Goal: Task Accomplishment & Management: Use online tool/utility

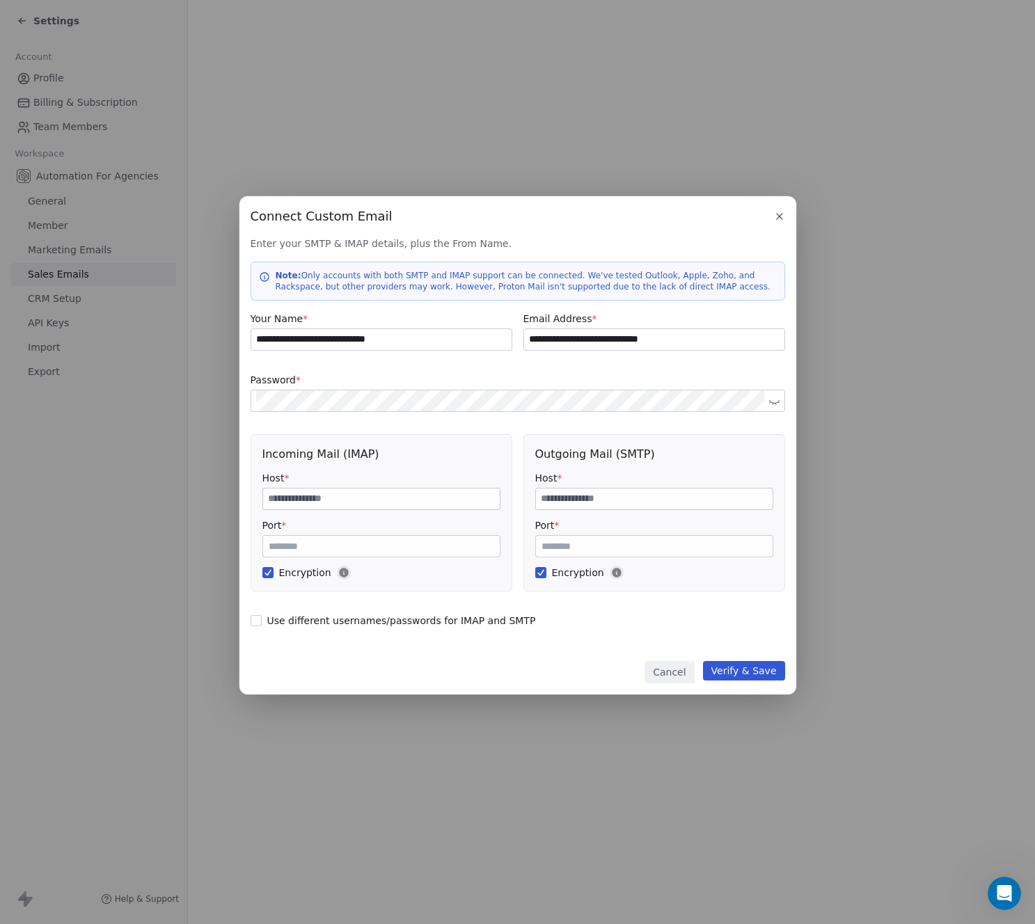
scroll to position [706, 0]
click at [374, 383] on label "Password *" at bounding box center [518, 380] width 535 height 14
click at [283, 492] on input at bounding box center [381, 499] width 237 height 21
paste input "**********"
type input "**********"
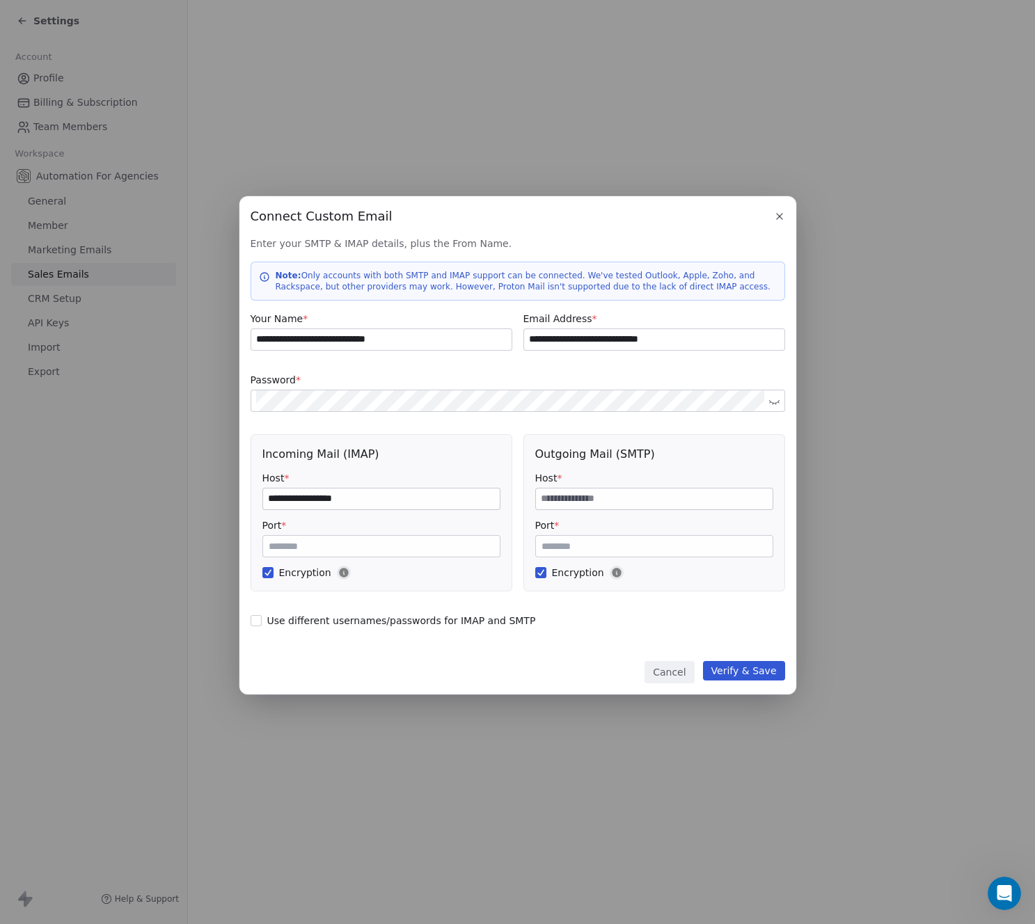
click at [576, 501] on input at bounding box center [654, 499] width 237 height 21
paste input "**********"
type input "**********"
click at [376, 375] on label "Password *" at bounding box center [518, 380] width 535 height 14
click at [734, 668] on button "Verify & Save" at bounding box center [744, 670] width 82 height 19
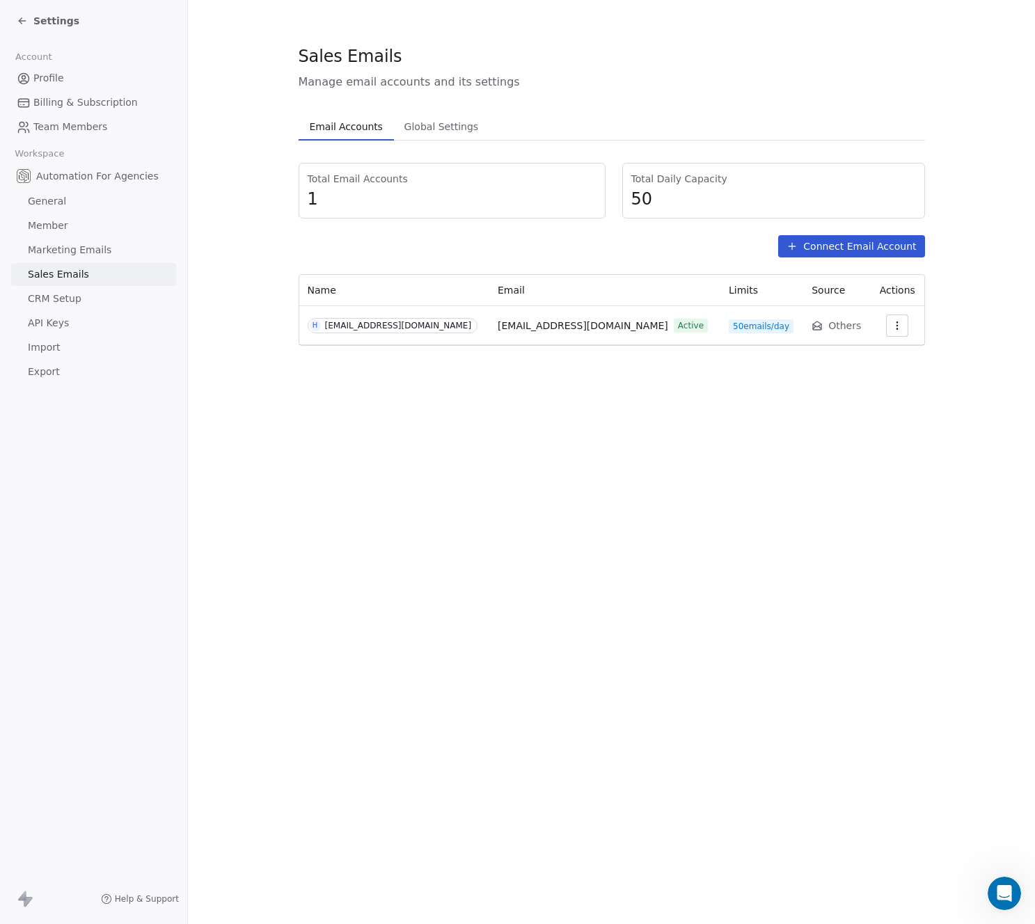
click at [45, 200] on span "General" at bounding box center [47, 201] width 38 height 15
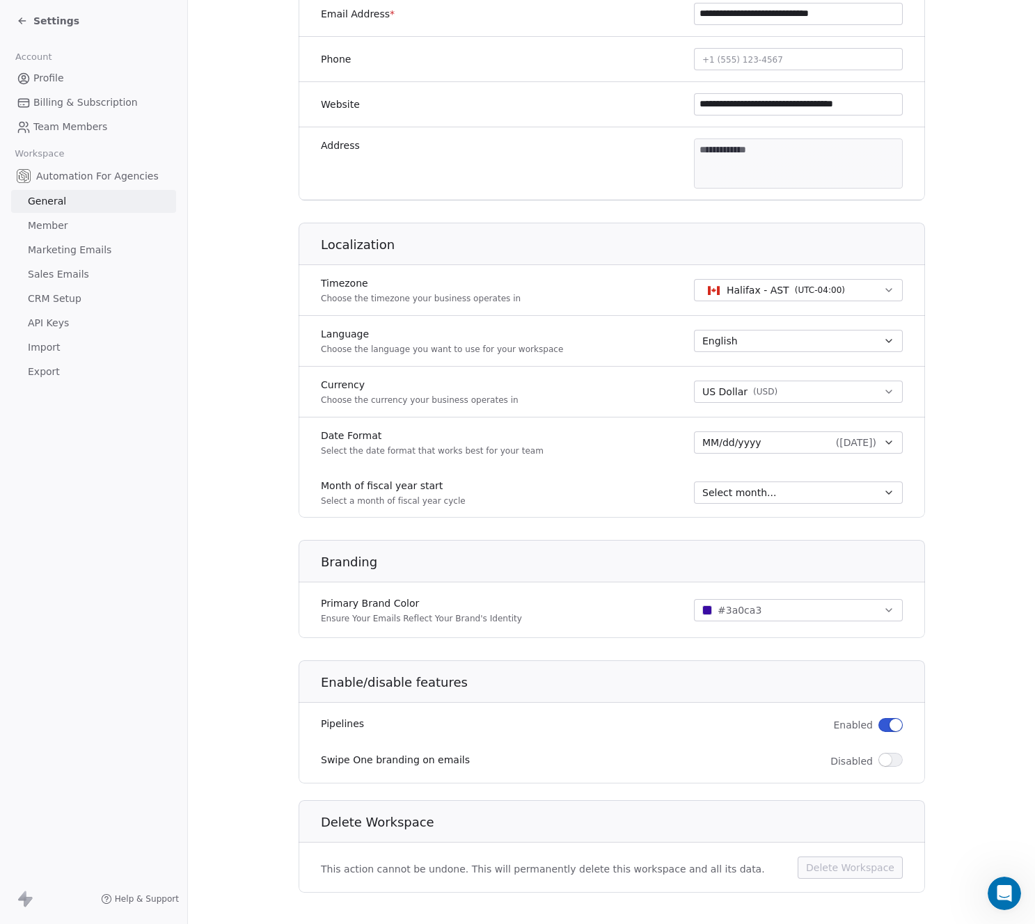
scroll to position [379, 0]
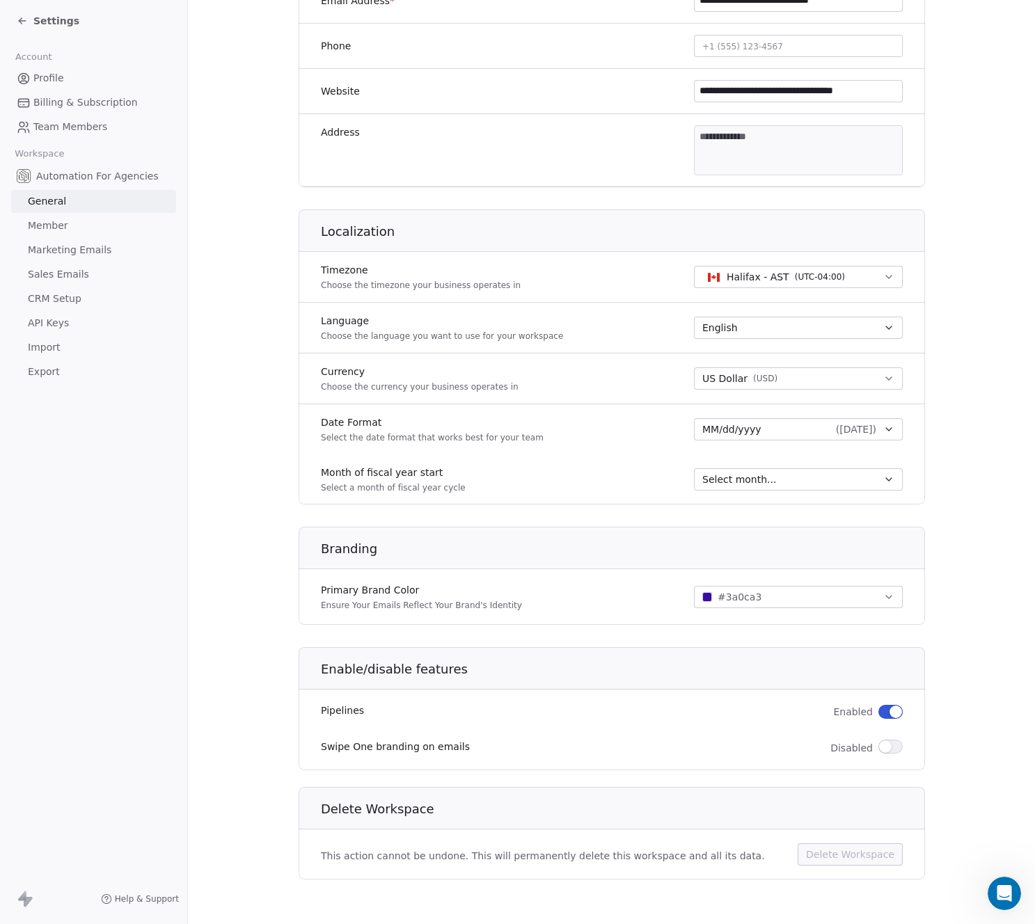
click at [54, 225] on span "Member" at bounding box center [48, 226] width 40 height 15
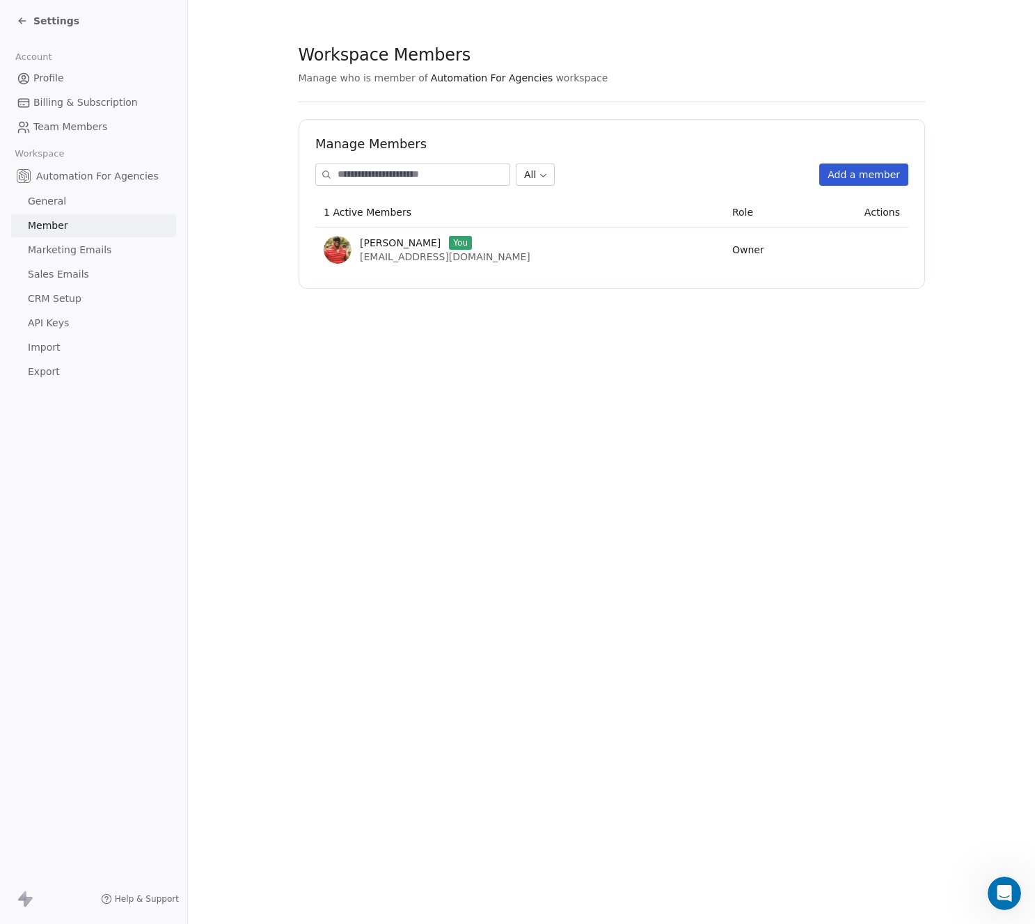
click at [59, 243] on span "Marketing Emails" at bounding box center [70, 250] width 84 height 15
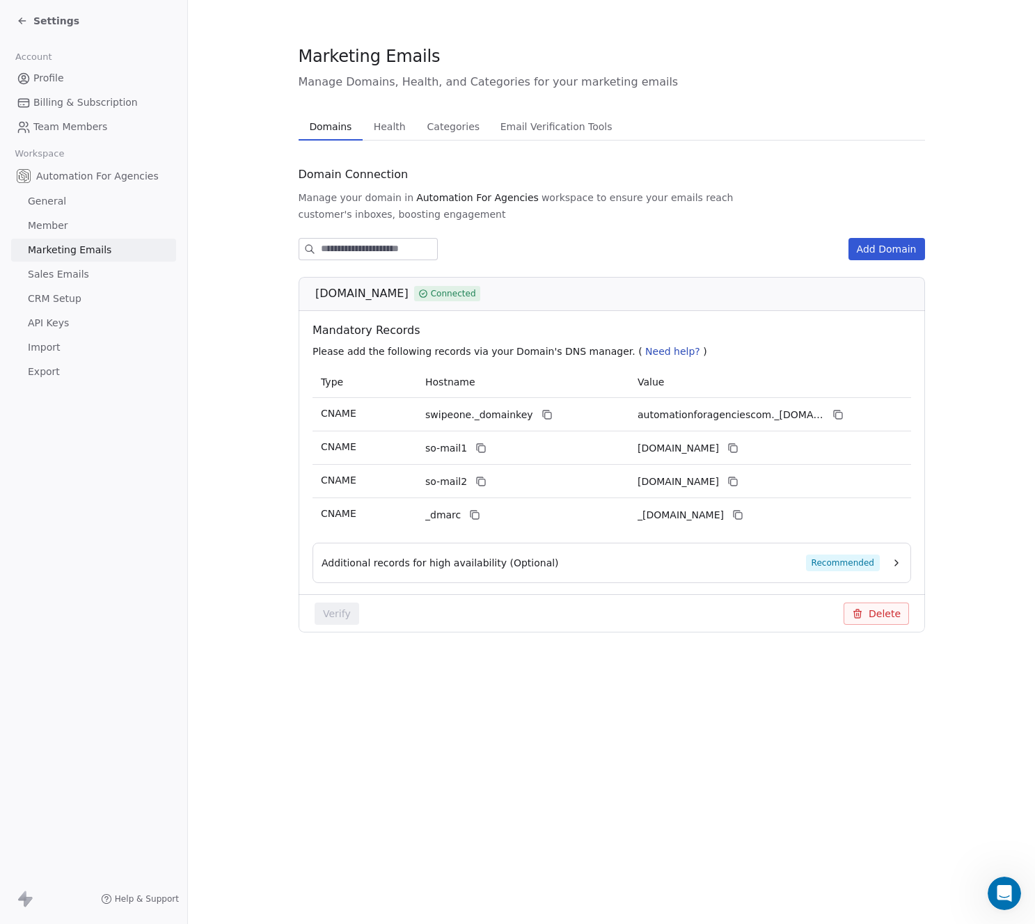
click at [878, 555] on span "Recommended" at bounding box center [842, 563] width 74 height 17
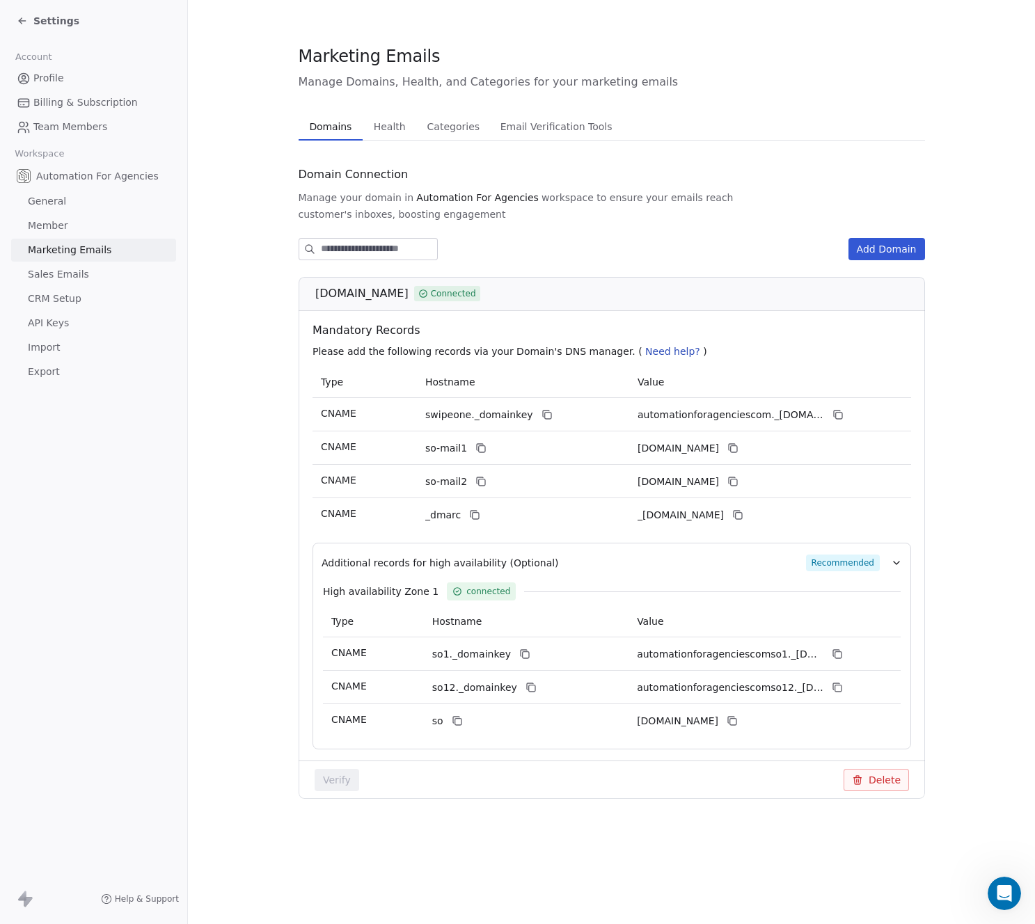
click at [897, 562] on icon "button" at bounding box center [897, 563] width 6 height 3
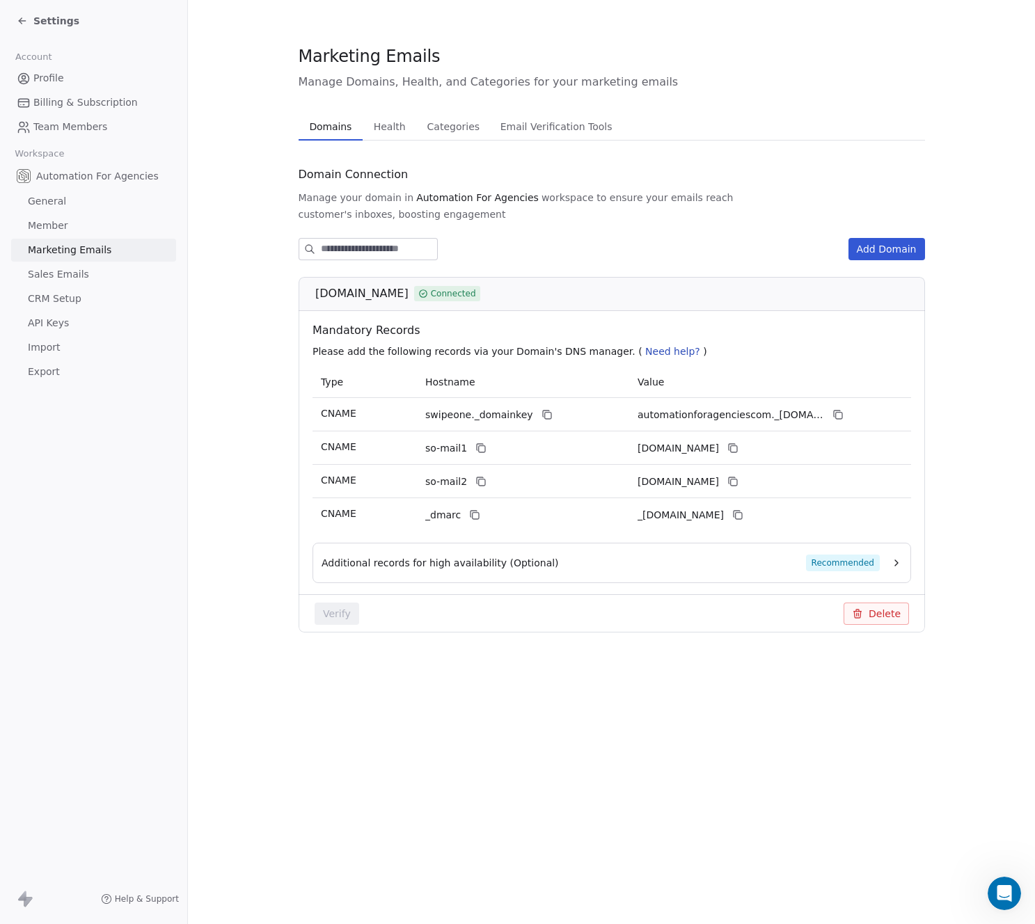
click at [49, 269] on span "Sales Emails" at bounding box center [58, 274] width 61 height 15
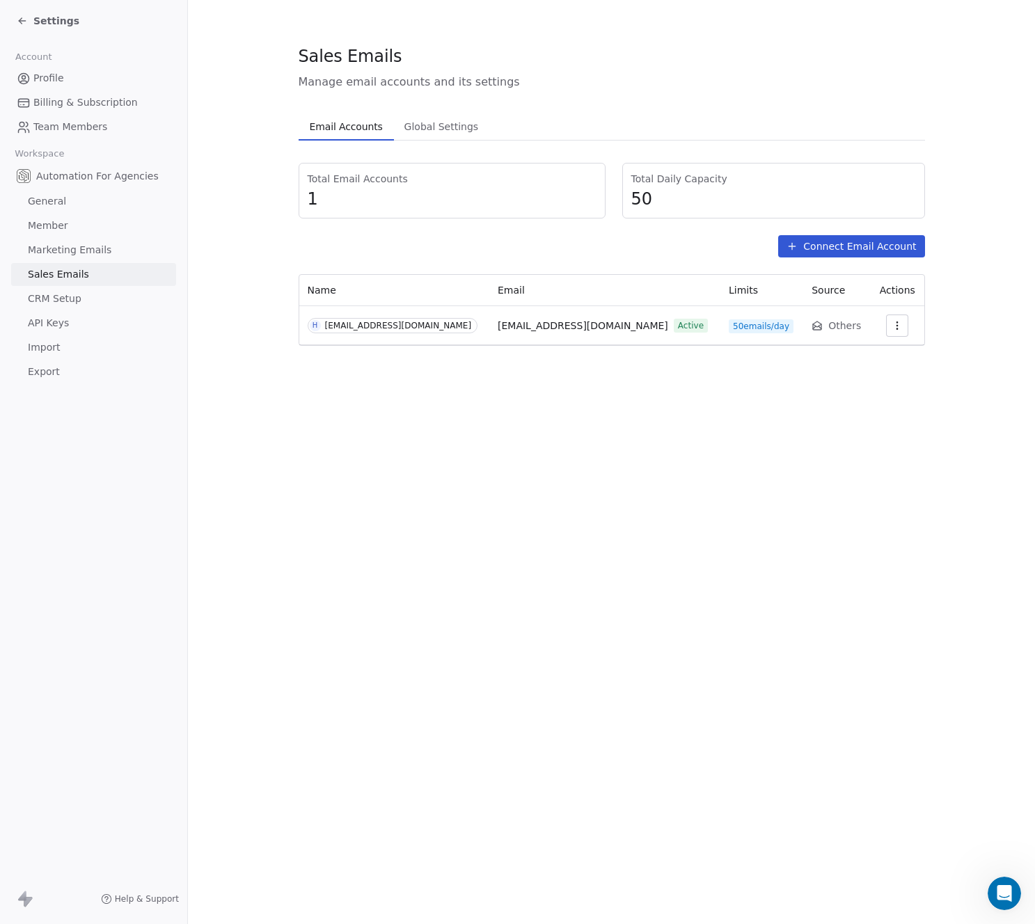
click at [50, 292] on span "CRM Setup" at bounding box center [55, 299] width 54 height 15
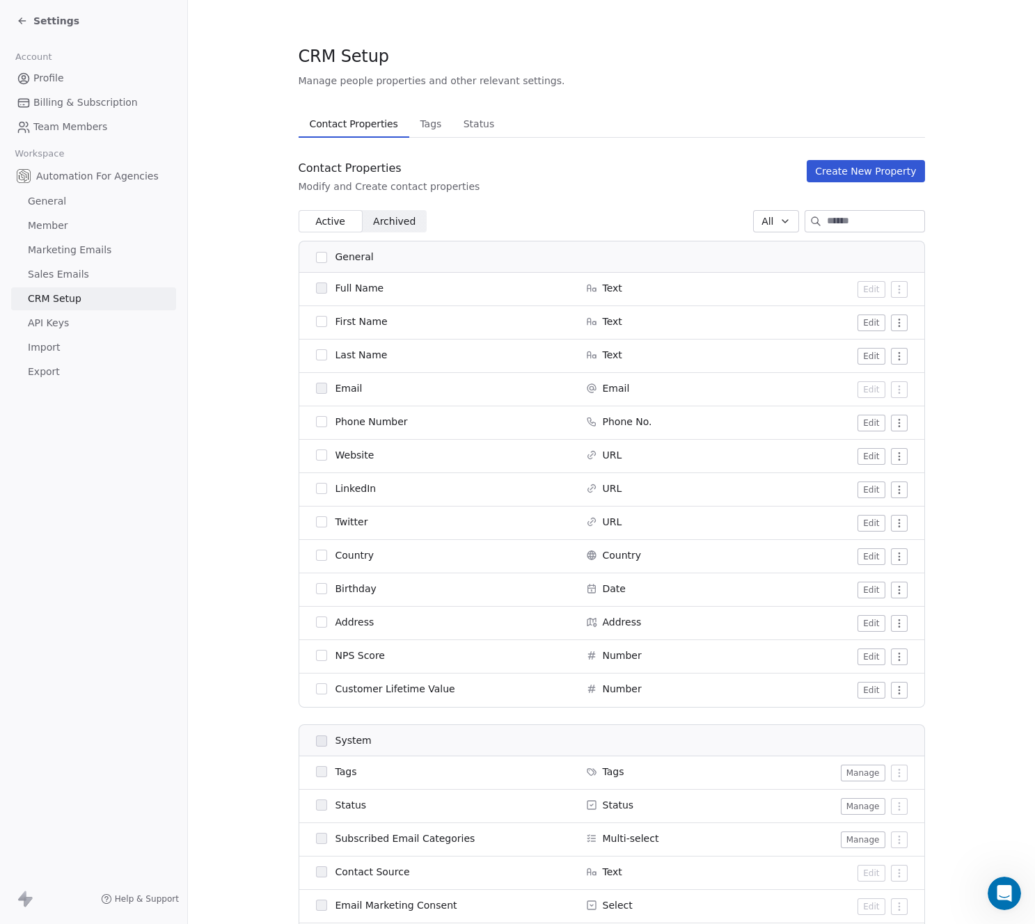
click at [316, 322] on button "button" at bounding box center [321, 321] width 11 height 11
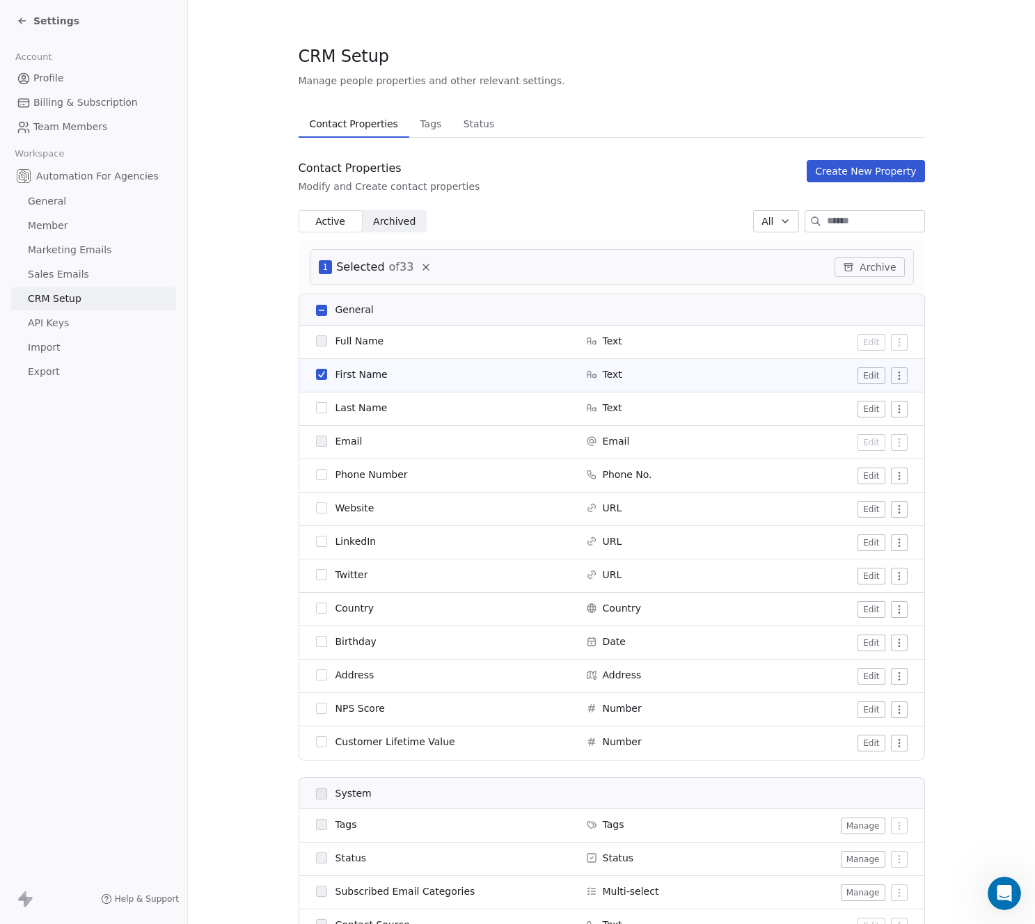
click at [318, 404] on button "button" at bounding box center [321, 407] width 11 height 11
click at [992, 341] on section "CRM Setup Manage people properties and other relevant settings. Contact Propert…" at bounding box center [611, 819] width 847 height 1639
click at [855, 175] on button "Create New Property" at bounding box center [866, 171] width 118 height 22
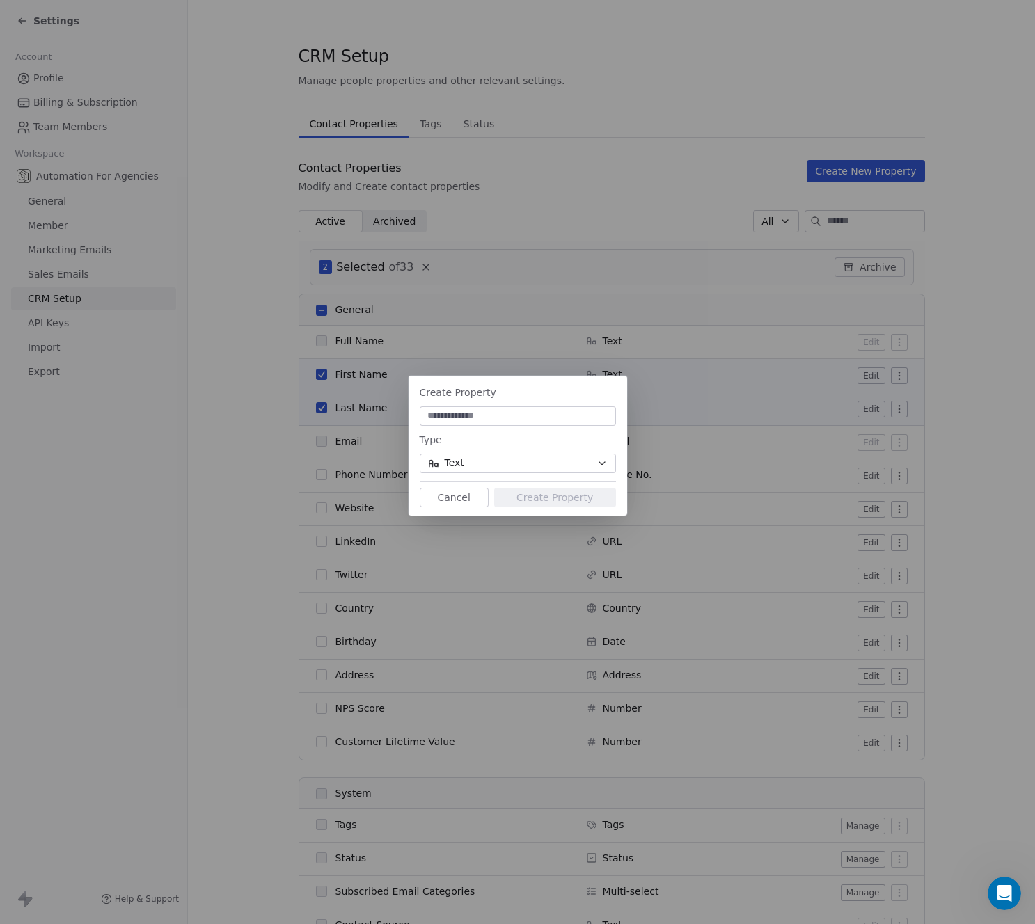
click at [456, 495] on button "Cancel" at bounding box center [454, 497] width 69 height 19
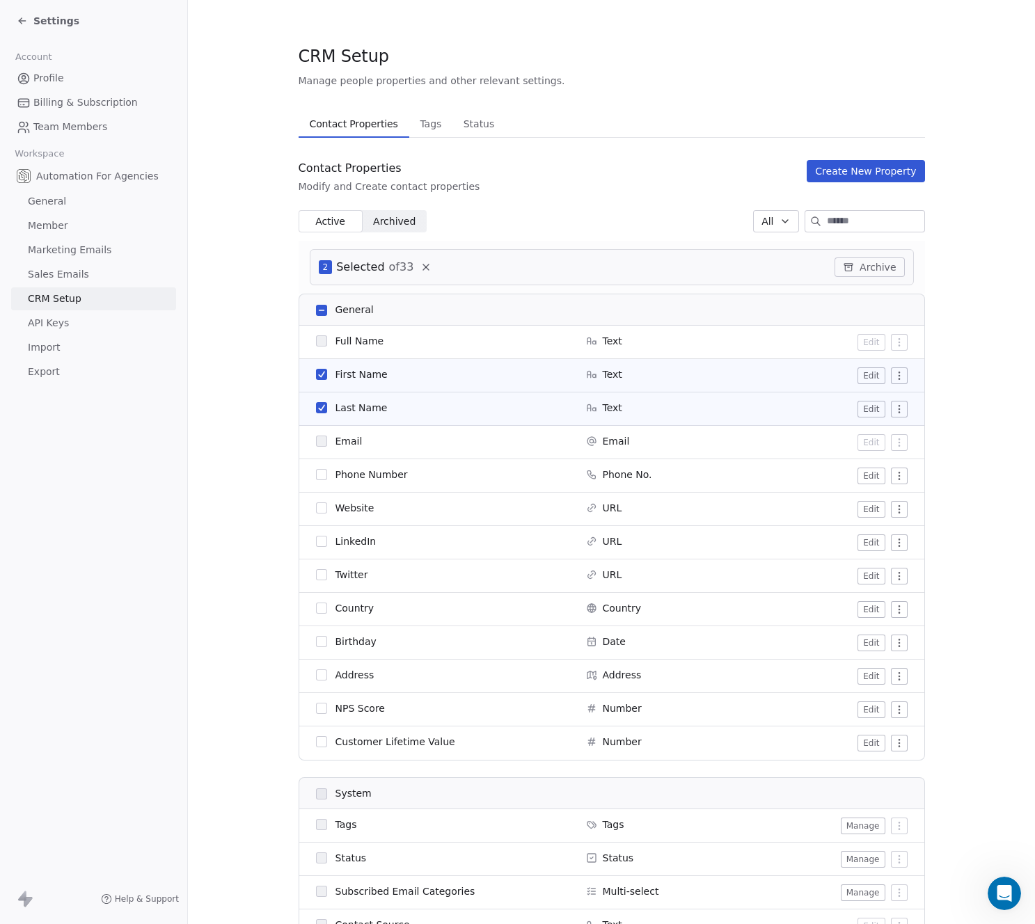
click at [315, 219] on span "Active" at bounding box center [330, 221] width 30 height 15
click at [391, 220] on span "Archived" at bounding box center [394, 221] width 42 height 15
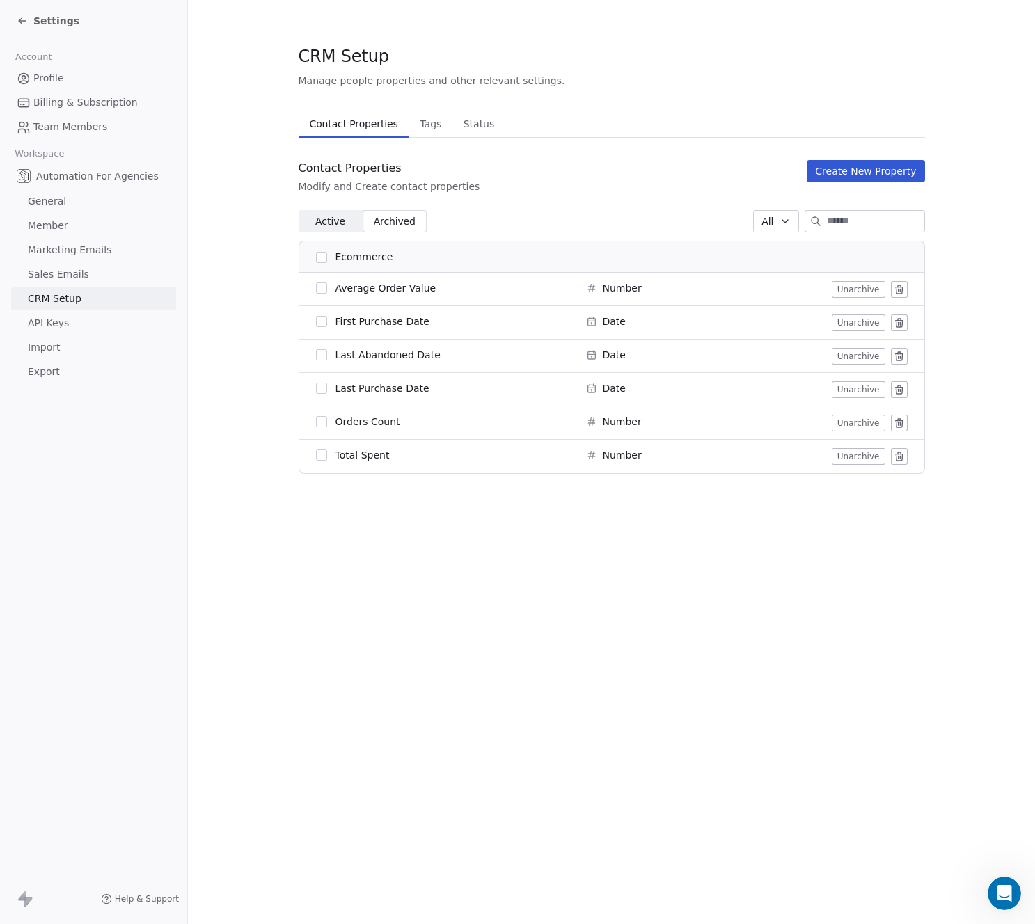
click at [338, 219] on span "Active" at bounding box center [330, 221] width 30 height 15
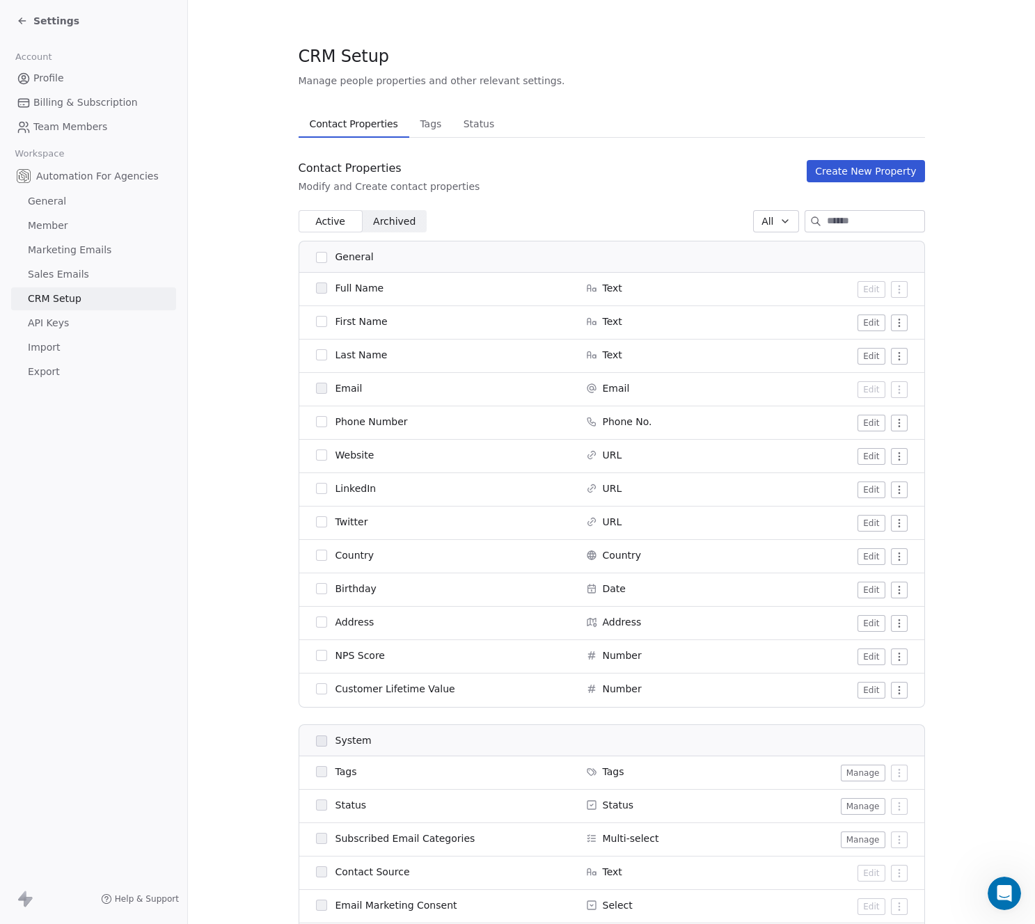
click at [316, 317] on button "button" at bounding box center [321, 321] width 11 height 11
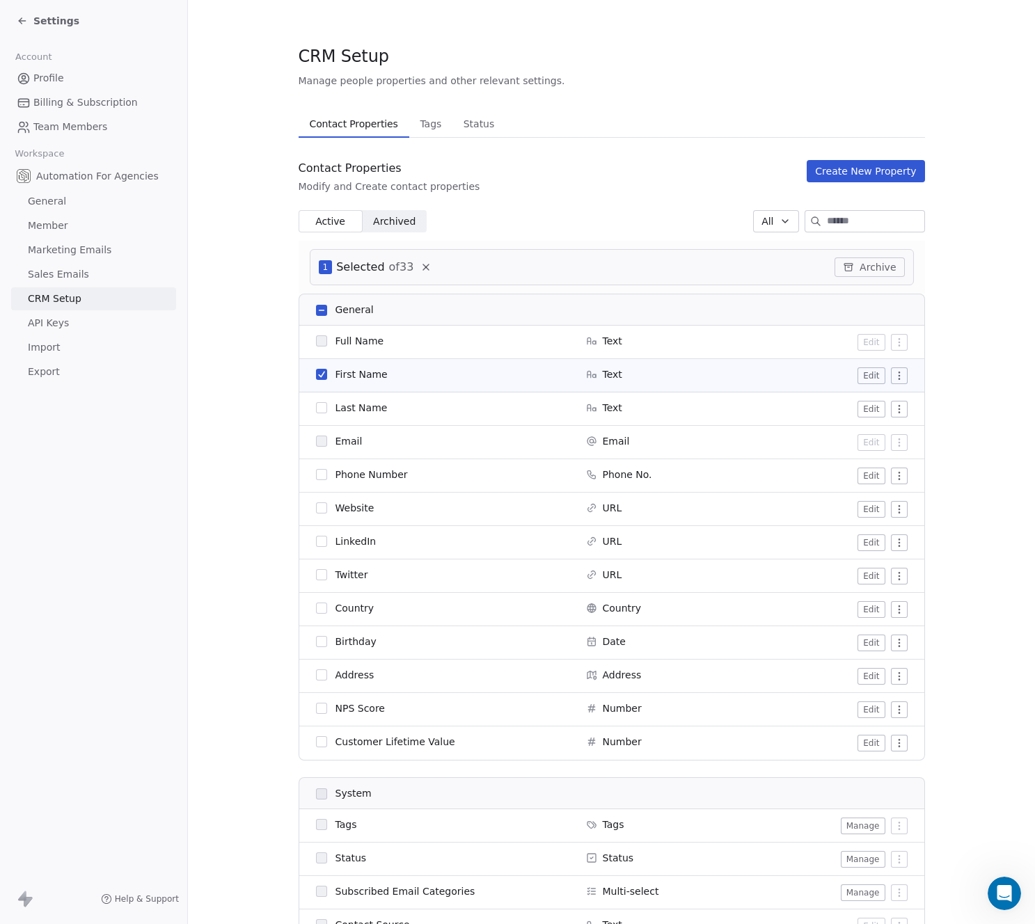
click at [316, 409] on button "button" at bounding box center [321, 407] width 11 height 11
click at [425, 126] on span "Tags" at bounding box center [430, 123] width 33 height 19
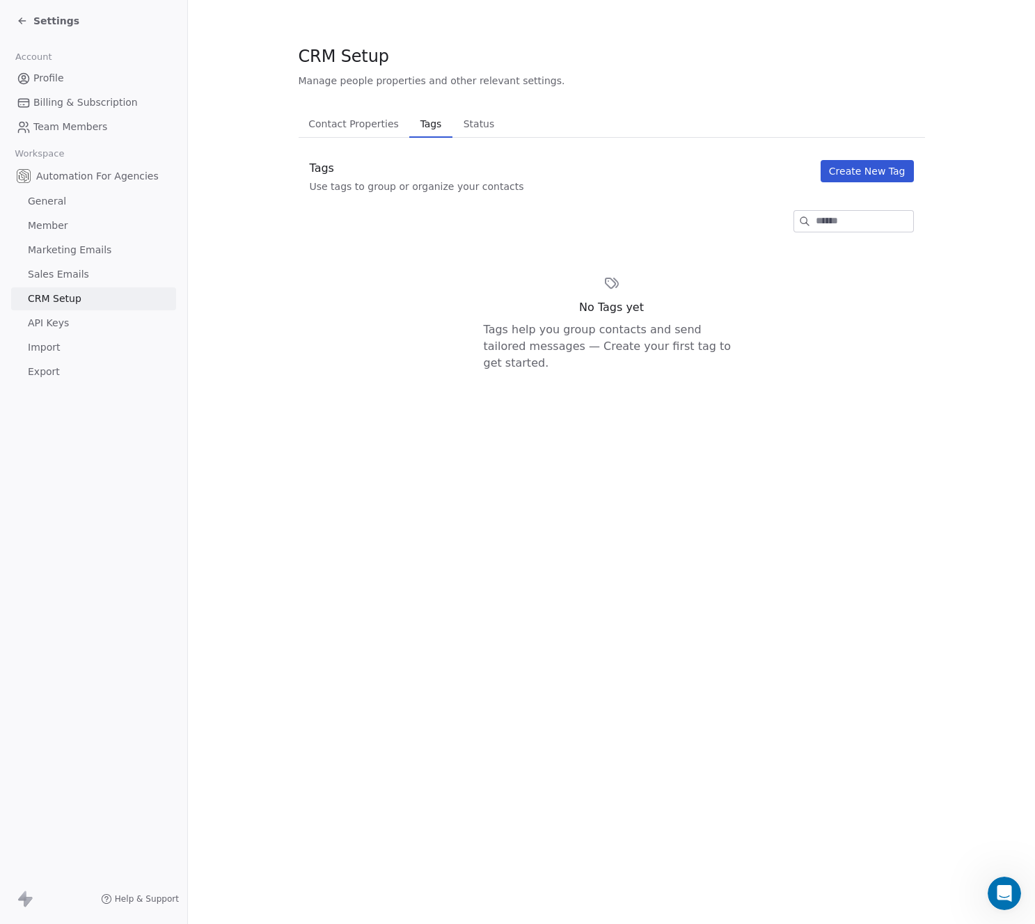
click at [460, 122] on span "Status" at bounding box center [479, 123] width 42 height 19
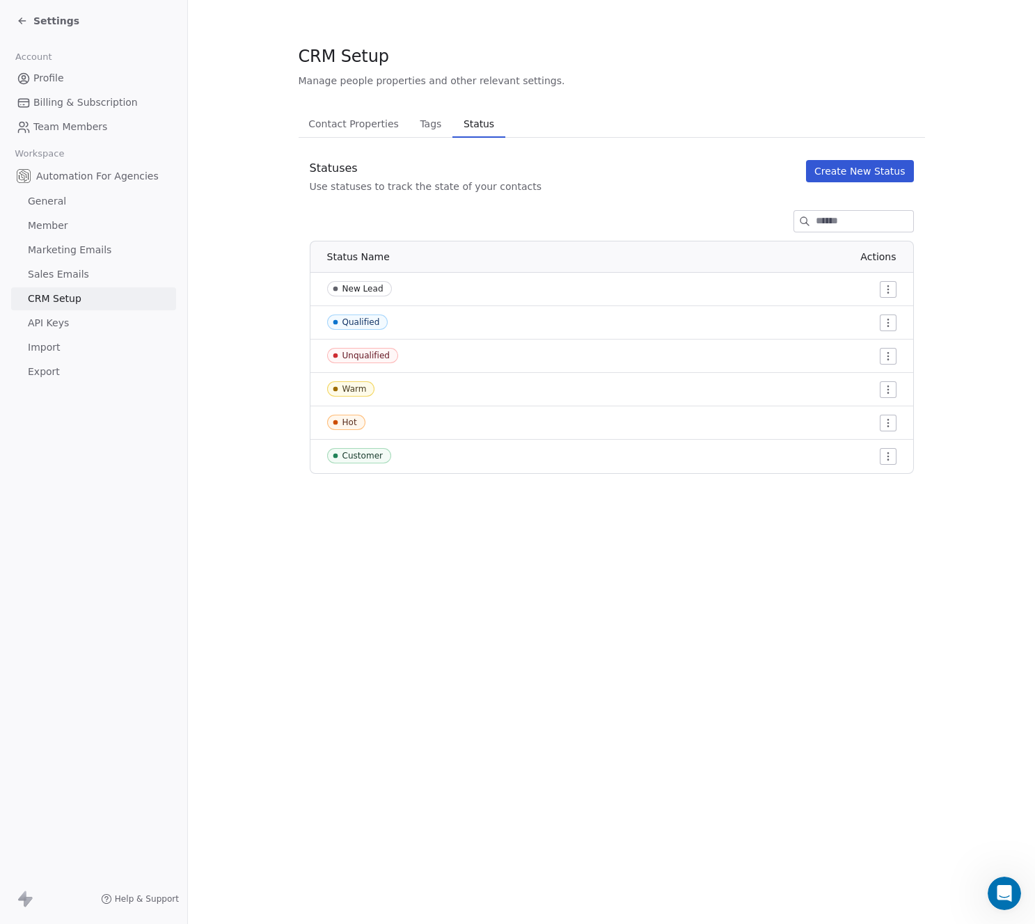
click at [342, 129] on span "Contact Properties" at bounding box center [354, 123] width 102 height 19
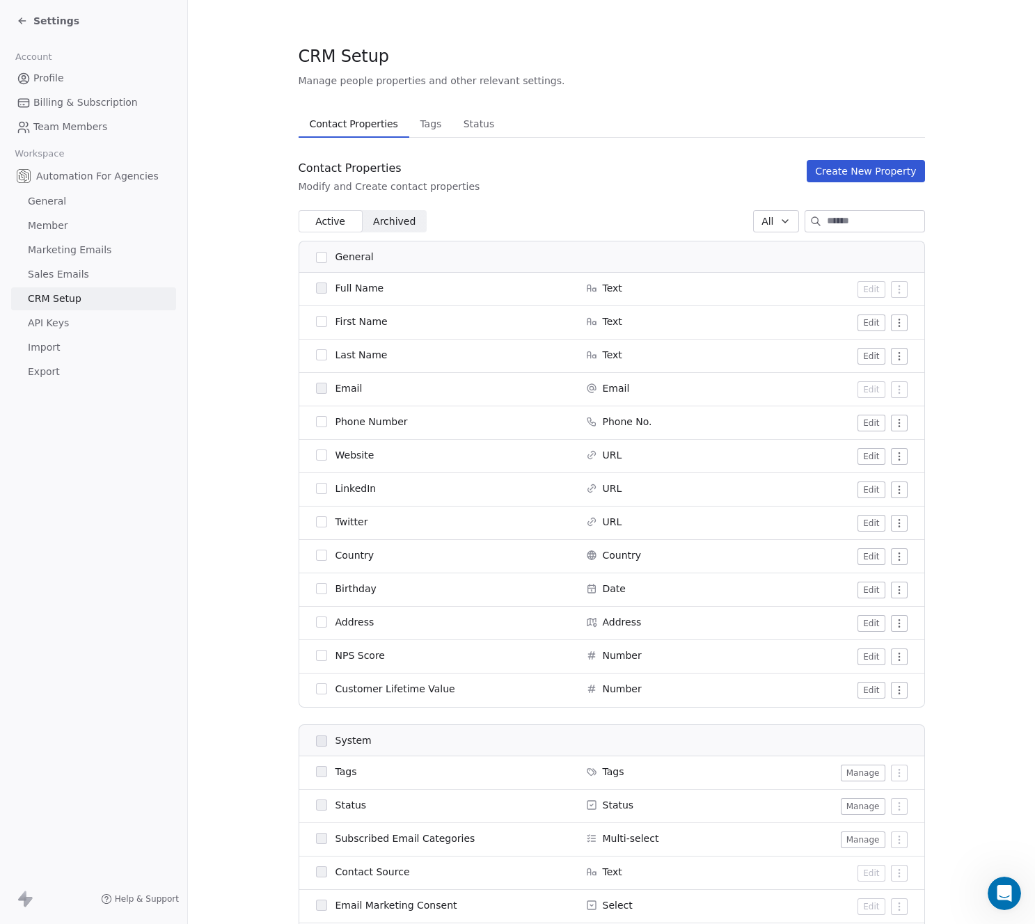
click at [318, 322] on button "button" at bounding box center [321, 321] width 11 height 11
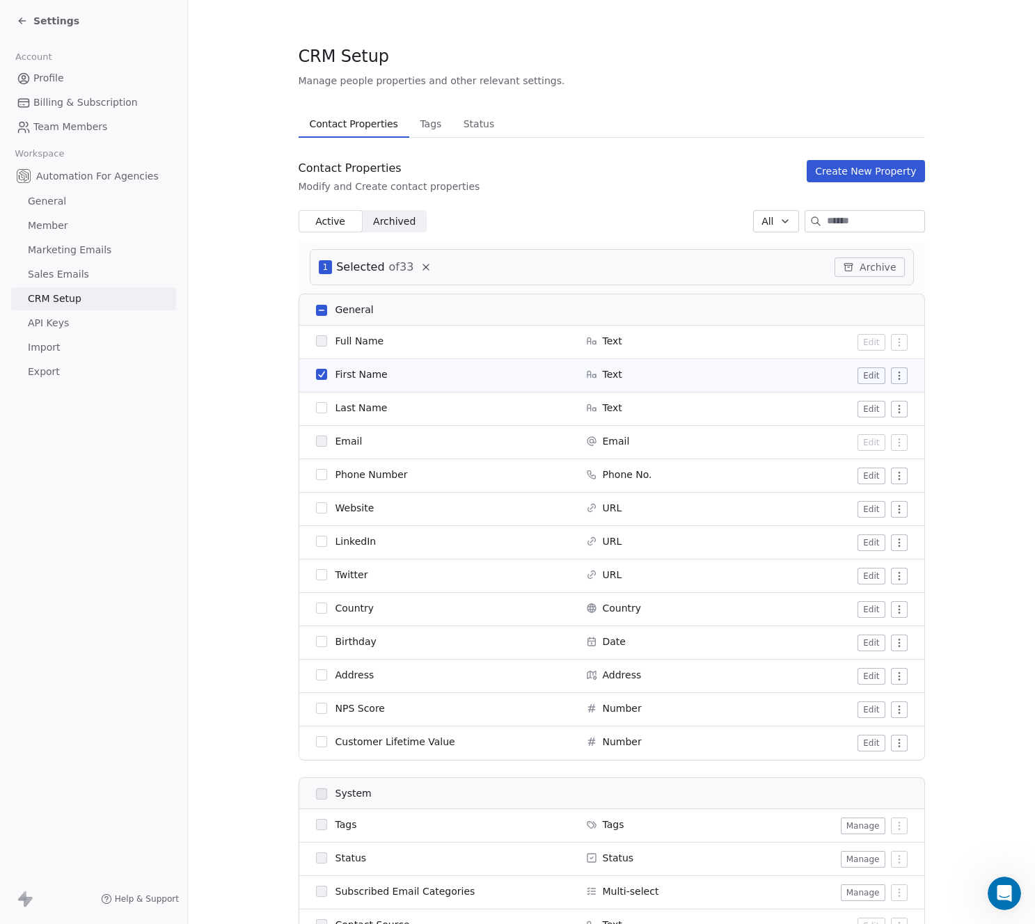
click at [316, 407] on button "button" at bounding box center [321, 407] width 11 height 11
click at [840, 168] on button "Create New Property" at bounding box center [866, 171] width 118 height 22
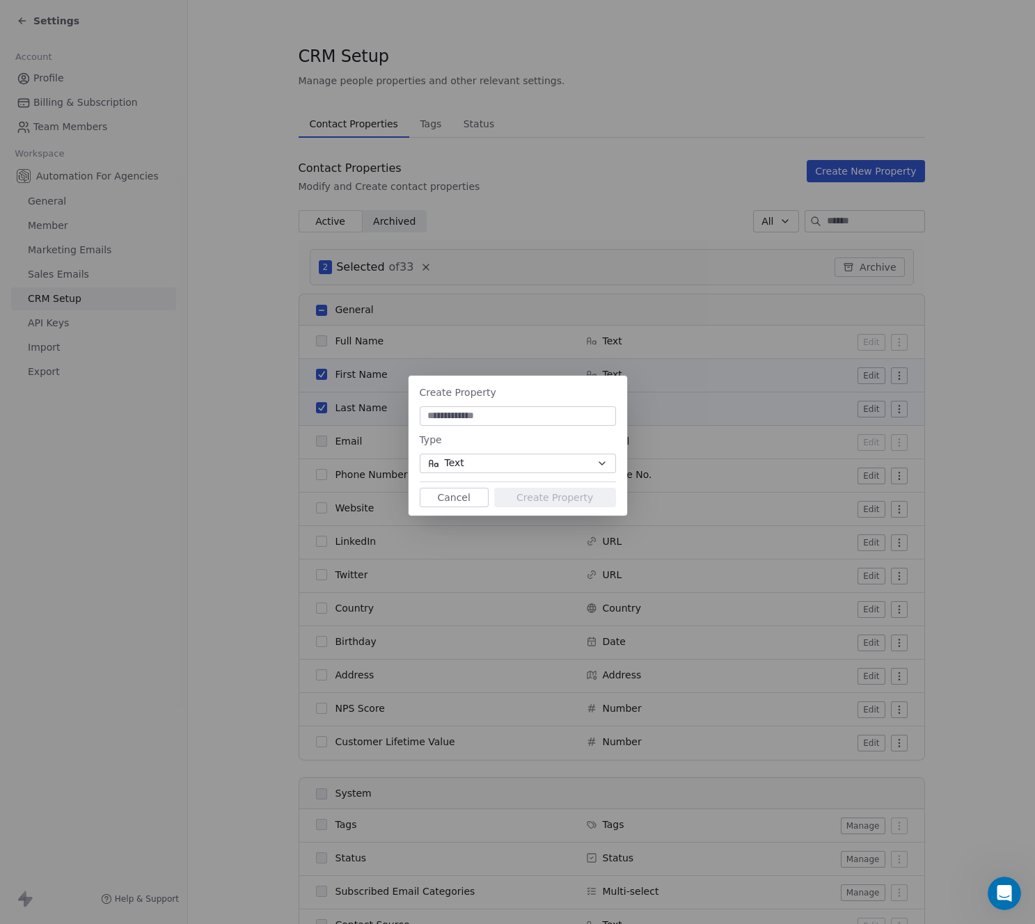
click at [466, 466] on button "Text" at bounding box center [518, 463] width 196 height 19
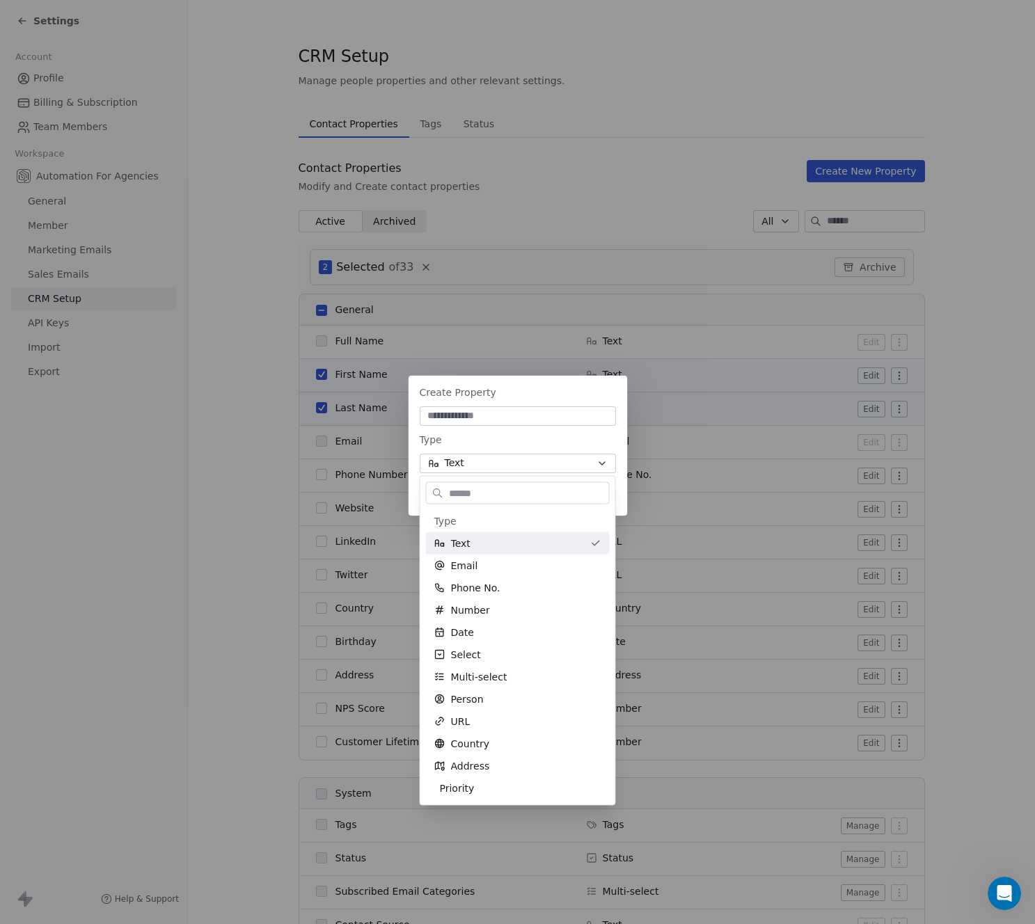
click at [942, 362] on div "Create Property Type Text Cancel Create Property" at bounding box center [517, 463] width 1035 height 218
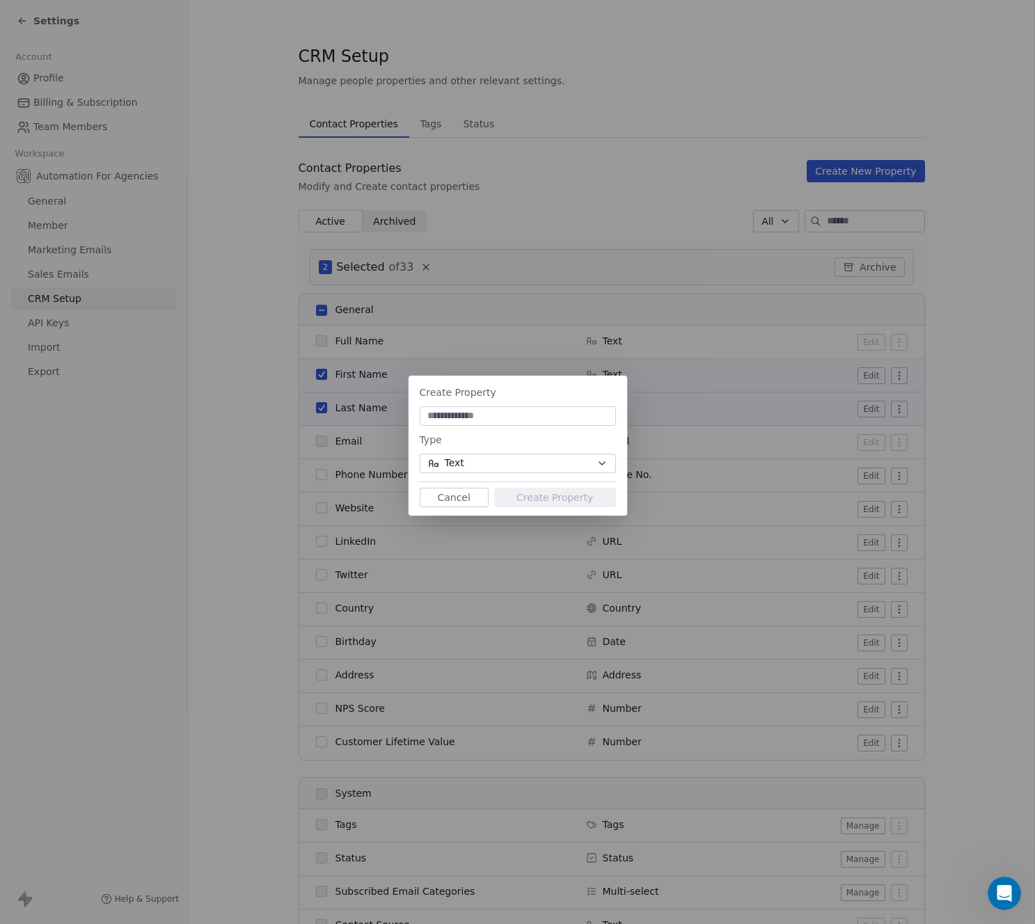
click at [456, 497] on button "Cancel" at bounding box center [454, 497] width 69 height 19
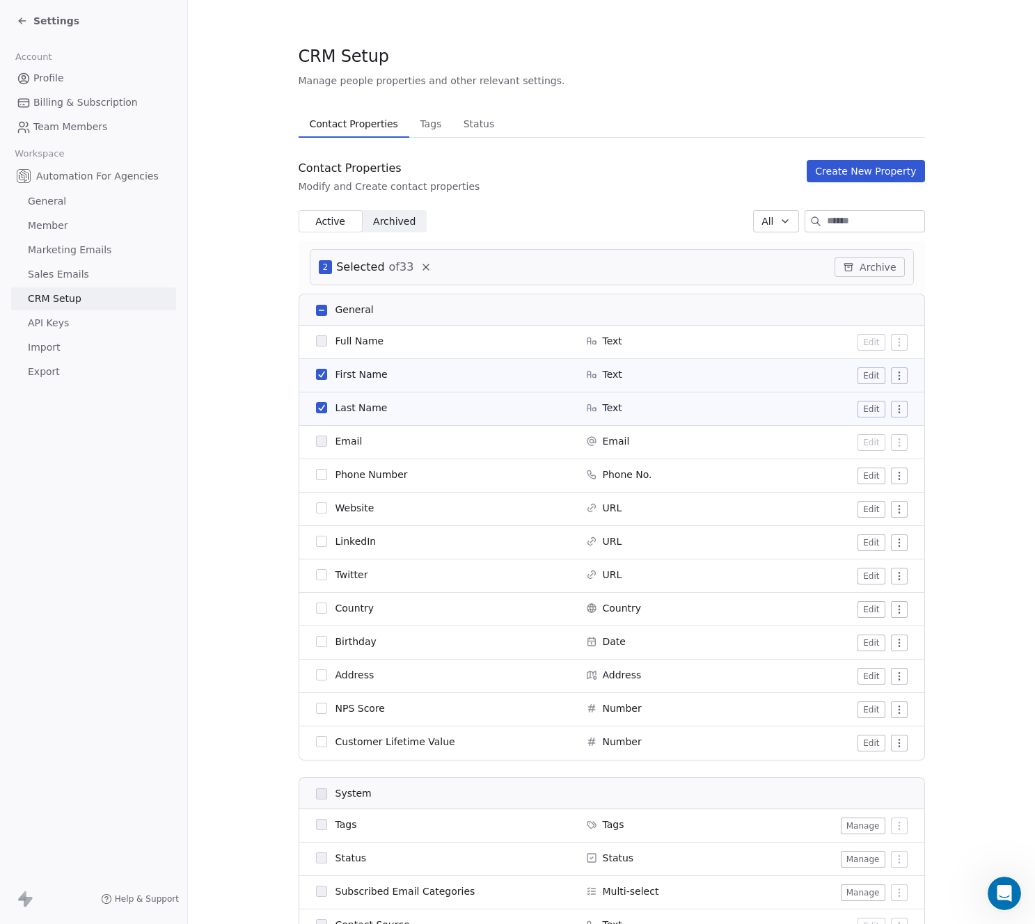
click at [317, 411] on button "button" at bounding box center [321, 407] width 11 height 11
click at [829, 180] on button "Create New Property" at bounding box center [866, 171] width 118 height 22
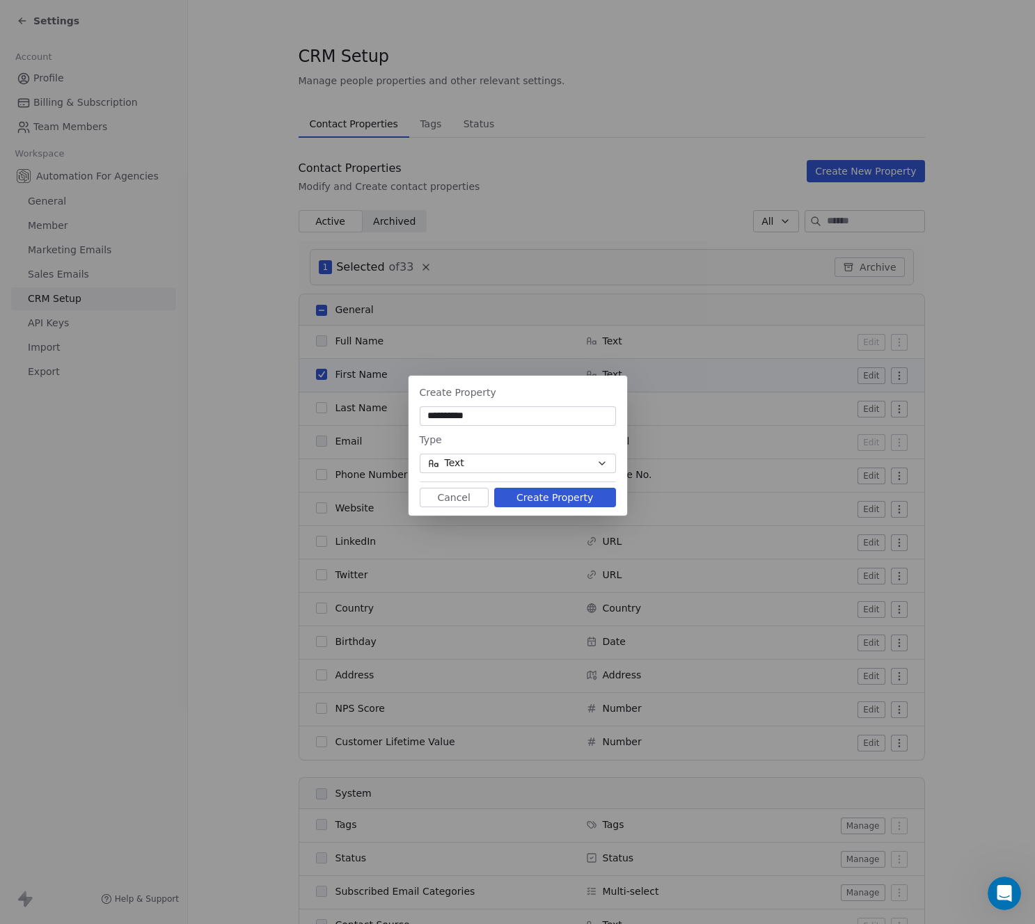
type input "**********"
click at [537, 499] on button "Create Property" at bounding box center [555, 497] width 122 height 19
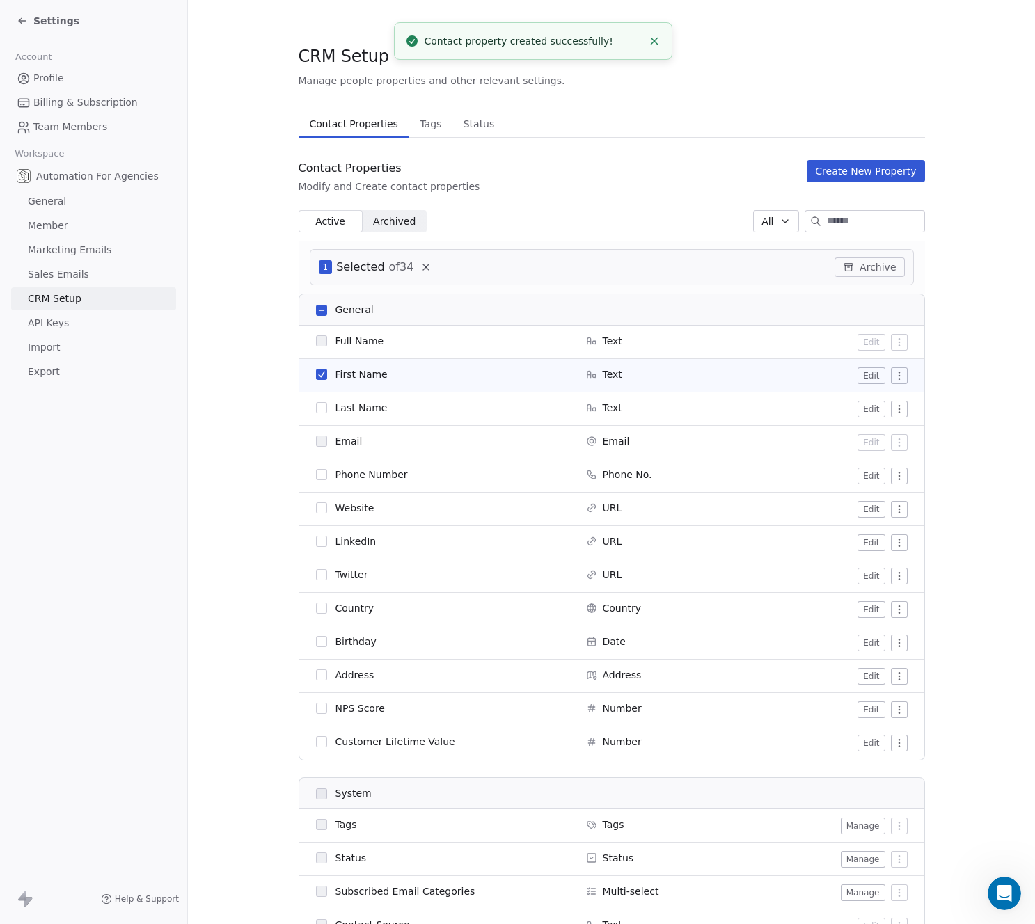
click at [316, 374] on button "button" at bounding box center [321, 374] width 11 height 11
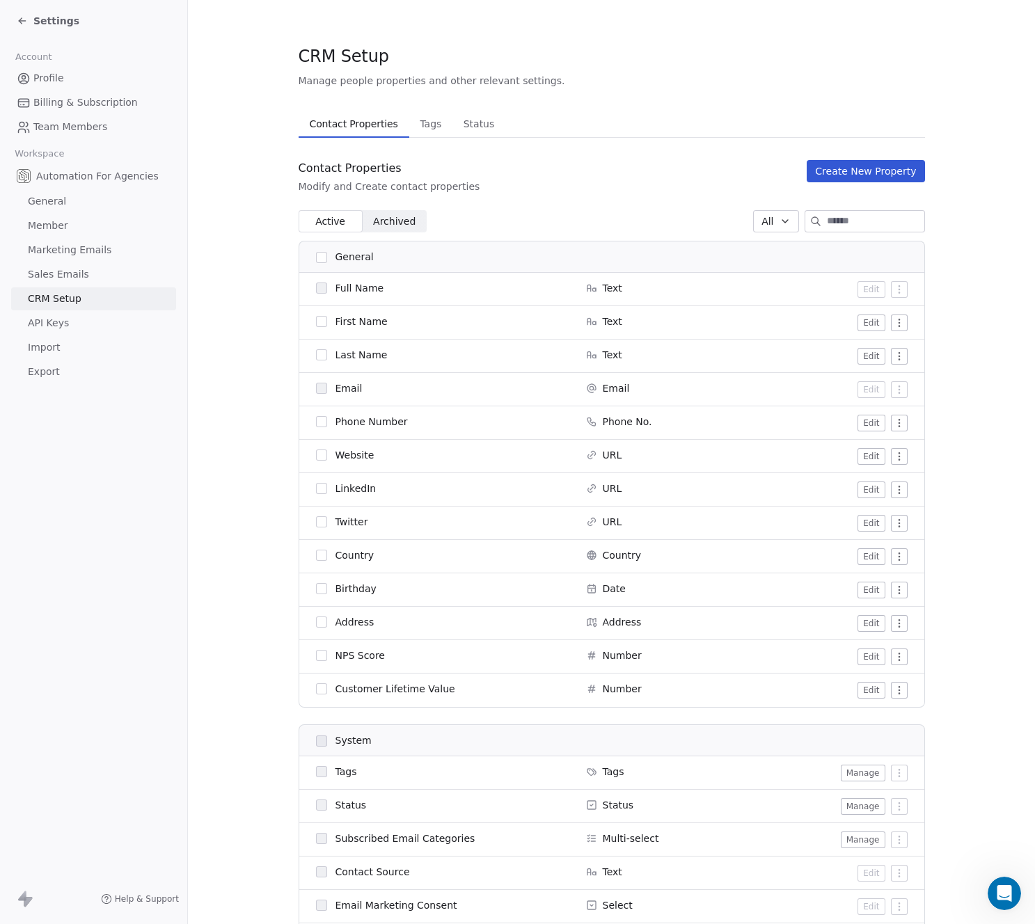
click at [317, 361] on span at bounding box center [321, 356] width 11 height 11
click at [316, 354] on button "button" at bounding box center [321, 354] width 11 height 11
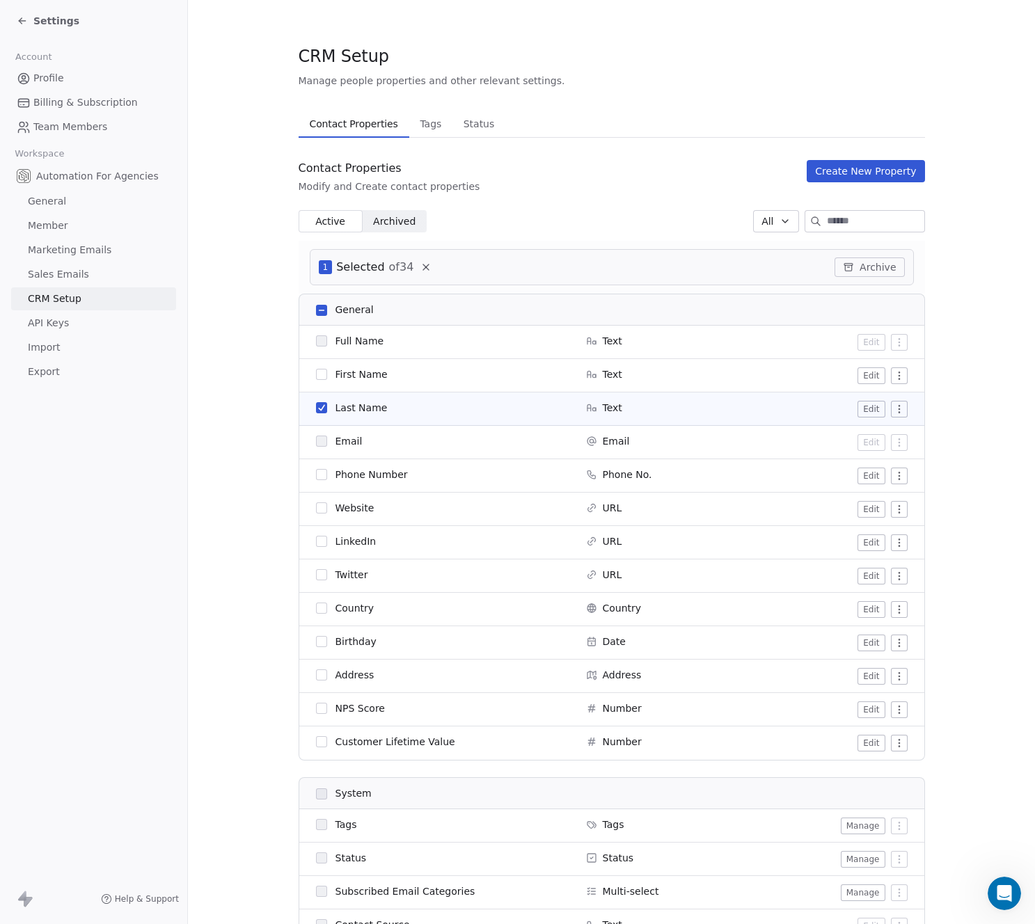
click at [832, 177] on button "Create New Property" at bounding box center [866, 171] width 118 height 22
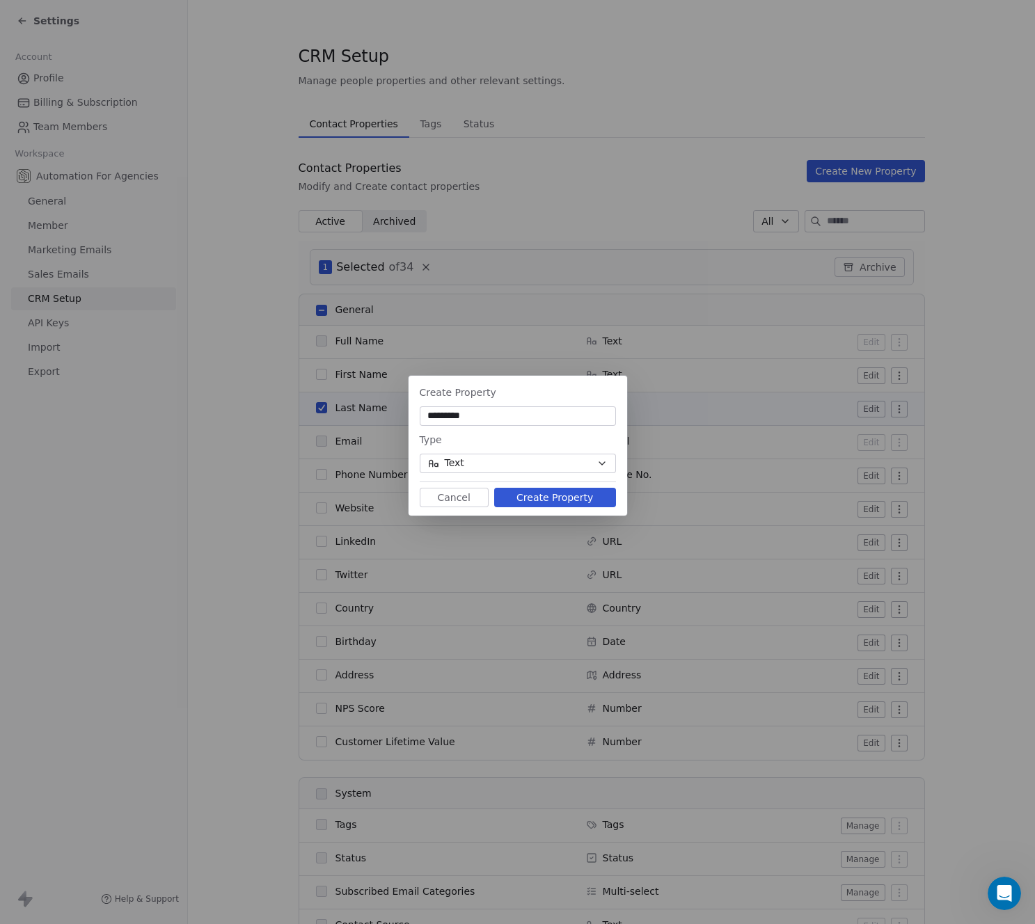
type input "*********"
click at [574, 494] on button "Create Property" at bounding box center [555, 497] width 122 height 19
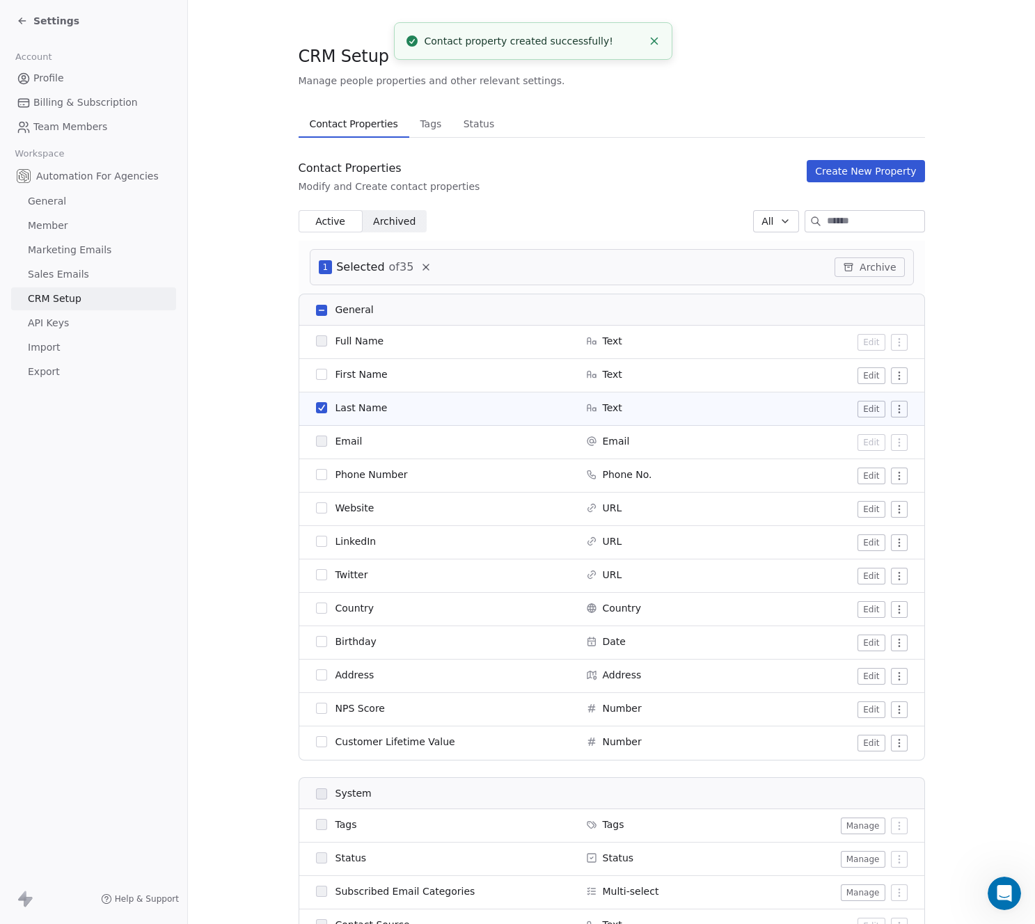
click at [64, 315] on link "API Keys" at bounding box center [93, 323] width 165 height 23
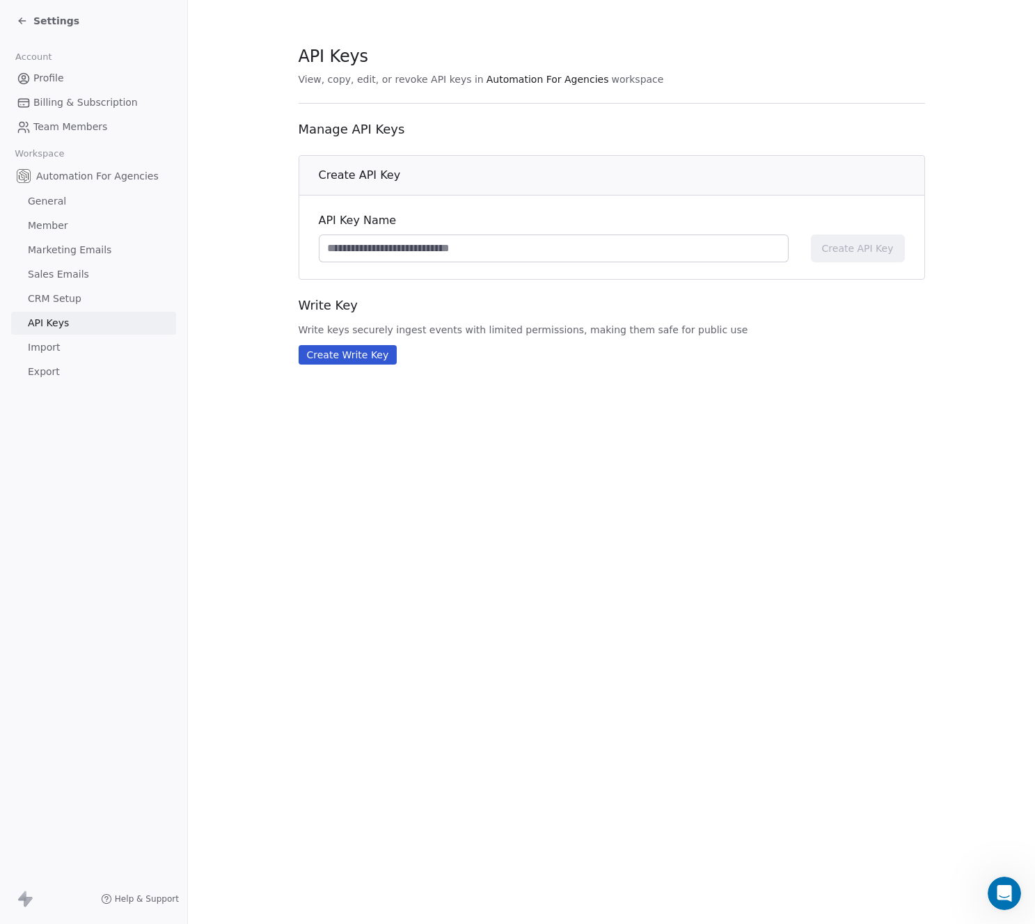
click at [48, 347] on span "Import" at bounding box center [44, 347] width 32 height 15
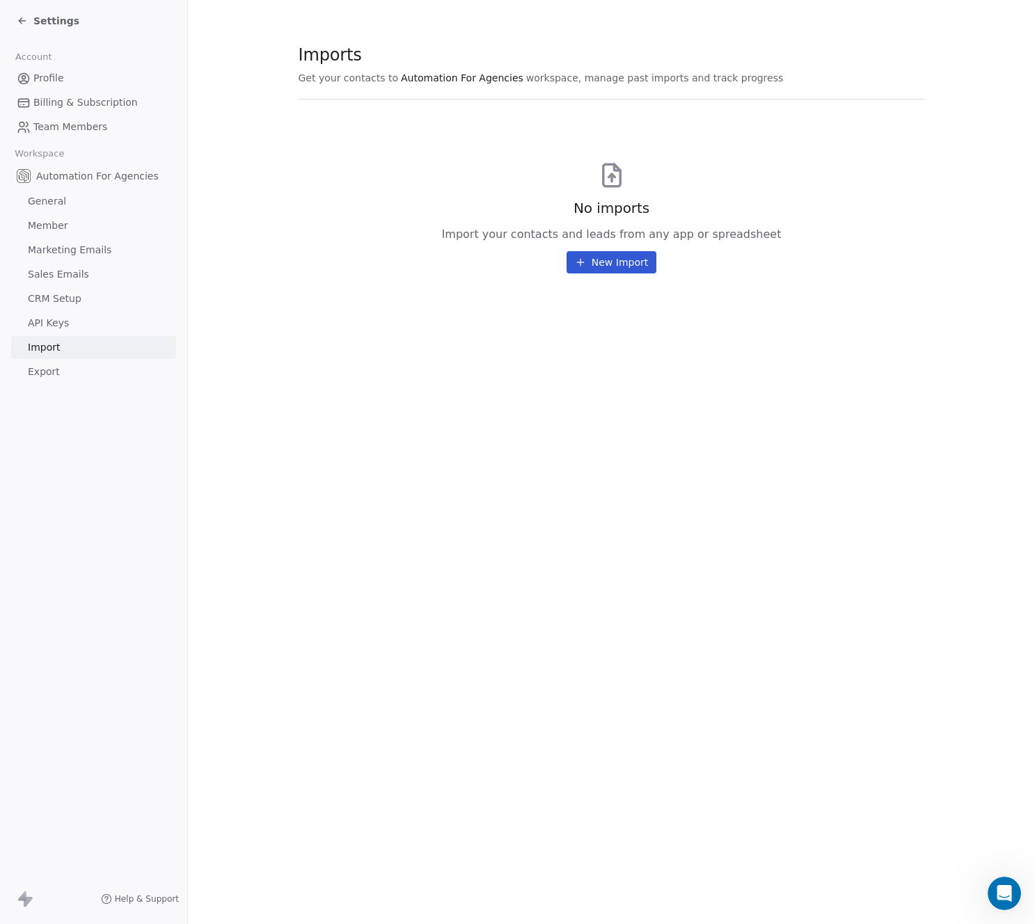
click at [45, 22] on span "Settings" at bounding box center [56, 21] width 46 height 14
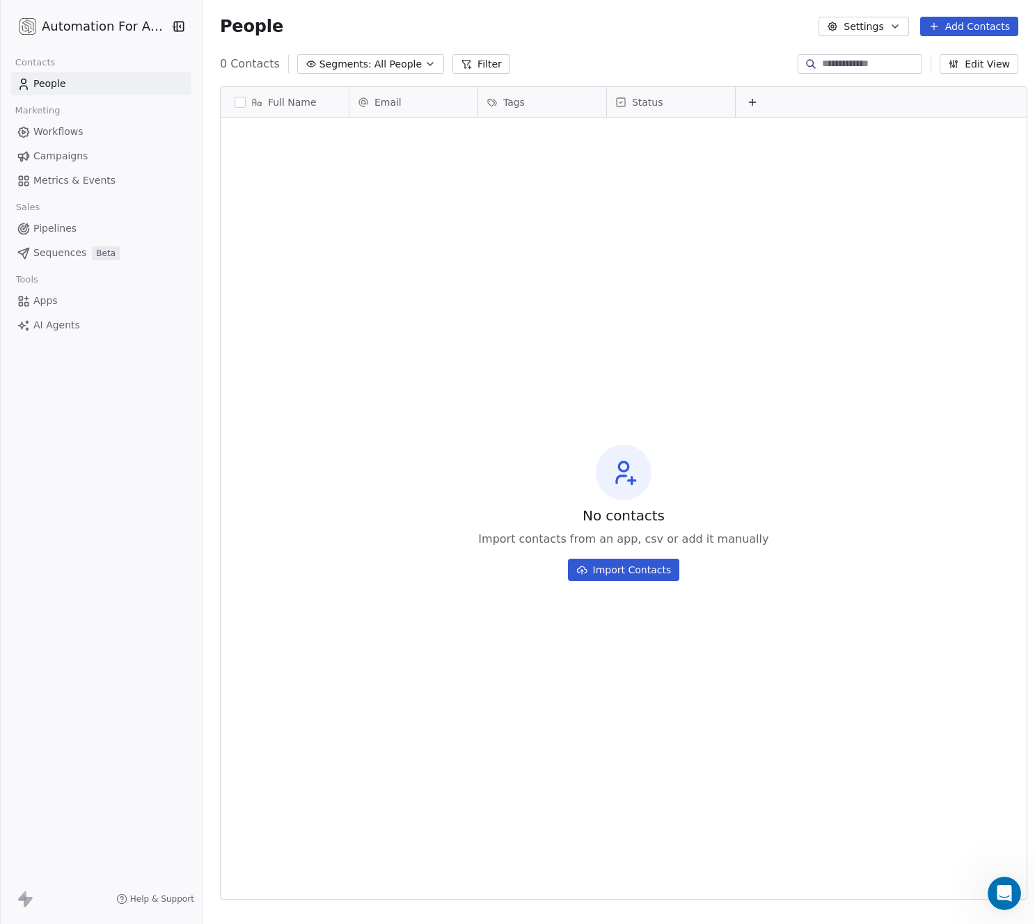
scroll to position [803, 830]
click at [588, 569] on button "Import Contacts" at bounding box center [624, 570] width 112 height 22
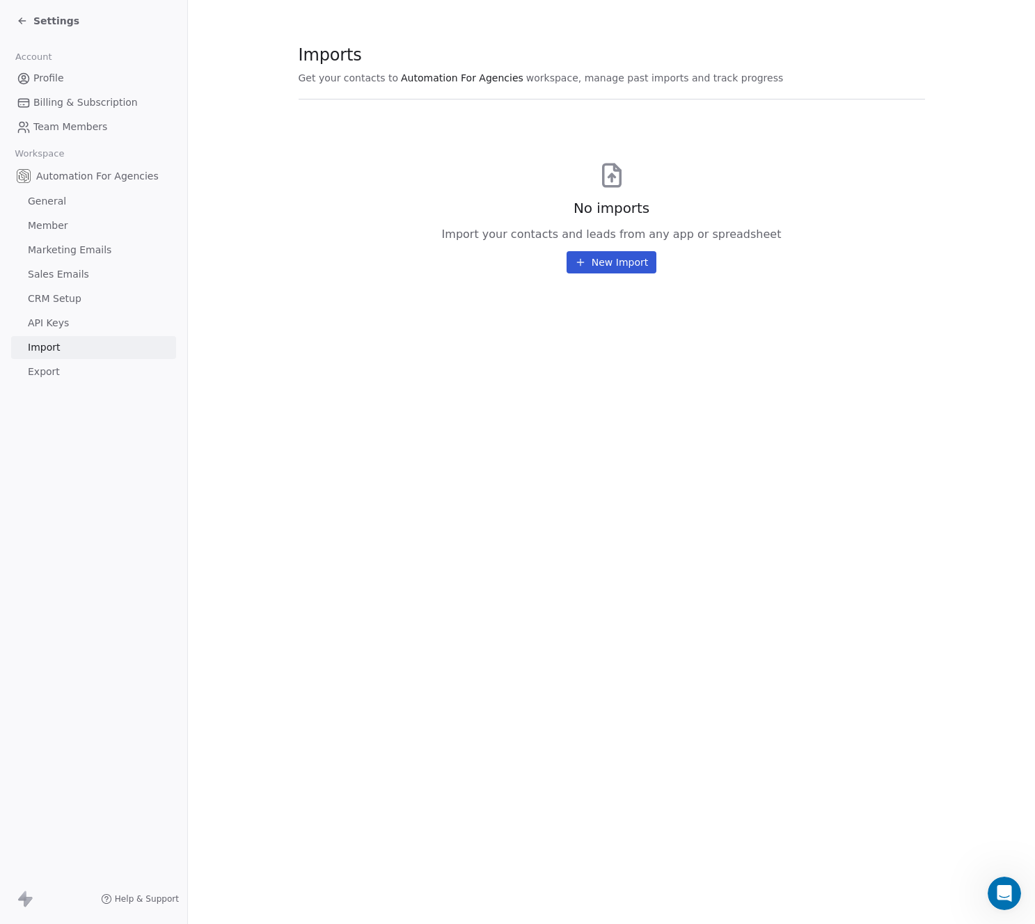
click at [614, 262] on button "New Import" at bounding box center [612, 262] width 90 height 22
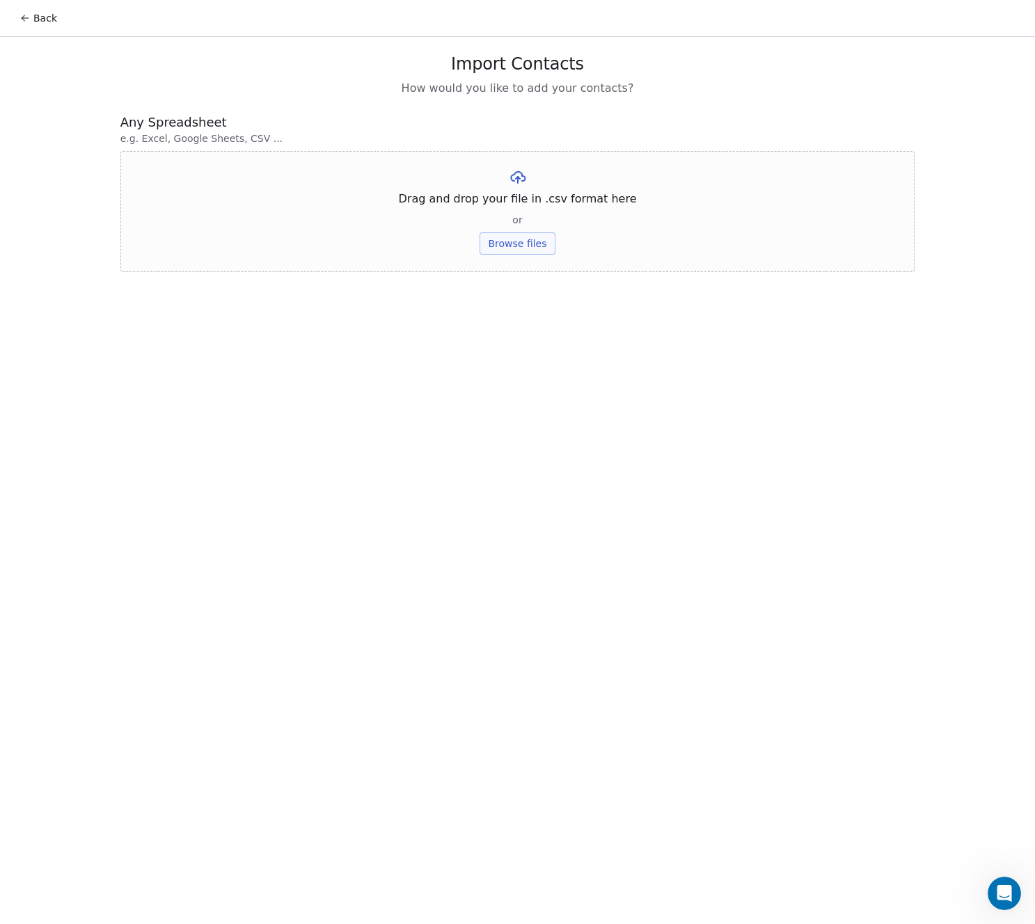
click at [522, 245] on button "Browse files" at bounding box center [517, 243] width 75 height 22
click at [526, 242] on button "Browse files" at bounding box center [517, 243] width 75 height 22
click at [519, 204] on button "Upload" at bounding box center [517, 205] width 51 height 22
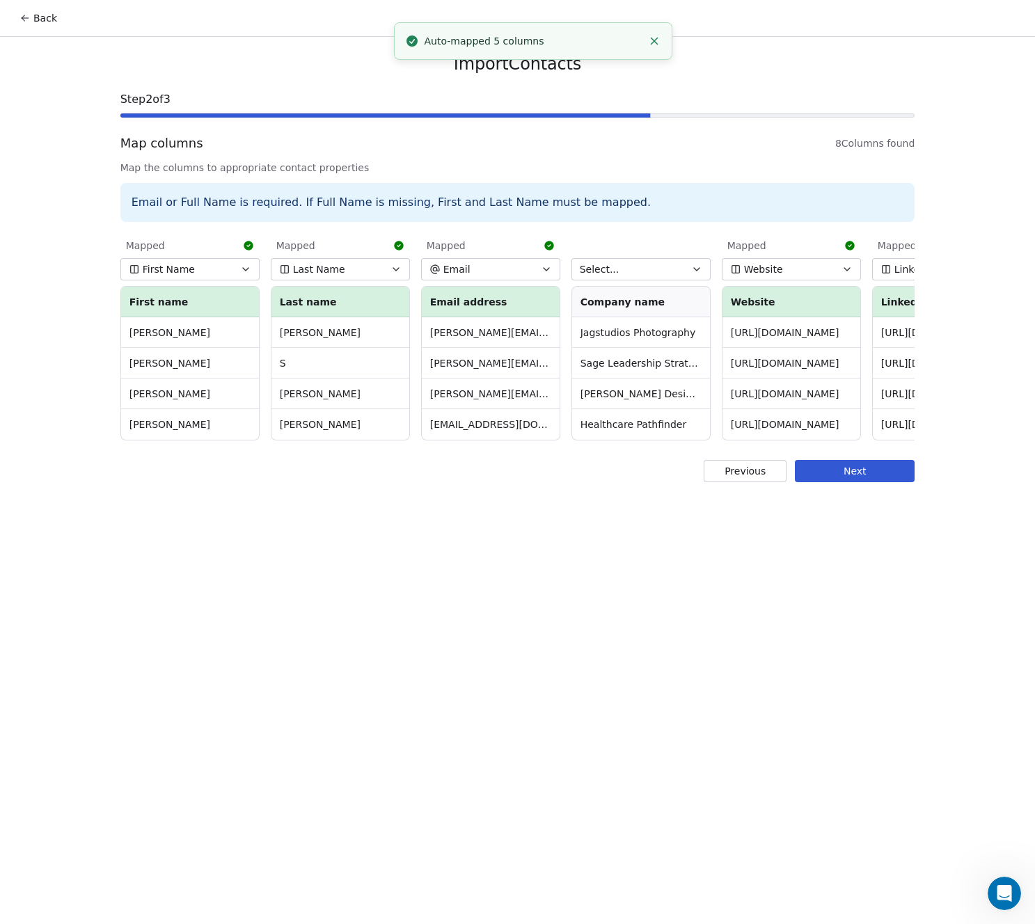
click at [629, 269] on button "Select..." at bounding box center [640, 269] width 139 height 22
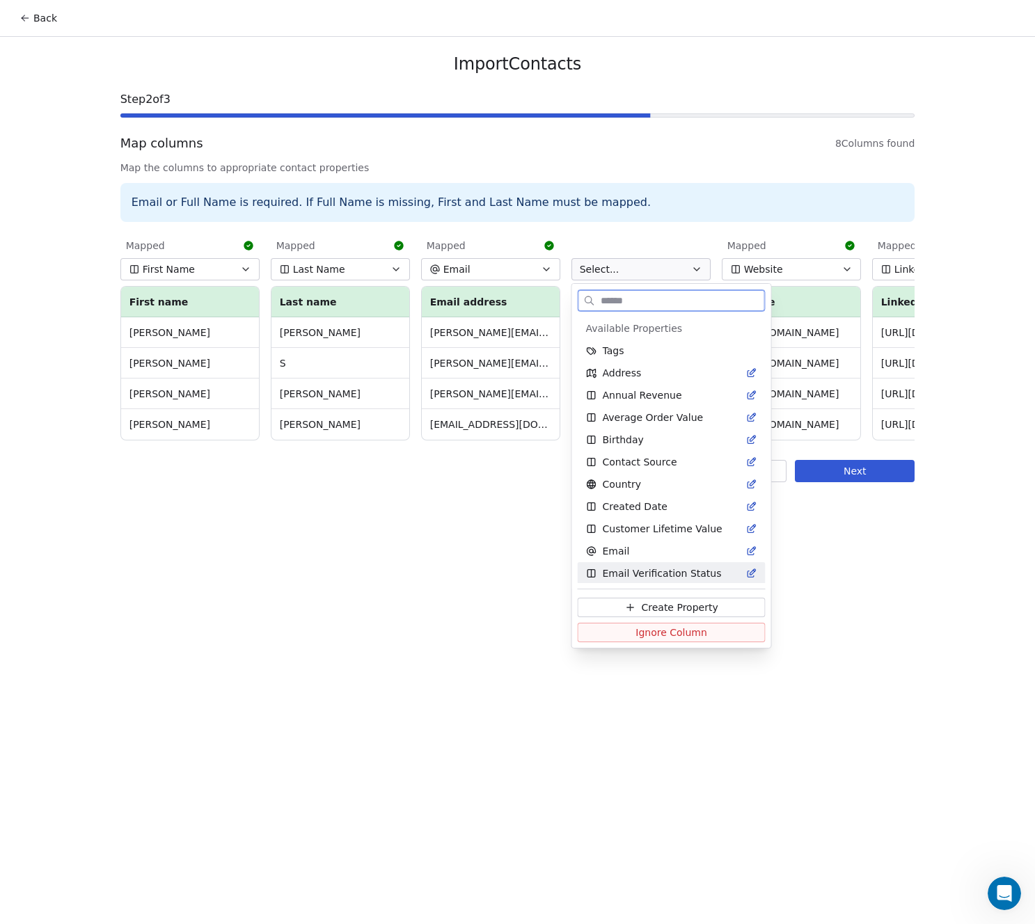
click at [642, 607] on span "Create Property" at bounding box center [679, 608] width 77 height 14
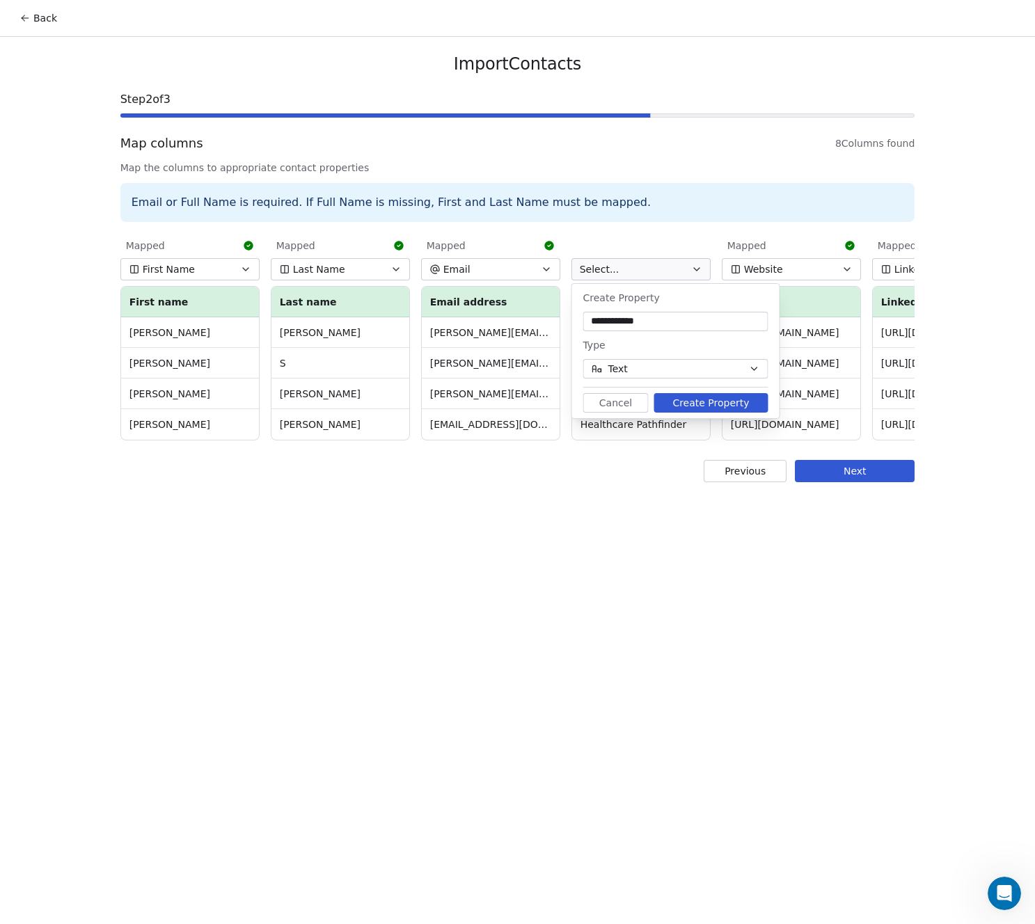
click at [701, 403] on button "Create Property" at bounding box center [711, 402] width 114 height 19
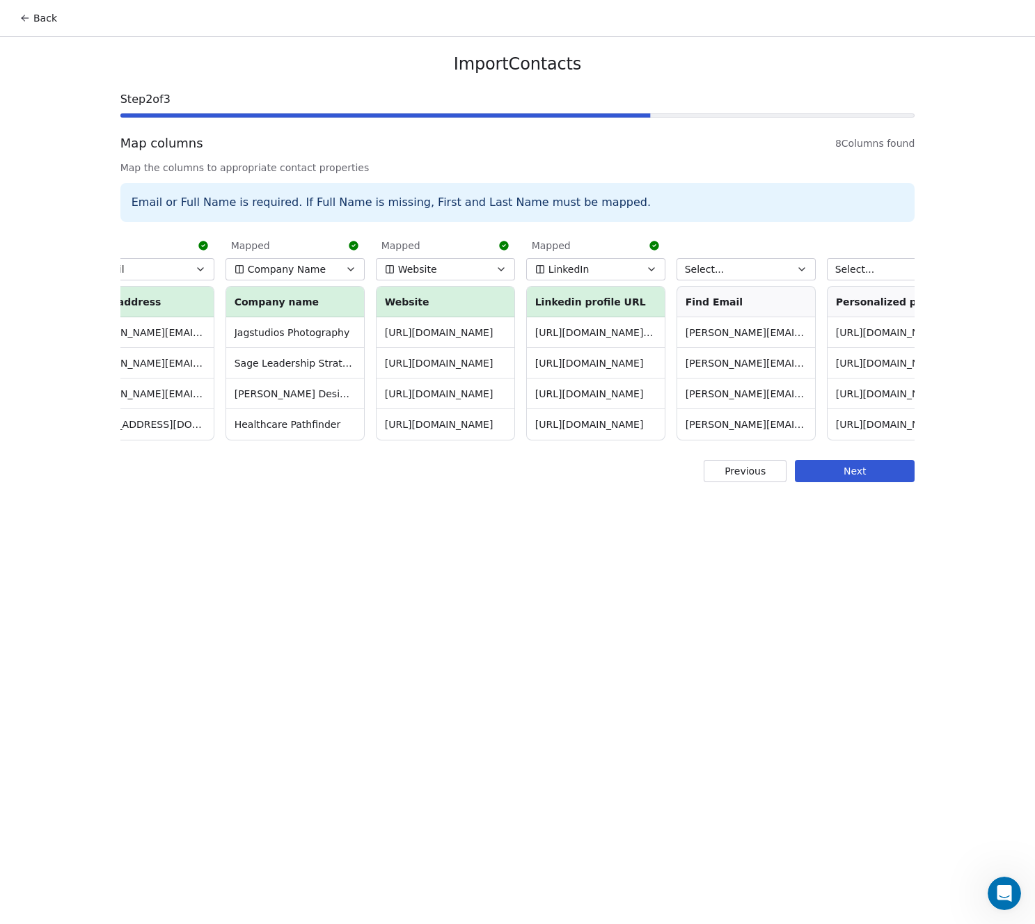
scroll to position [0, 397]
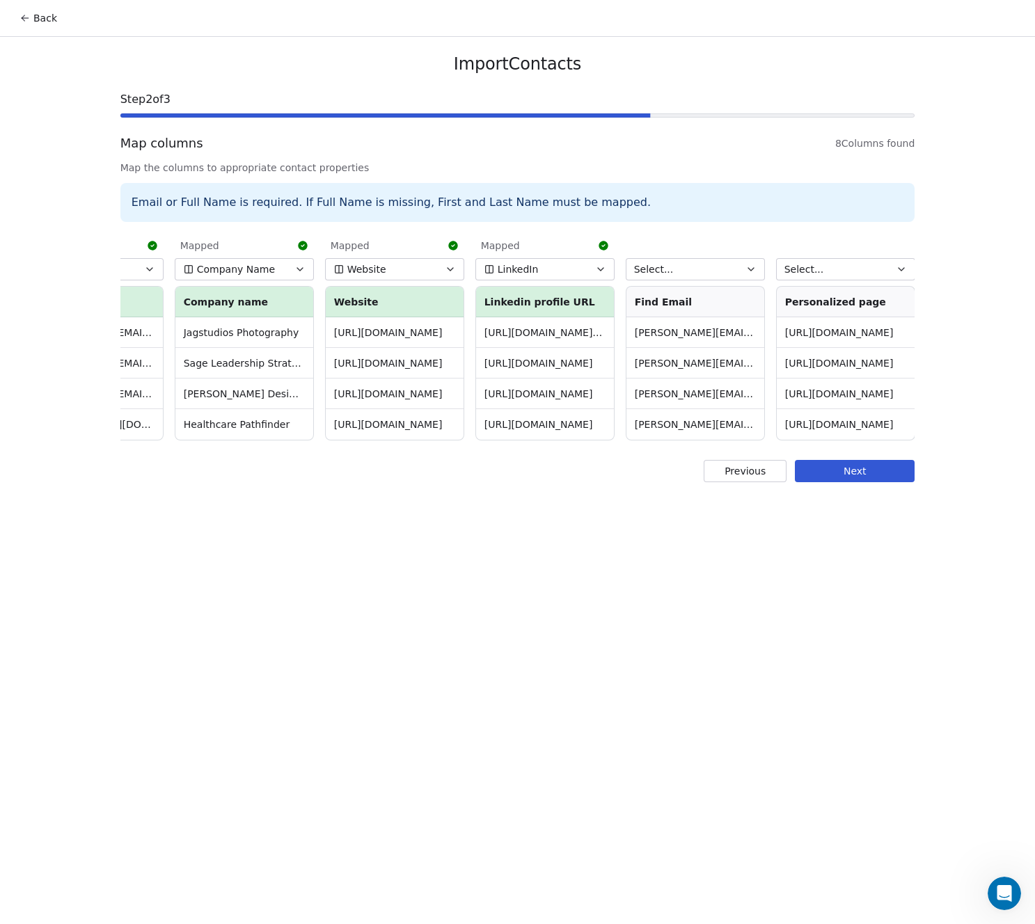
click at [671, 274] on span "Select..." at bounding box center [654, 269] width 40 height 14
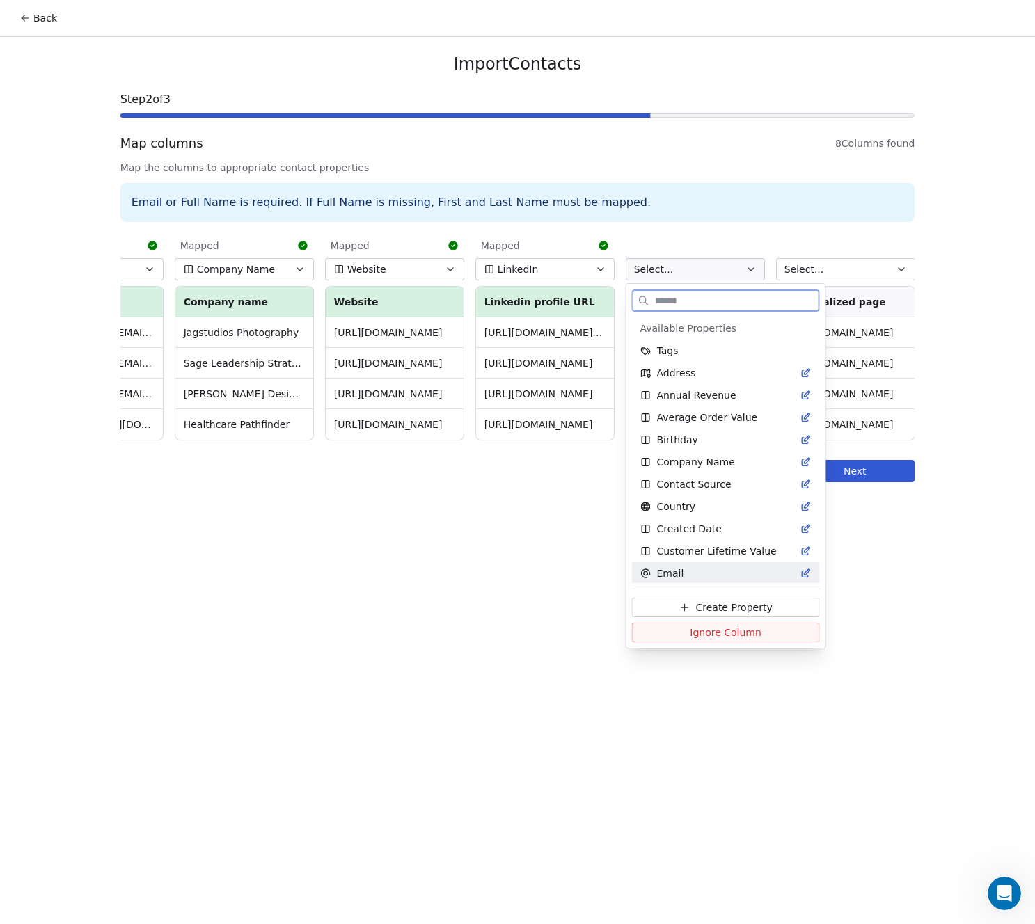
click at [668, 564] on div "Email" at bounding box center [726, 573] width 188 height 22
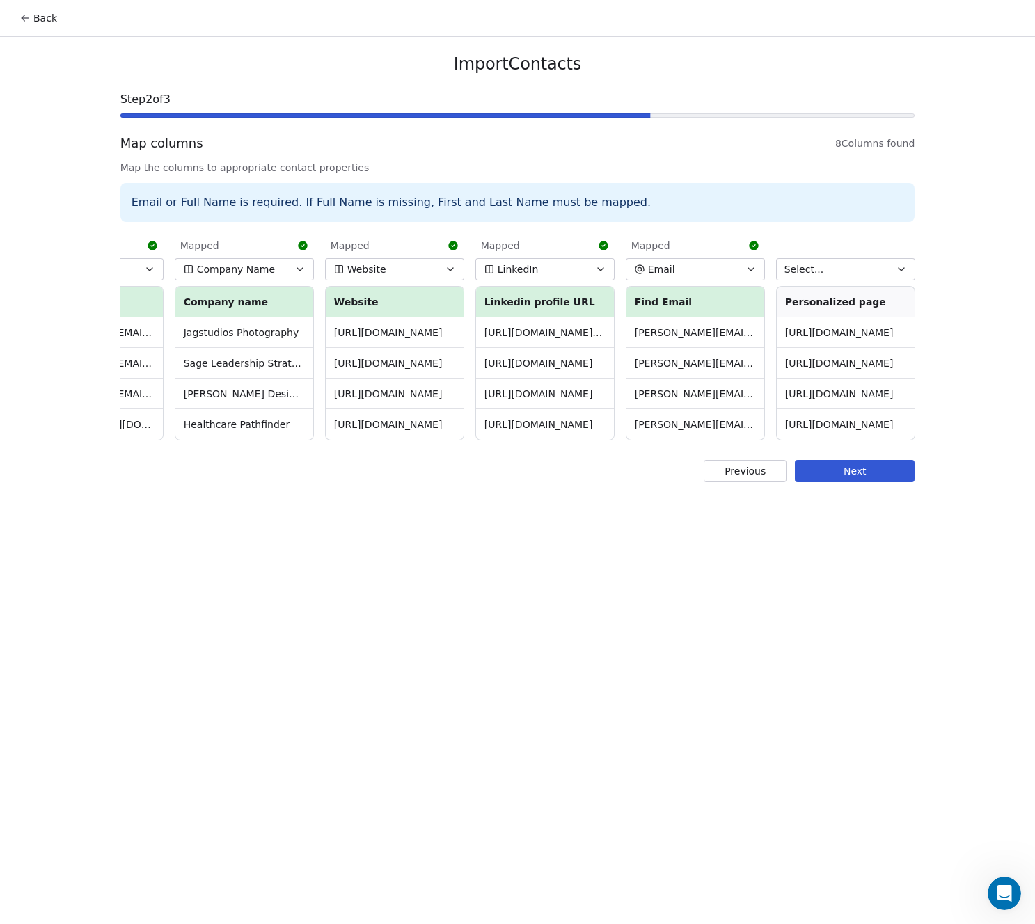
click at [826, 271] on button "Select..." at bounding box center [845, 269] width 139 height 22
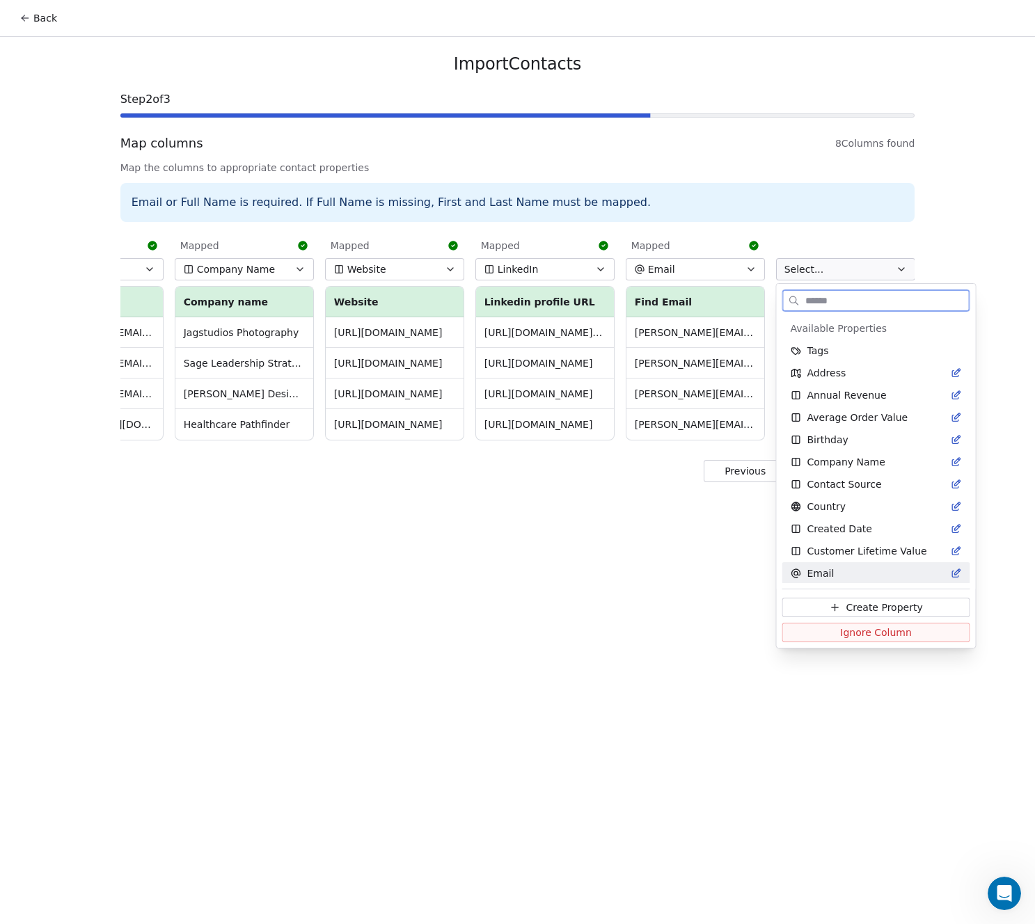
click at [853, 603] on span "Create Property" at bounding box center [884, 608] width 77 height 14
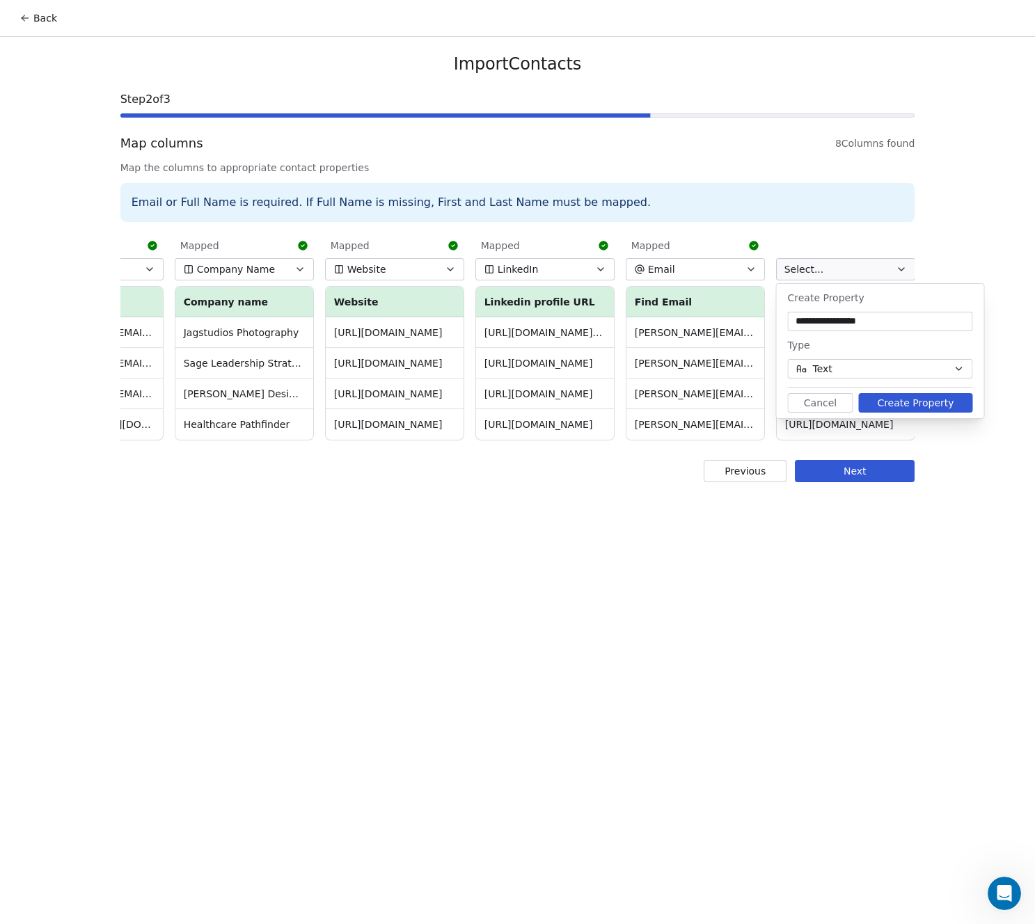
click at [900, 404] on button "Create Property" at bounding box center [916, 402] width 114 height 19
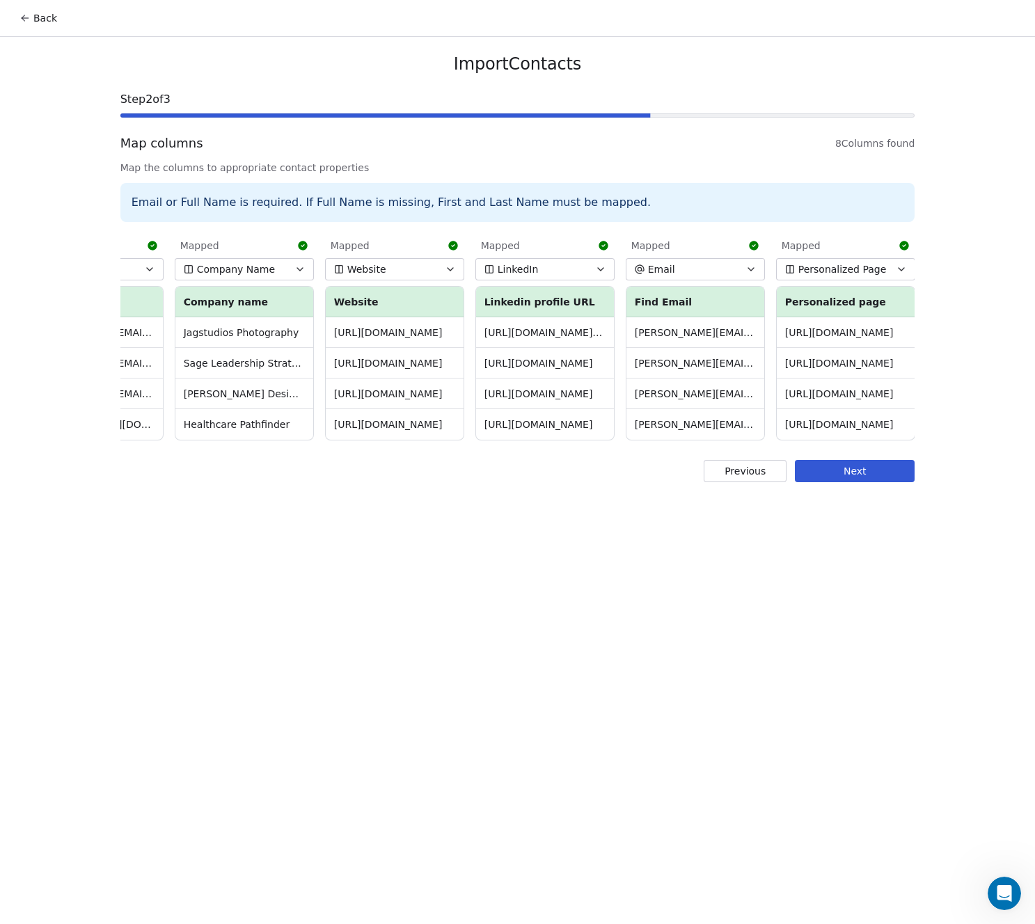
click at [848, 482] on button "Next" at bounding box center [855, 471] width 120 height 22
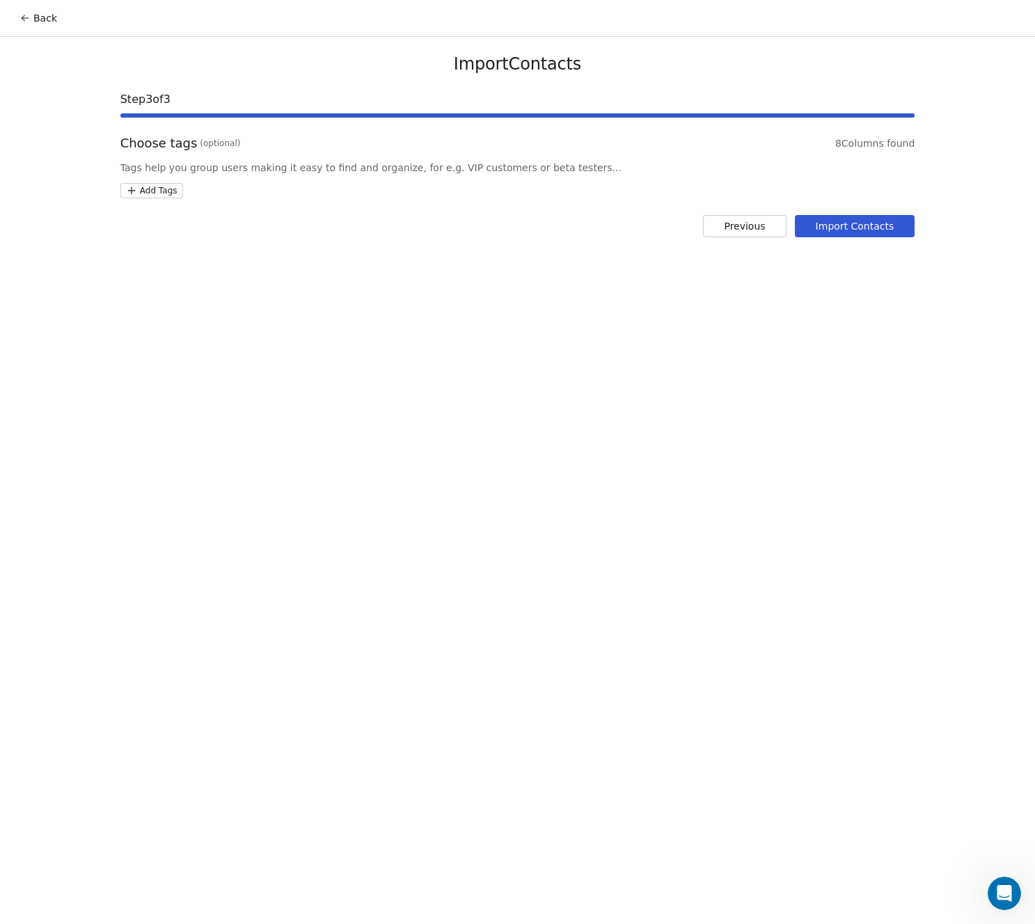
click at [136, 189] on html "Back Import Contacts Step 3 of 3 Choose tags (optional) 8 Columns found Tags he…" at bounding box center [517, 462] width 1035 height 924
type input "**********"
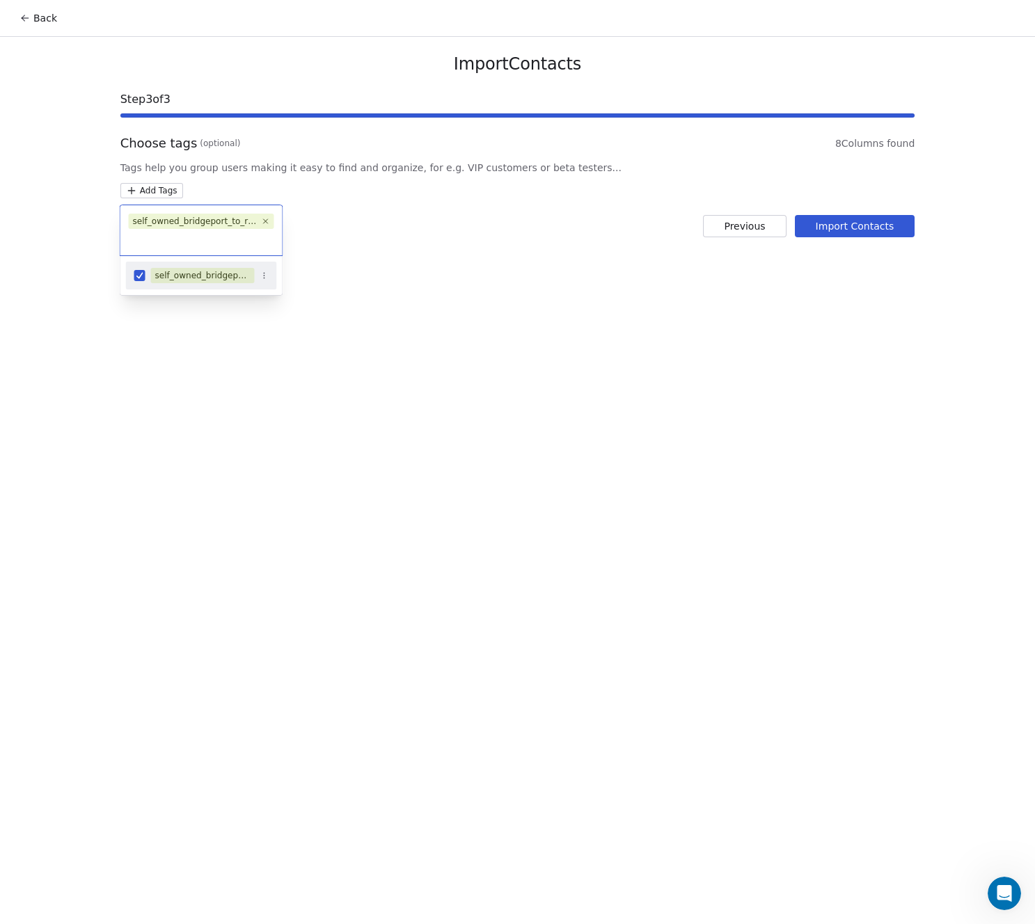
scroll to position [0, 0]
click at [316, 363] on html "Back Import Contacts Step 3 of 3 Choose tags (optional) 8 Columns found Tags he…" at bounding box center [517, 462] width 1035 height 924
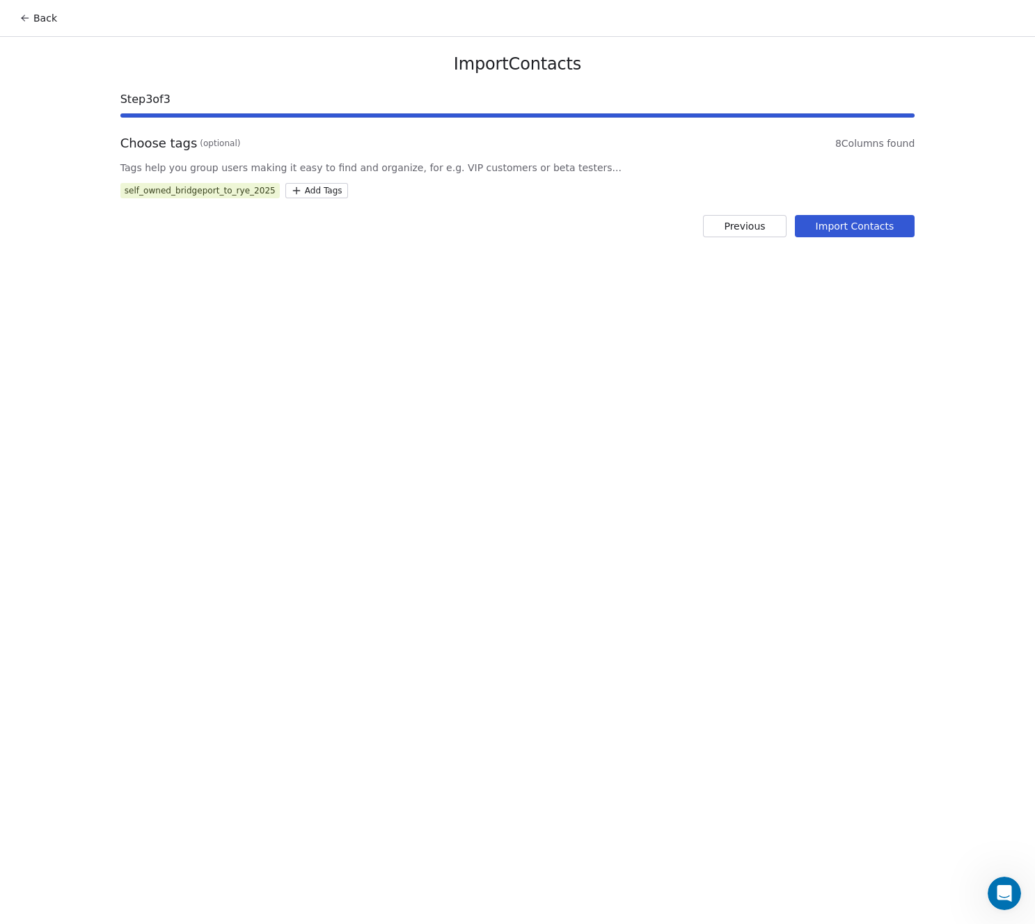
click at [839, 229] on button "Import Contacts" at bounding box center [855, 226] width 120 height 22
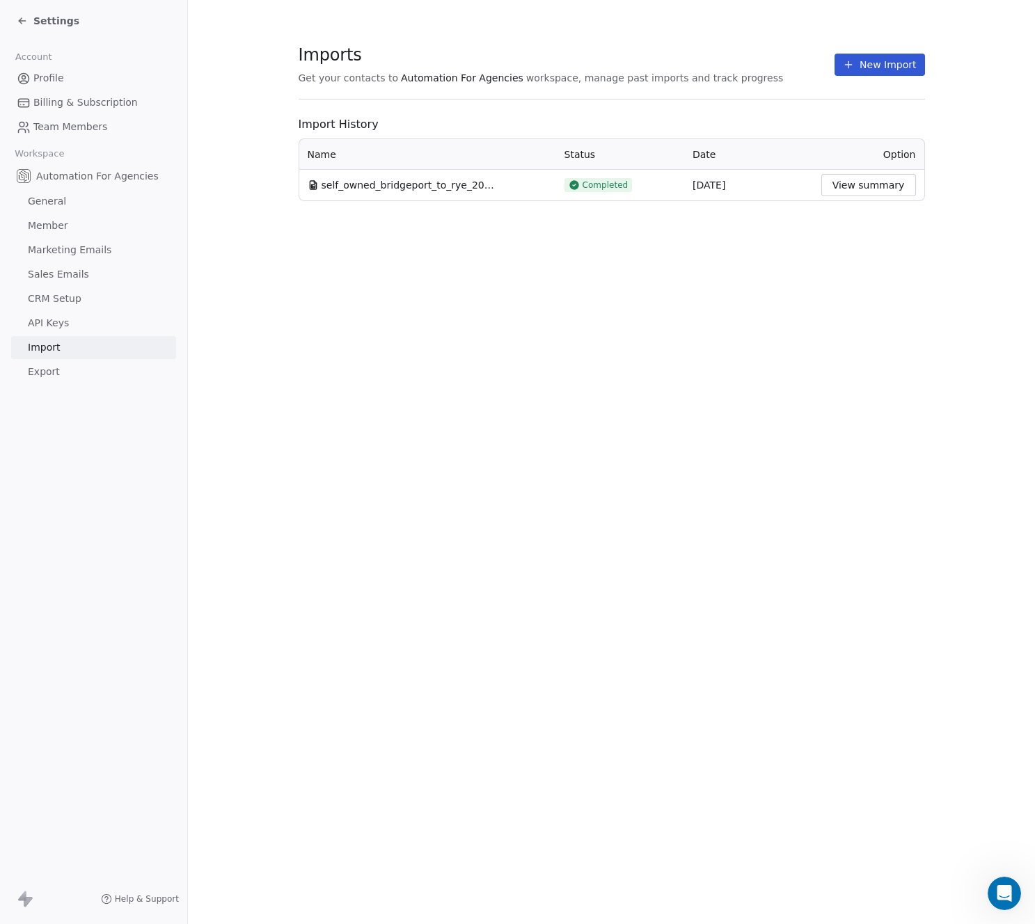
click at [45, 24] on span "Settings" at bounding box center [56, 21] width 46 height 14
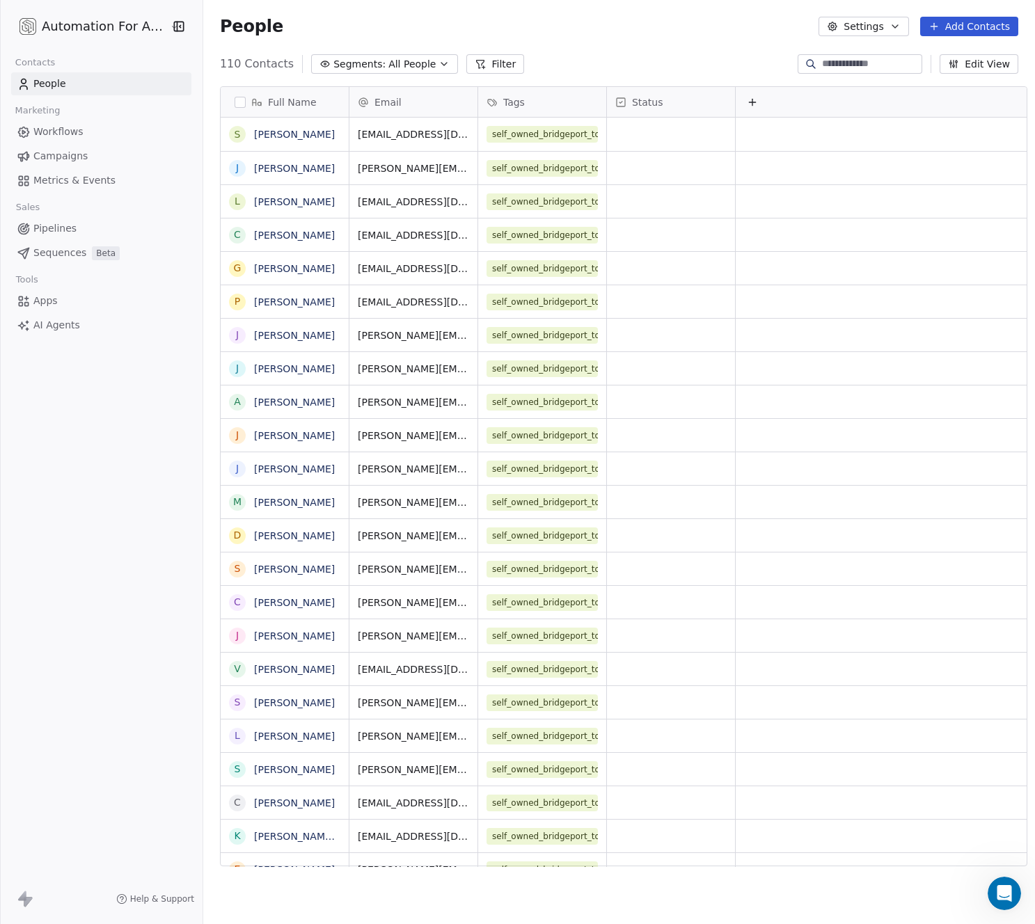
scroll to position [1010, 0]
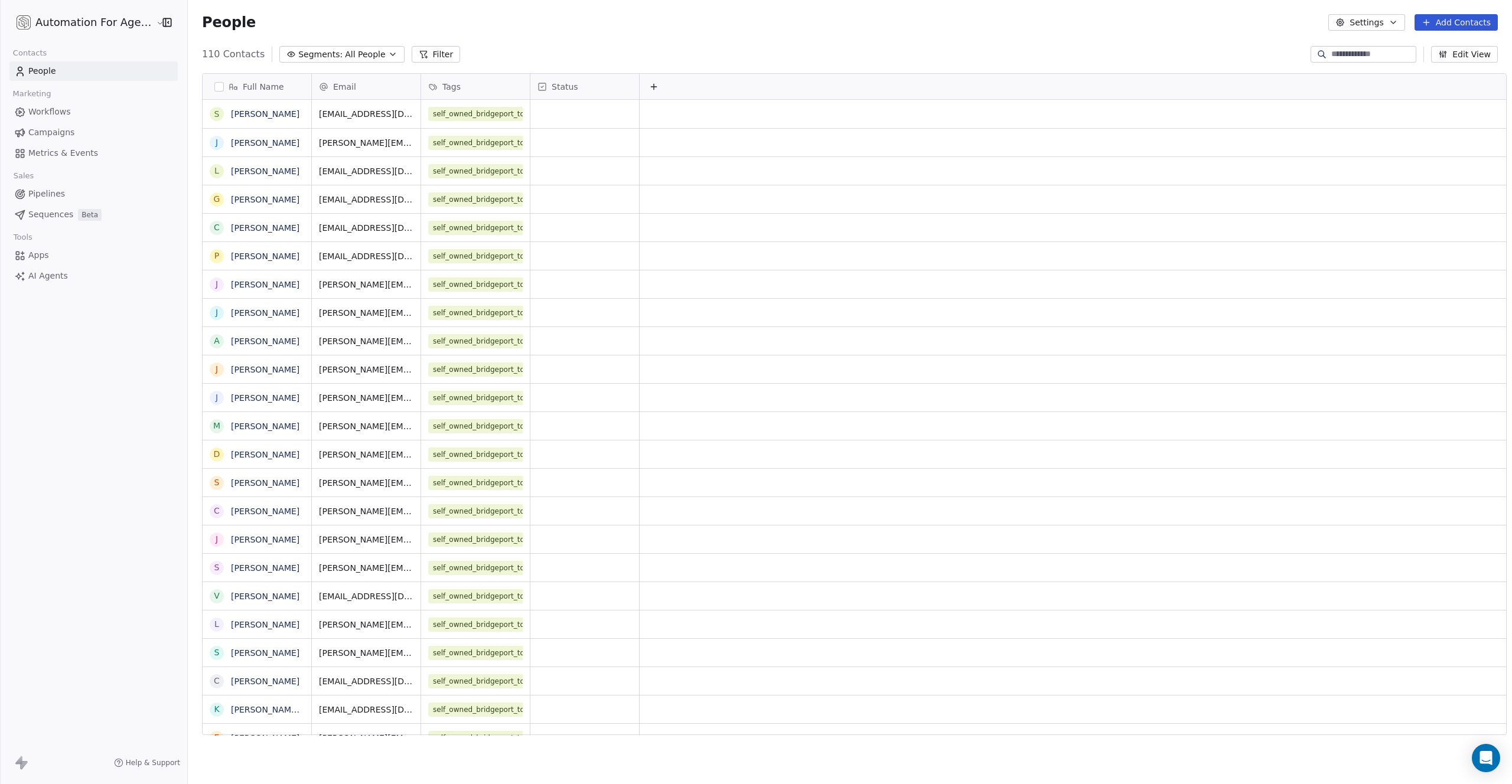
click at [234, 89] on icon at bounding box center [235, 87] width 3 height 3
click at [209, 87] on html "Automation For Agencies Contacts People Marketing Workflows Campaigns Metrics &…" at bounding box center [756, 392] width 1512 height 784
click at [215, 87] on button "button" at bounding box center [219, 87] width 9 height 9
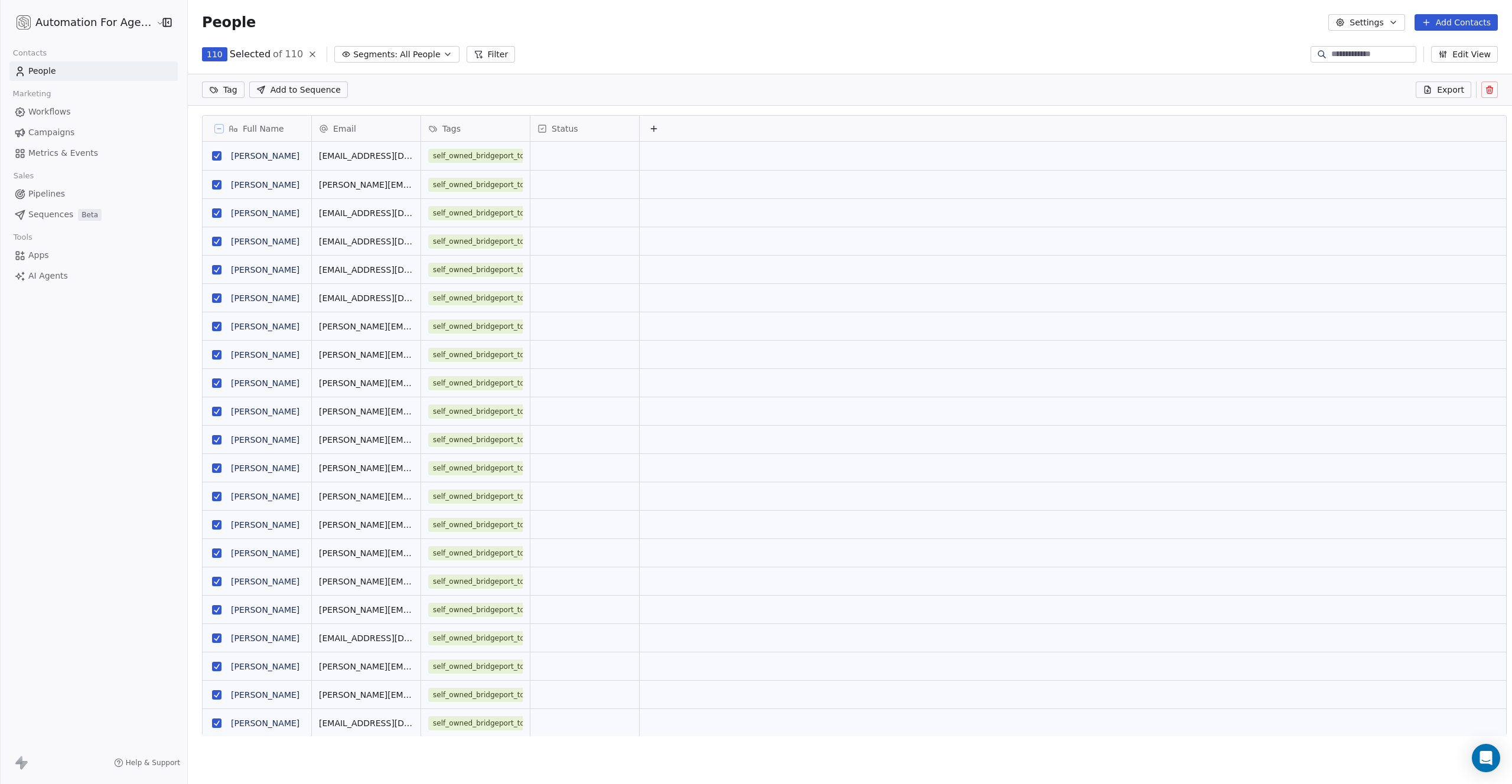
click at [216, 128] on icon at bounding box center [219, 128] width 6 height 6
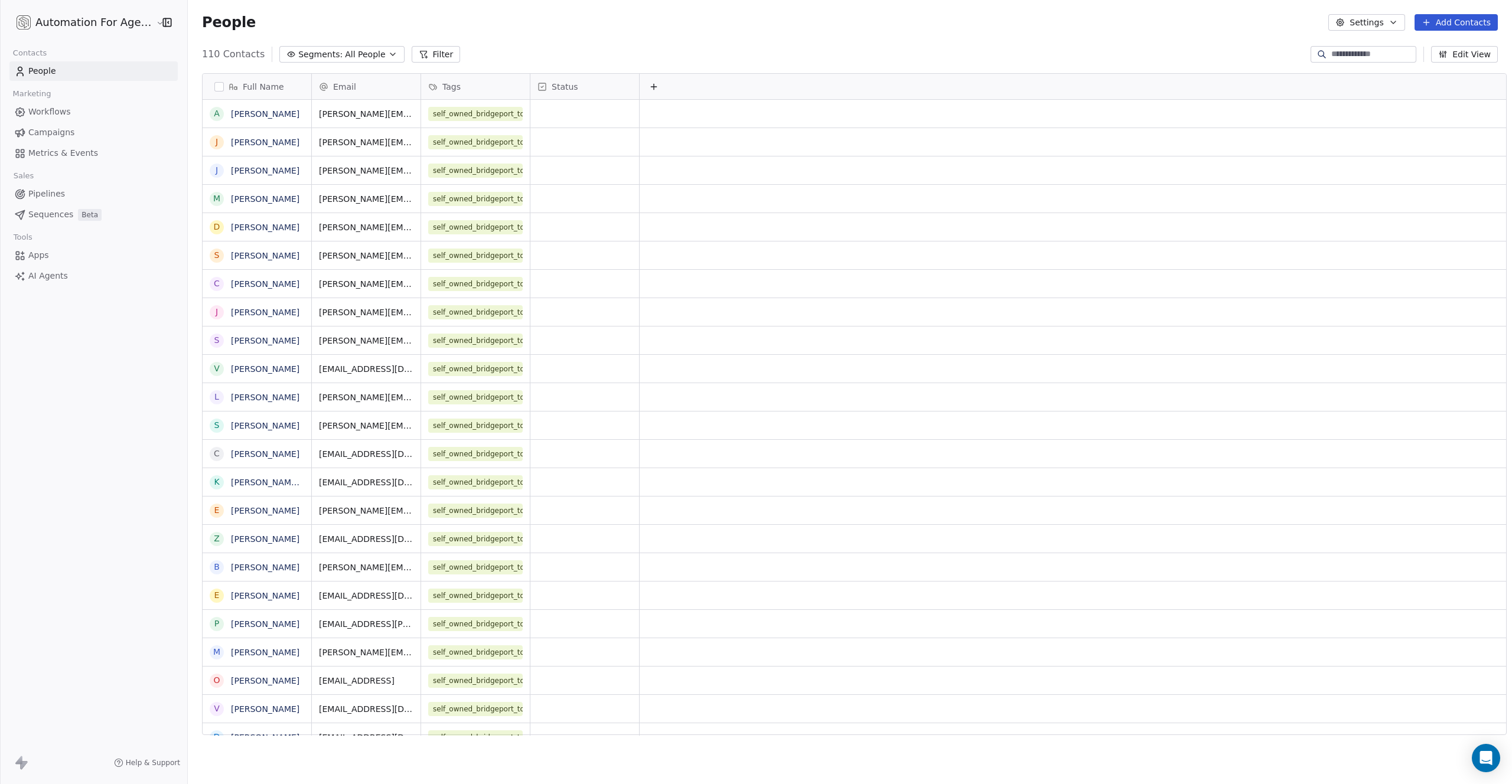
click at [215, 86] on button "button" at bounding box center [219, 87] width 9 height 9
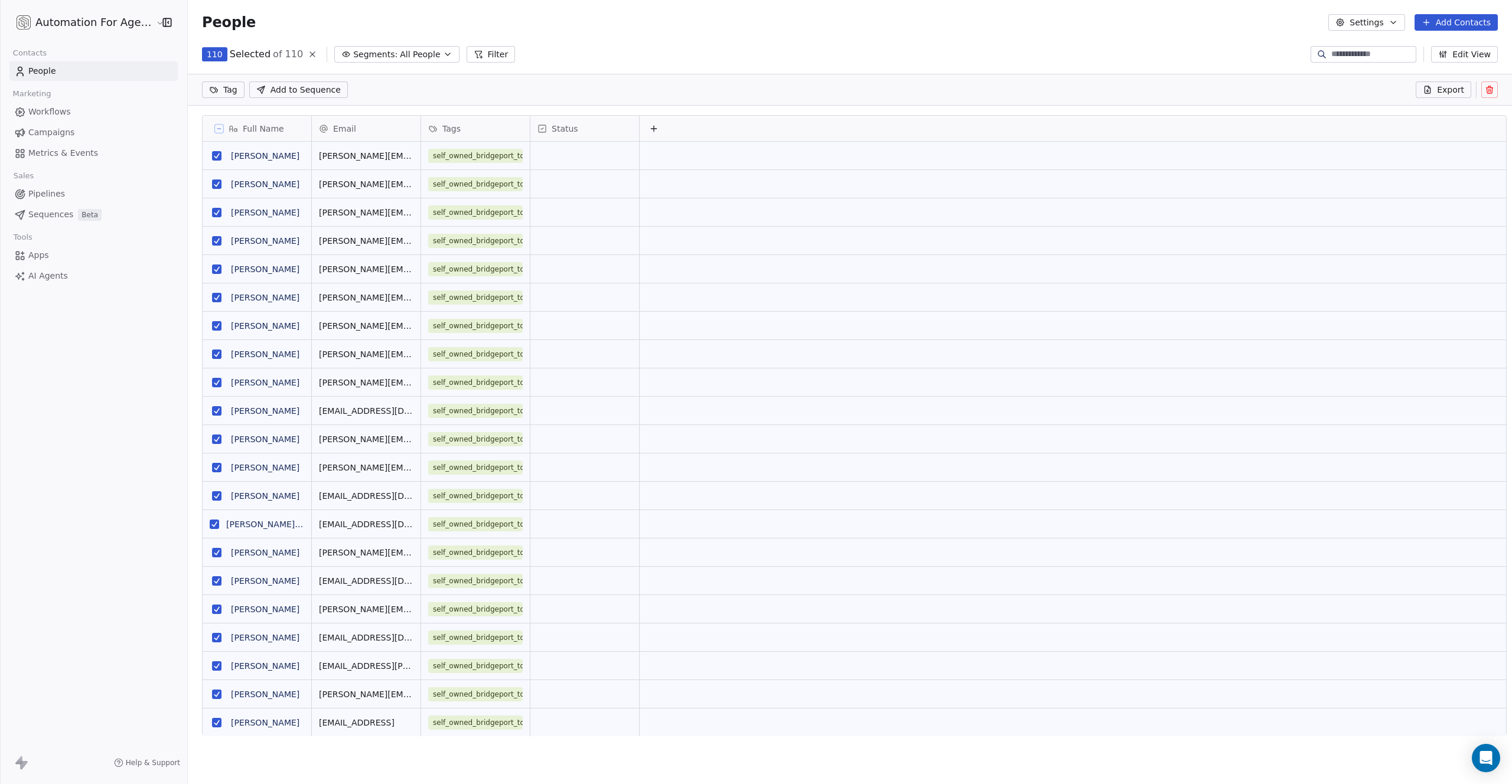
click at [1484, 87] on button at bounding box center [1489, 89] width 16 height 16
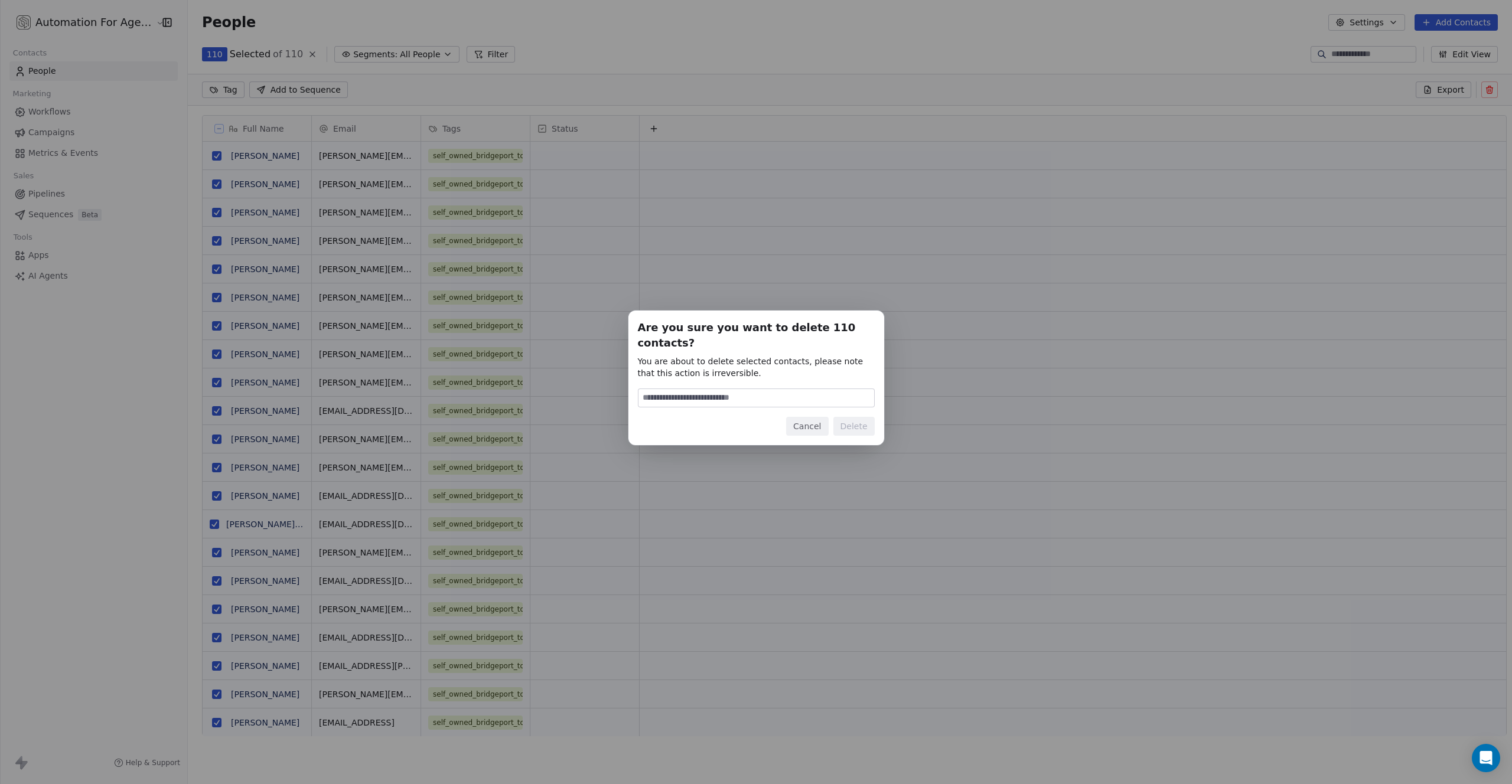
click at [677, 391] on input at bounding box center [756, 398] width 236 height 18
type input "******"
click at [850, 421] on button "Delete" at bounding box center [854, 426] width 42 height 19
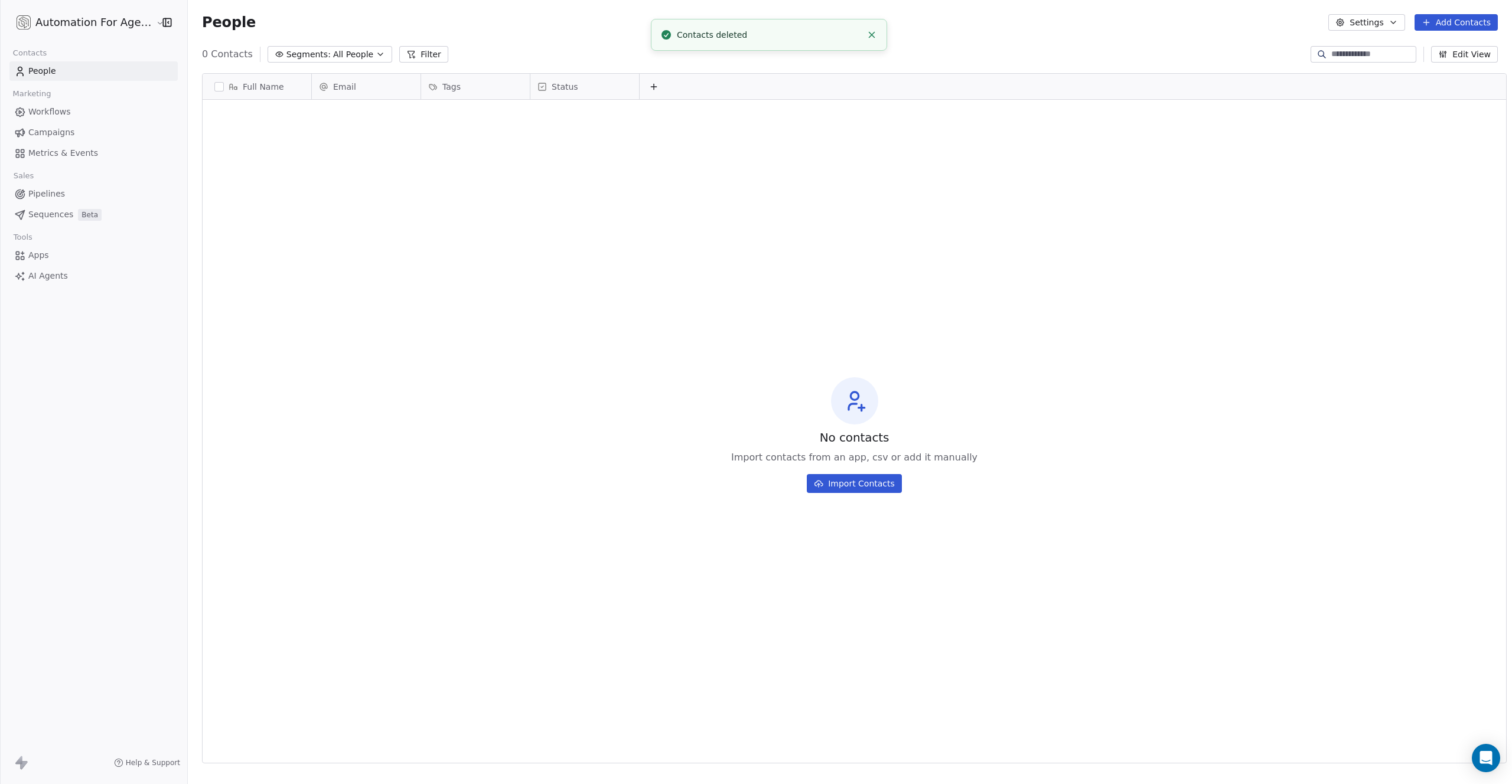
click at [678, 429] on div "No contacts Import contacts from an app, csv or add it manually Import Contacts" at bounding box center [854, 434] width 1303 height 666
drag, startPoint x: 377, startPoint y: 180, endPoint x: 238, endPoint y: 132, distance: 147.1
click at [367, 177] on div "No contacts Import contacts from an app, csv or add it manually Import Contacts" at bounding box center [854, 434] width 1303 height 666
click at [106, 22] on html "Automation For Agencies Contacts People Marketing Workflows Campaigns Metrics &…" at bounding box center [756, 392] width 1512 height 784
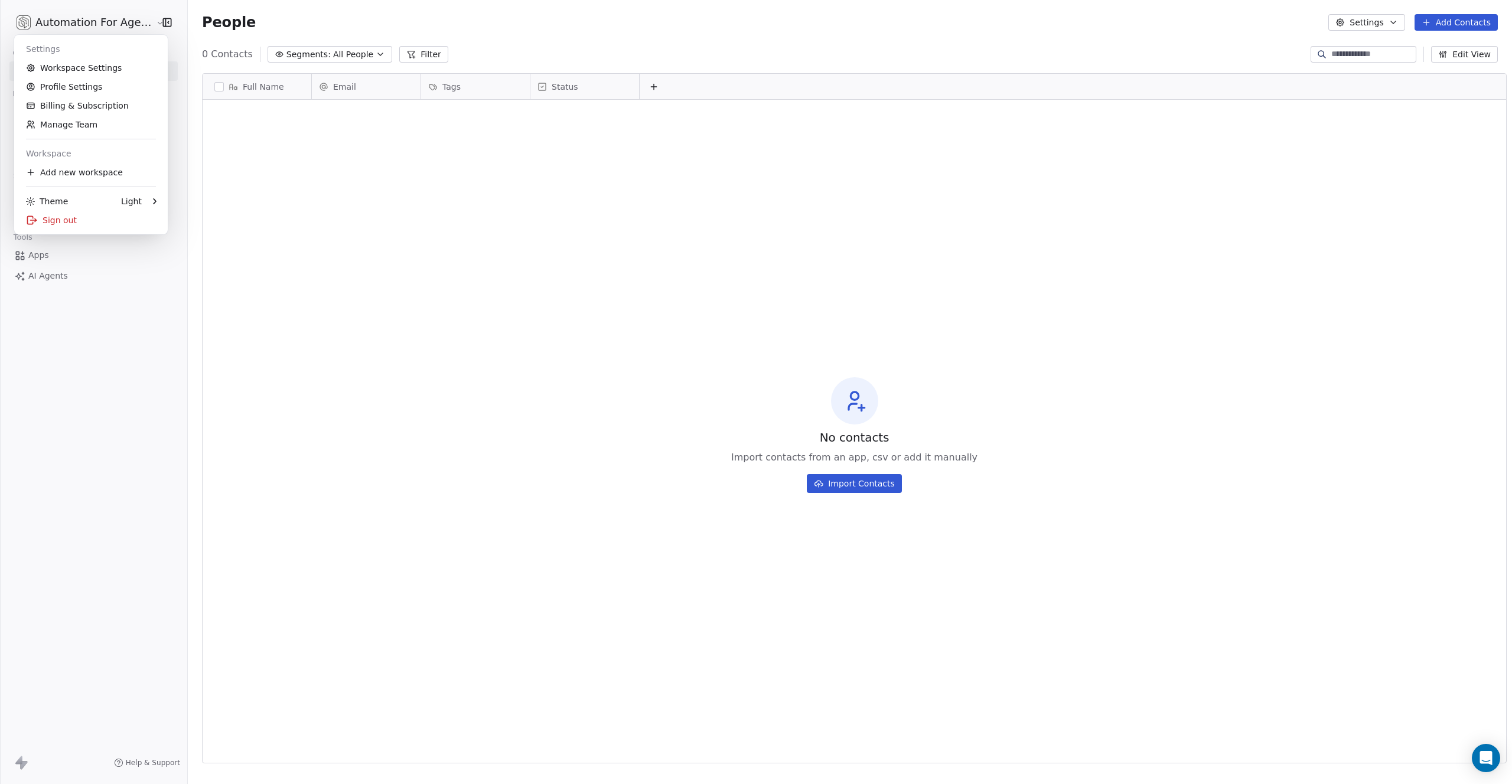
click at [106, 22] on html "Automation For Agencies Contacts People Marketing Workflows Campaigns Metrics &…" at bounding box center [756, 392] width 1512 height 784
click at [837, 484] on button "Import Contacts" at bounding box center [854, 484] width 95 height 19
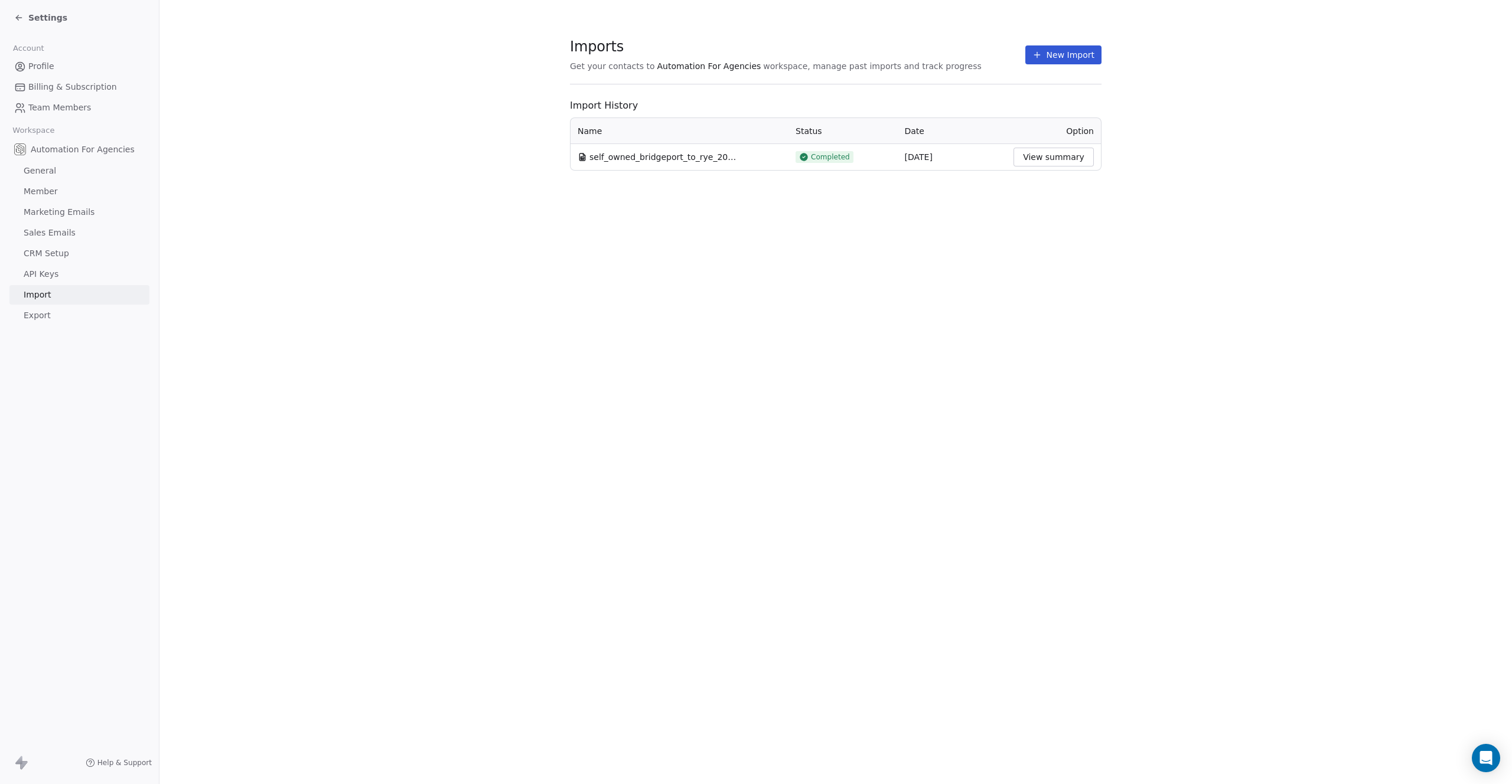
click at [731, 159] on span "self_owned_bridgeport_to_rye_2025-10.csv" at bounding box center [664, 157] width 148 height 12
drag, startPoint x: 736, startPoint y: 157, endPoint x: 558, endPoint y: 148, distance: 178.2
click at [558, 148] on section "Imports Get your contacts to Automation For Agencies workspace, manage past imp…" at bounding box center [836, 104] width 1352 height 209
click at [711, 121] on th "Name" at bounding box center [679, 131] width 218 height 26
drag, startPoint x: 736, startPoint y: 154, endPoint x: 589, endPoint y: 156, distance: 147.0
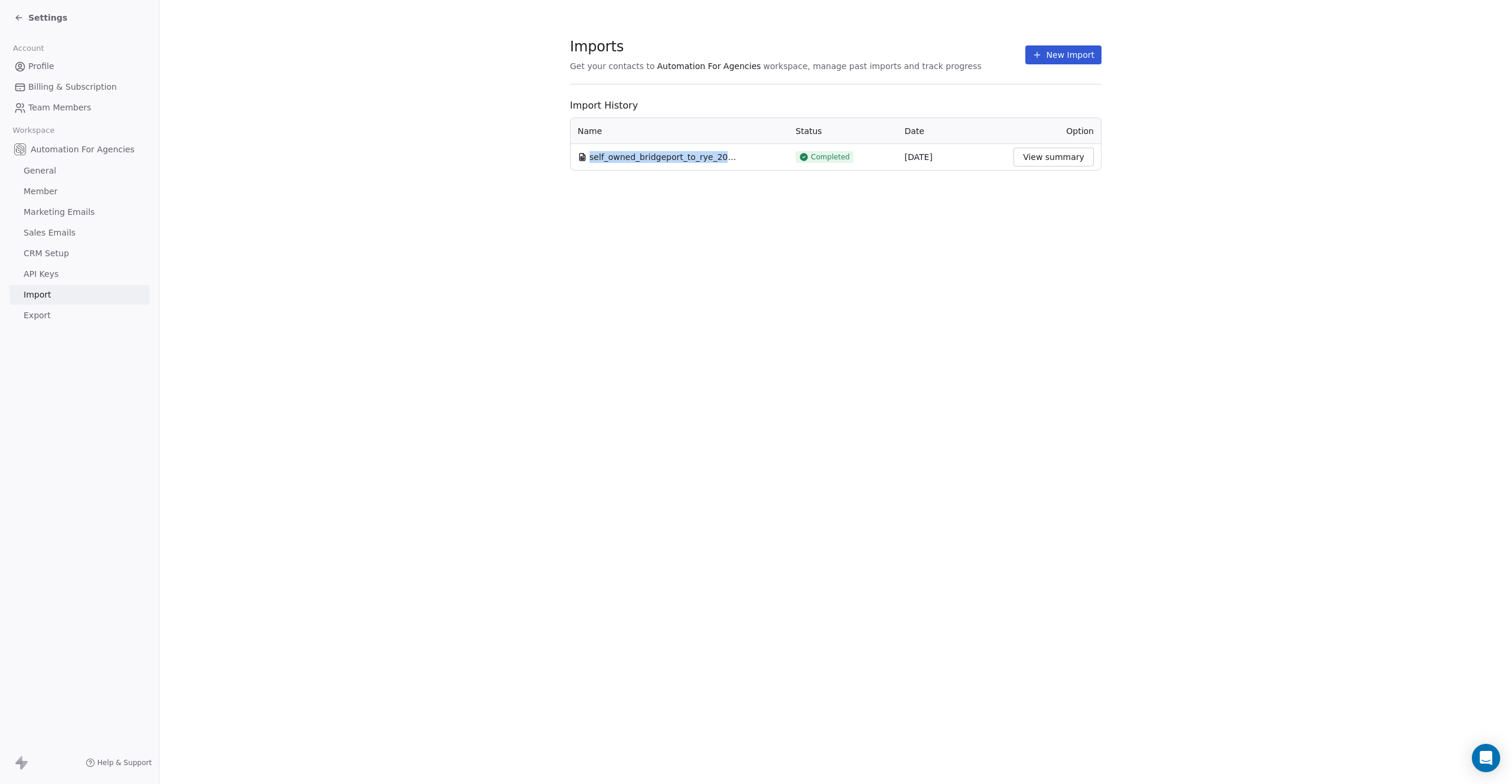
click at [590, 156] on span "self_owned_bridgeport_to_rye_2025-10.csv" at bounding box center [664, 157] width 148 height 12
click at [581, 362] on div "Imports Get your contacts to Automation For Agencies workspace, manage past imp…" at bounding box center [836, 392] width 1352 height 784
click at [1033, 154] on button "View summary" at bounding box center [1053, 157] width 81 height 19
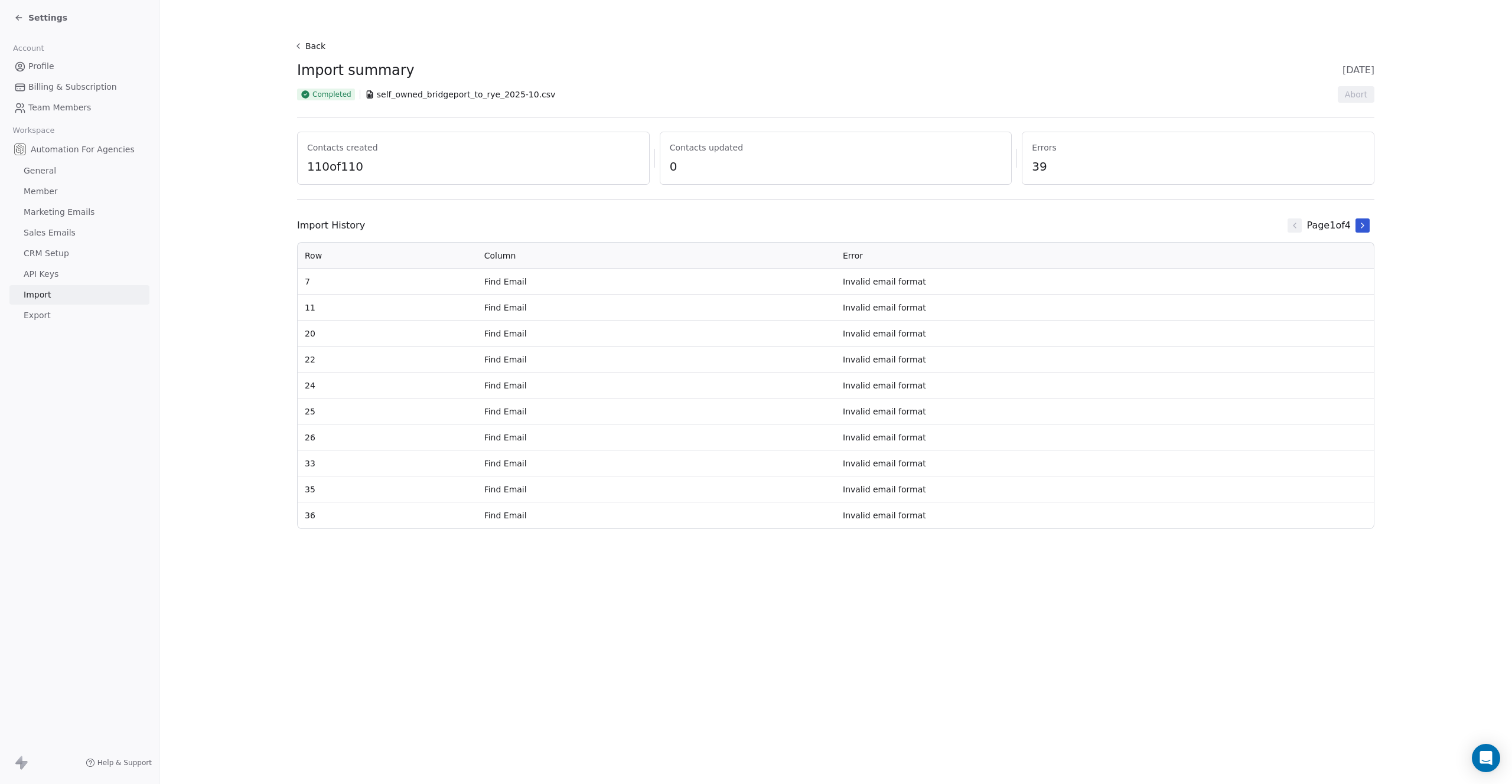
click at [299, 46] on icon at bounding box center [298, 46] width 9 height 9
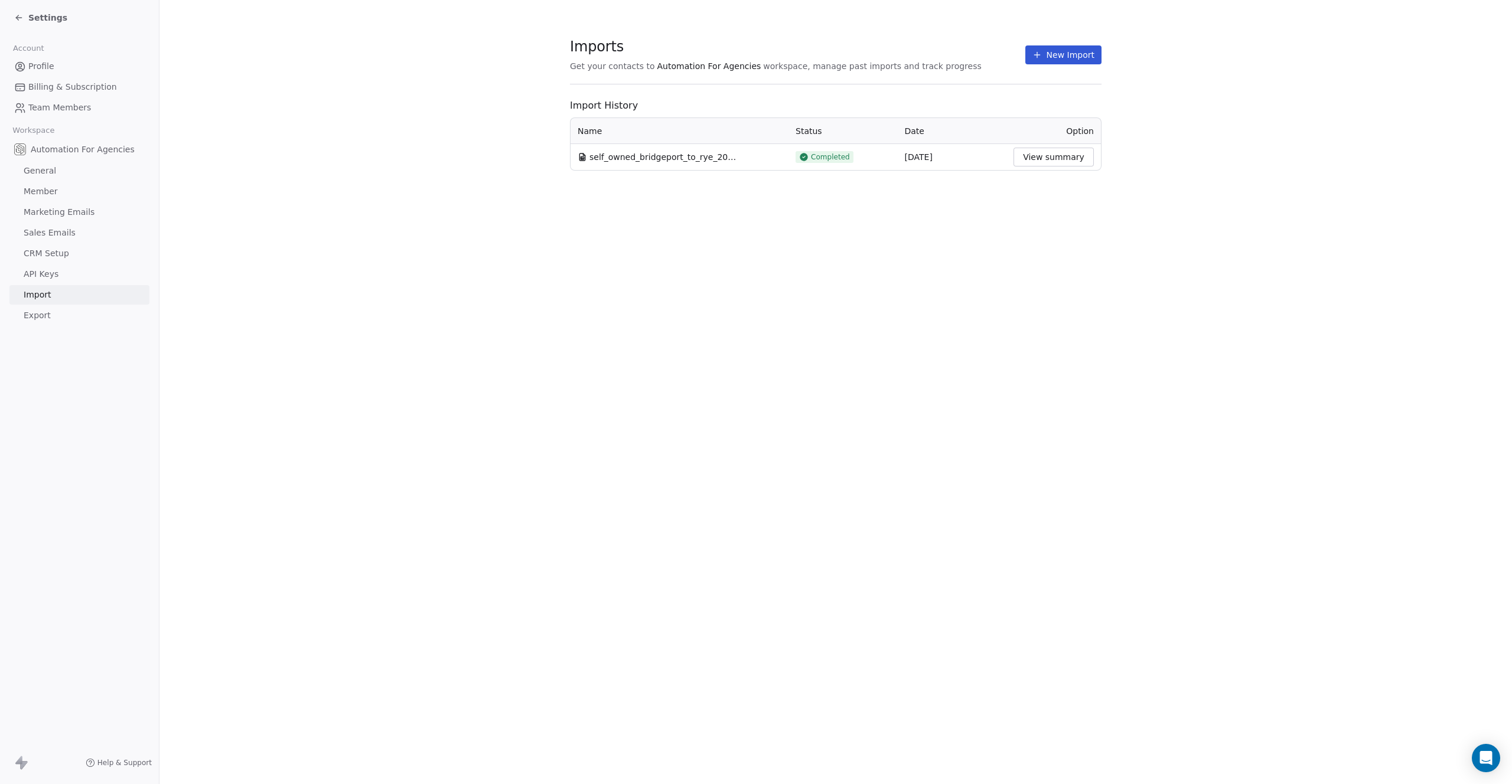
click at [1056, 58] on button "New Import" at bounding box center [1063, 55] width 76 height 19
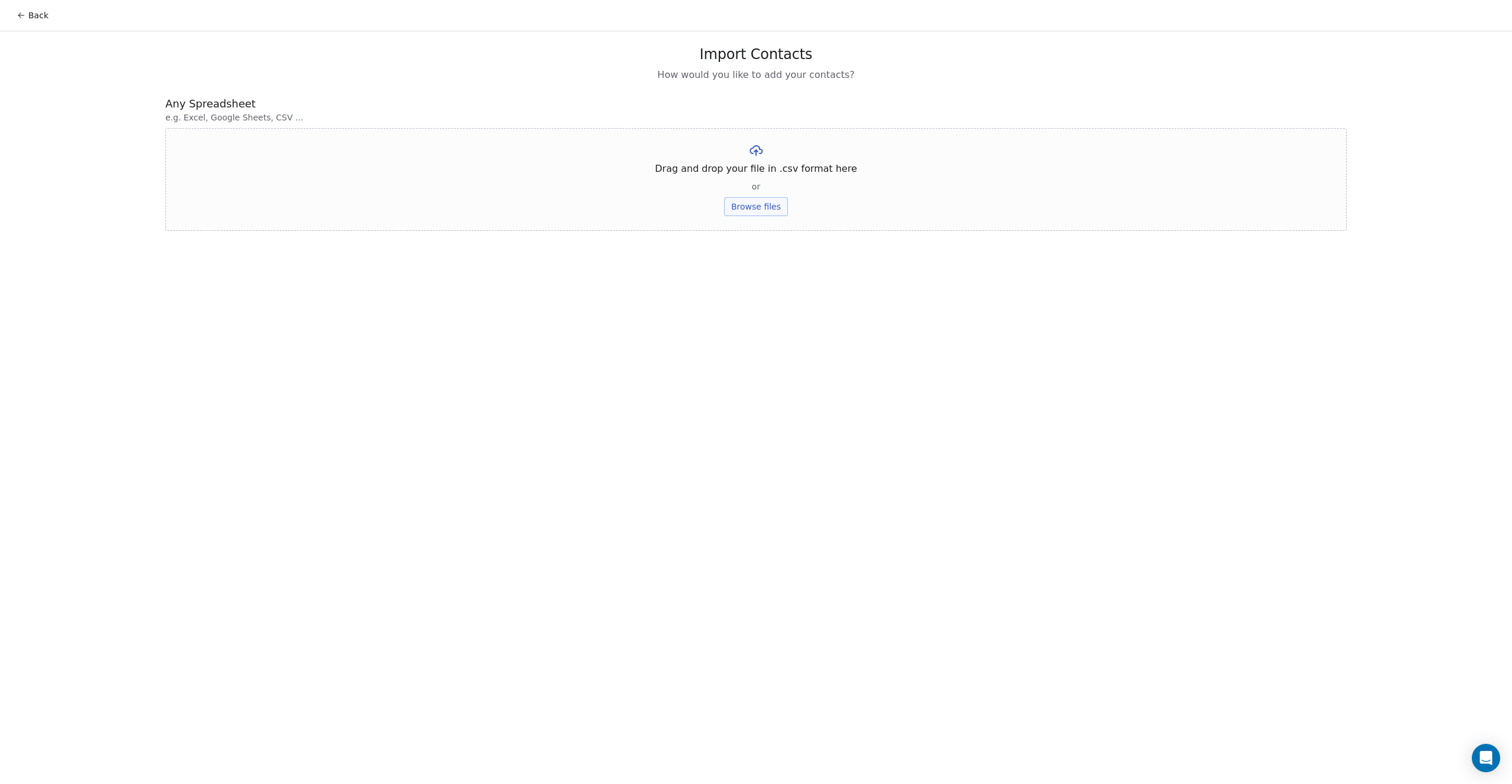
click at [750, 210] on button "Browse files" at bounding box center [755, 206] width 64 height 19
click at [842, 151] on icon at bounding box center [846, 149] width 9 height 9
click at [761, 208] on button "Browse files" at bounding box center [755, 206] width 64 height 19
click at [766, 174] on button "Upload" at bounding box center [755, 174] width 43 height 19
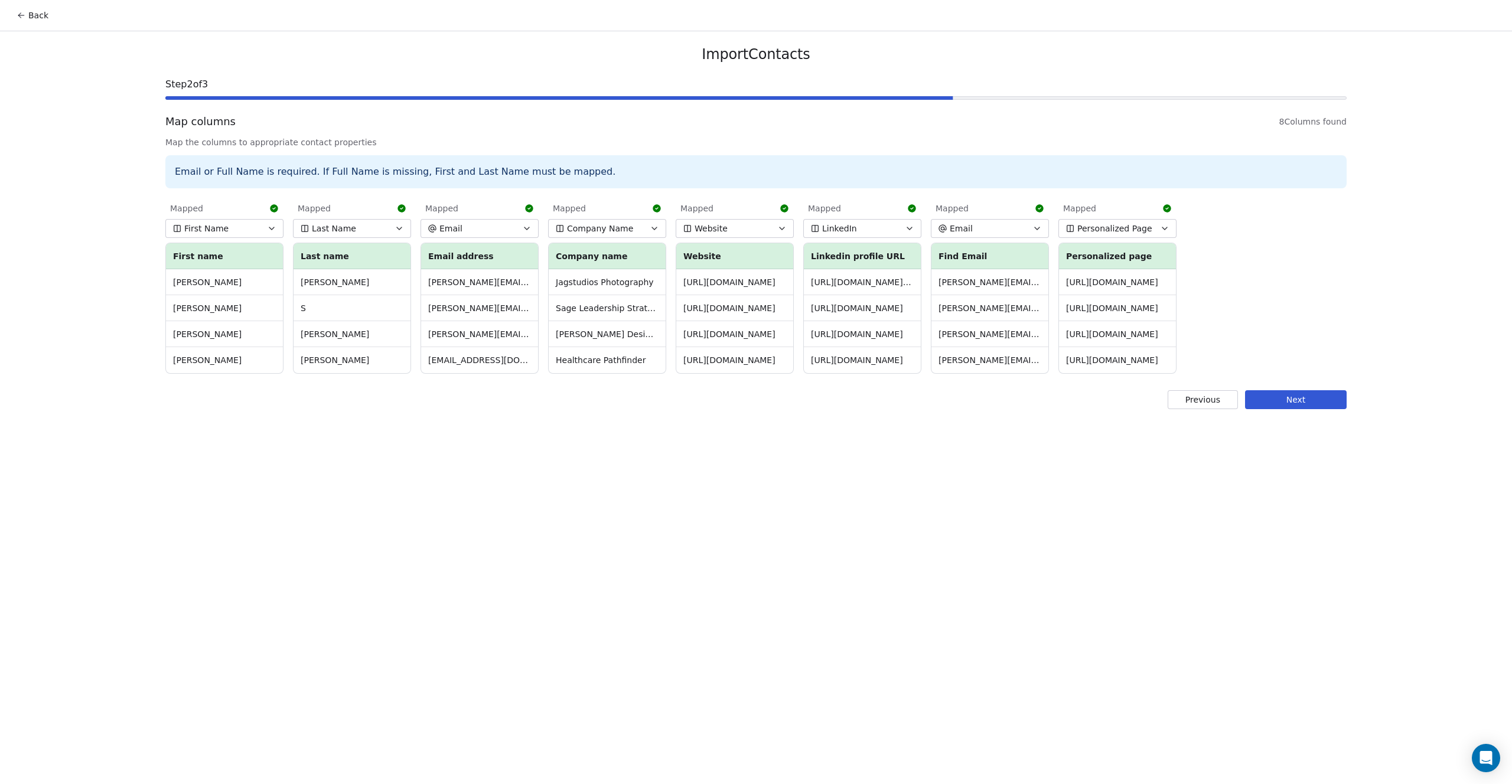
click at [1305, 395] on button "Next" at bounding box center [1296, 400] width 102 height 19
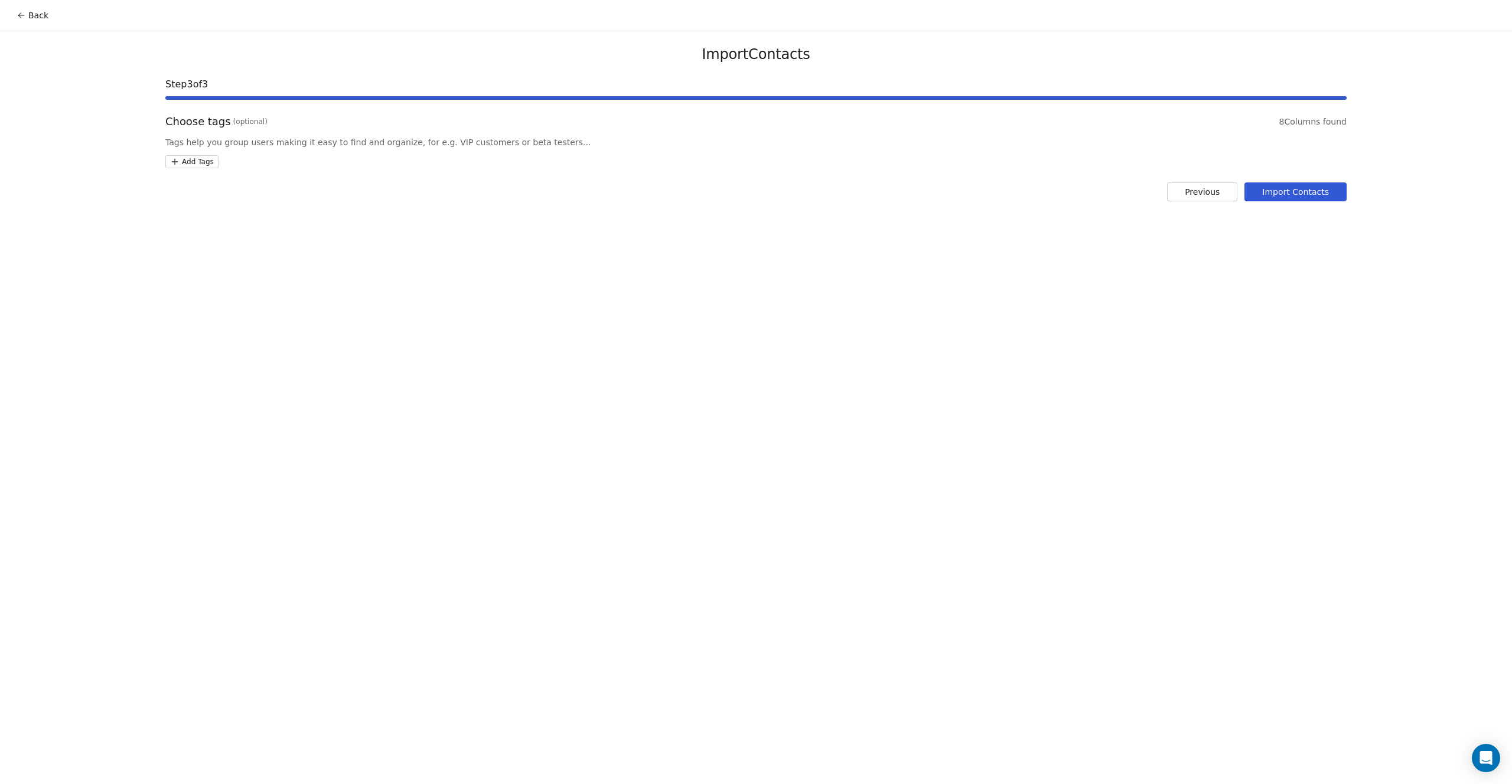
click at [1288, 189] on button "Import Contacts" at bounding box center [1296, 192] width 102 height 19
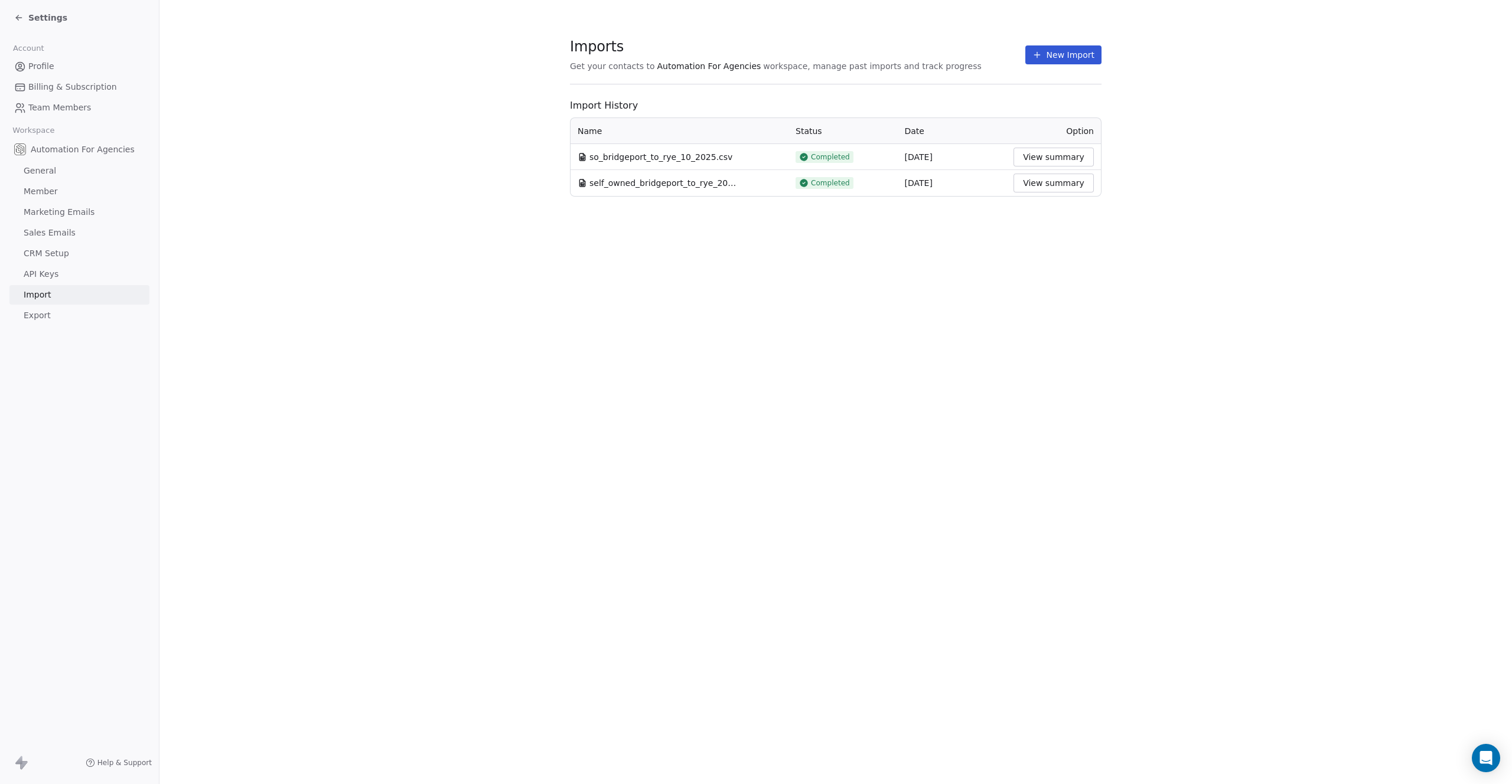
click at [55, 16] on span "Settings" at bounding box center [48, 18] width 39 height 12
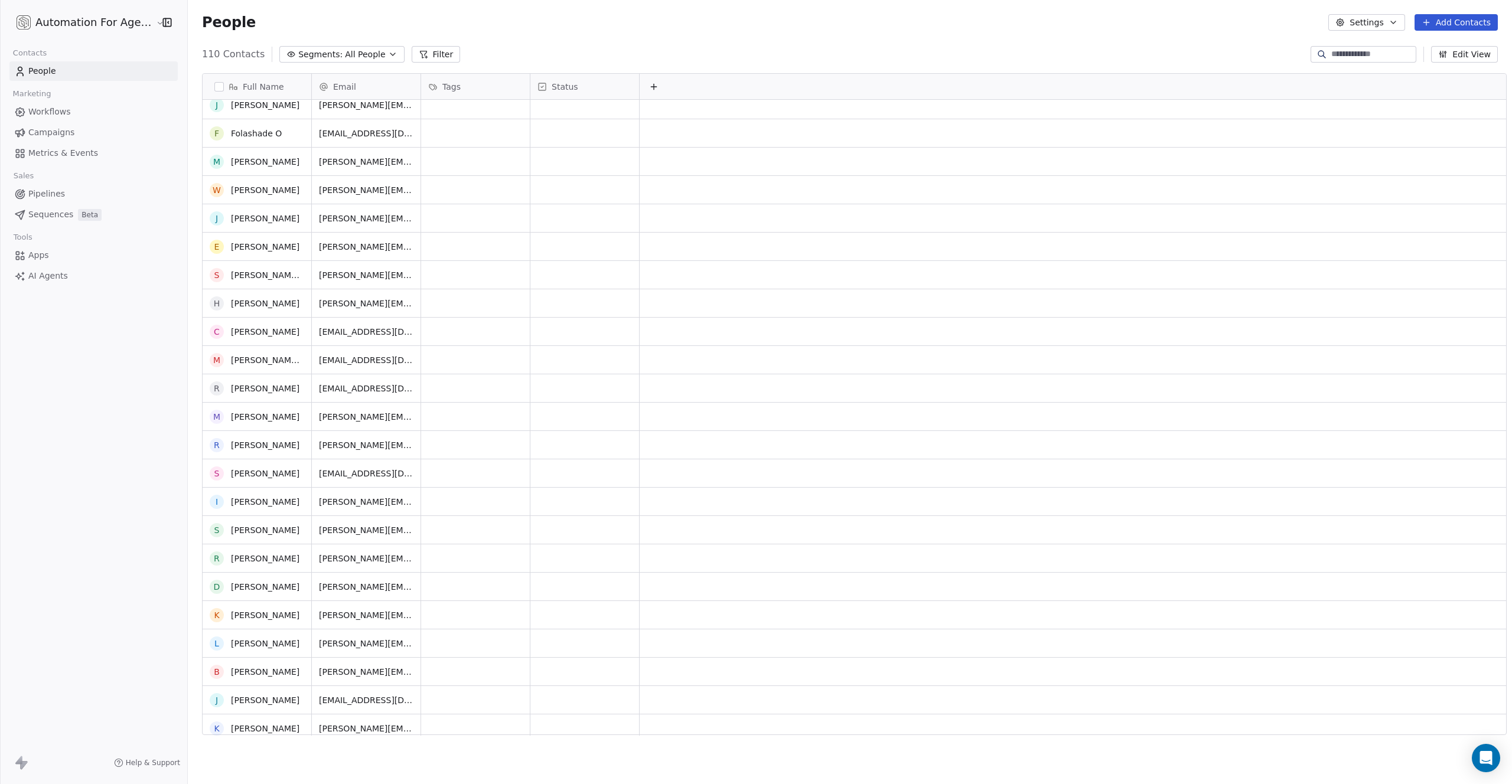
scroll to position [2483, 0]
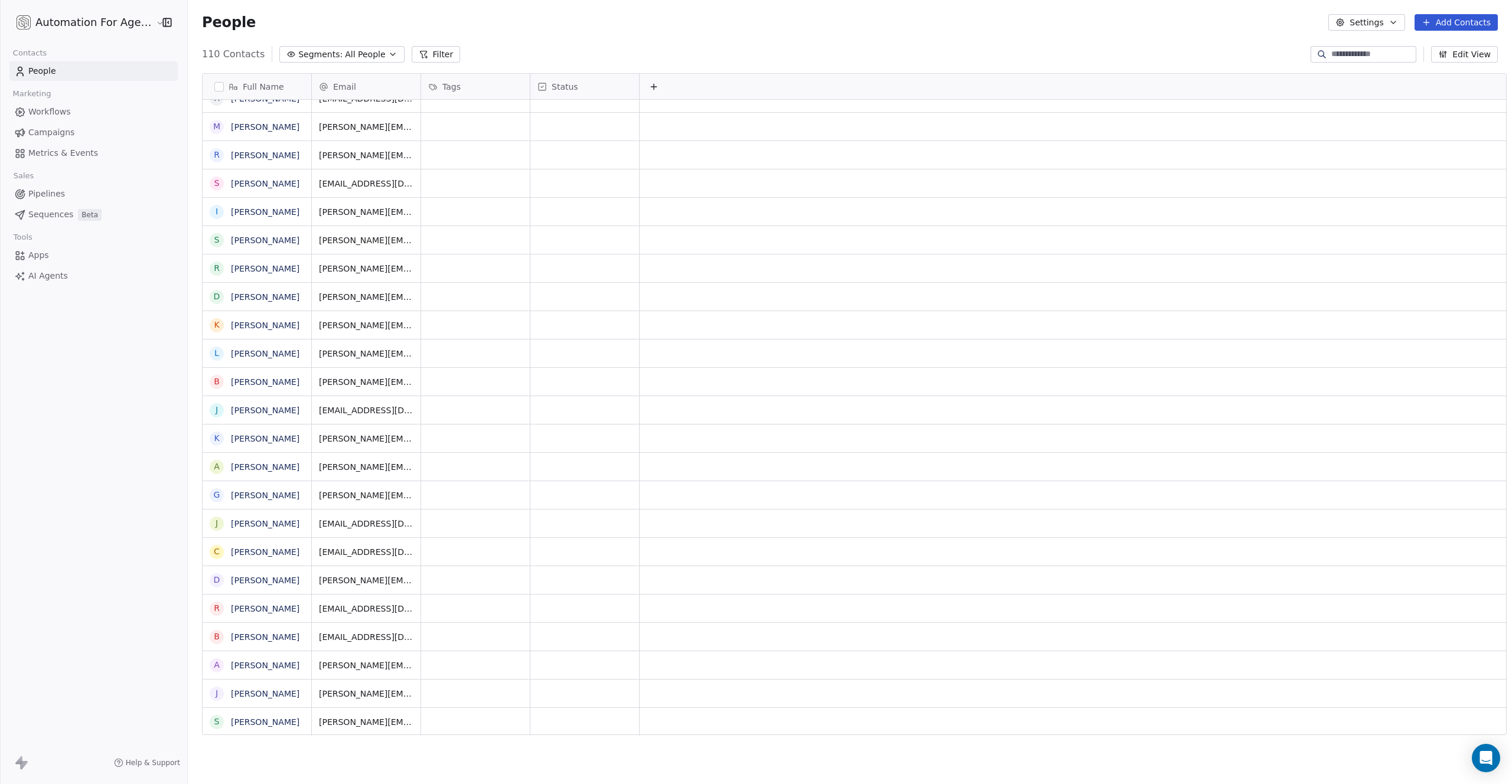
click at [215, 85] on button "button" at bounding box center [219, 87] width 9 height 9
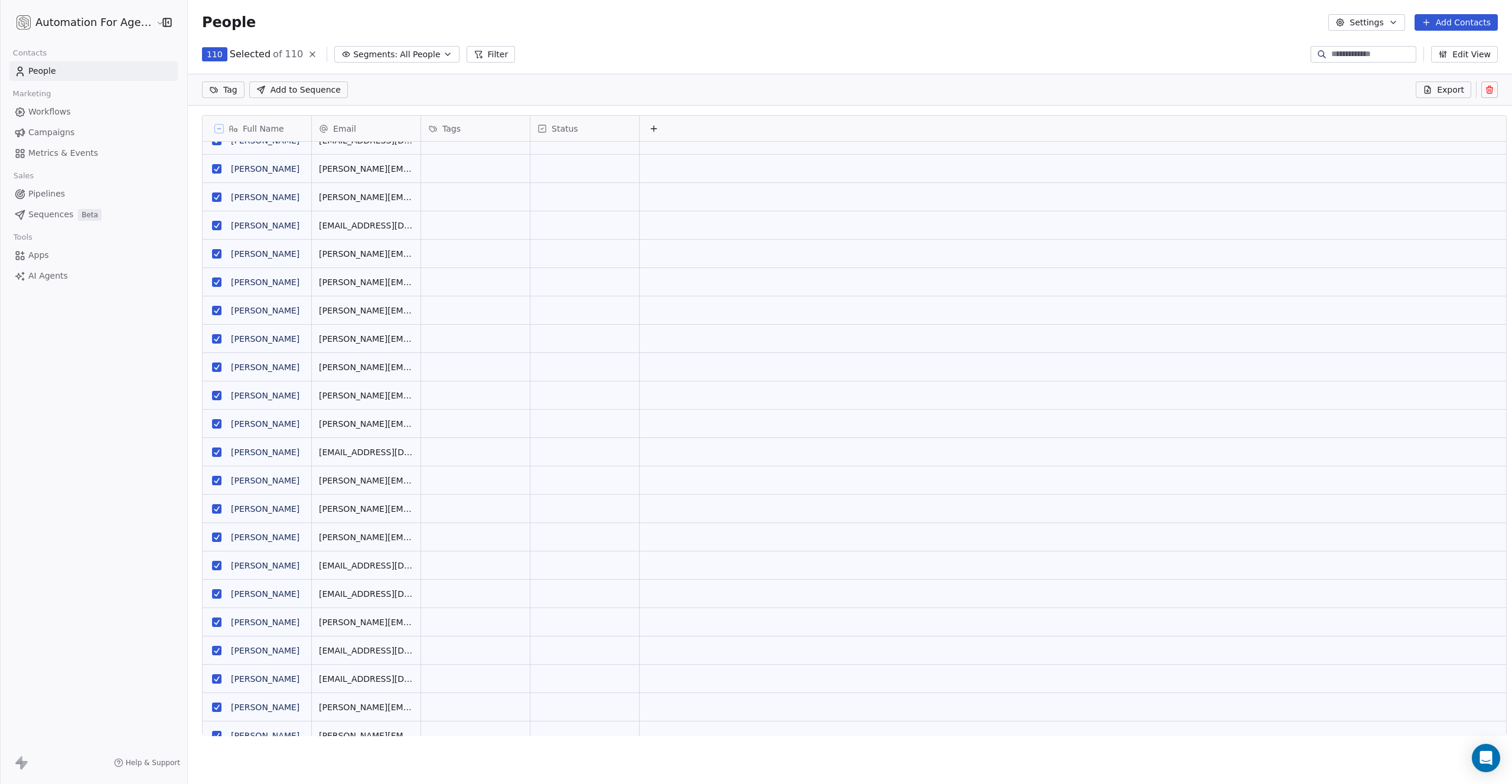
click at [1487, 88] on icon at bounding box center [1489, 89] width 9 height 9
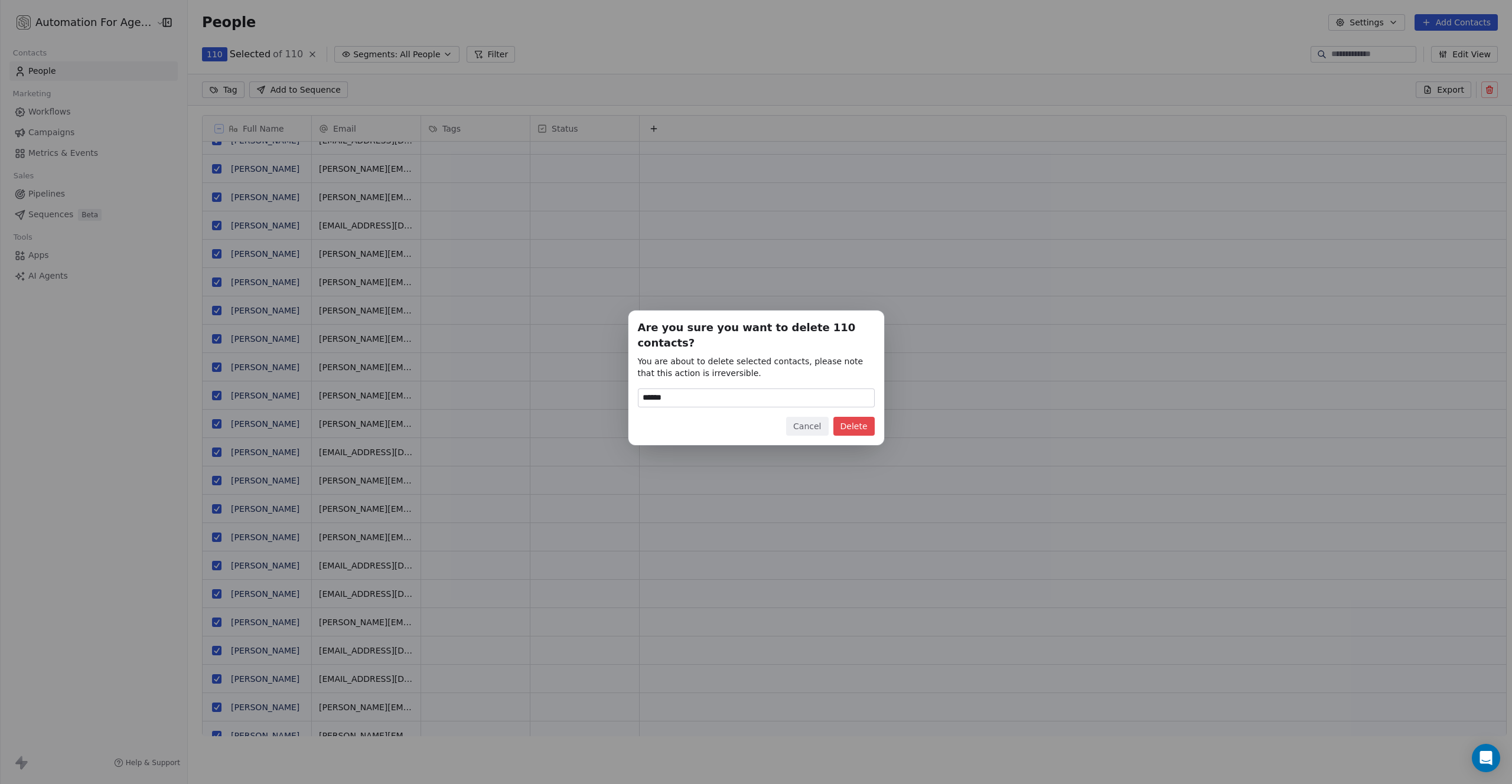
type input "******"
click at [853, 417] on button "Delete" at bounding box center [854, 426] width 42 height 19
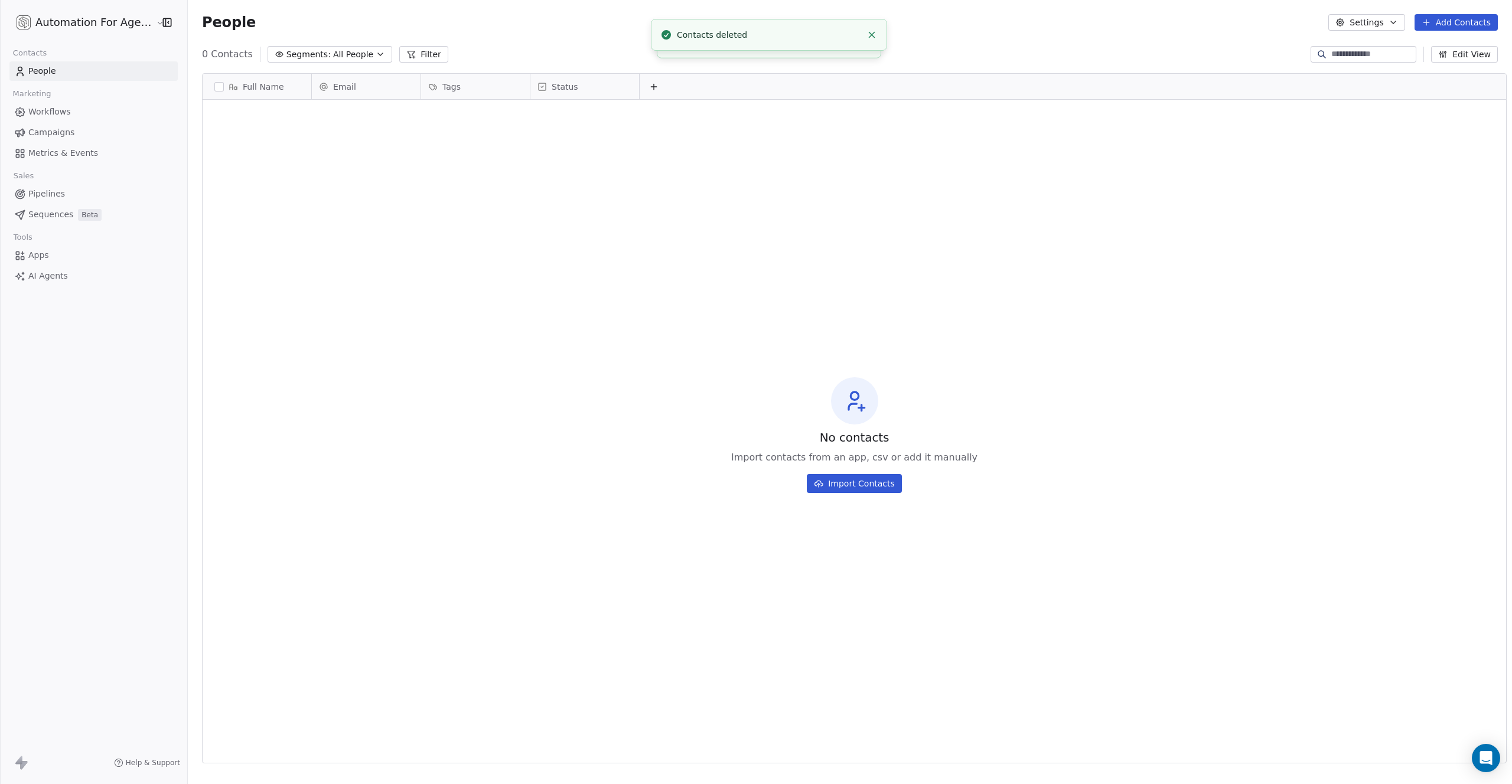
scroll to position [0, 0]
click at [859, 479] on button "Import Contacts" at bounding box center [854, 484] width 95 height 19
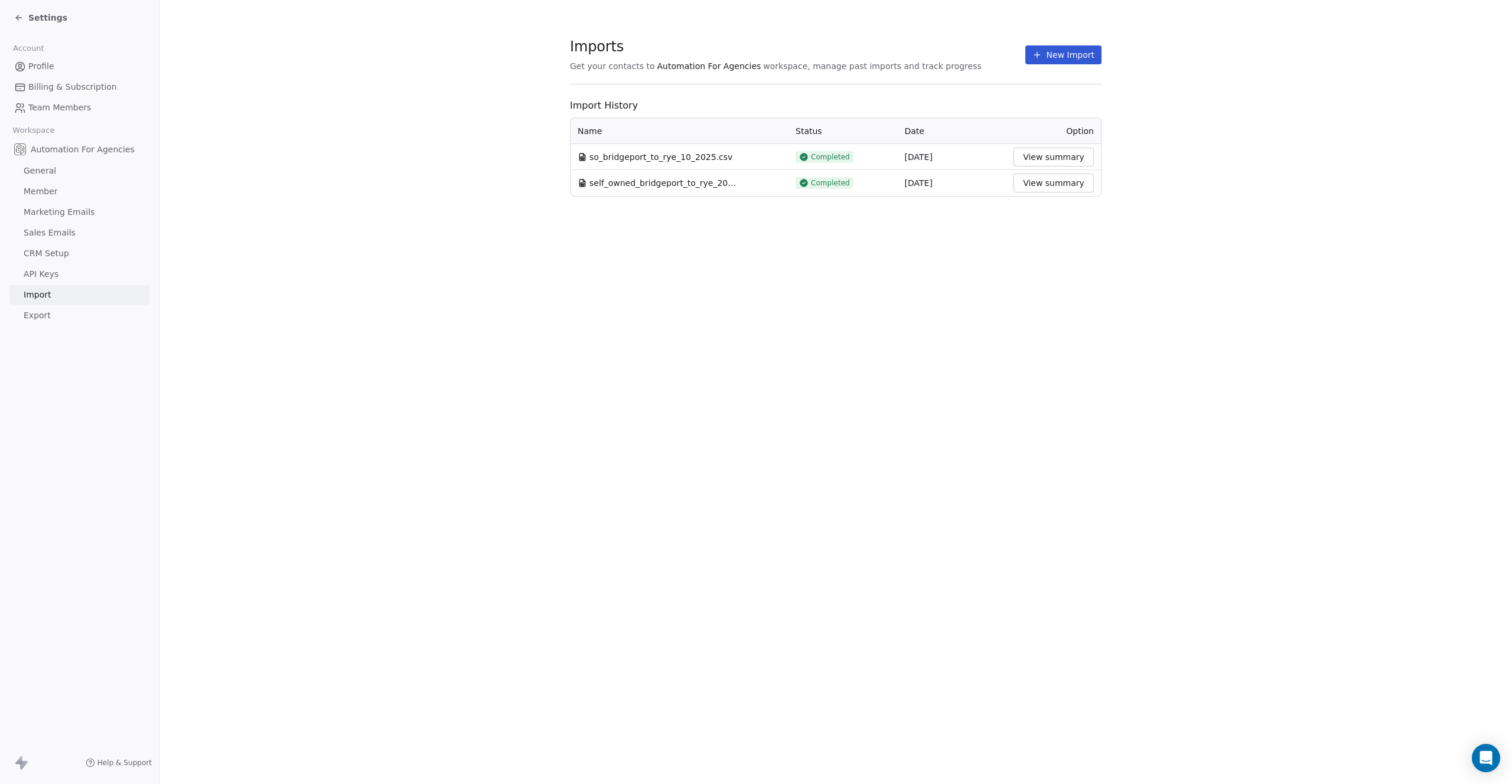
click at [46, 276] on span "API Keys" at bounding box center [41, 274] width 35 height 13
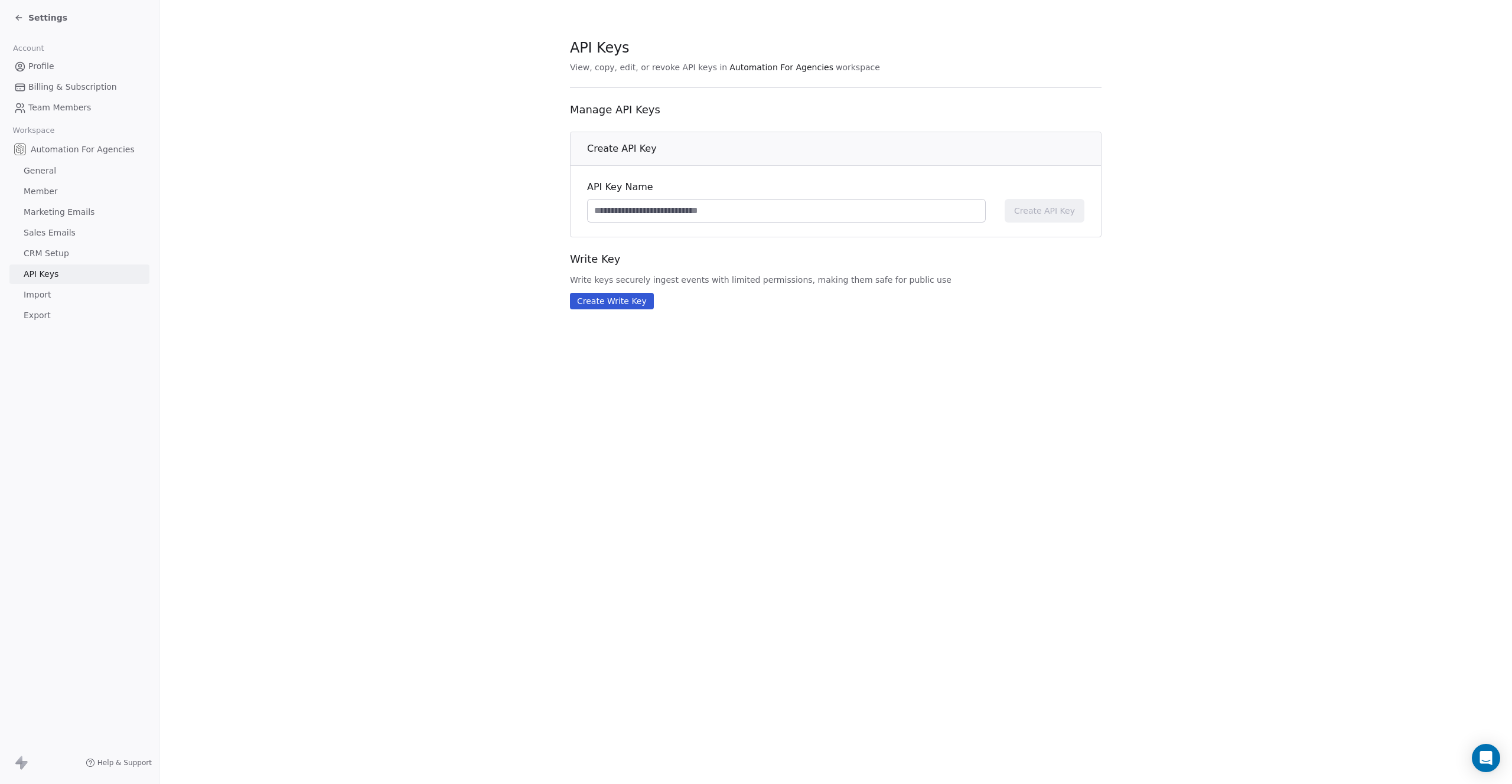
click at [46, 256] on span "CRM Setup" at bounding box center [47, 254] width 46 height 13
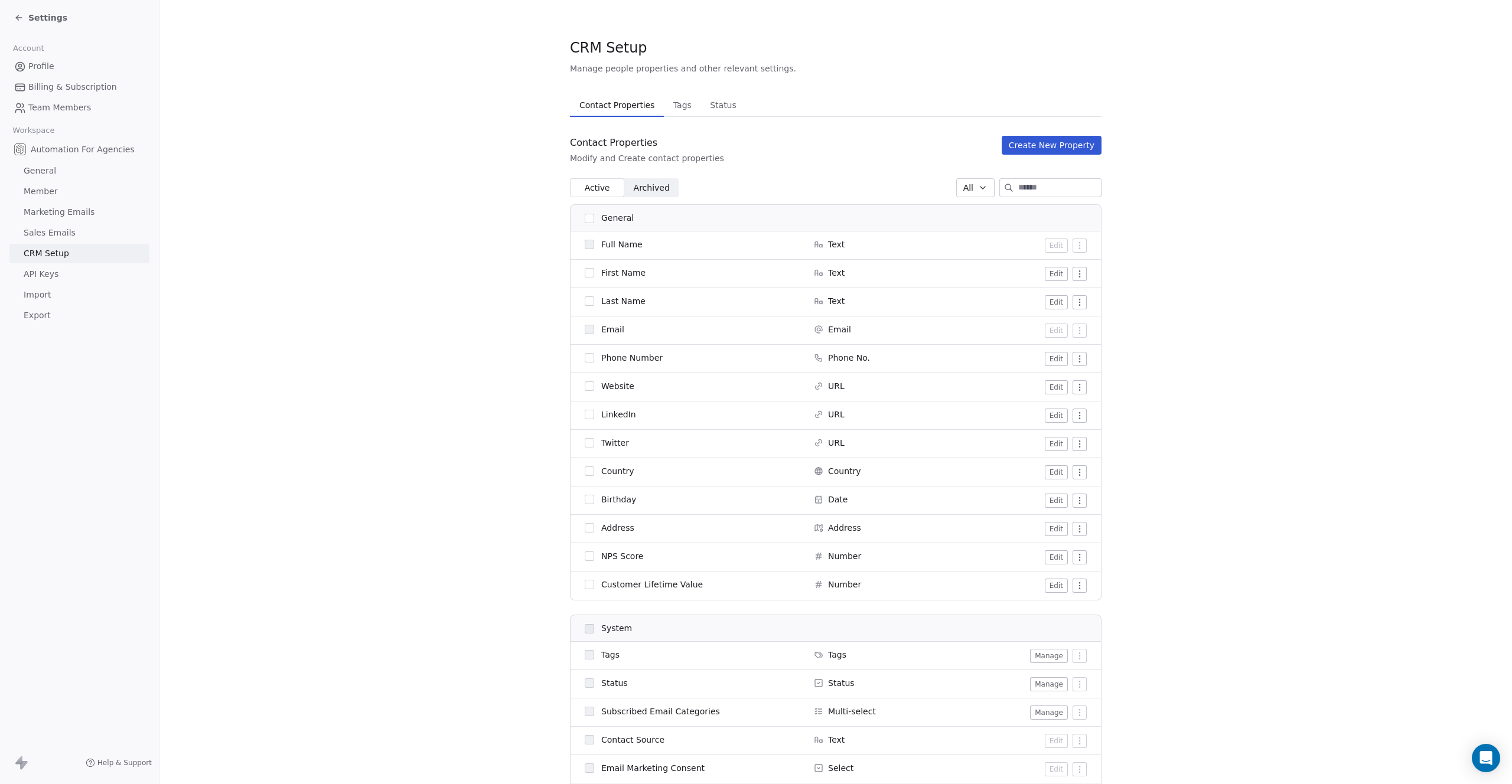
click at [50, 232] on span "Sales Emails" at bounding box center [49, 232] width 52 height 13
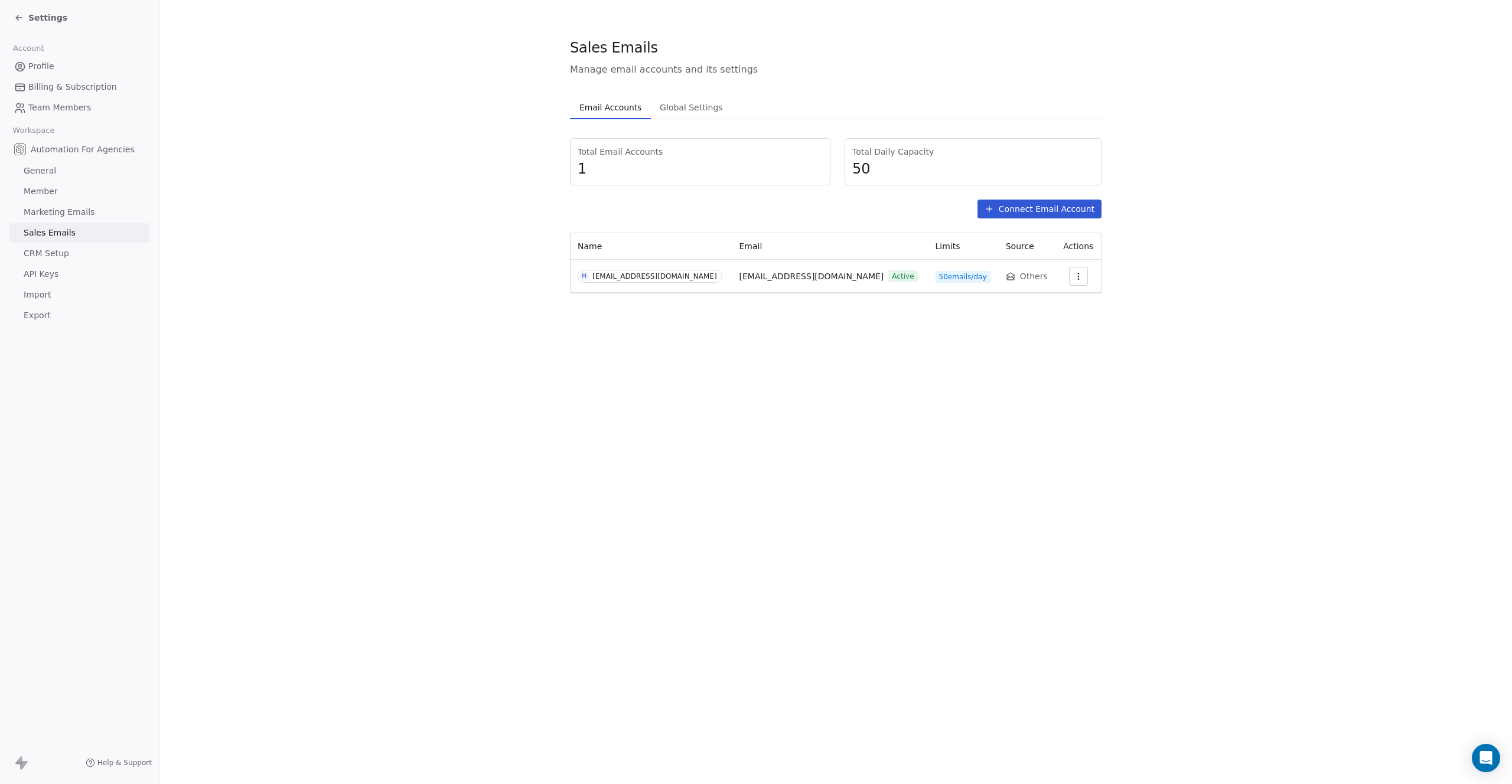
click at [46, 257] on span "CRM Setup" at bounding box center [47, 254] width 46 height 13
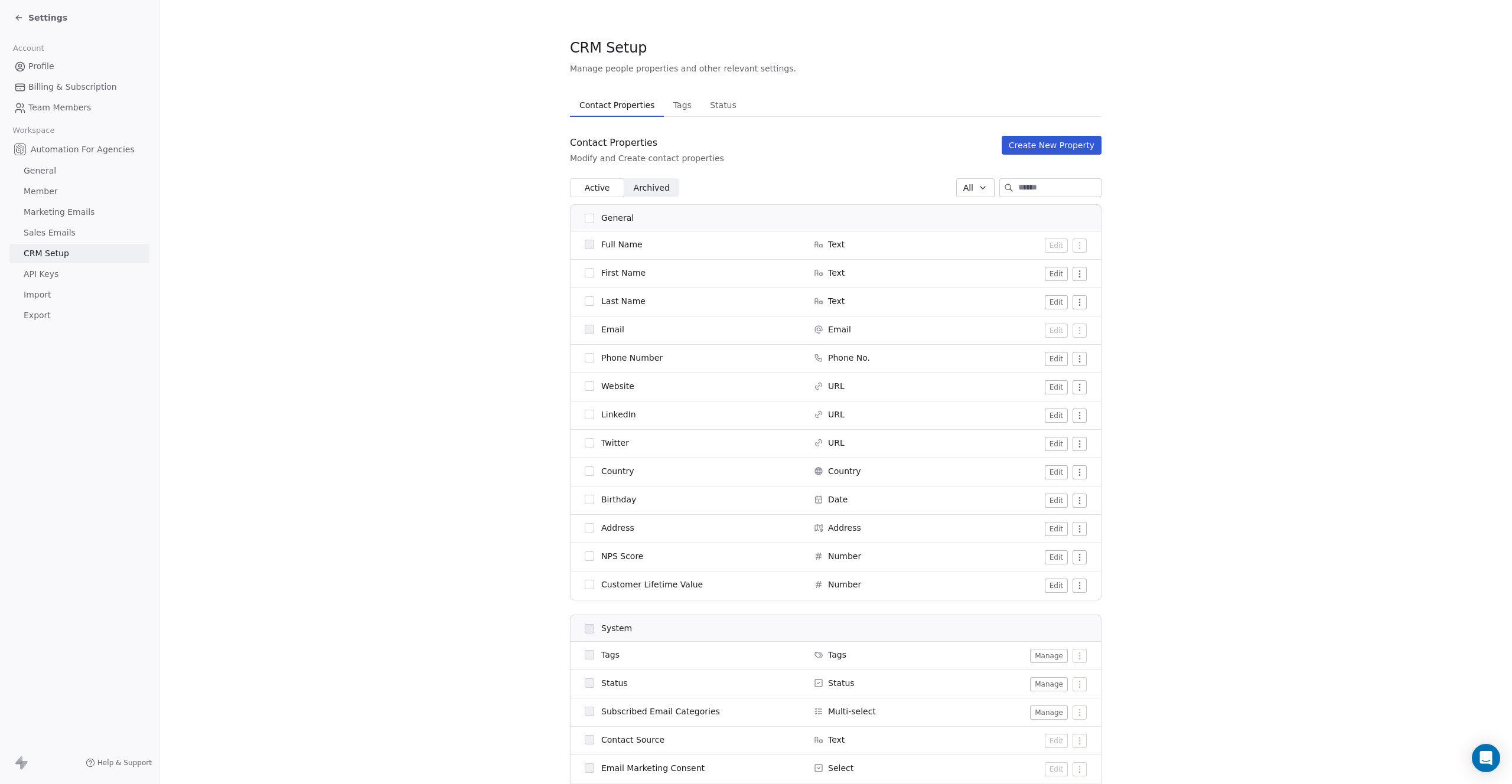
click at [683, 109] on span "Tags" at bounding box center [682, 104] width 28 height 16
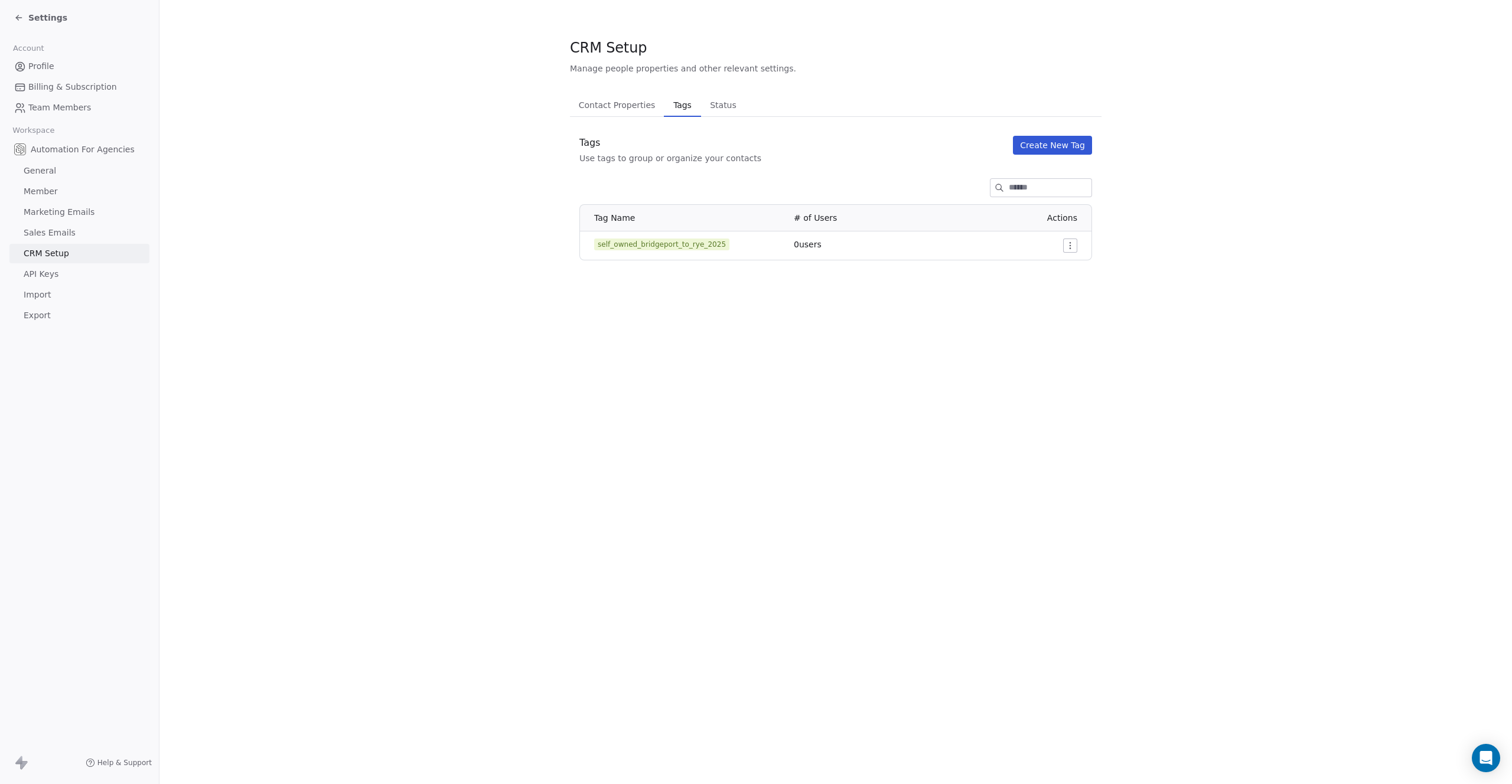
click at [719, 109] on span "Status" at bounding box center [723, 104] width 36 height 16
click at [623, 106] on span "Contact Properties" at bounding box center [618, 104] width 87 height 16
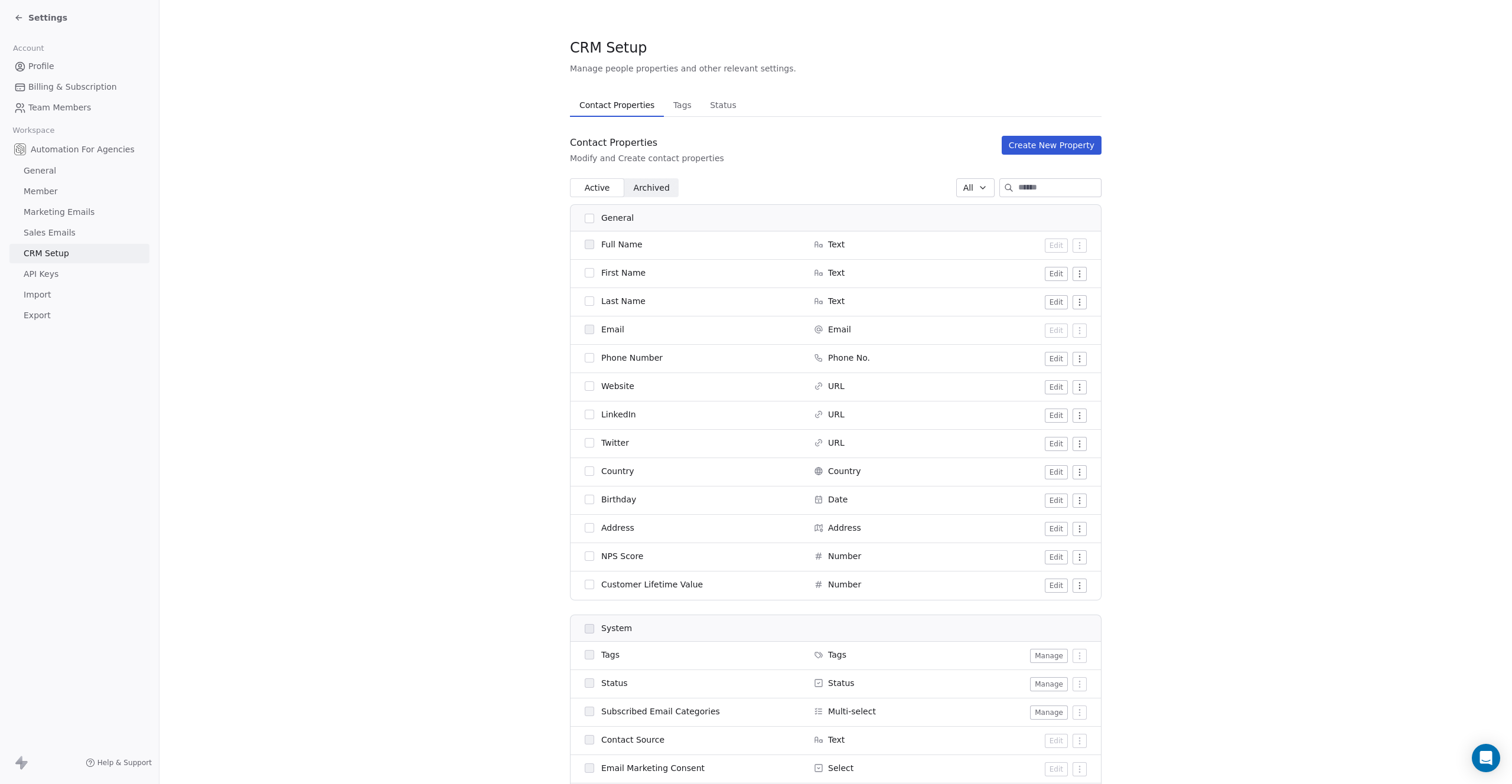
click at [27, 17] on div "Settings" at bounding box center [41, 18] width 53 height 12
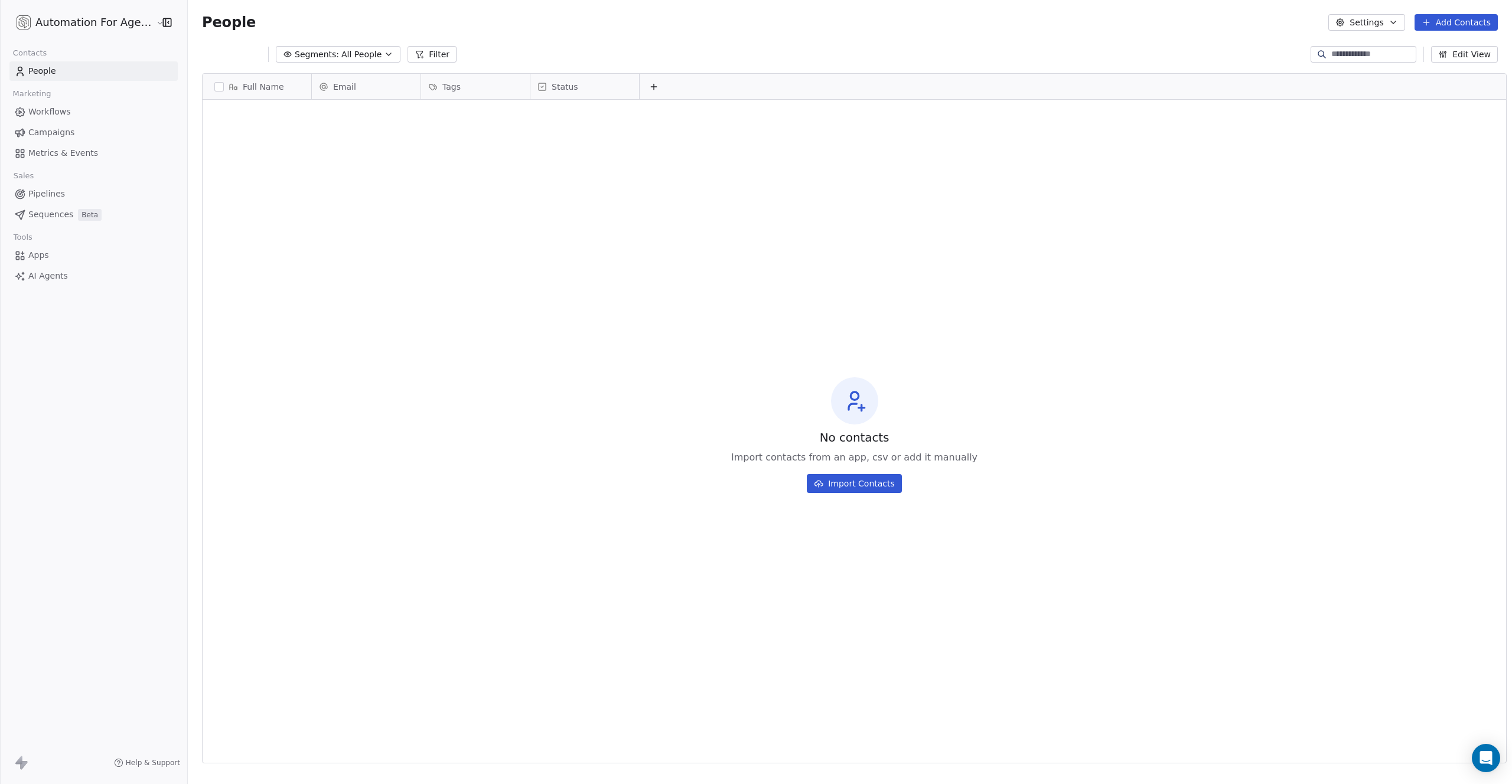
scroll to position [681, 1324]
click at [585, 262] on div "No contacts Import contacts from an app, csv or add it manually Import Contacts" at bounding box center [854, 434] width 1303 height 666
click at [838, 479] on button "Import Contacts" at bounding box center [854, 484] width 95 height 19
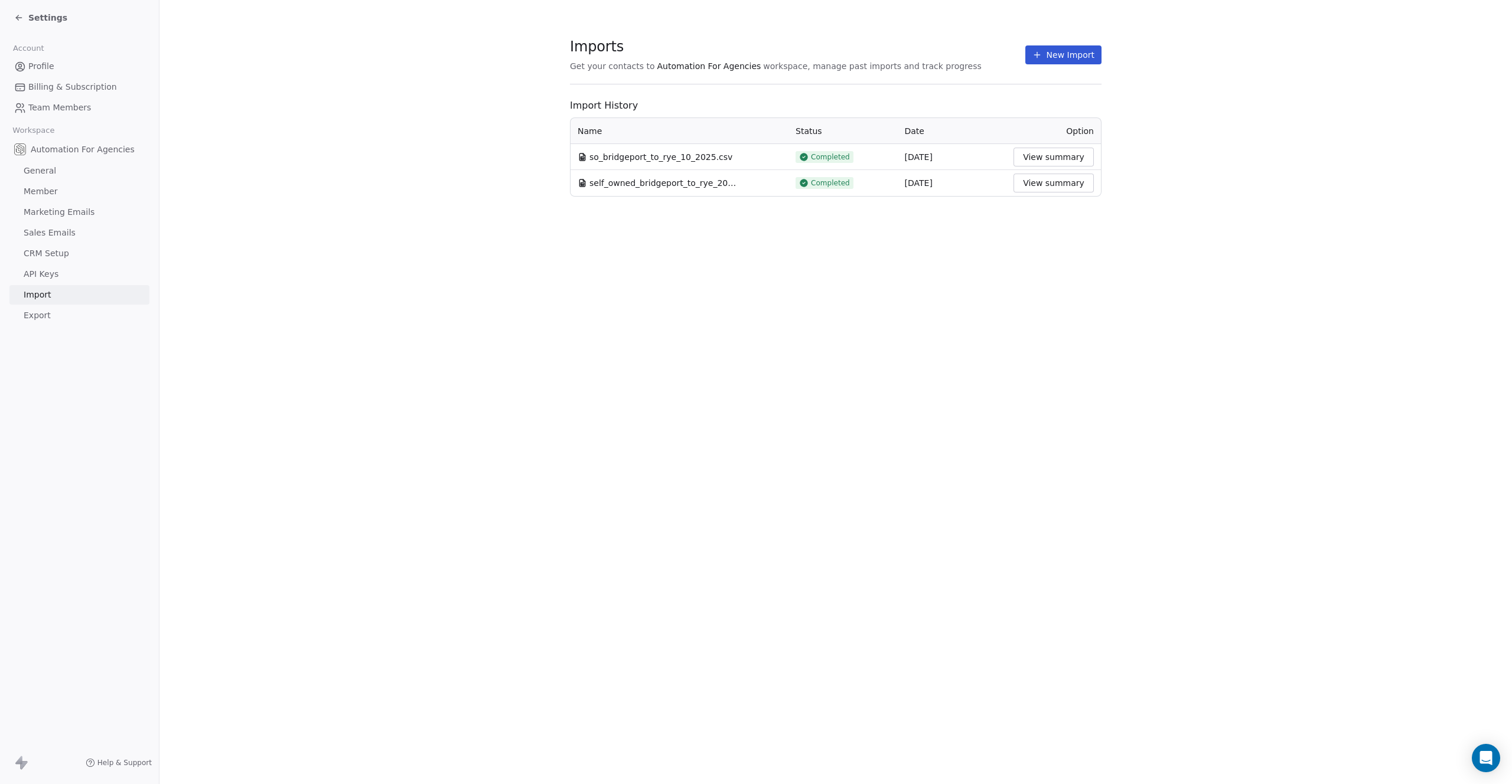
click at [1052, 57] on button "New Import" at bounding box center [1063, 55] width 76 height 19
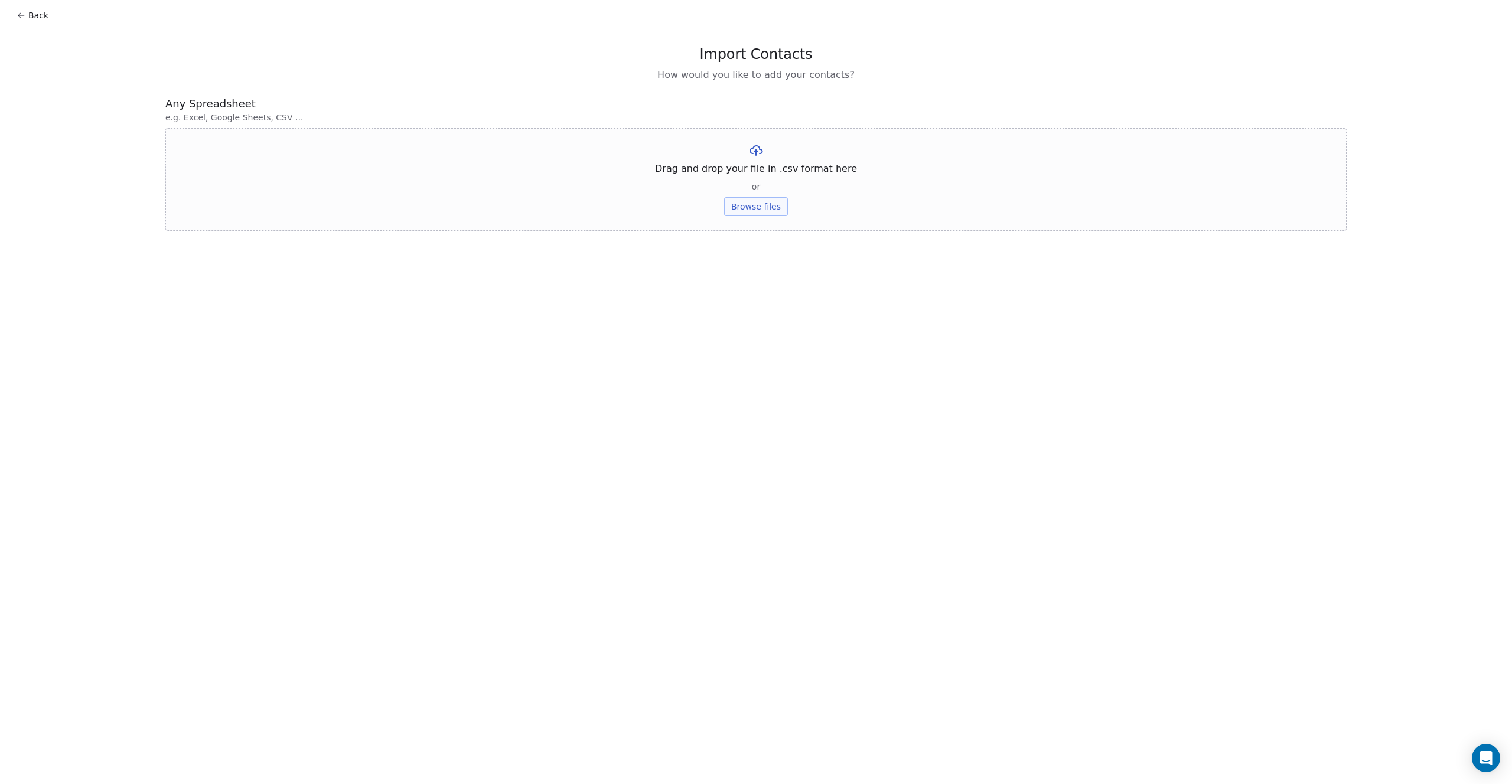
click at [761, 204] on button "Browse files" at bounding box center [755, 206] width 64 height 19
click at [755, 174] on button "Upload" at bounding box center [755, 174] width 43 height 19
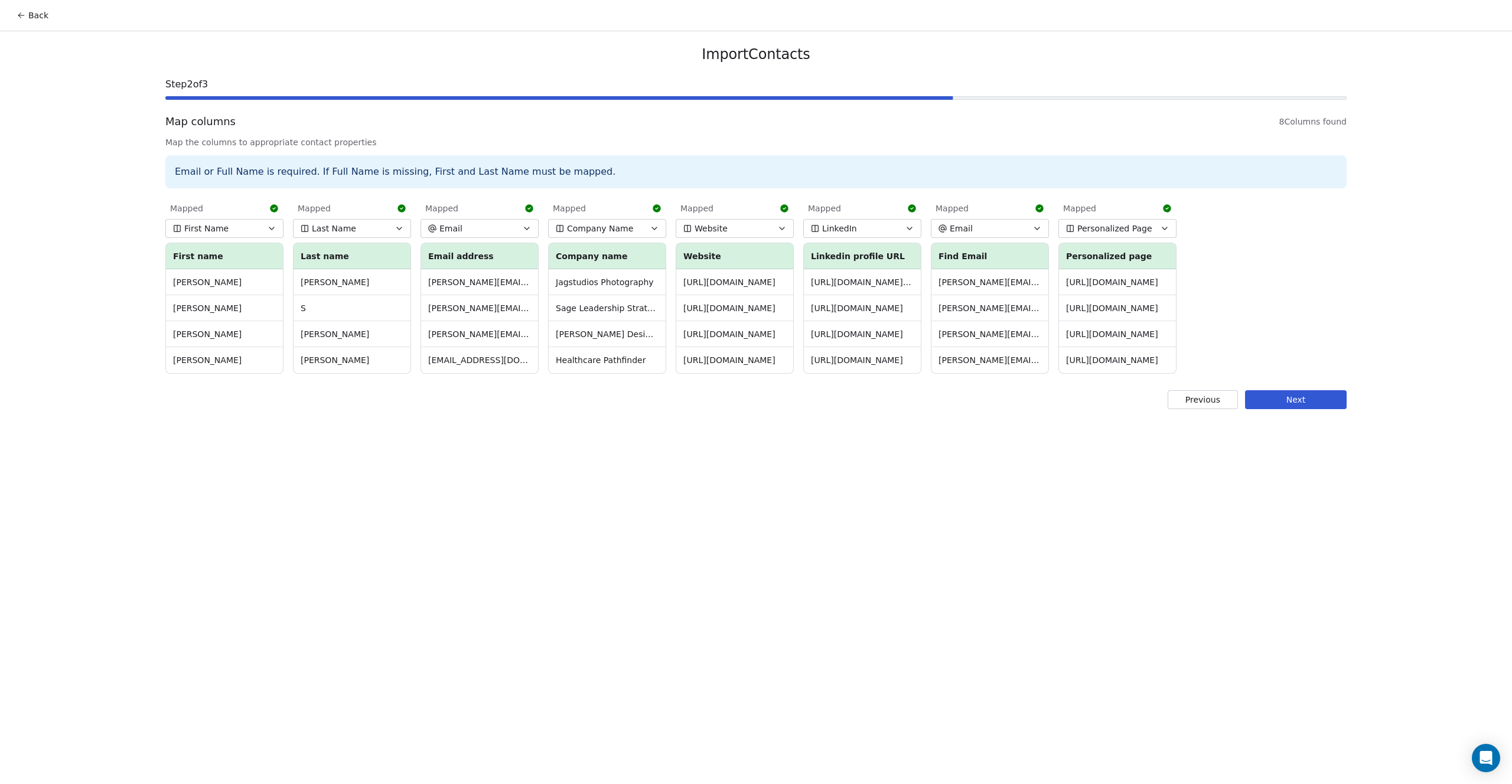
click at [1281, 397] on button "Next" at bounding box center [1296, 400] width 102 height 19
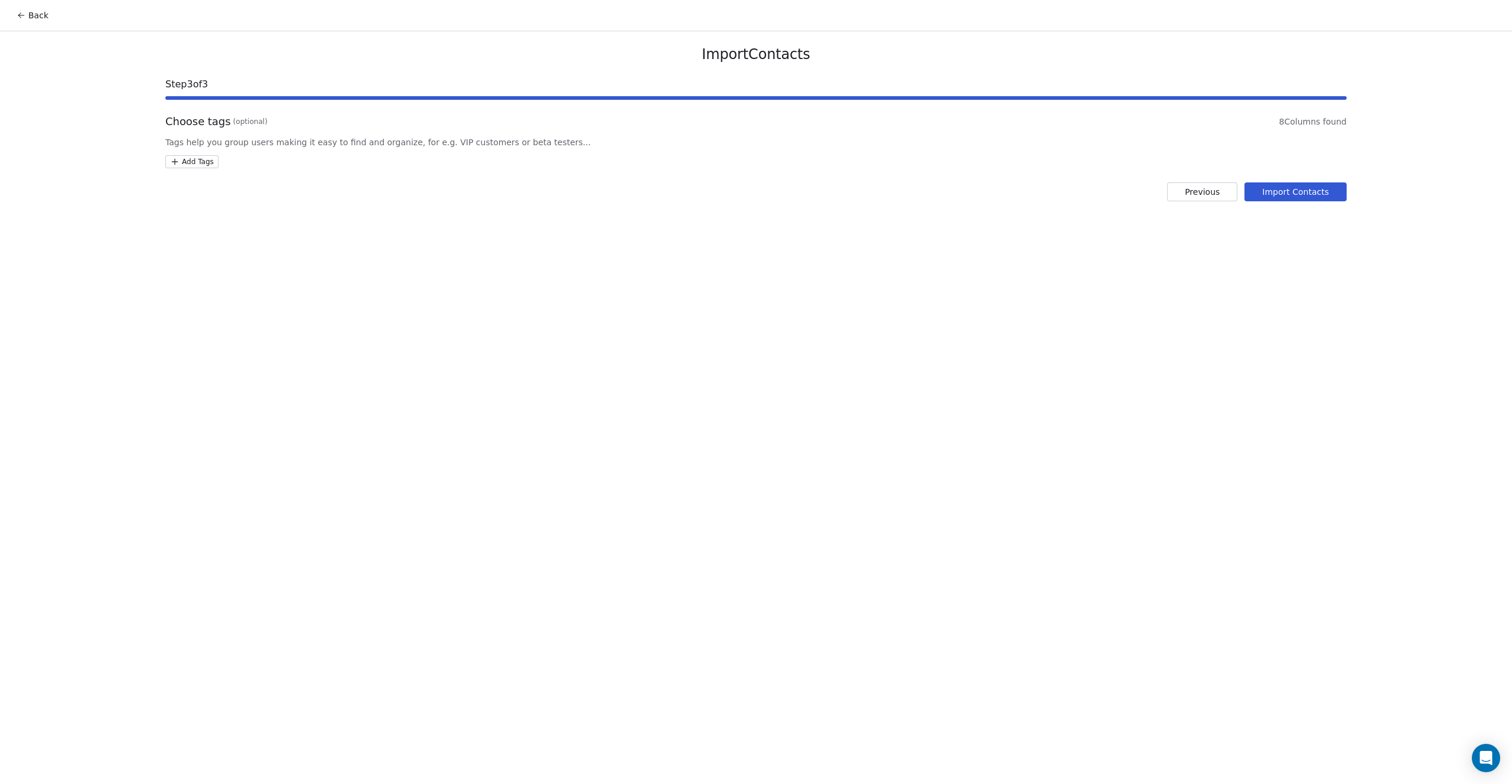
click at [1284, 189] on button "Import Contacts" at bounding box center [1296, 192] width 102 height 19
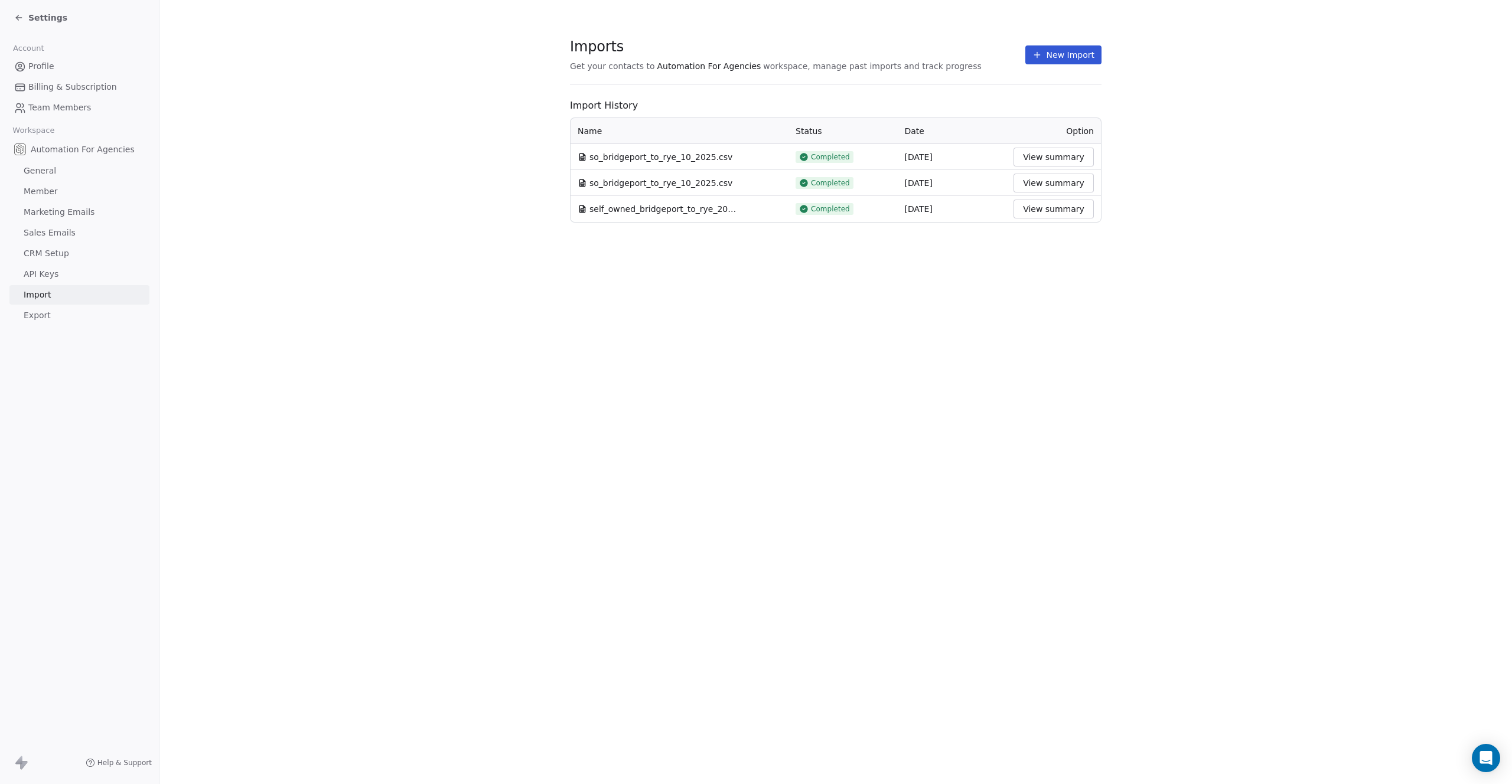
click at [1050, 159] on button "View summary" at bounding box center [1053, 157] width 81 height 19
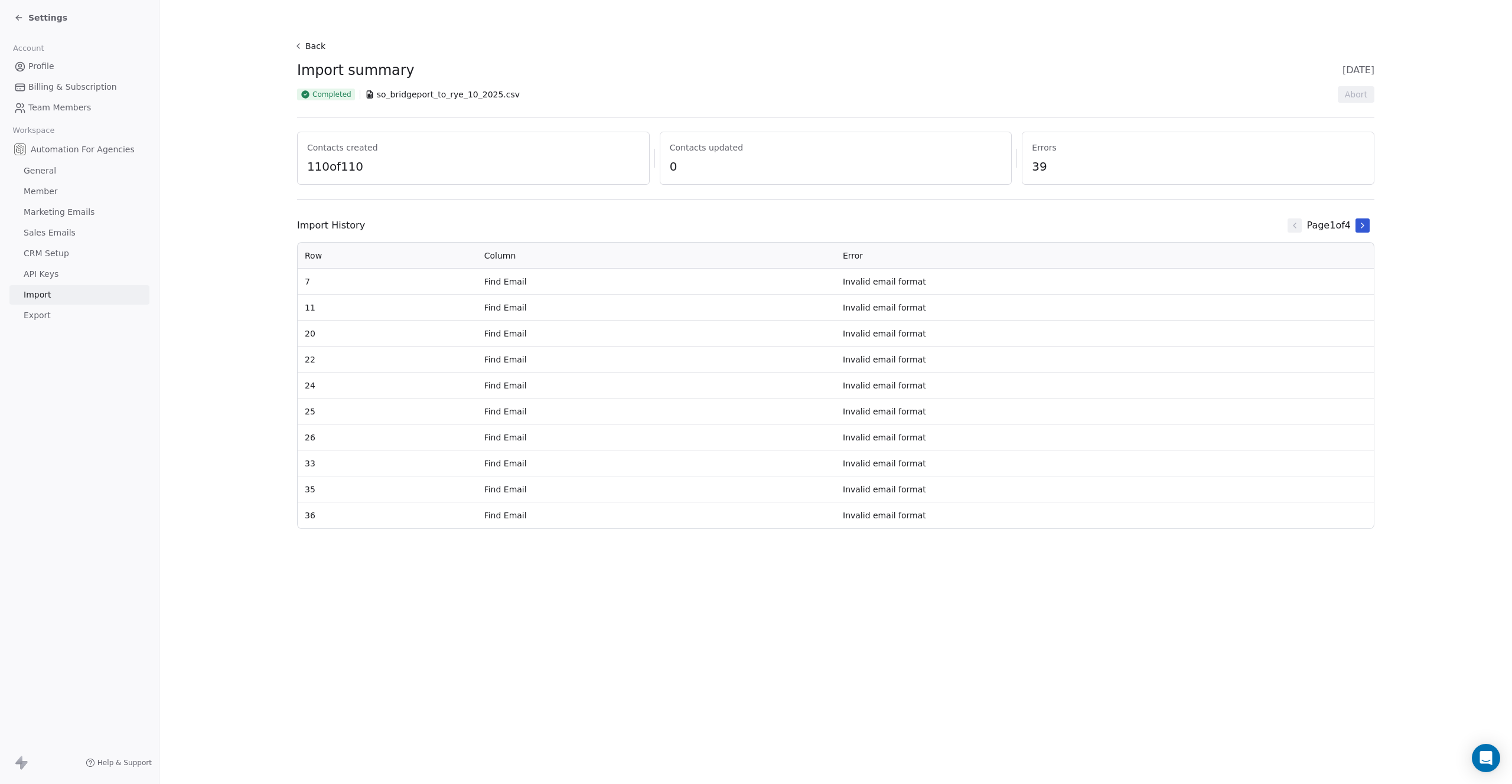
click at [300, 48] on icon at bounding box center [298, 46] width 9 height 9
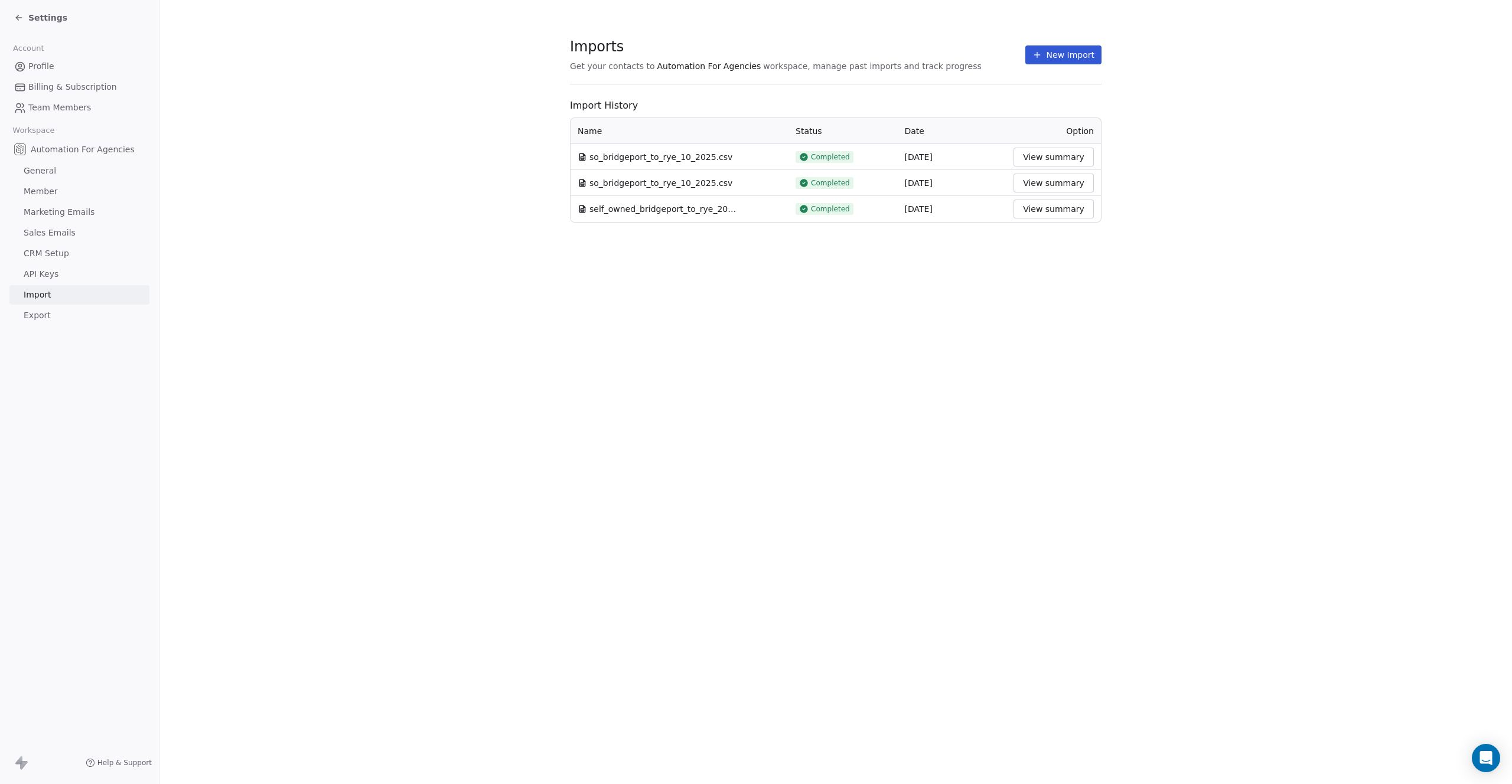
click at [21, 147] on img at bounding box center [20, 149] width 12 height 12
click at [36, 67] on span "Profile" at bounding box center [41, 66] width 26 height 13
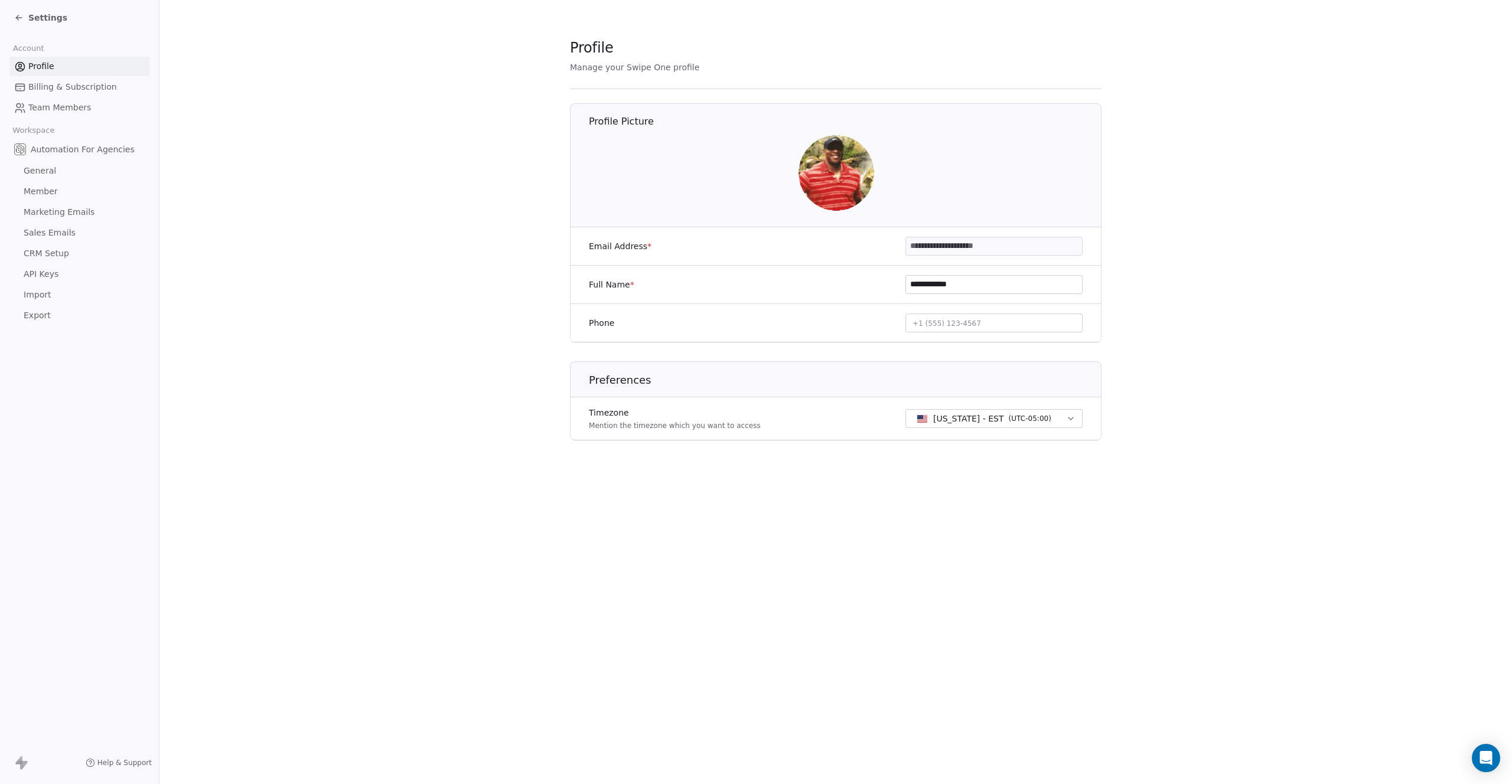
click at [813, 180] on img at bounding box center [836, 172] width 76 height 76
click at [840, 173] on img at bounding box center [836, 172] width 76 height 76
click at [435, 195] on section "**********" at bounding box center [836, 249] width 1352 height 497
click at [41, 17] on span "Settings" at bounding box center [48, 18] width 39 height 12
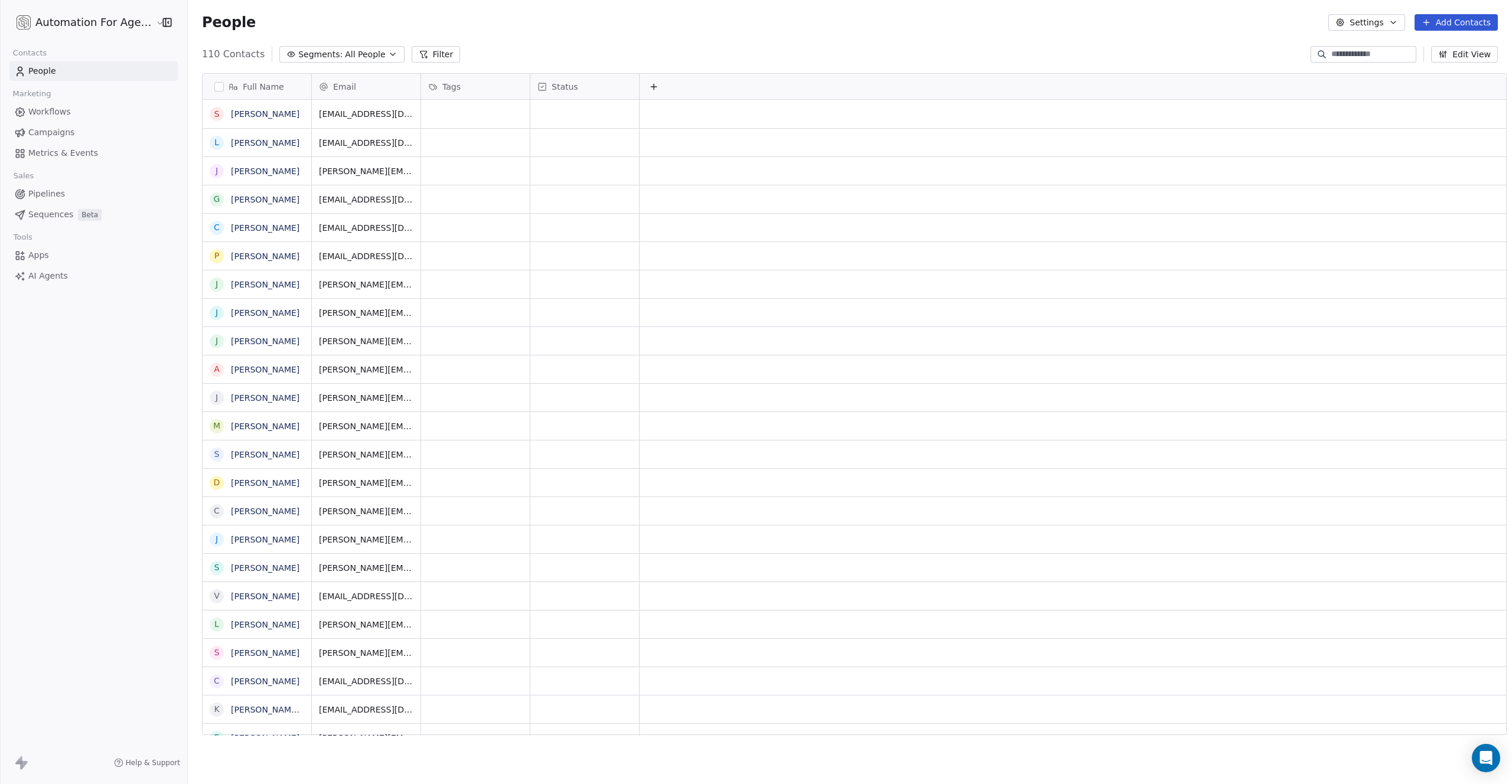
click at [344, 57] on span "All People" at bounding box center [364, 54] width 40 height 13
click at [529, 43] on html "Automation For Agencies Contacts People Marketing Workflows Campaigns Metrics &…" at bounding box center [756, 392] width 1512 height 784
click at [420, 52] on icon at bounding box center [423, 55] width 7 height 7
click at [143, 14] on icon at bounding box center [145, 14] width 9 height 9
click at [537, 53] on div "110 Contacts Segments: All People Filter Edit View" at bounding box center [849, 54] width 1324 height 19
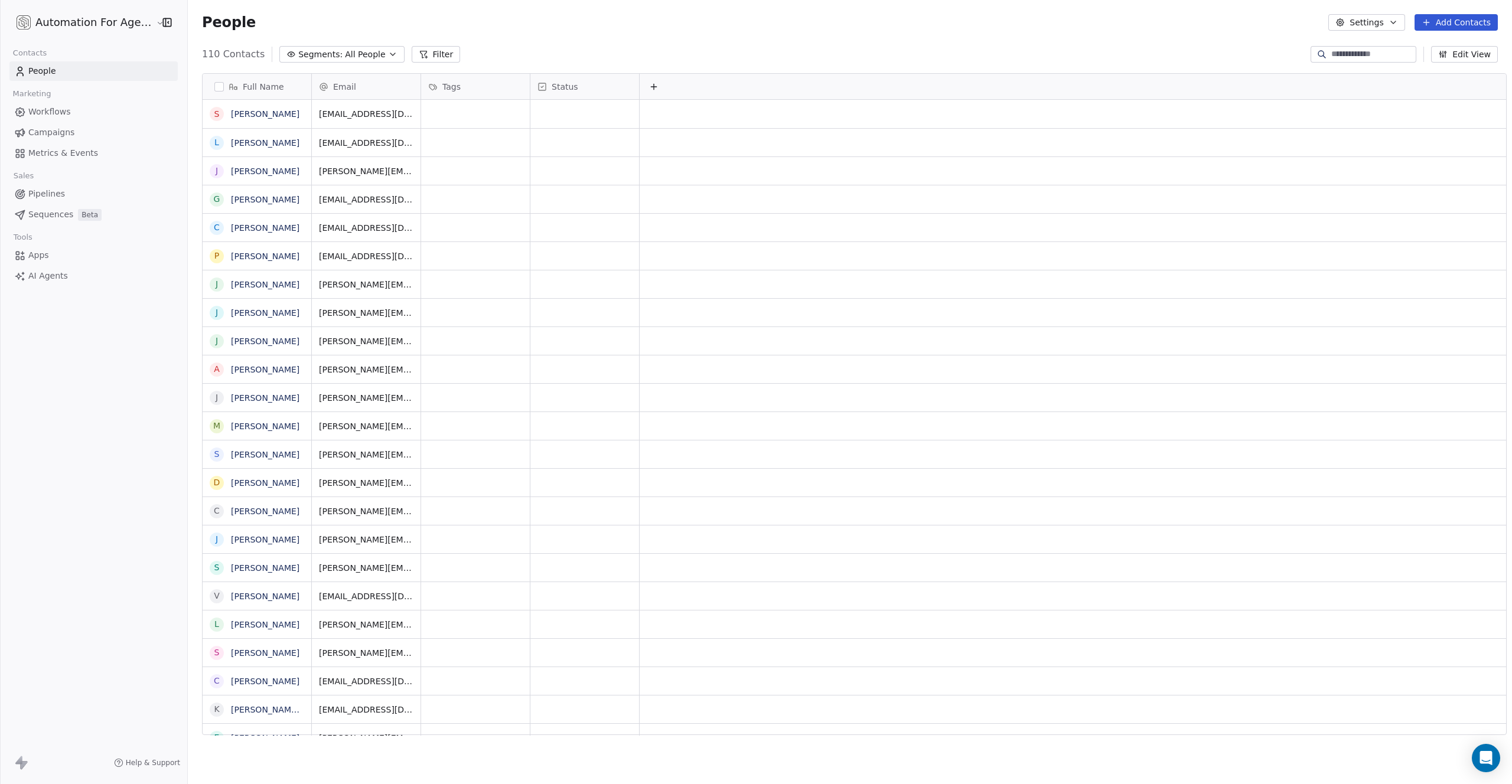
click at [1470, 56] on button "Edit View" at bounding box center [1464, 53] width 67 height 16
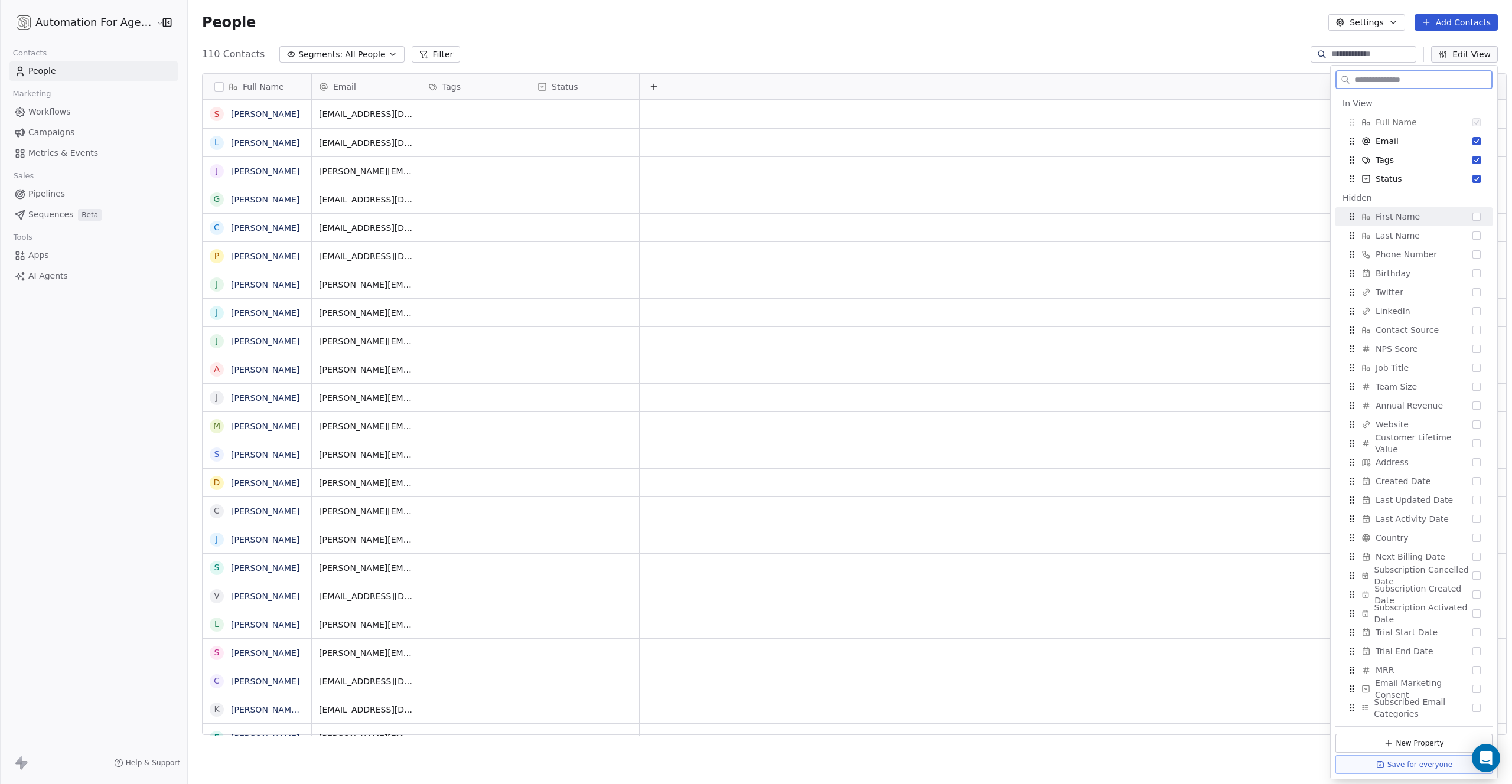
click at [1398, 219] on span "First Name" at bounding box center [1397, 216] width 44 height 12
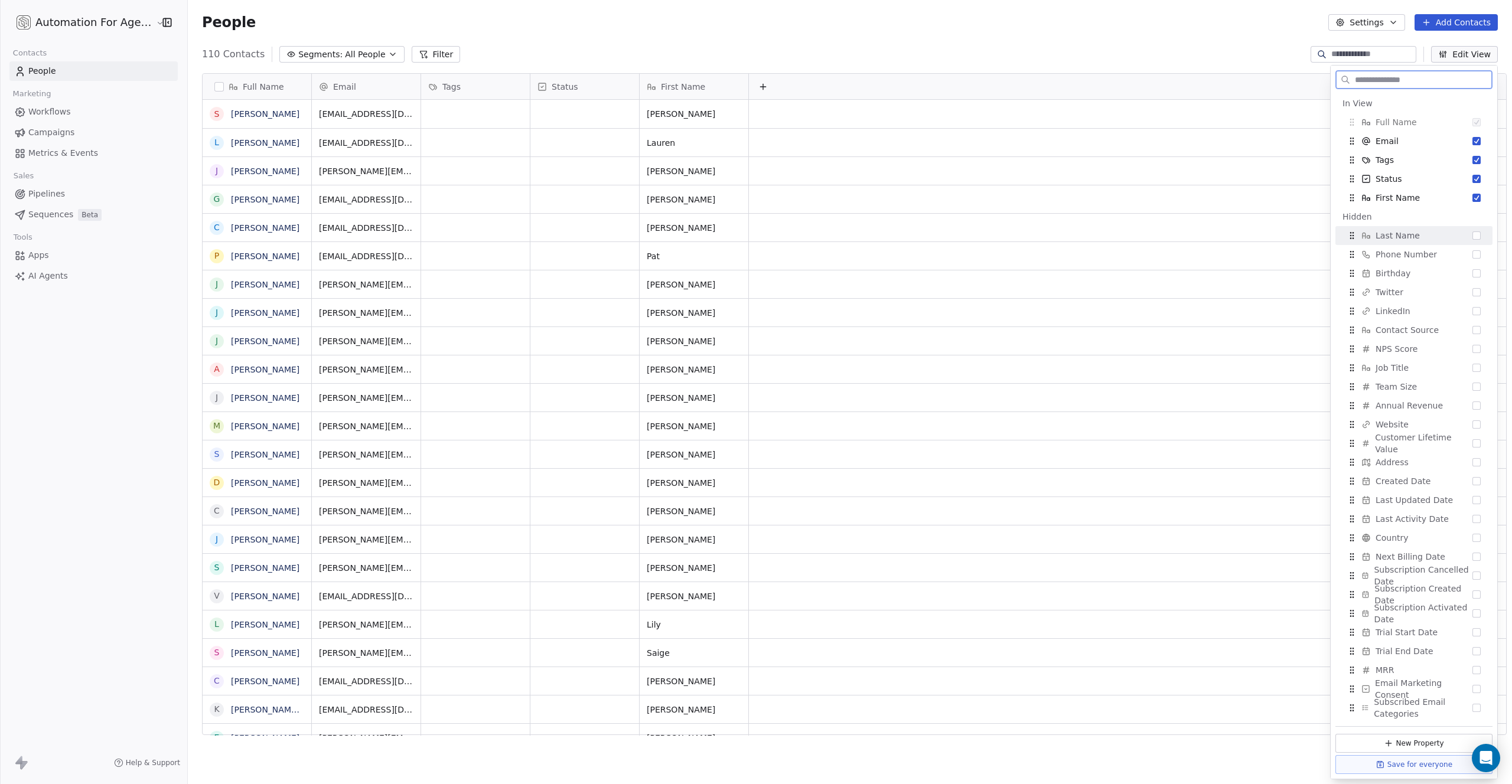
click at [1398, 233] on span "Last Name" at bounding box center [1397, 236] width 44 height 12
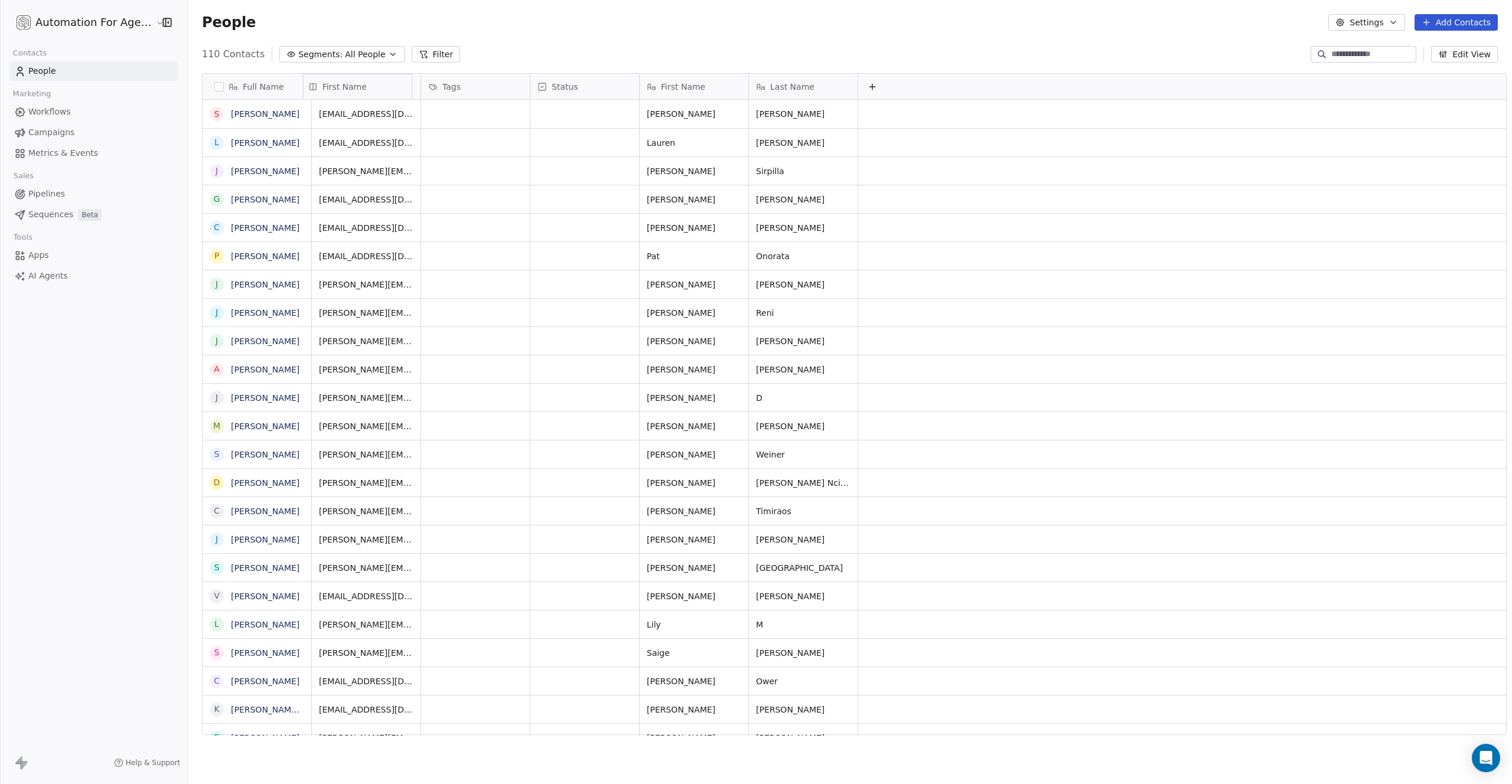
drag, startPoint x: 703, startPoint y: 89, endPoint x: 339, endPoint y: 104, distance: 364.3
click at [339, 104] on div "Full Name S Stan Pearson L Lauren Koster J Johnny Sirpilla G Gregg Pauletti C C…" at bounding box center [854, 405] width 1303 height 662
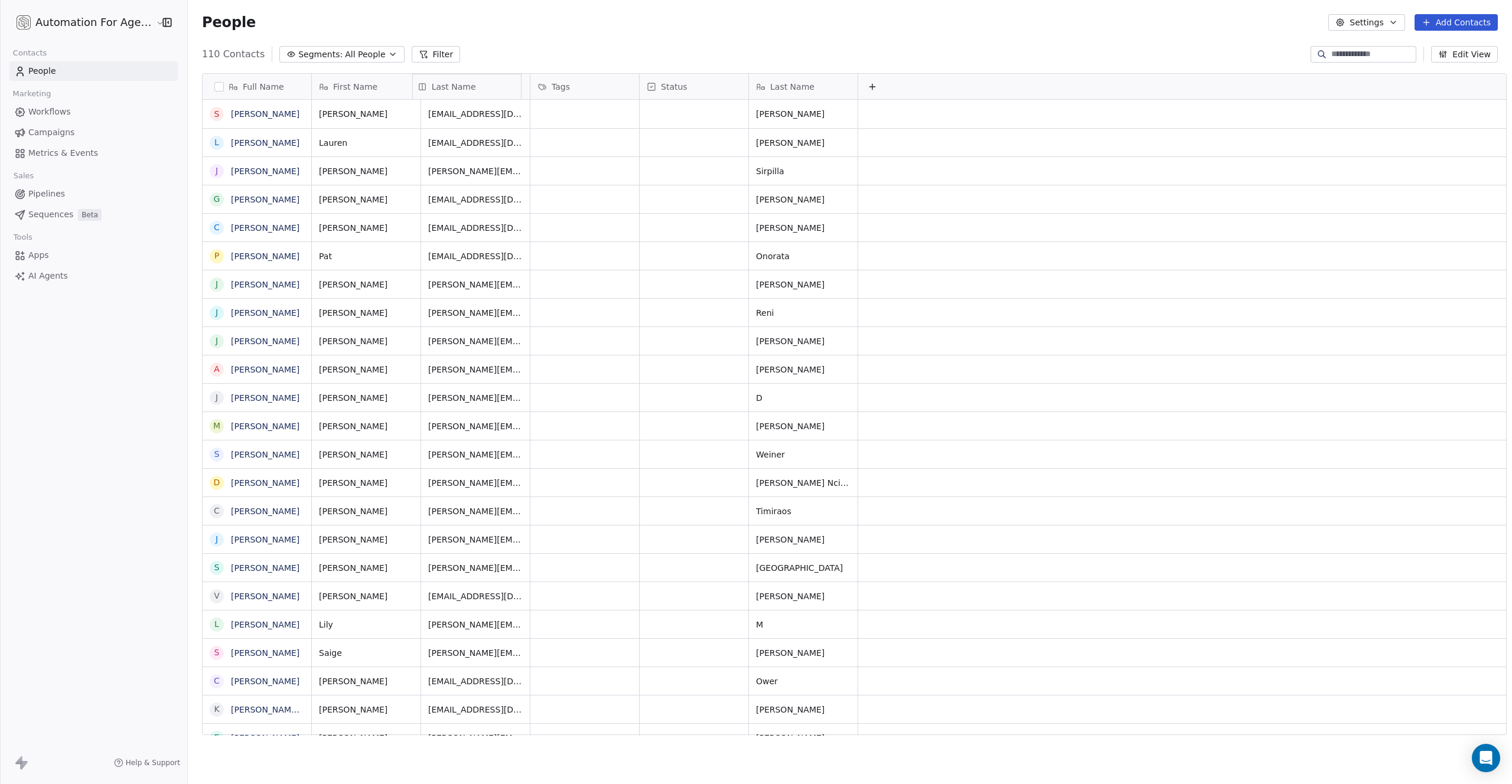
drag, startPoint x: 802, startPoint y: 82, endPoint x: 430, endPoint y: 98, distance: 372.3
click at [430, 98] on div "Full Name S Stan Pearson L Lauren Koster J Johnny Sirpilla G Gregg Pauletti C C…" at bounding box center [854, 405] width 1303 height 662
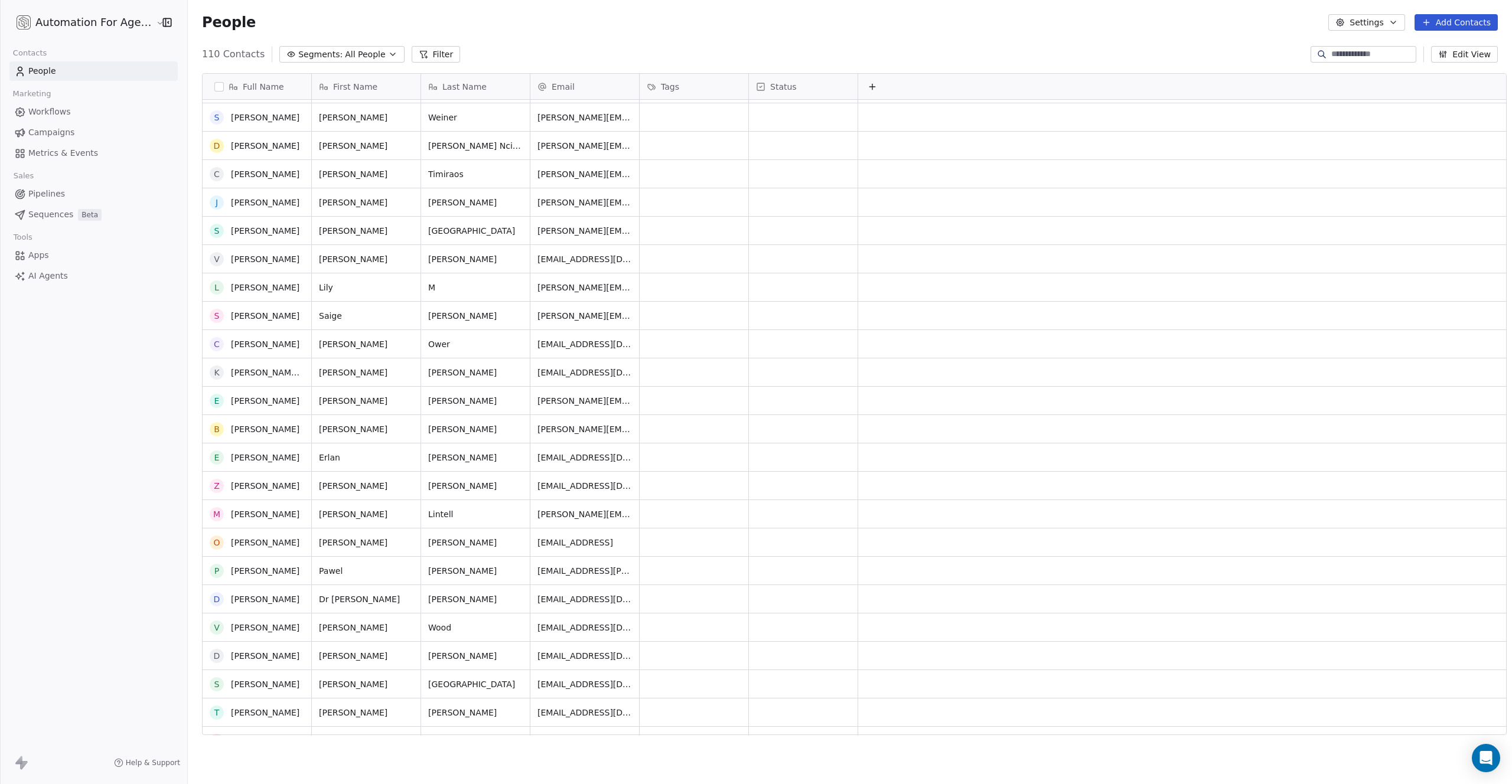
scroll to position [344, 0]
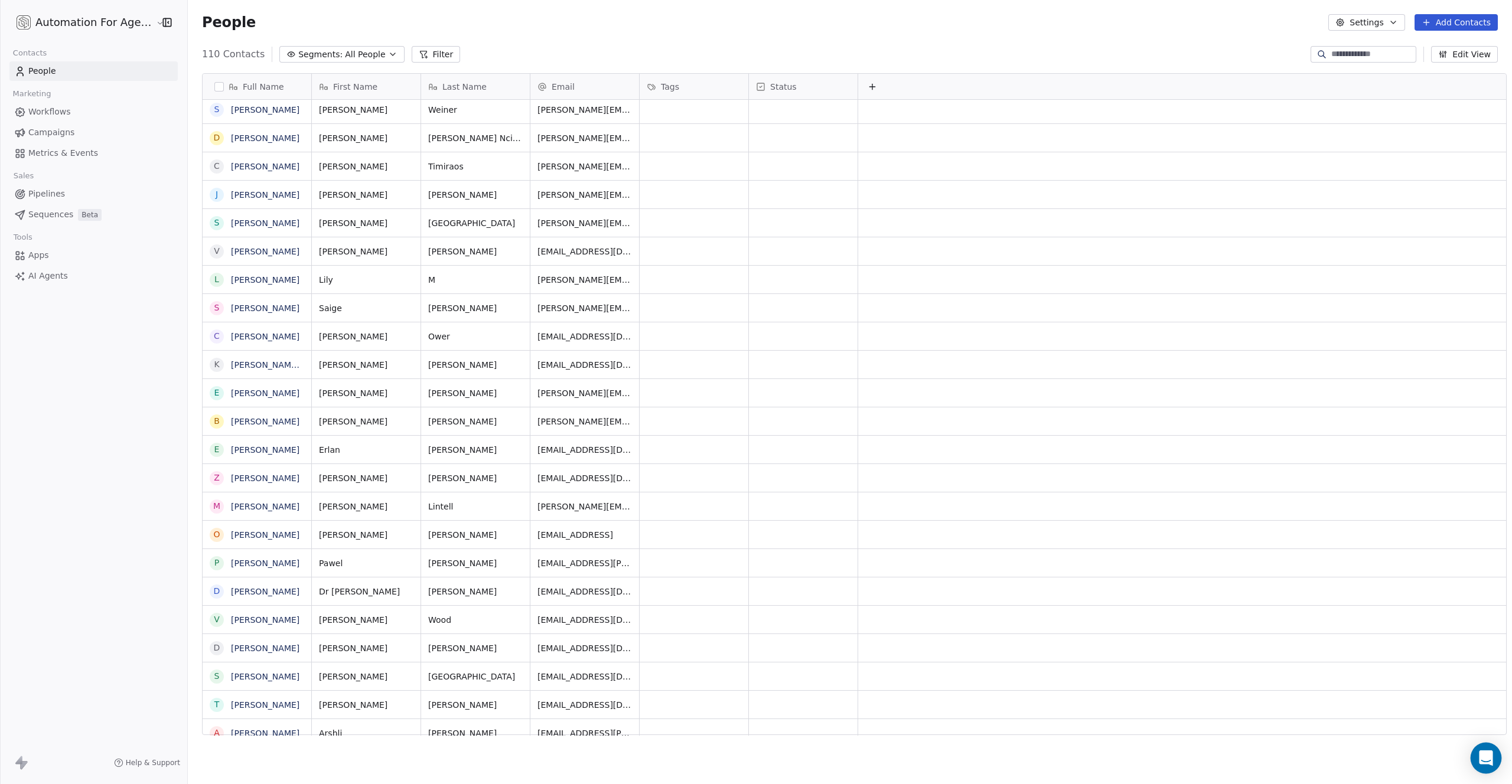
click at [1476, 752] on div "Open Intercom Messenger" at bounding box center [1486, 759] width 31 height 31
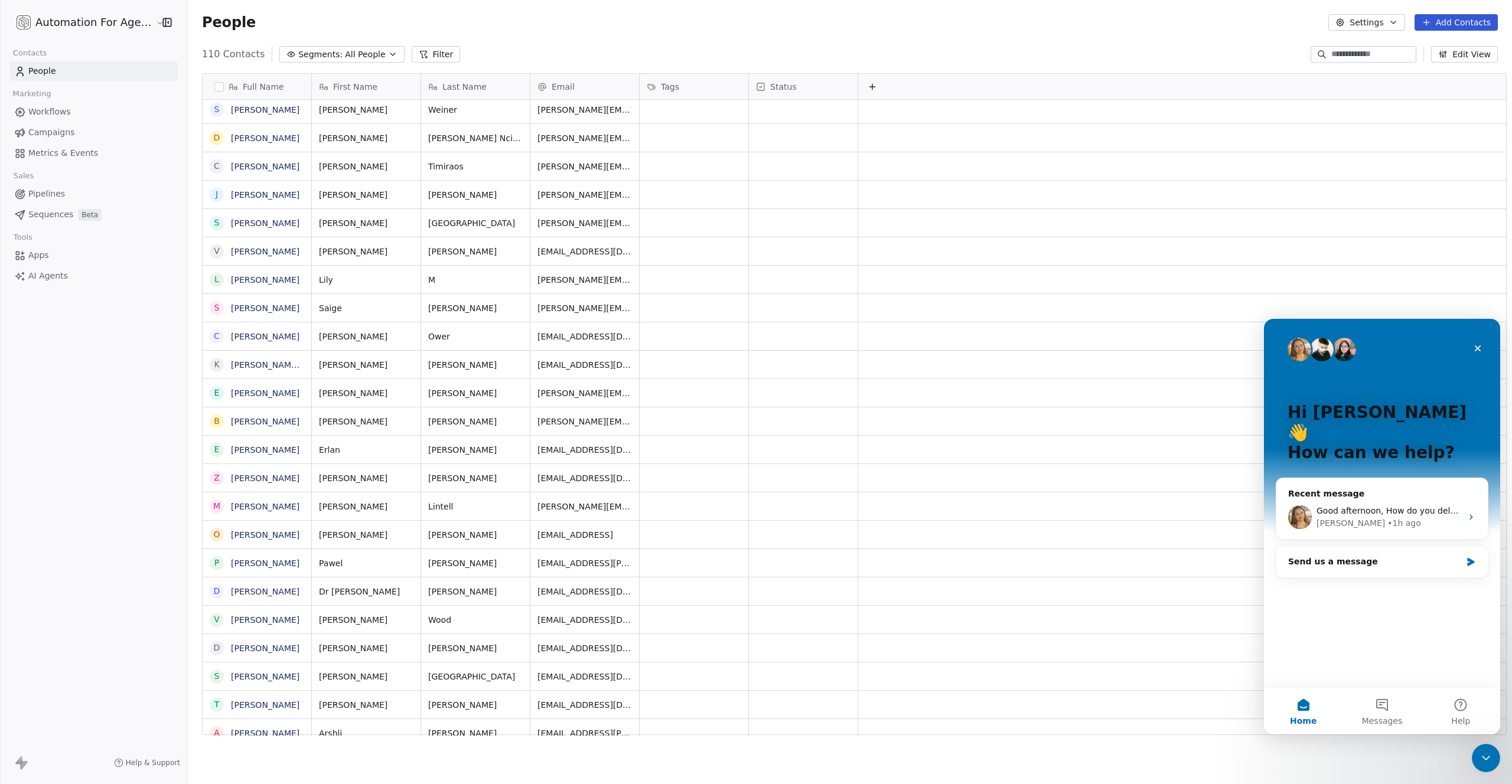
scroll to position [0, 0]
click at [1325, 556] on div "Send us a message" at bounding box center [1375, 562] width 173 height 13
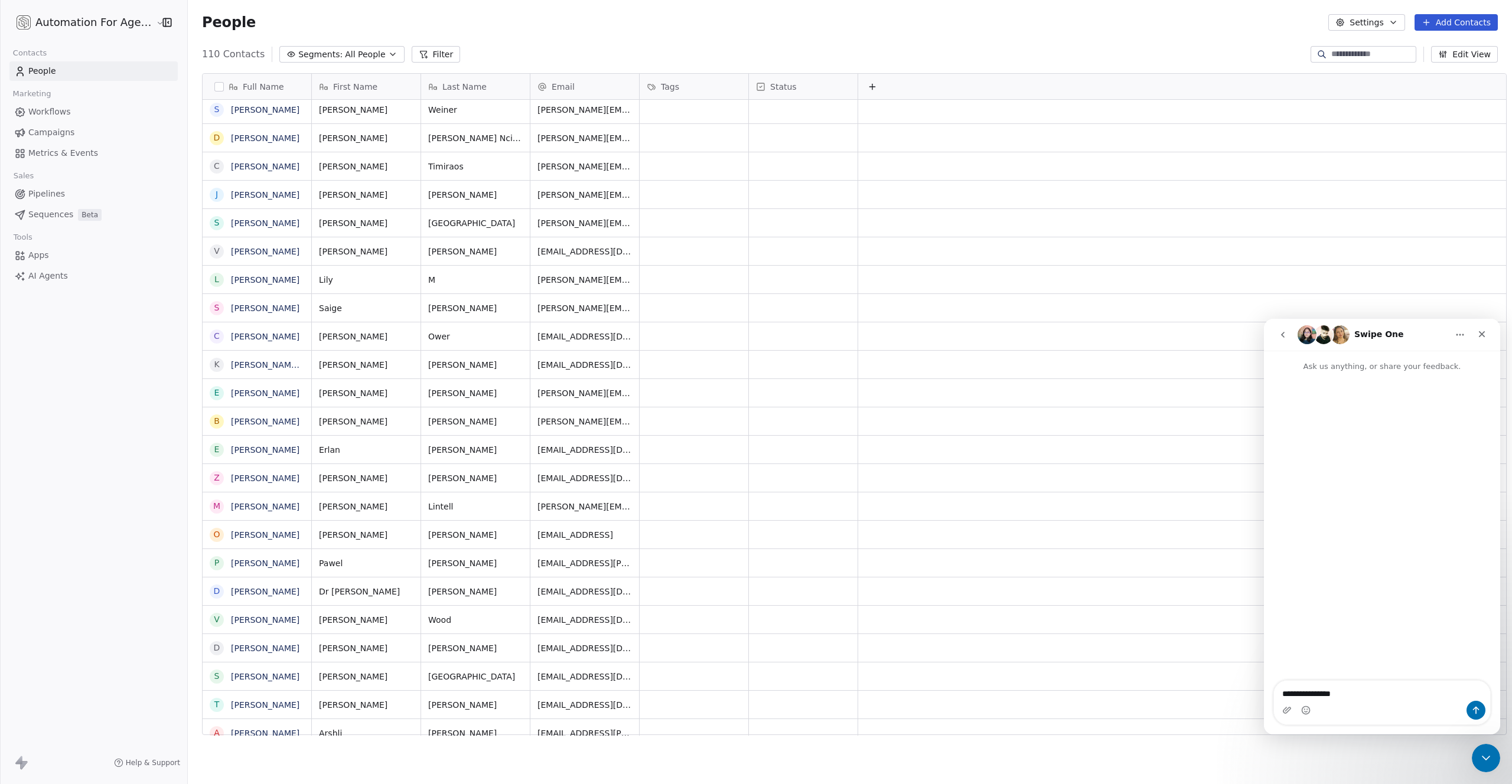
click at [1289, 681] on textarea "**********" at bounding box center [1381, 697] width 216 height 32
click at [1321, 681] on textarea "**********" at bounding box center [1381, 697] width 216 height 32
click at [1294, 695] on textarea "**********" at bounding box center [1381, 686] width 216 height 32
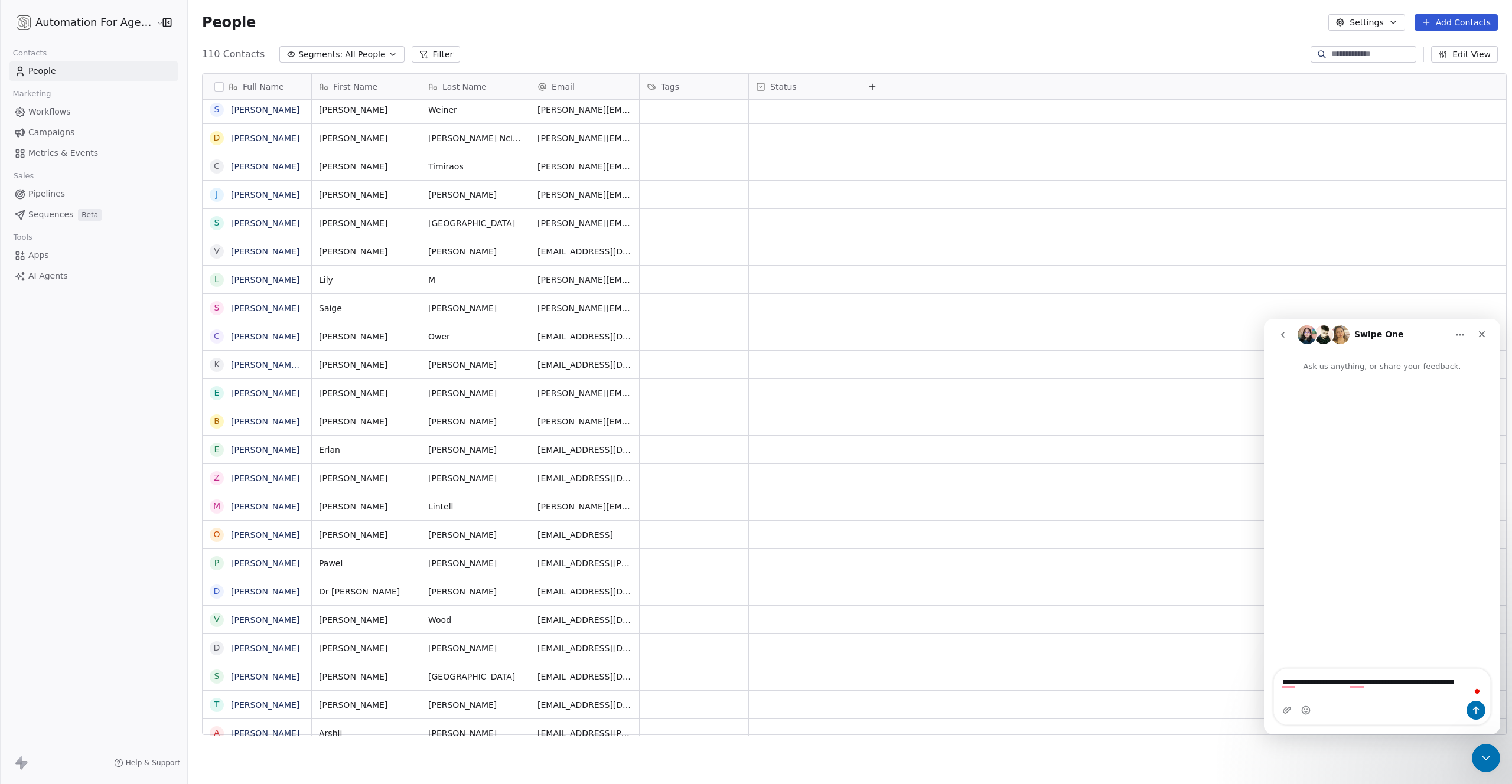
click at [1319, 694] on textarea "**********" at bounding box center [1381, 686] width 216 height 32
type textarea "**********"
click at [1291, 706] on icon "Upload attachment" at bounding box center [1286, 710] width 9 height 9
click at [1285, 711] on icon "Upload attachment" at bounding box center [1286, 710] width 9 height 9
click at [1428, 689] on textarea "**********" at bounding box center [1381, 674] width 216 height 32
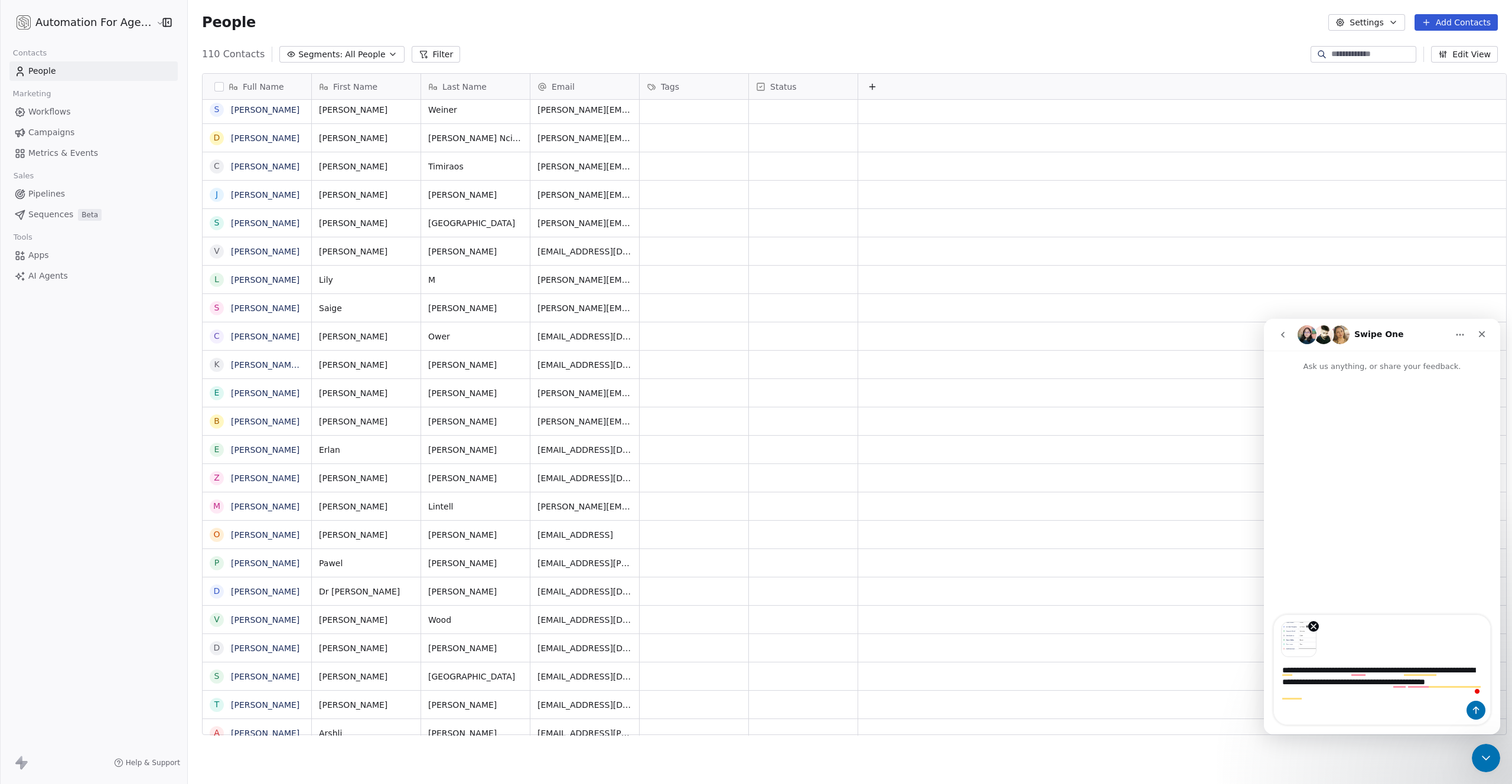
click at [1308, 694] on textarea "**********" at bounding box center [1381, 680] width 216 height 44
type textarea "**********"
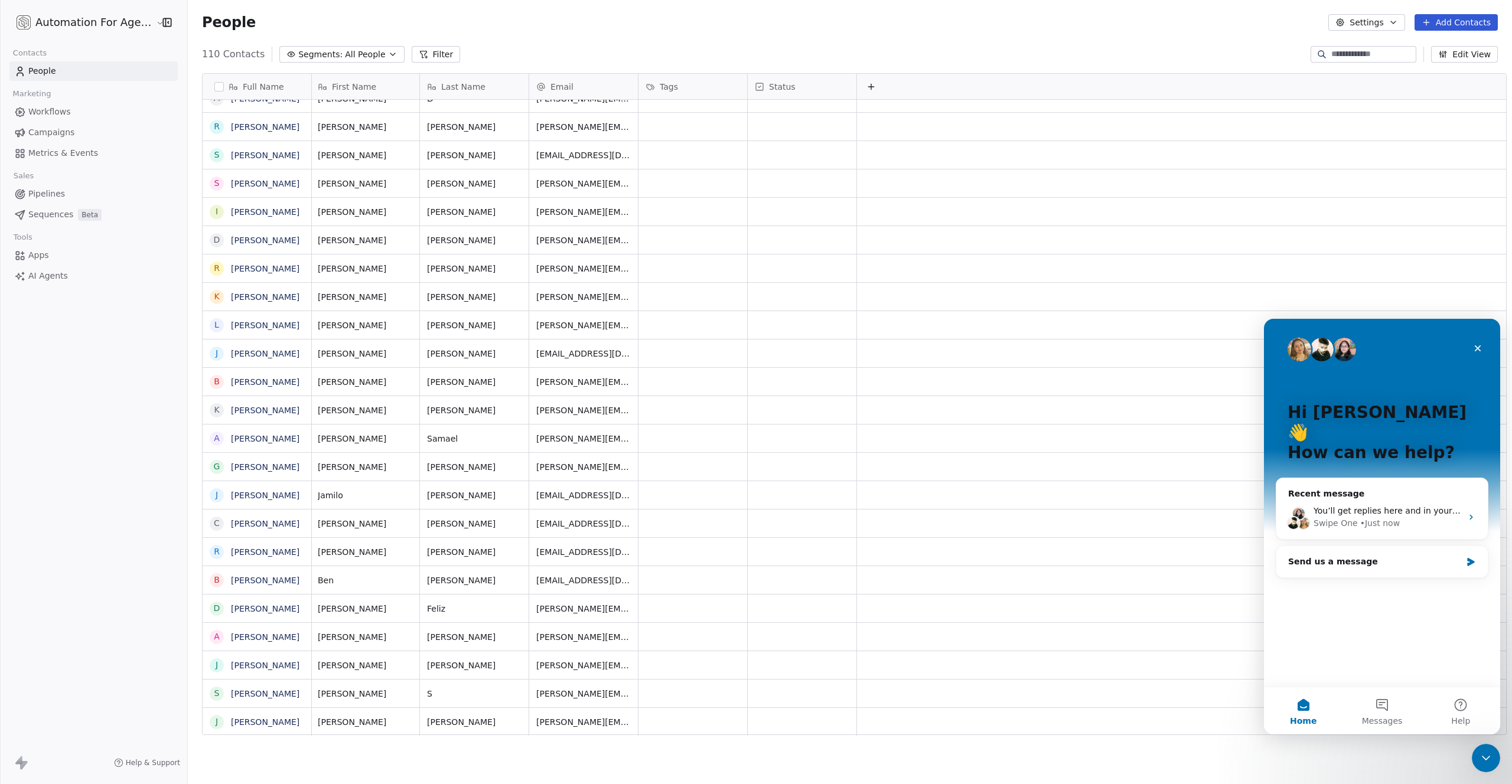
scroll to position [8, 0]
click at [1476, 344] on icon "Close" at bounding box center [1477, 348] width 9 height 9
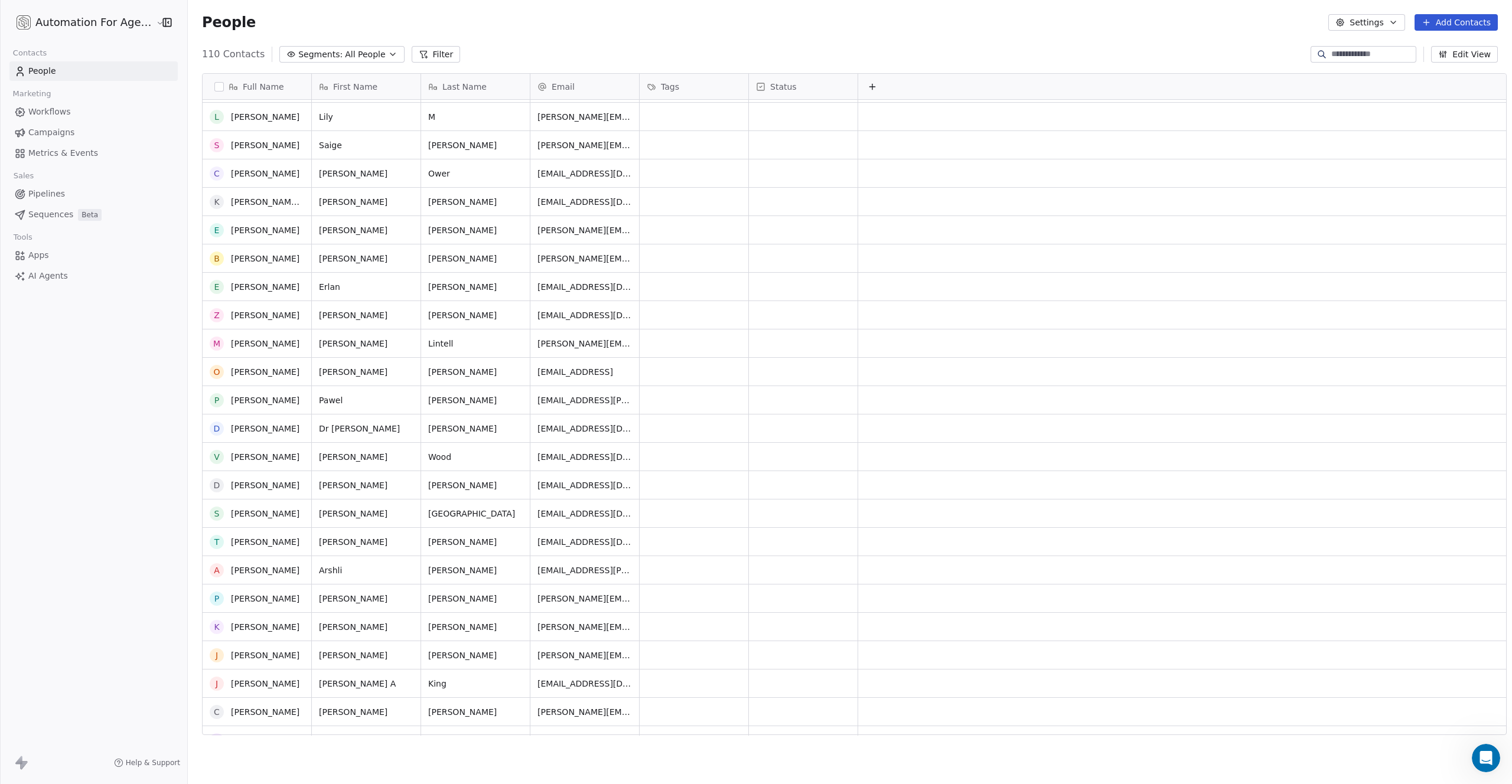
scroll to position [0, 0]
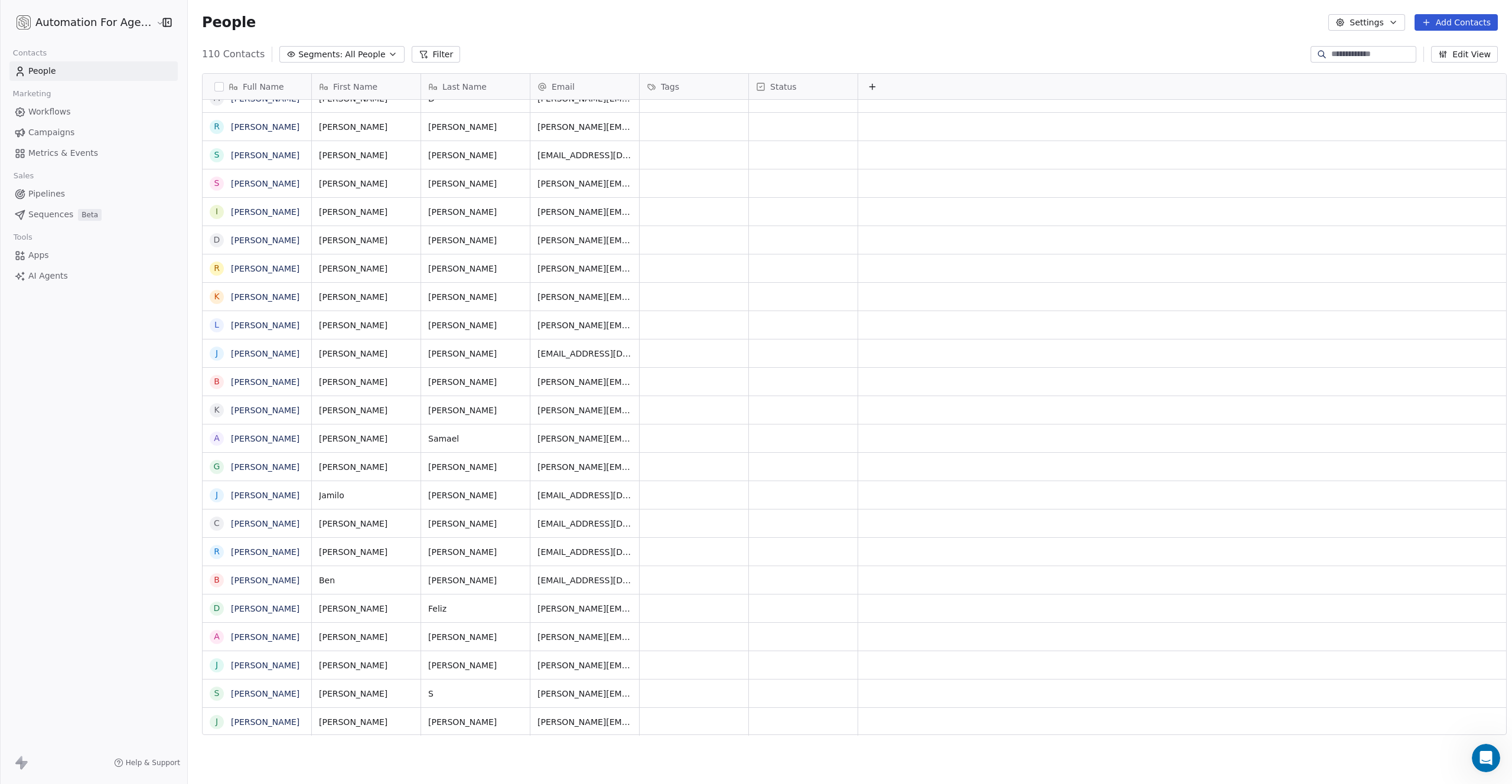
click at [1480, 53] on button "Edit View" at bounding box center [1464, 53] width 67 height 16
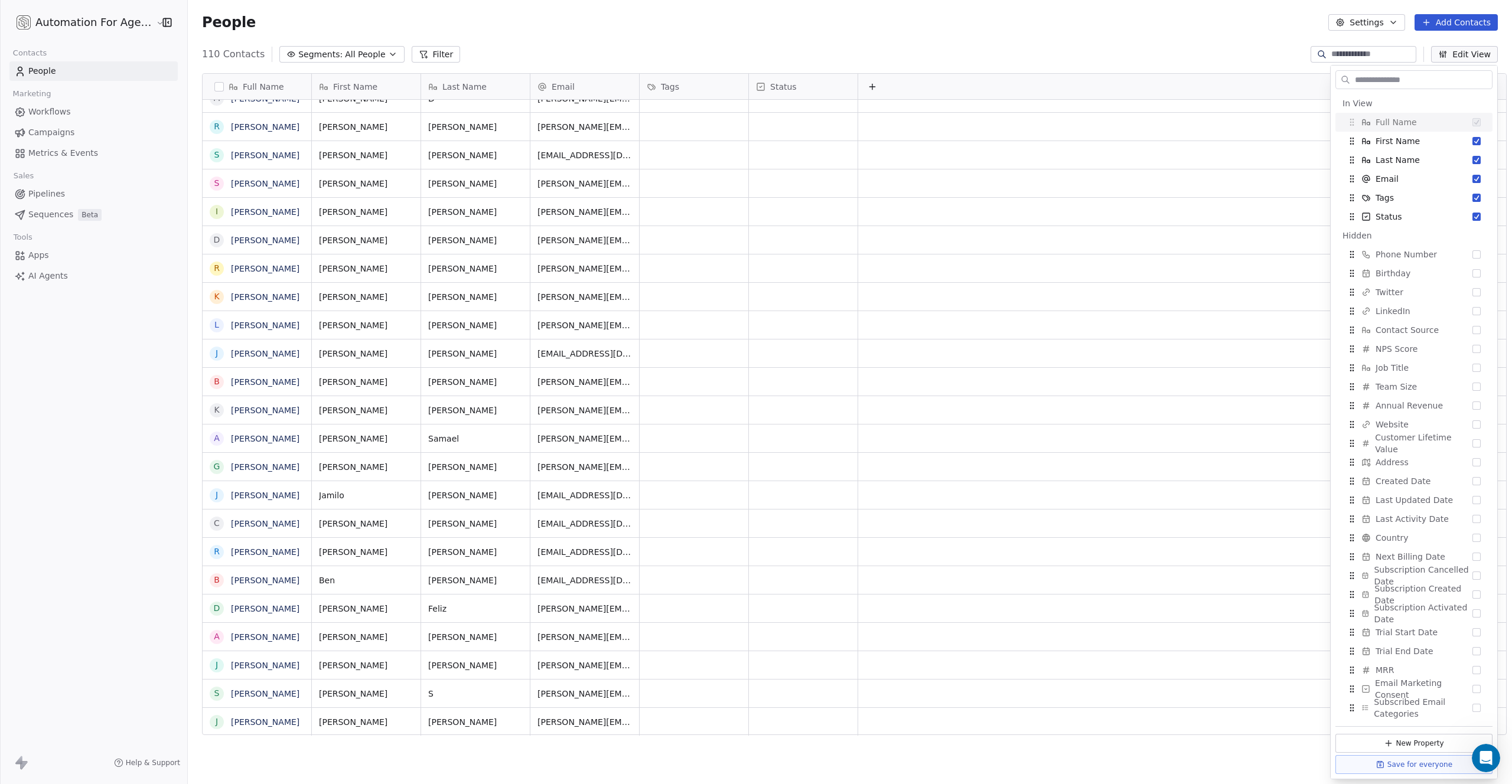
click at [831, 42] on div "People Settings Add Contacts" at bounding box center [849, 22] width 1324 height 45
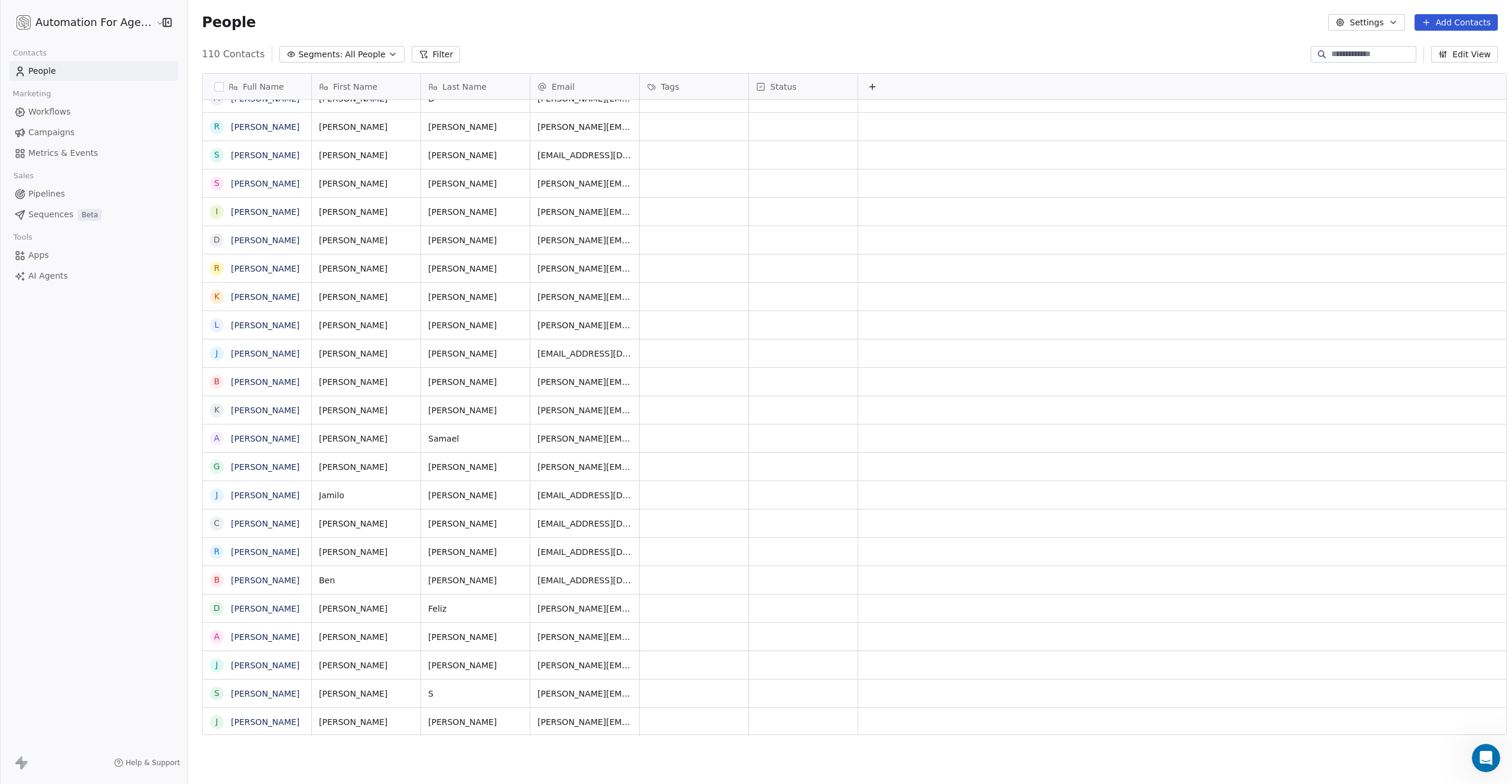
click at [279, 20] on div "People Settings Add Contacts" at bounding box center [849, 22] width 1296 height 16
click at [215, 87] on button "button" at bounding box center [219, 87] width 9 height 9
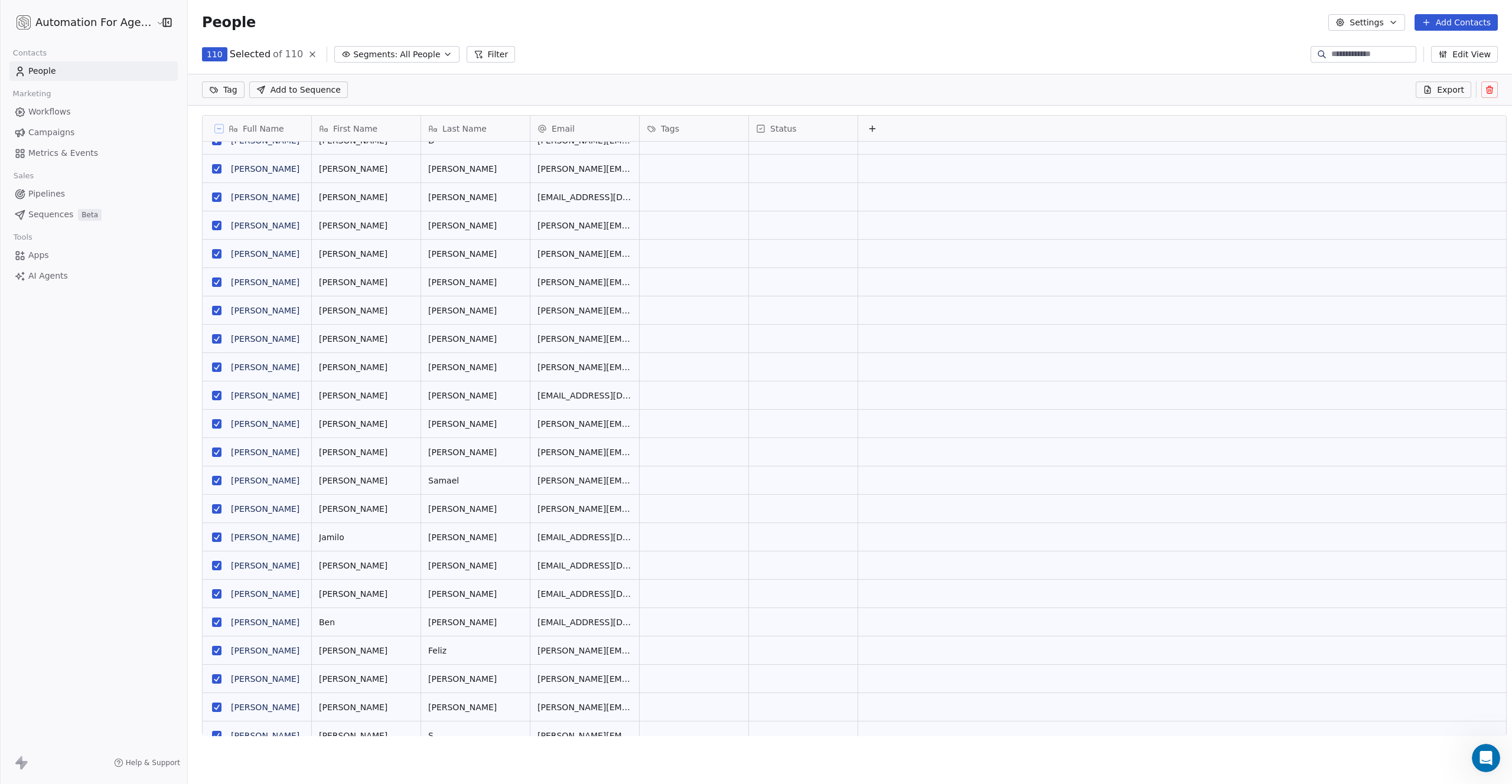
click at [1489, 88] on icon at bounding box center [1489, 89] width 9 height 9
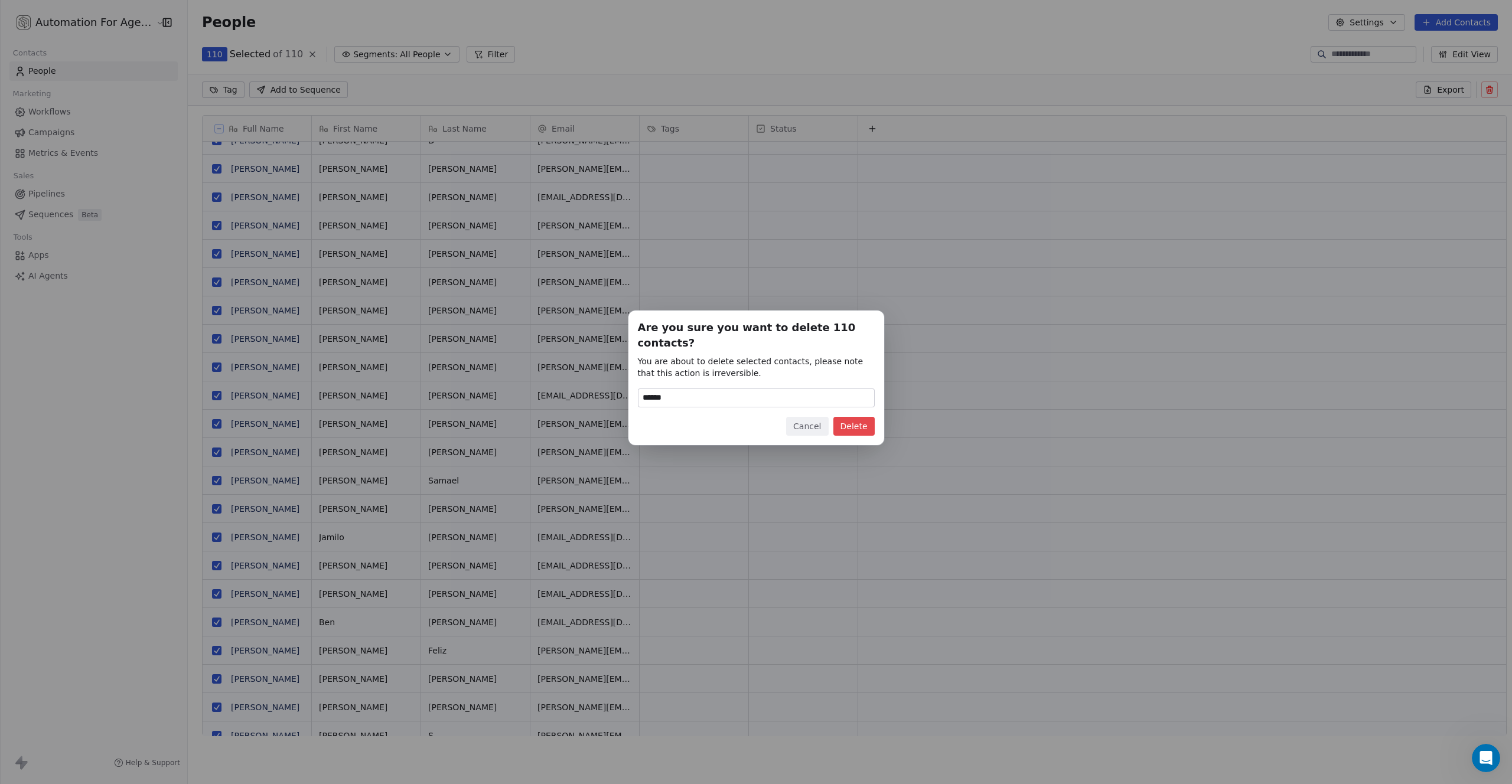
type input "******"
click at [852, 417] on button "Delete" at bounding box center [854, 426] width 42 height 19
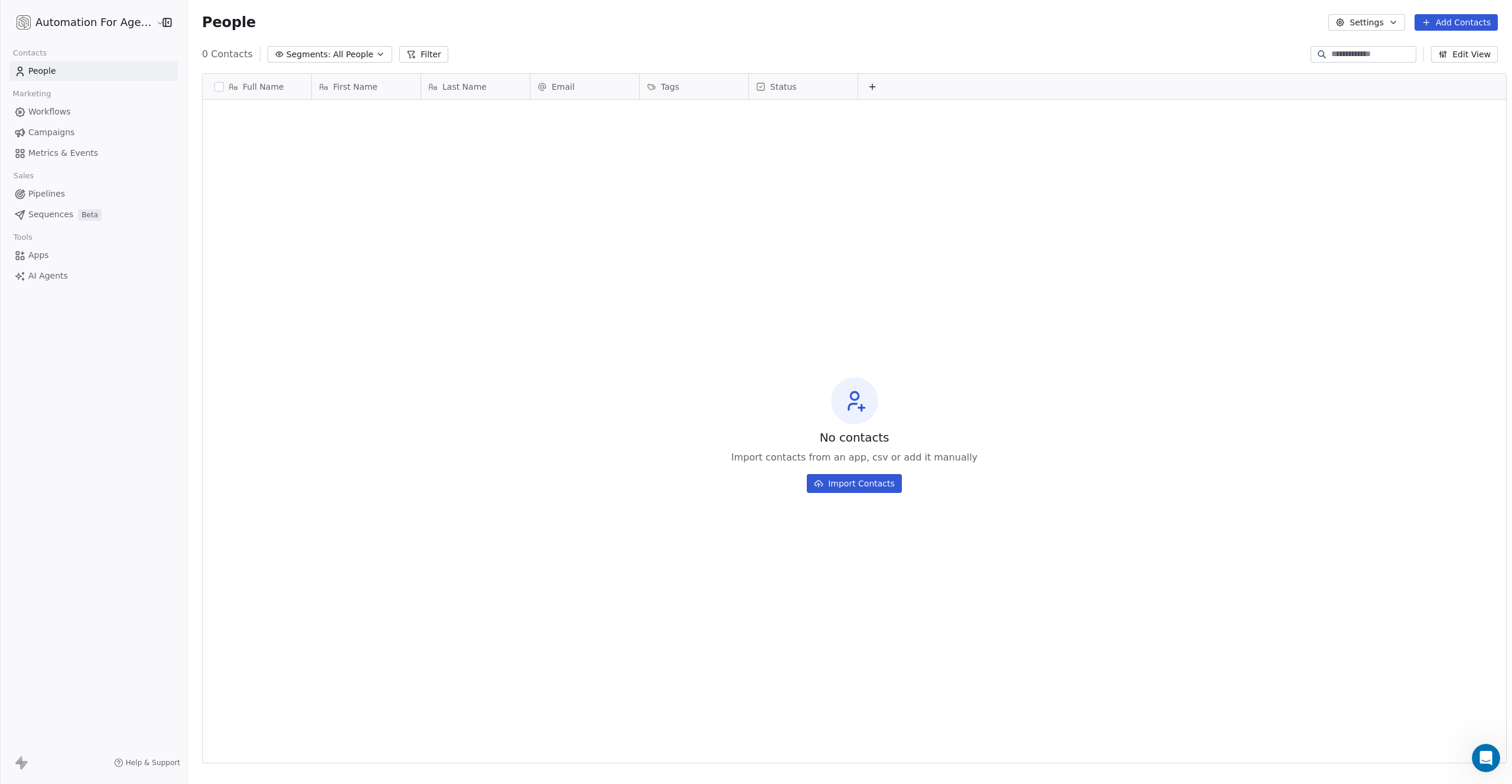
click at [92, 22] on html "Automation For Agencies Contacts People Marketing Workflows Campaigns Metrics &…" at bounding box center [756, 392] width 1512 height 784
click at [70, 67] on link "Workspace Settings" at bounding box center [91, 68] width 144 height 19
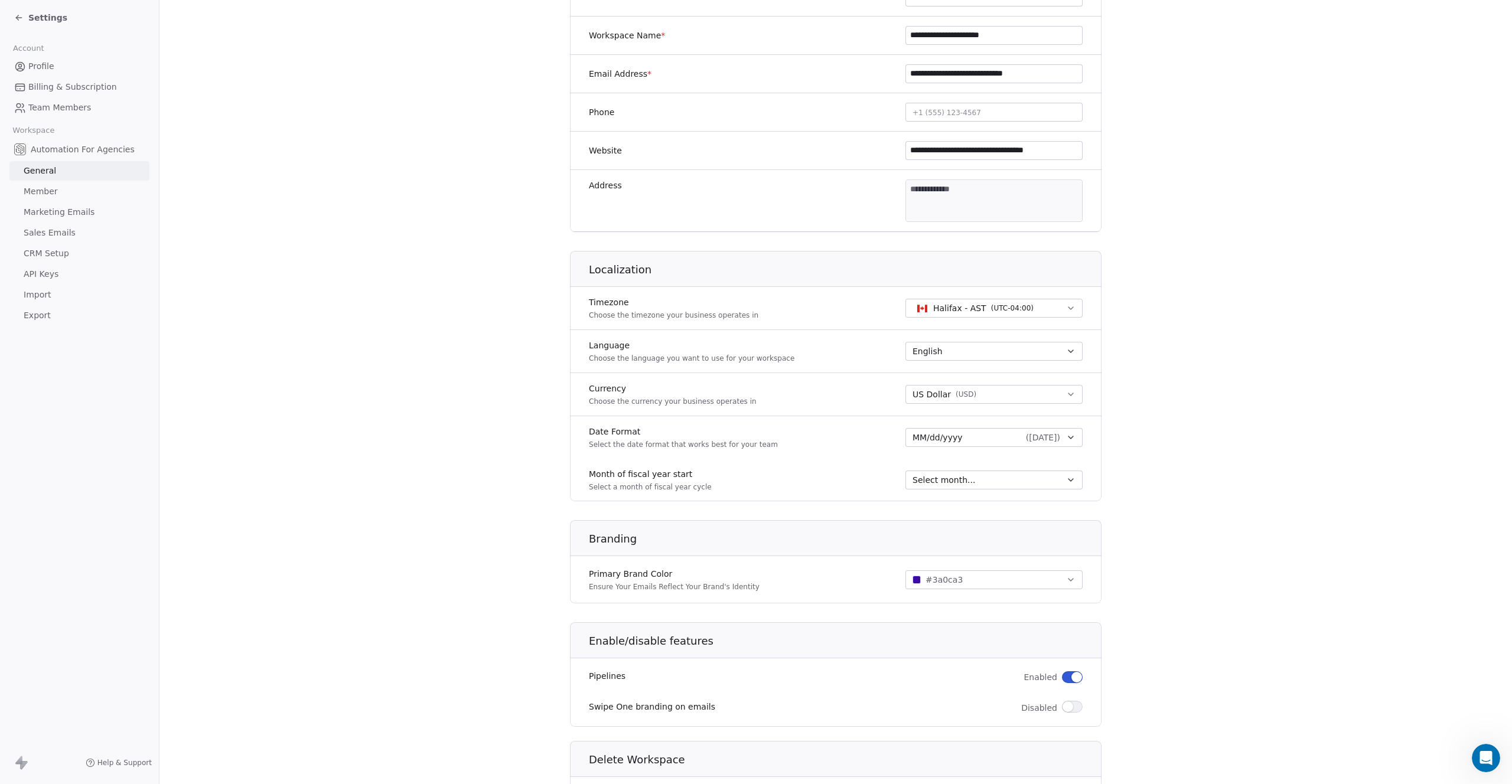
scroll to position [309, 0]
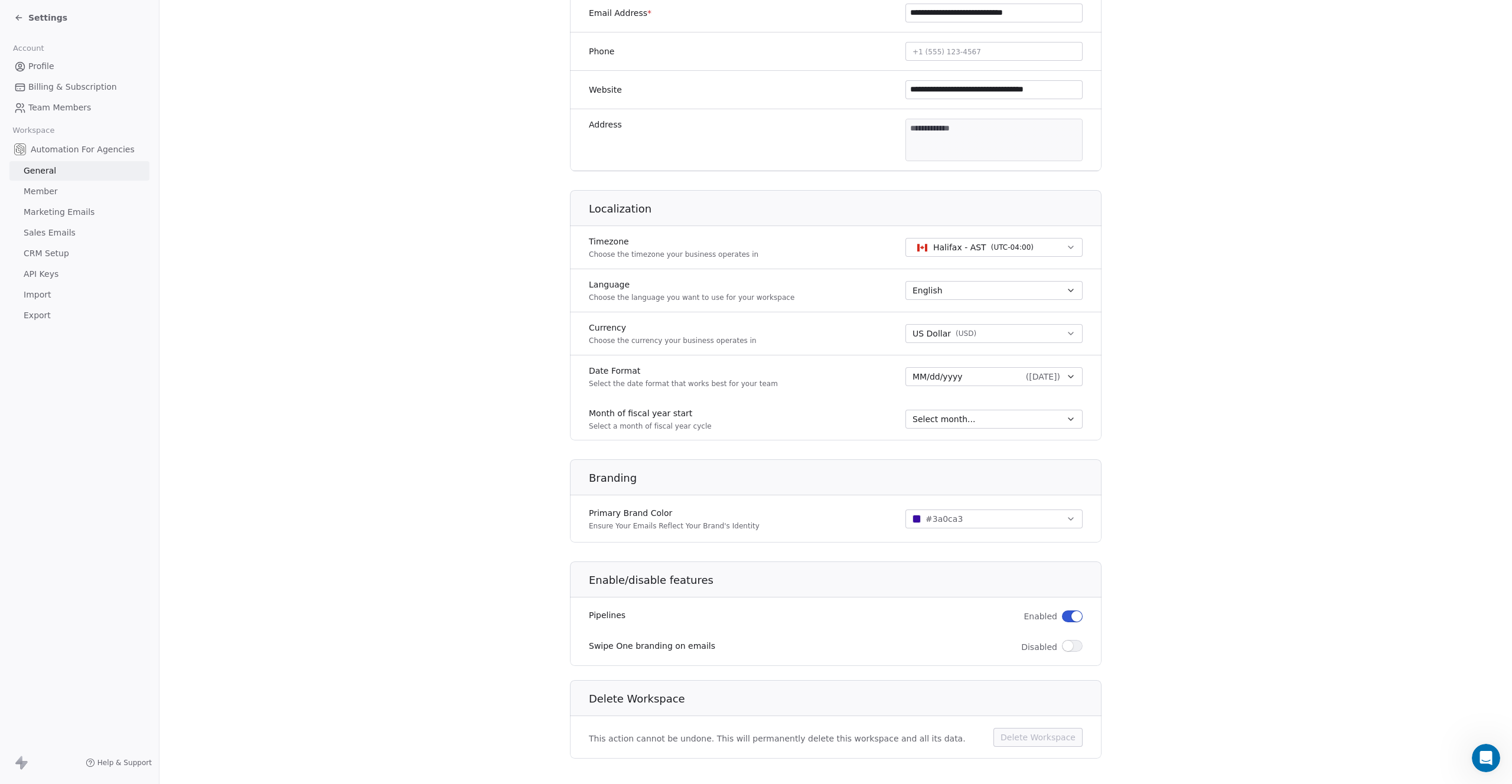
click at [928, 250] on span "Halifax - AST ( UTC-04:00 )" at bounding box center [975, 247] width 126 height 13
type input "****"
click at [1032, 249] on icon at bounding box center [1033, 251] width 8 height 8
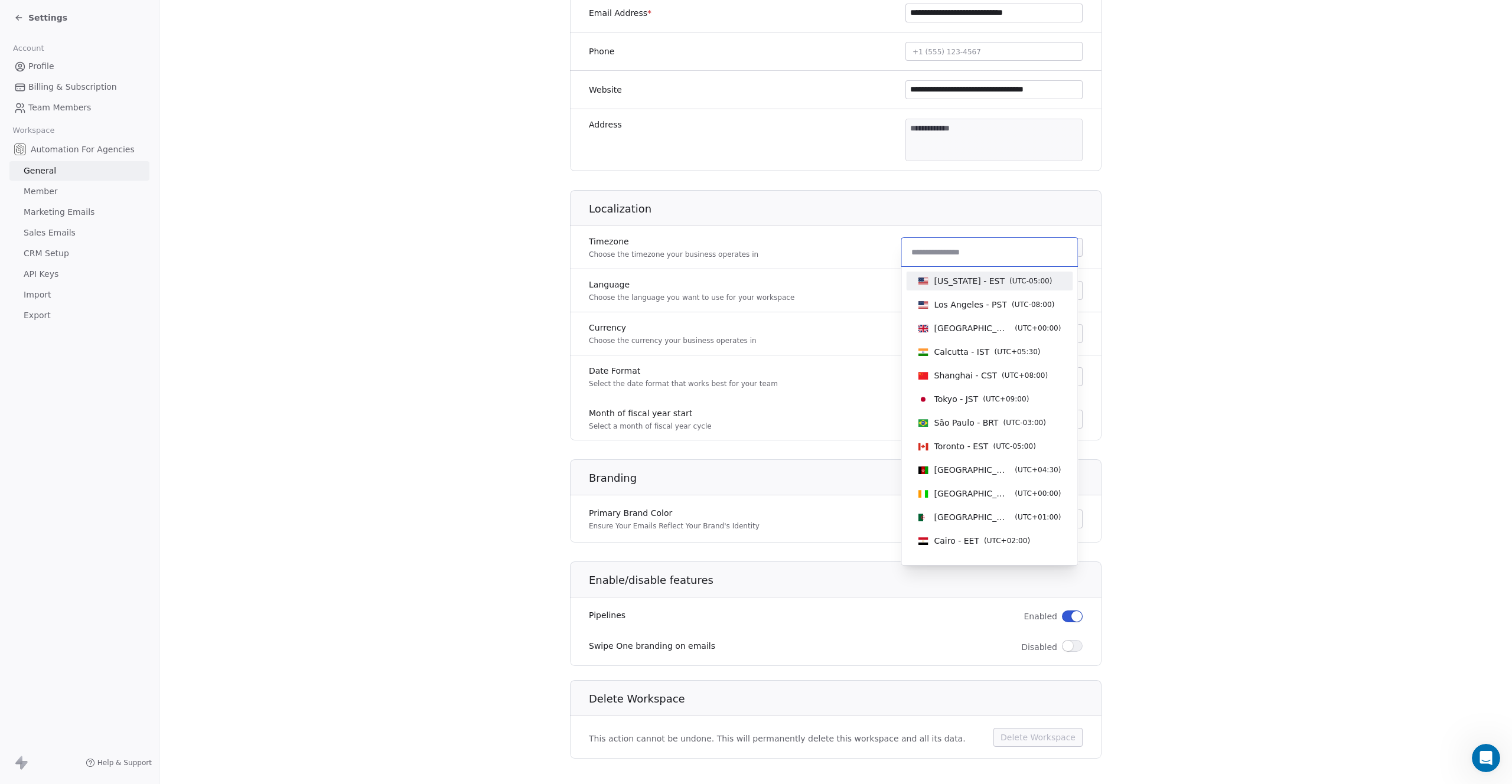
click at [977, 280] on span "New York - EST" at bounding box center [970, 281] width 71 height 12
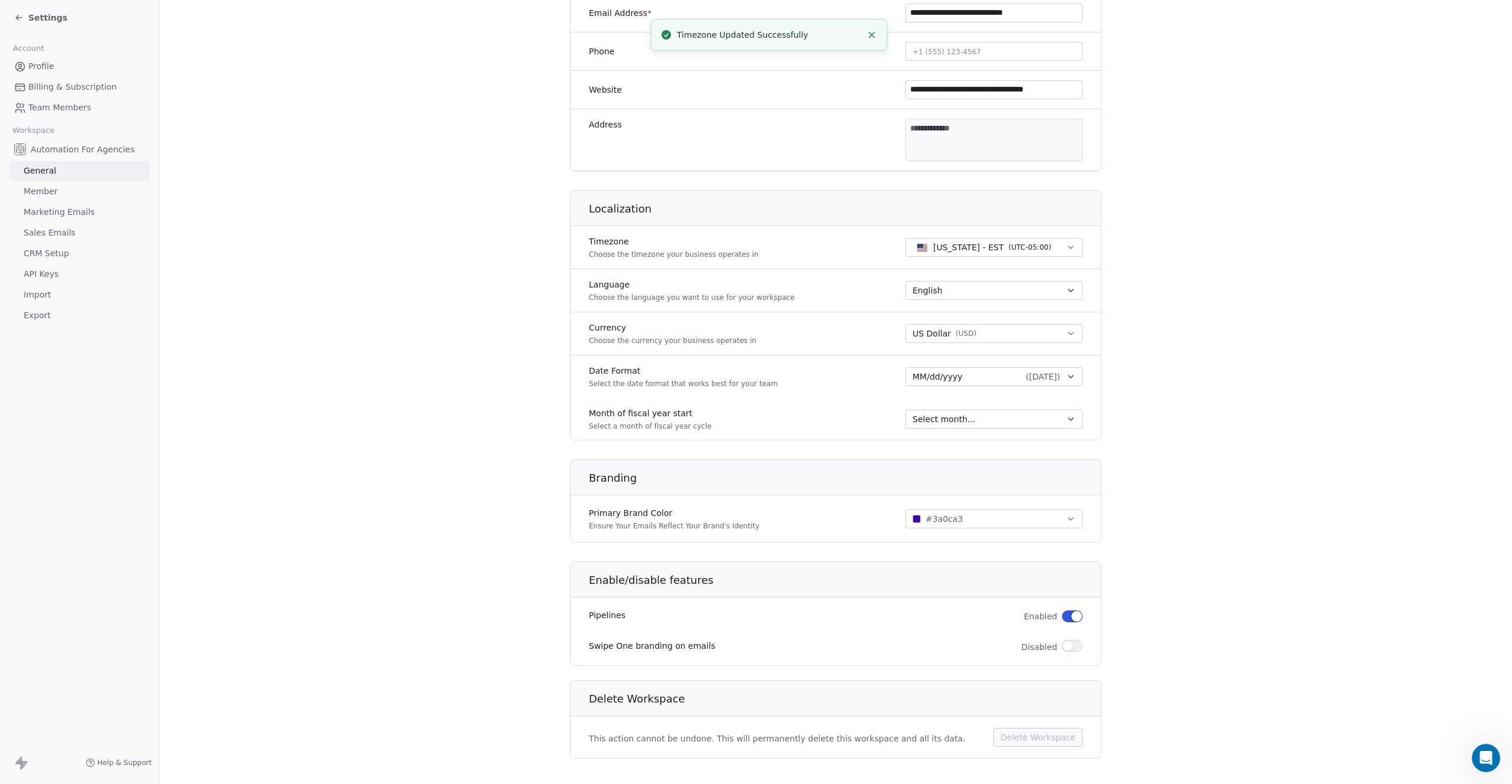
click at [1233, 342] on section "**********" at bounding box center [836, 244] width 1352 height 1106
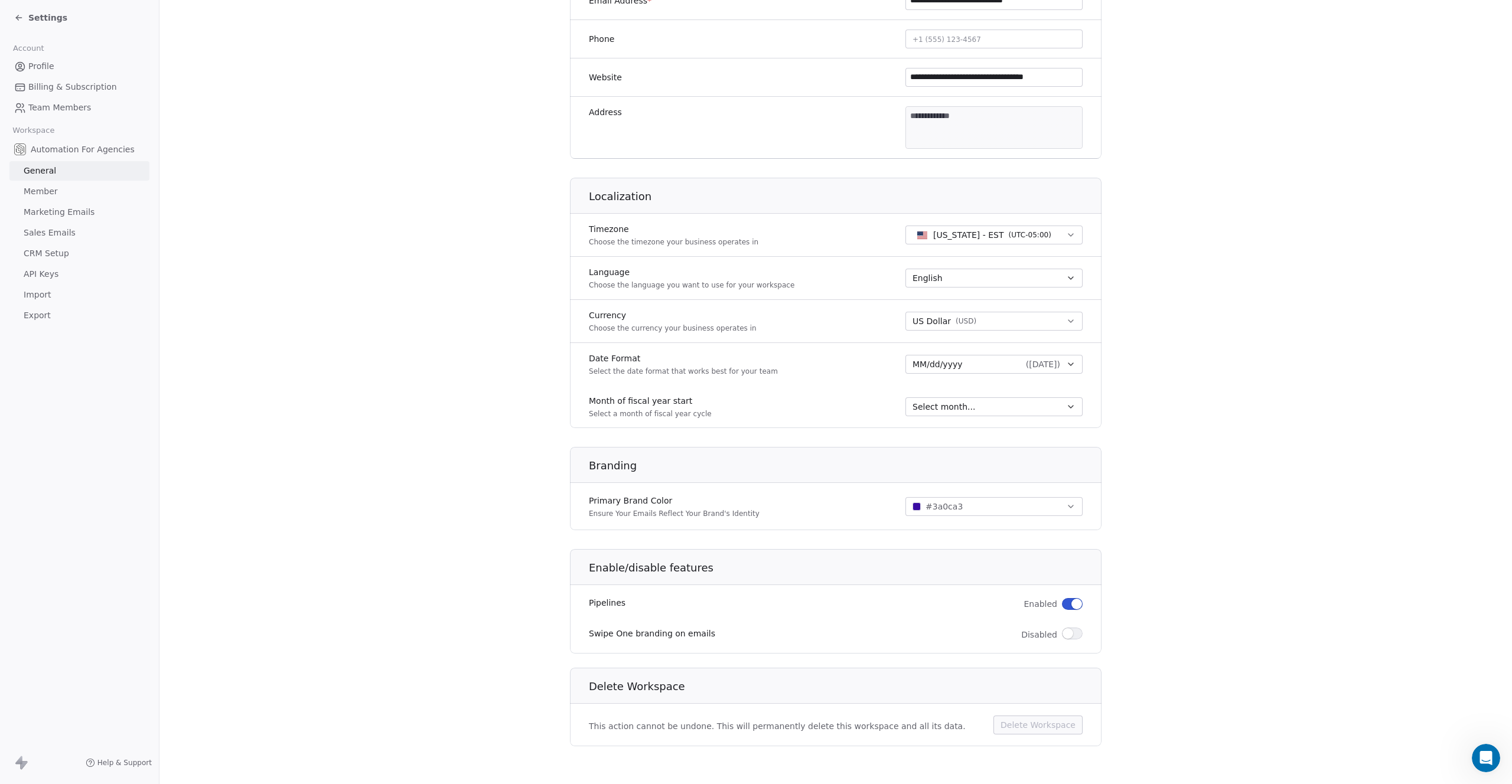
scroll to position [0, 0]
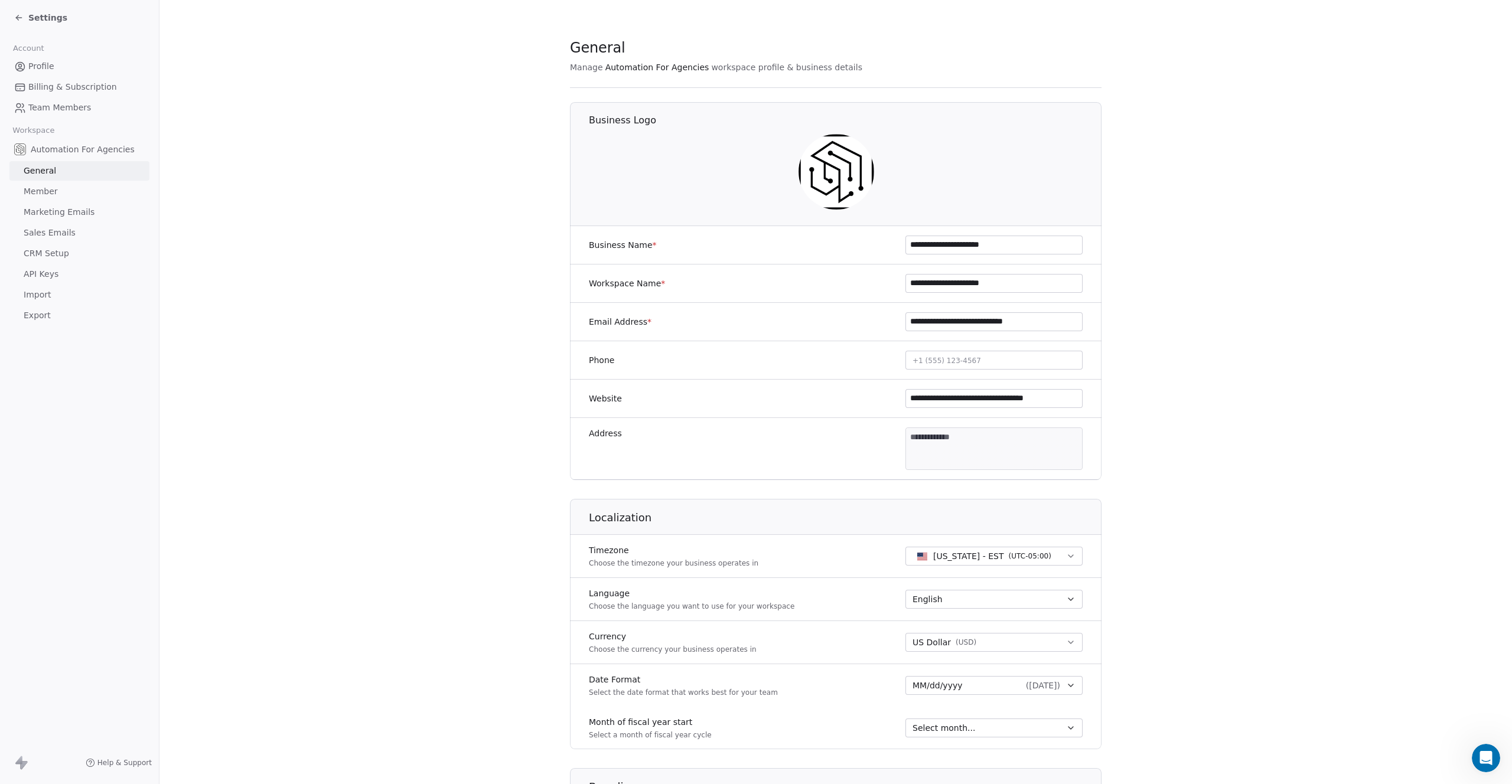
click at [44, 196] on span "Member" at bounding box center [41, 192] width 34 height 13
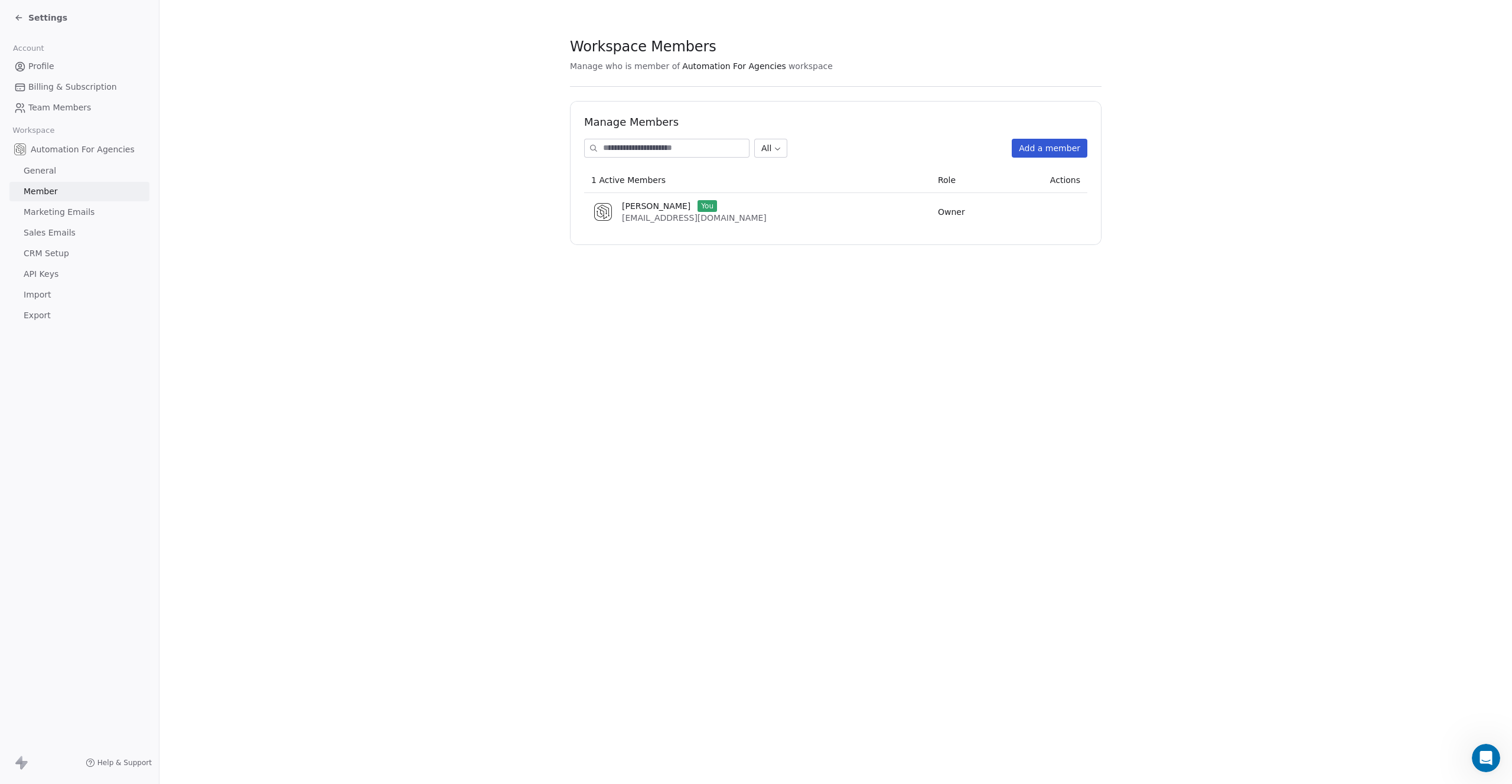
click at [47, 216] on span "Marketing Emails" at bounding box center [59, 212] width 71 height 13
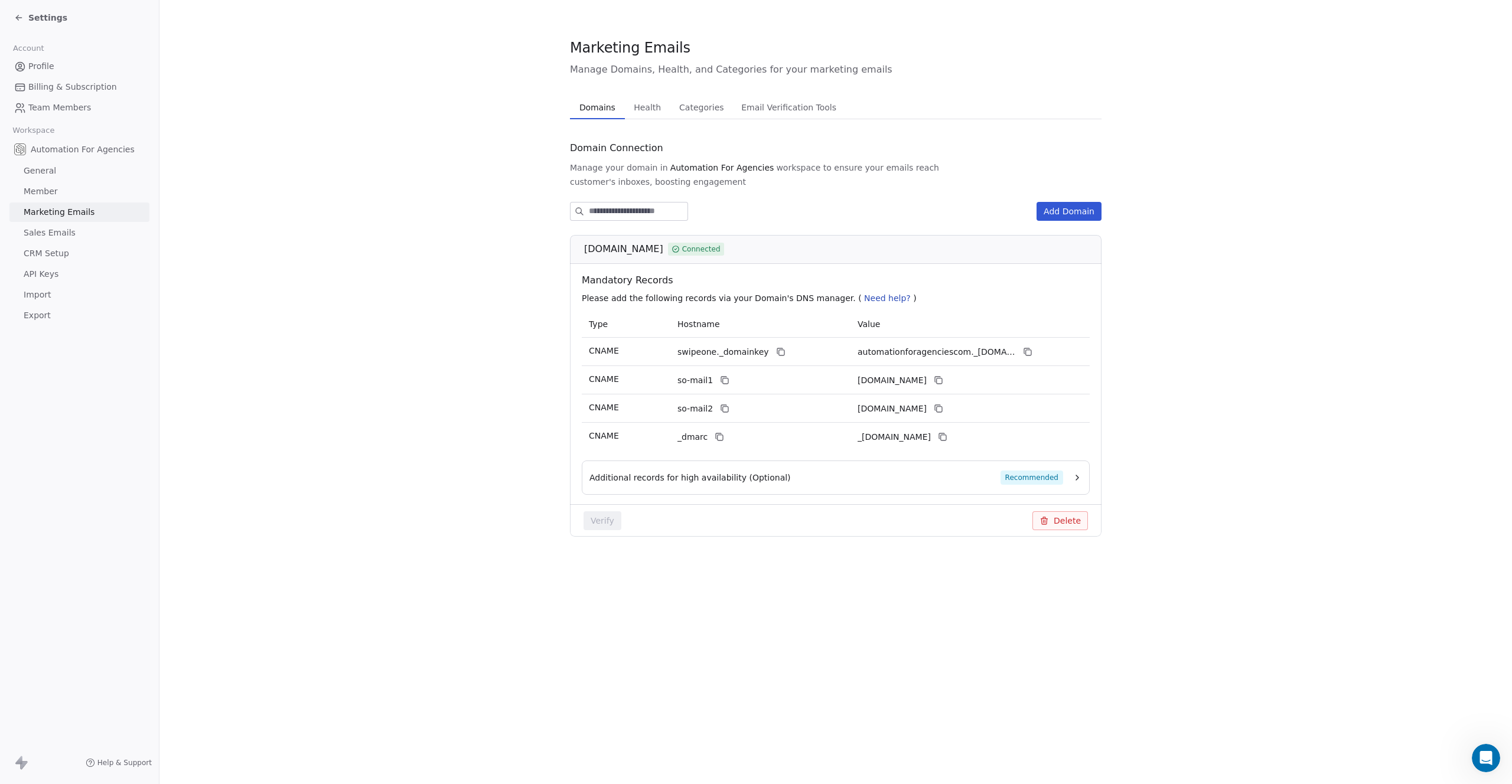
click at [44, 232] on span "Sales Emails" at bounding box center [49, 232] width 52 height 13
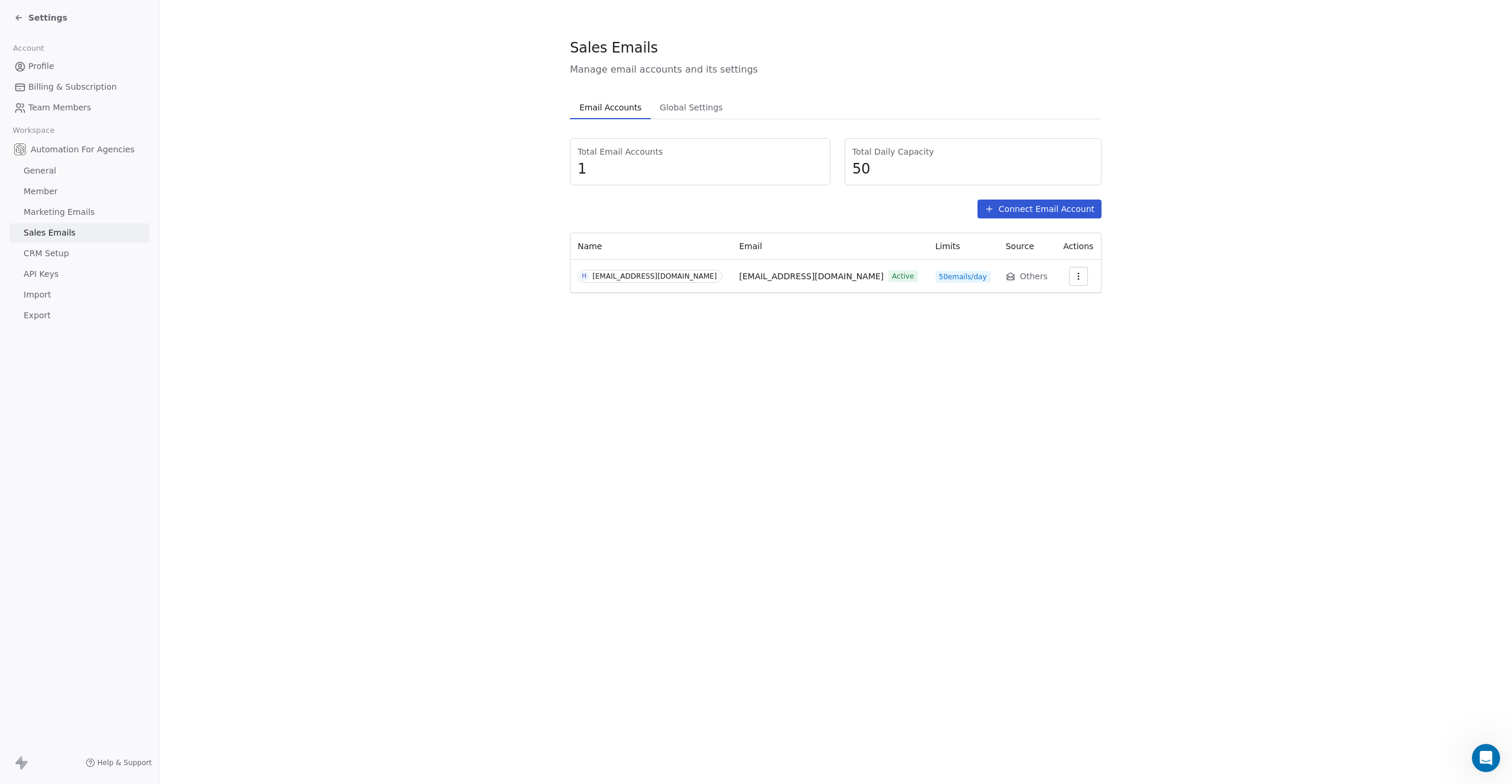
click at [49, 252] on span "CRM Setup" at bounding box center [47, 254] width 46 height 13
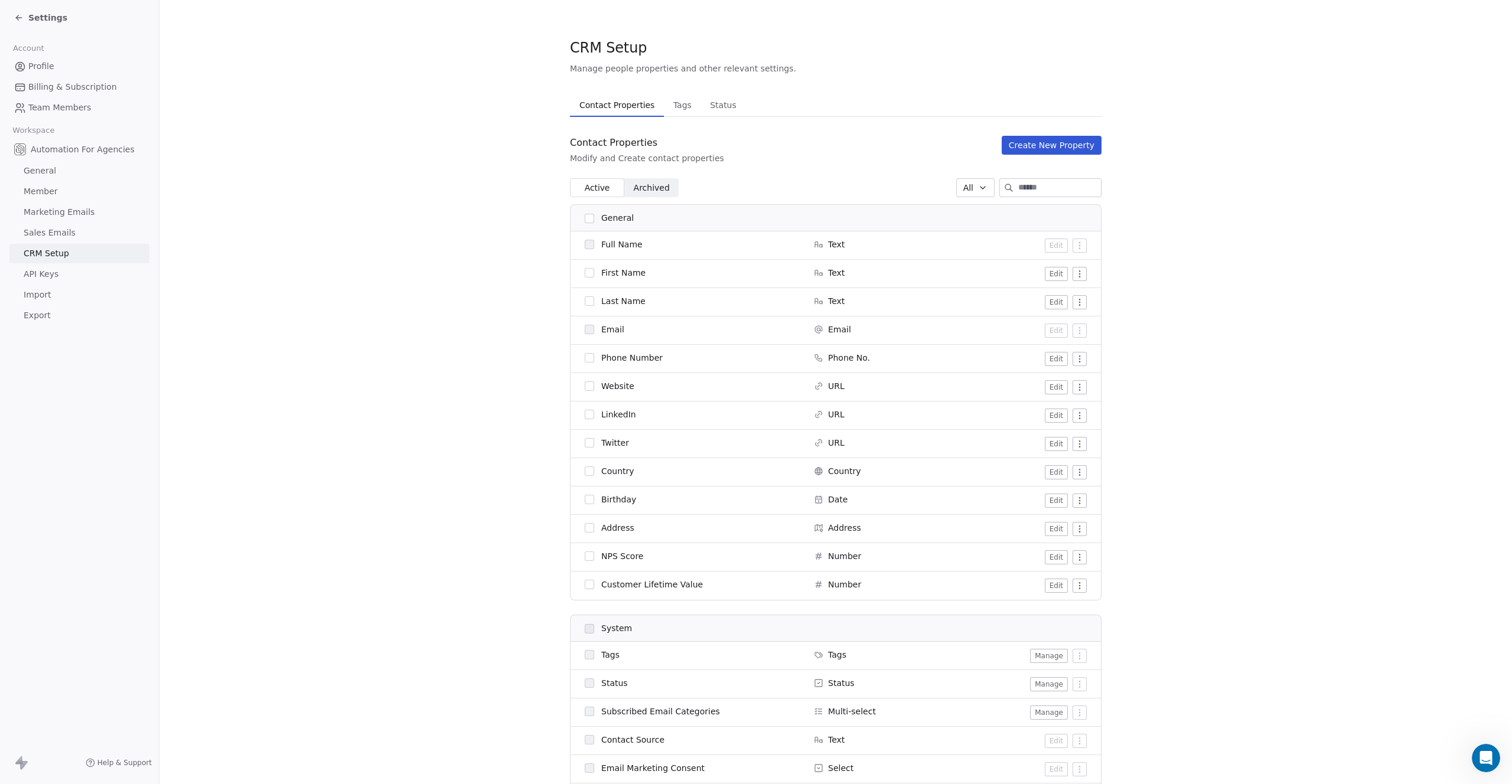
click at [675, 107] on span "Tags" at bounding box center [682, 104] width 28 height 16
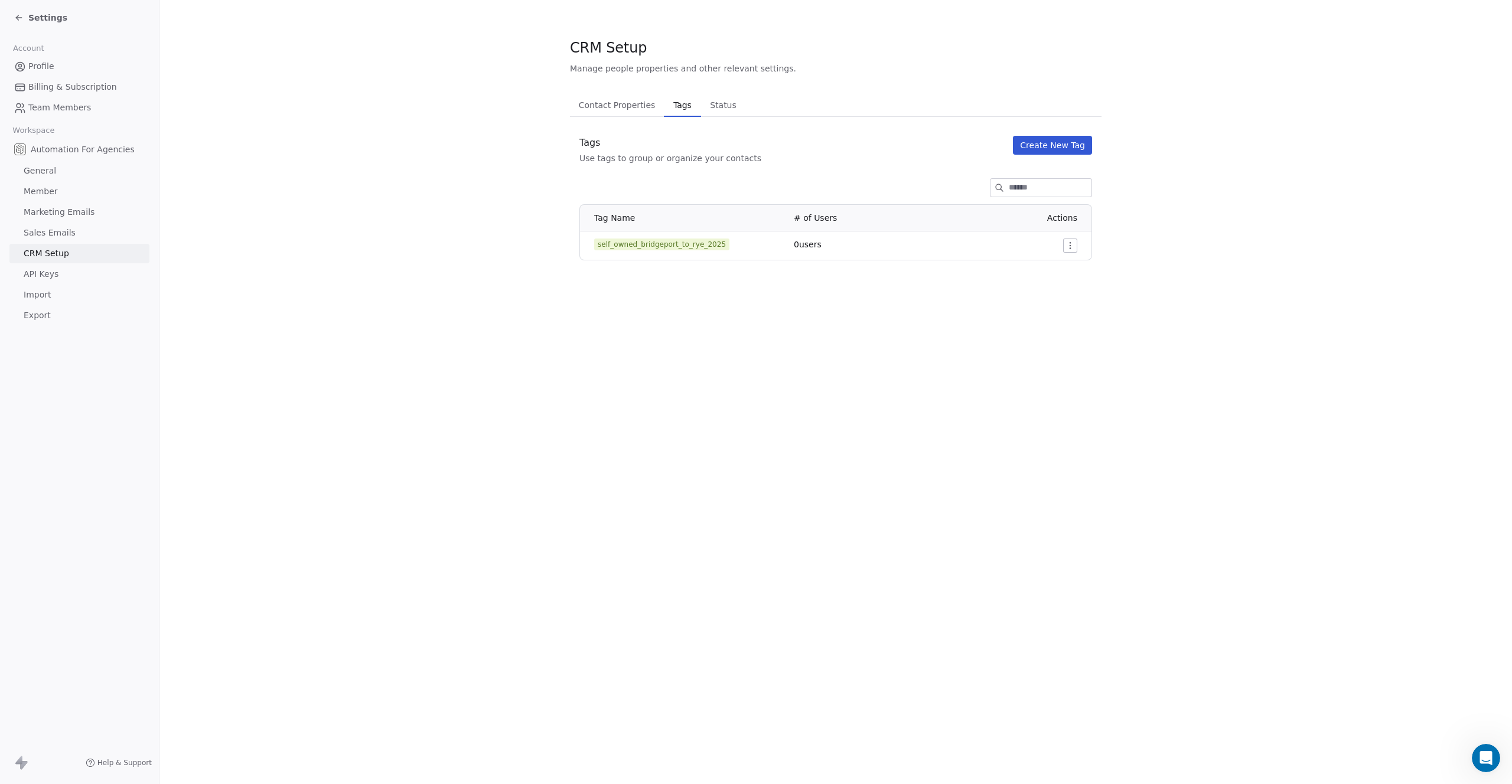
click at [1065, 242] on html "Settings Account Profile Billing & Subscription Team Members Workspace Automati…" at bounding box center [756, 392] width 1512 height 784
click at [1046, 288] on span "Delete" at bounding box center [1054, 288] width 27 height 12
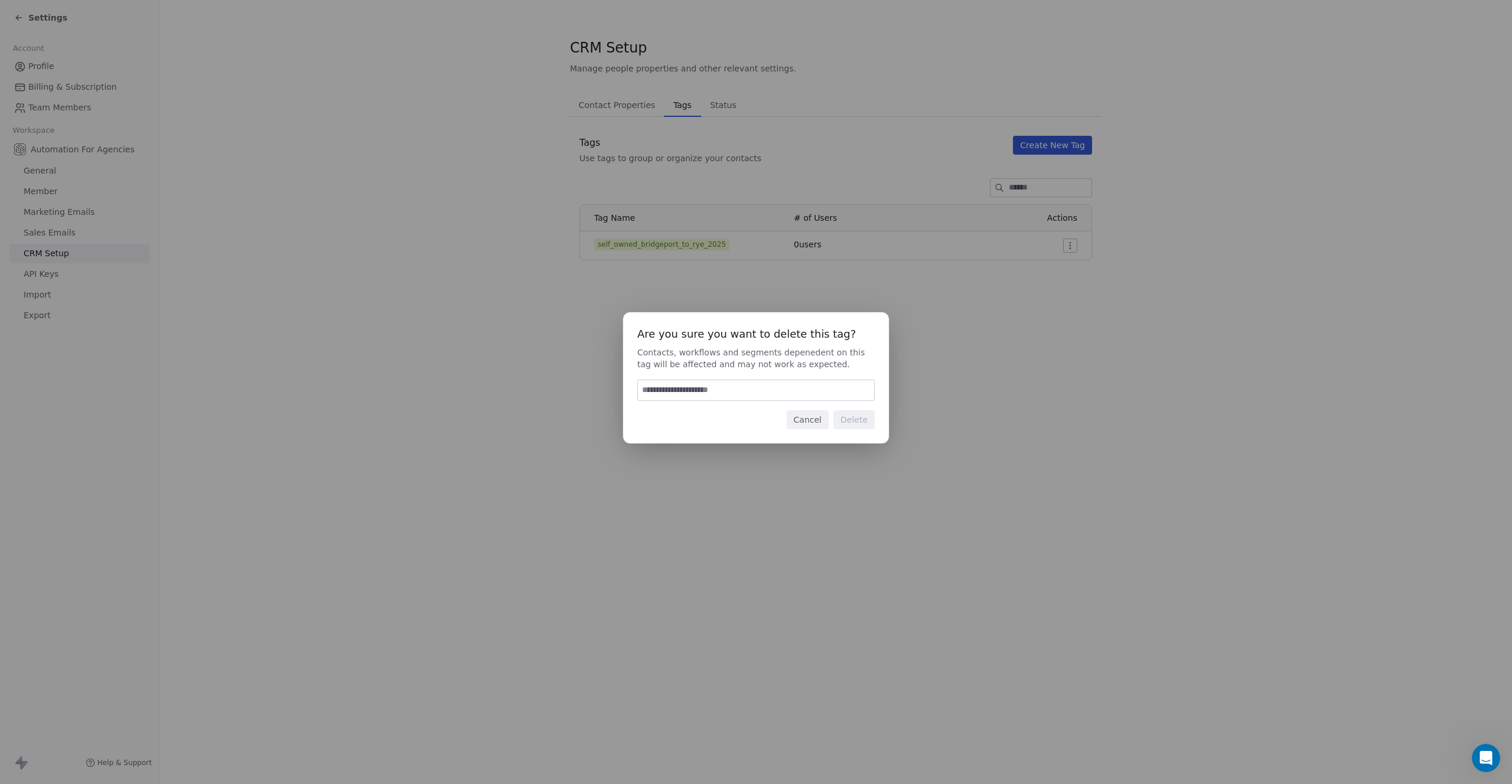
click at [711, 392] on input at bounding box center [756, 390] width 236 height 20
type input "******"
click at [860, 417] on button "Delete" at bounding box center [854, 420] width 42 height 19
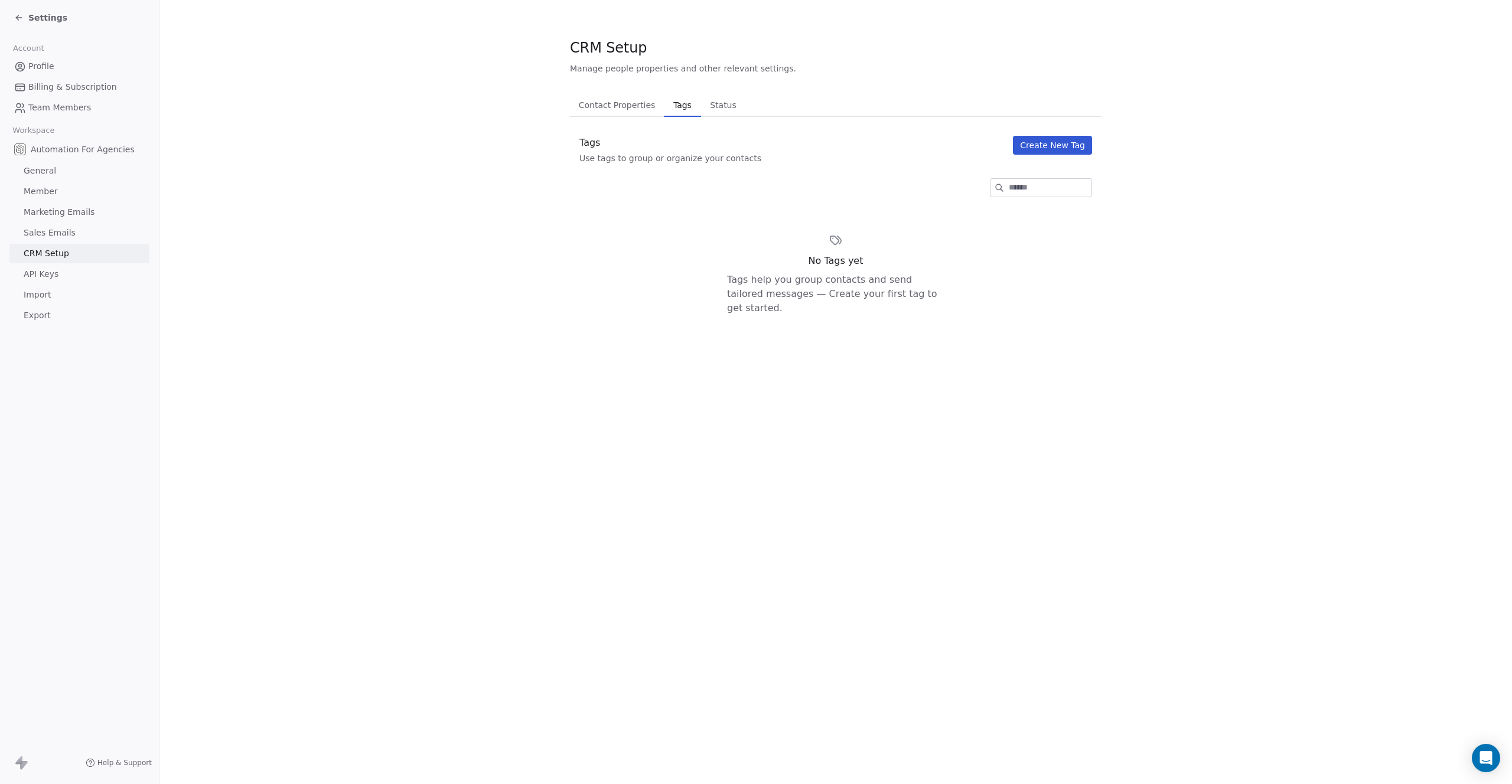
click at [41, 273] on span "API Keys" at bounding box center [41, 274] width 35 height 13
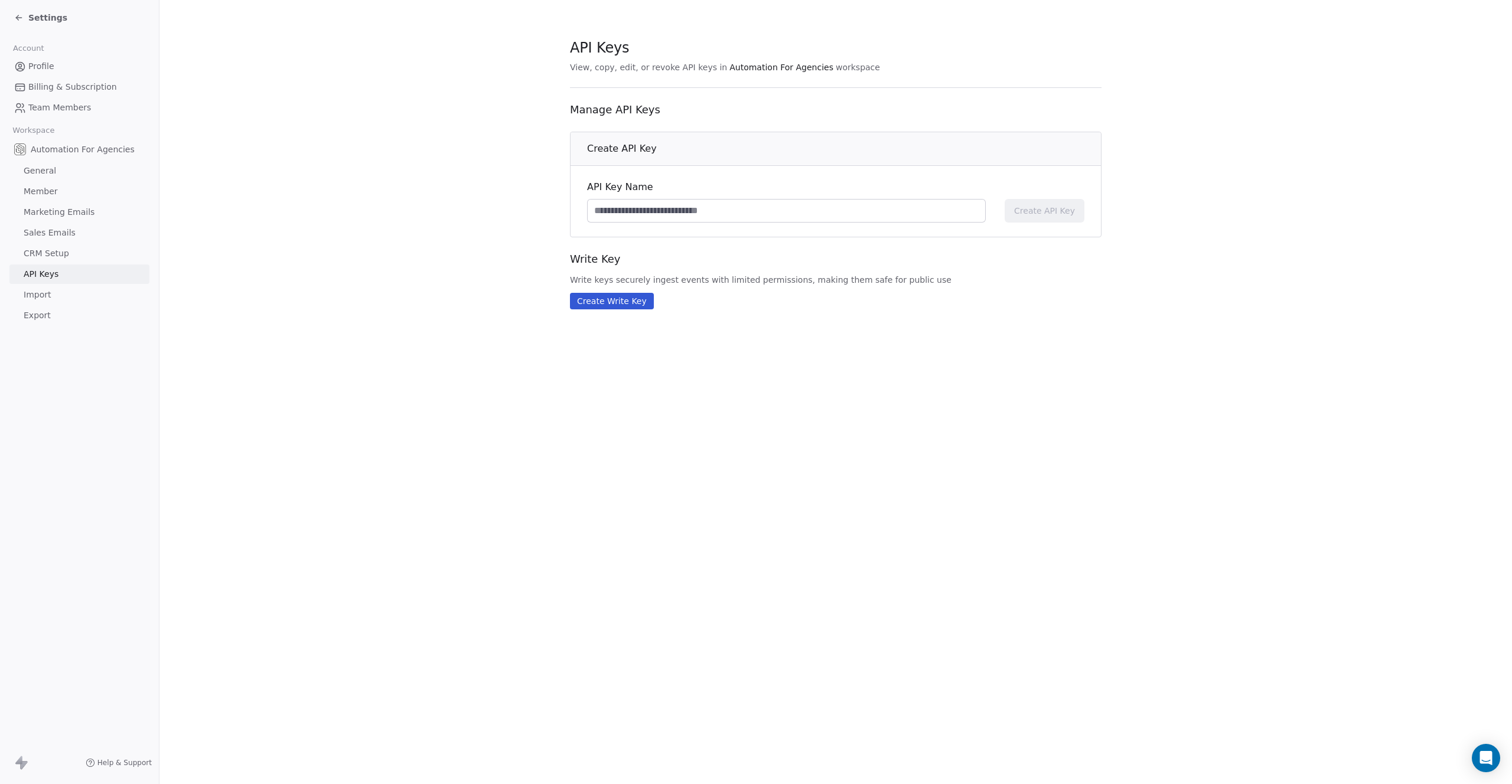
click at [48, 20] on span "Settings" at bounding box center [48, 18] width 39 height 12
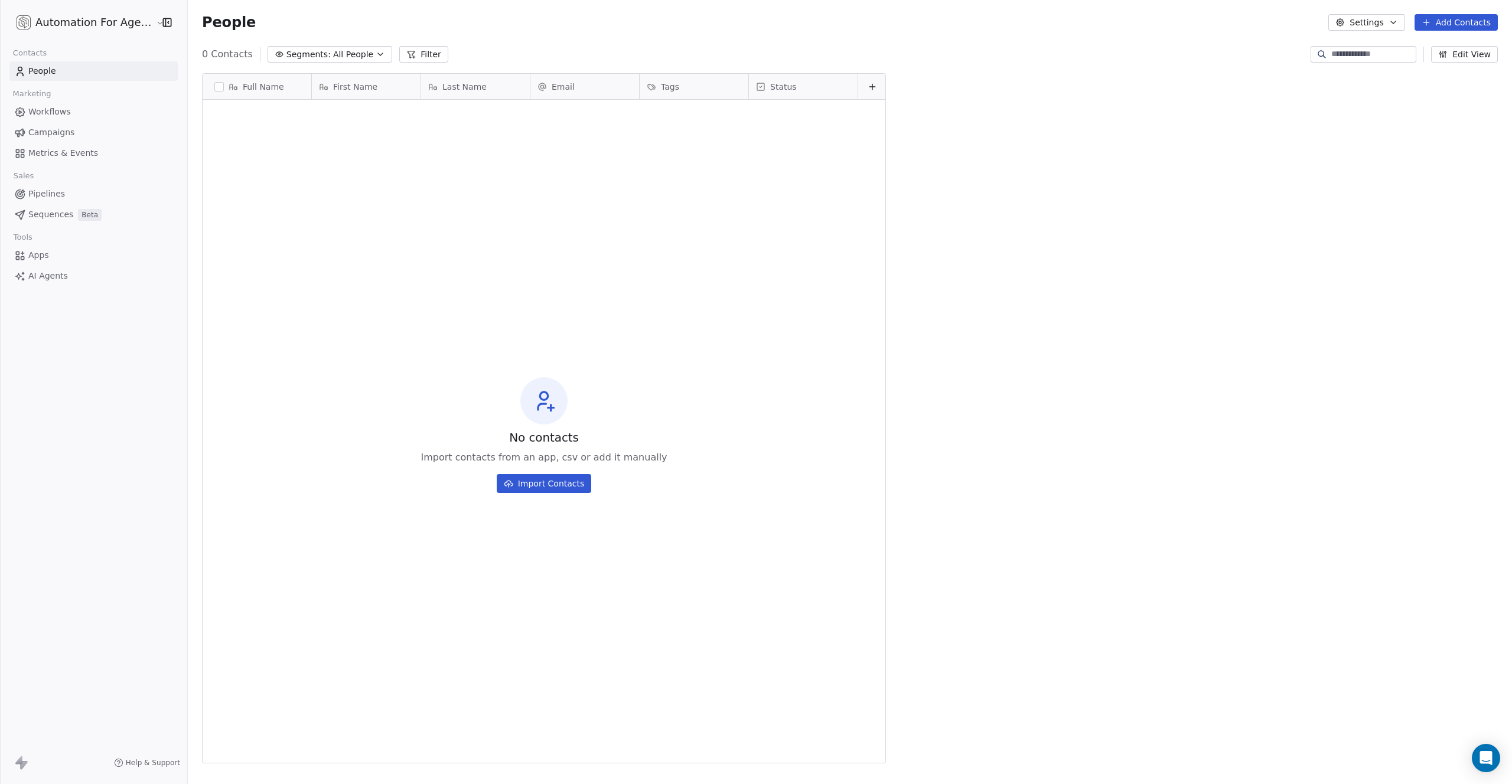
scroll to position [681, 1324]
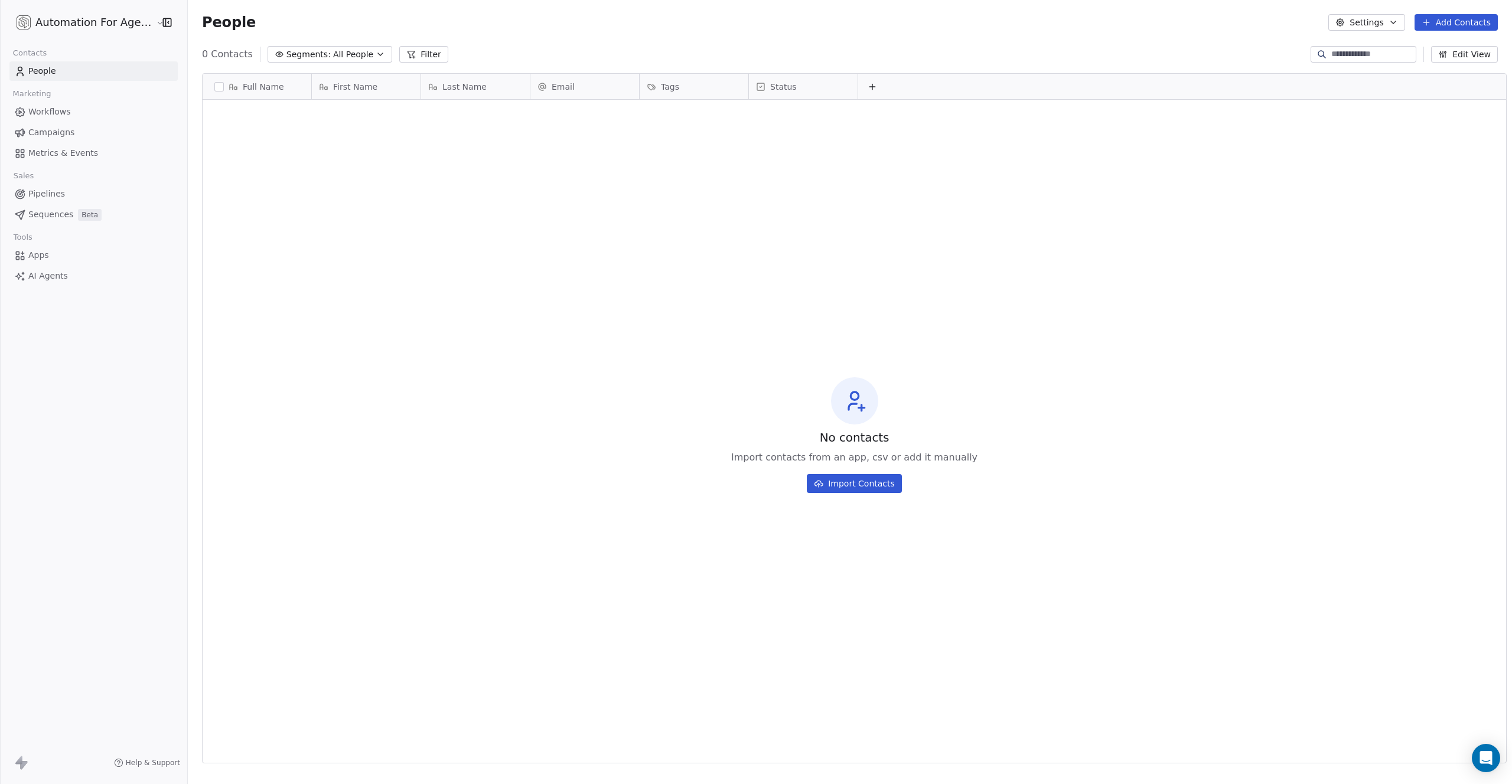
scroll to position [681, 1324]
click at [826, 484] on button "Import Contacts" at bounding box center [854, 484] width 95 height 19
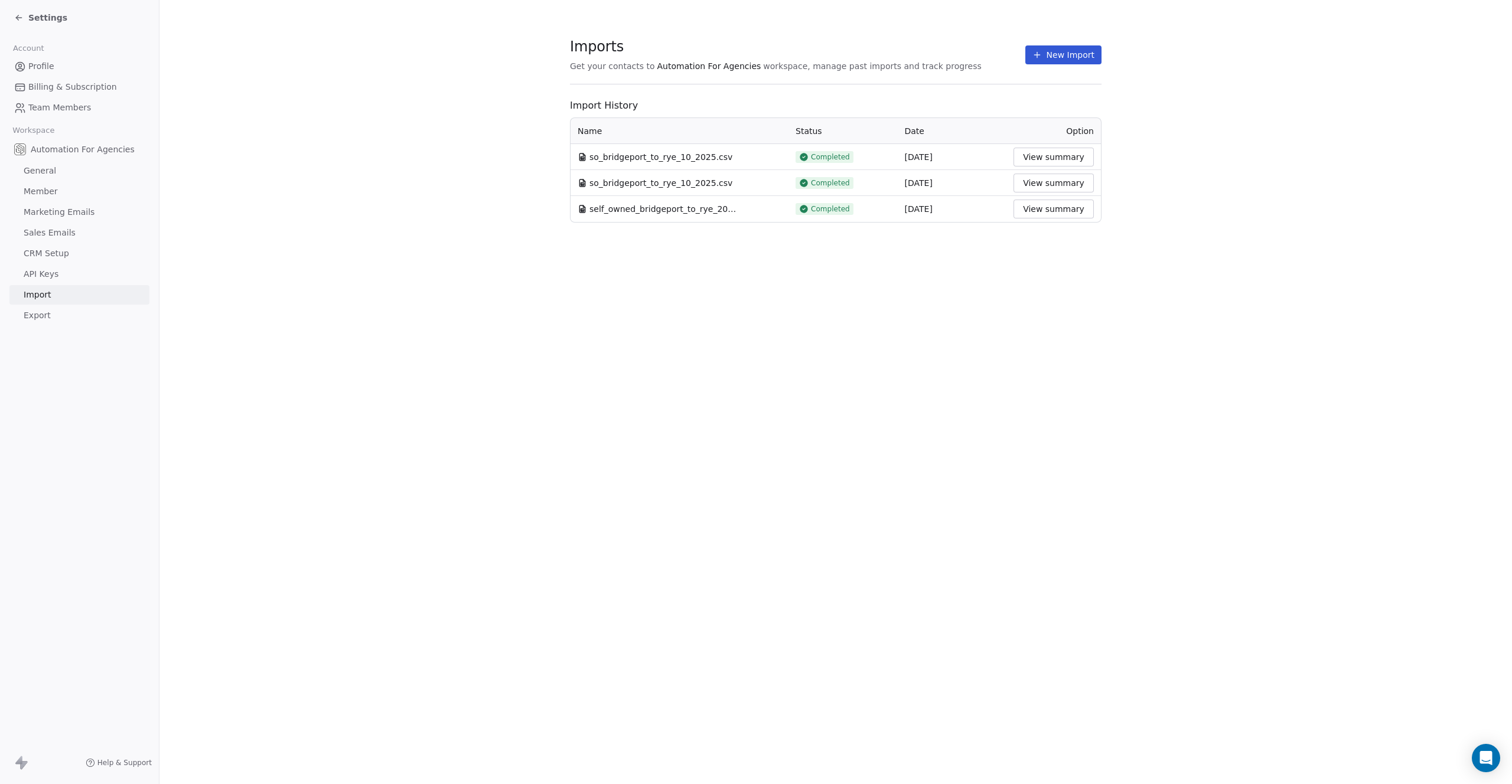
click at [1045, 53] on button "New Import" at bounding box center [1063, 55] width 76 height 19
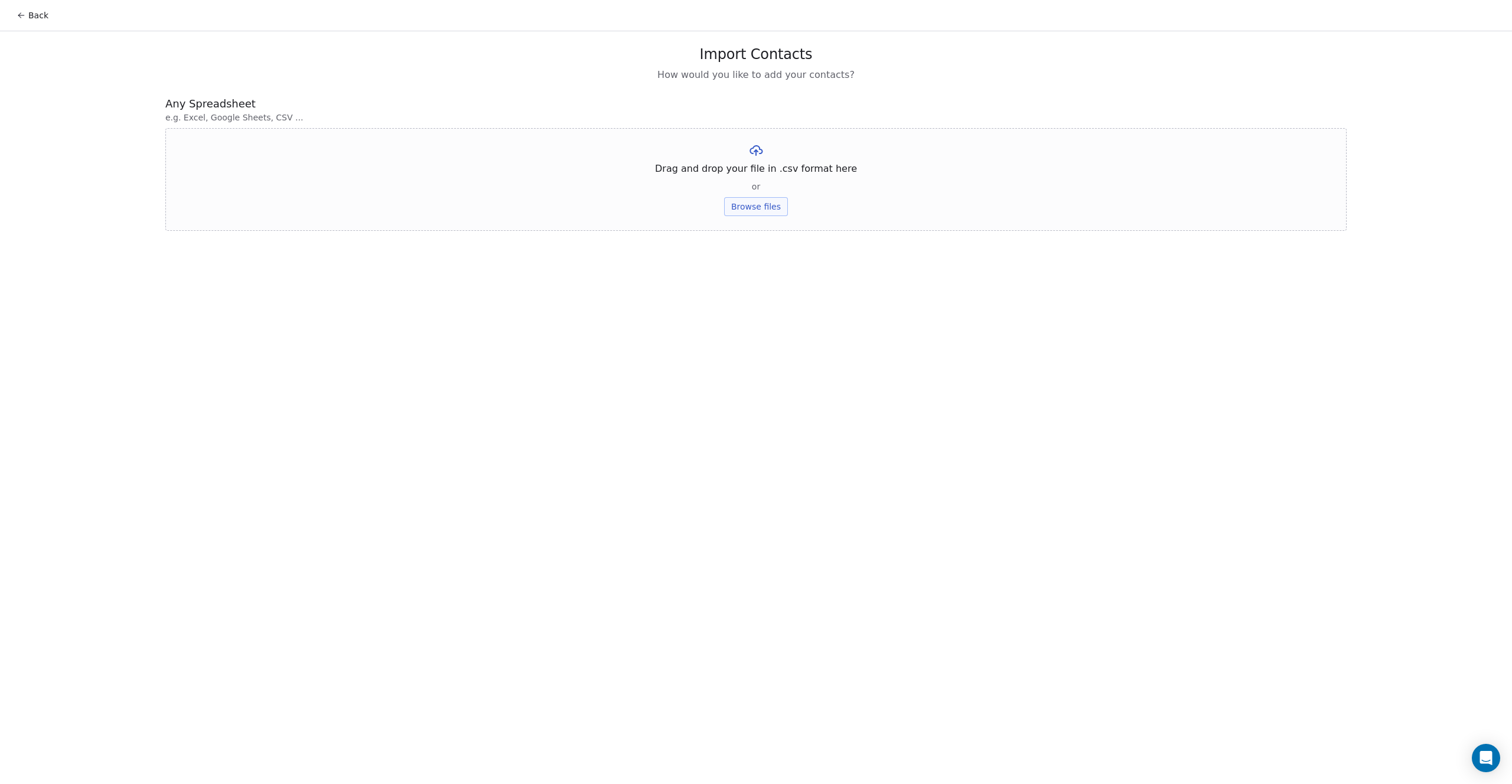
click at [751, 204] on button "Browse files" at bounding box center [755, 206] width 64 height 19
click at [761, 168] on button "Upload" at bounding box center [755, 174] width 43 height 19
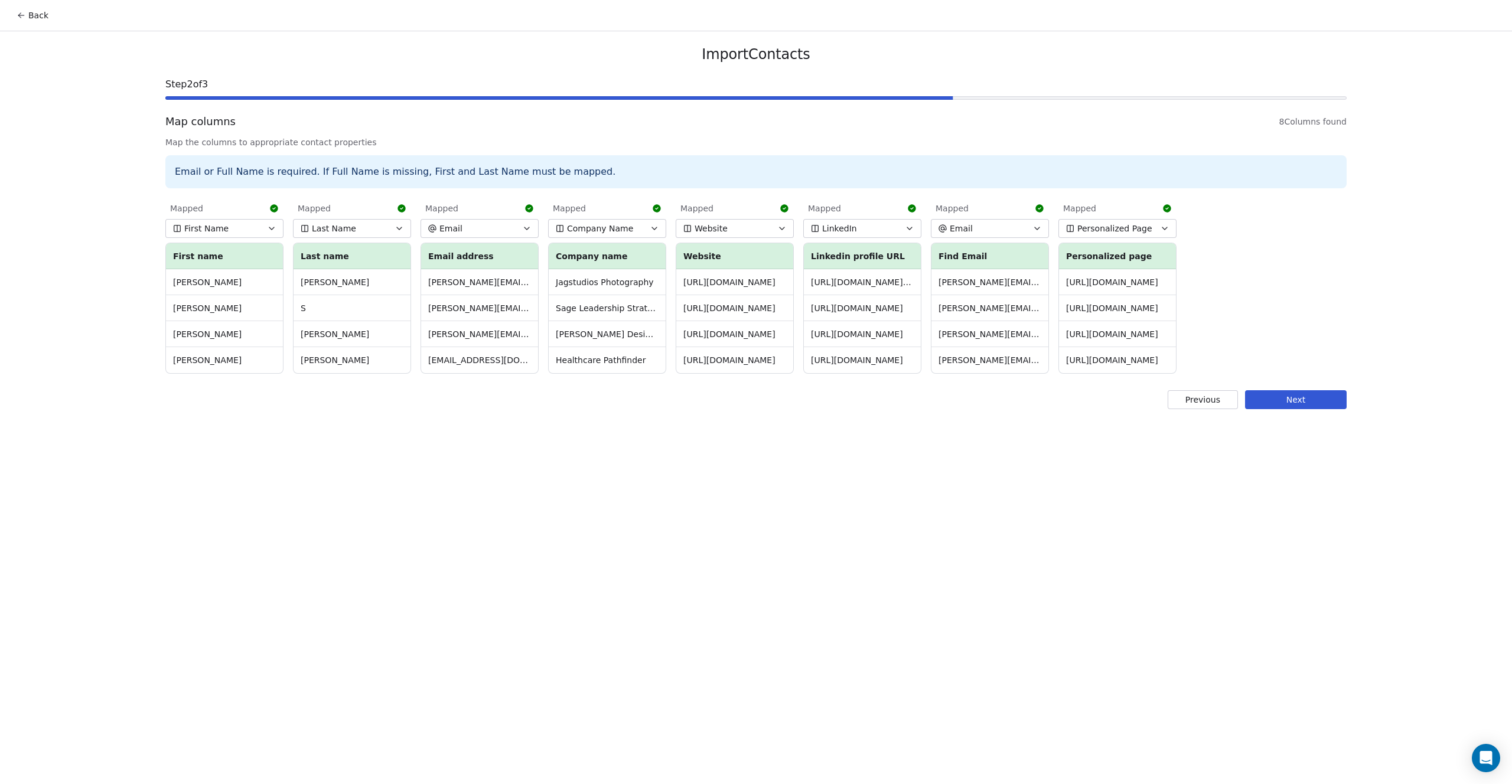
click at [1262, 403] on button "Next" at bounding box center [1296, 400] width 102 height 19
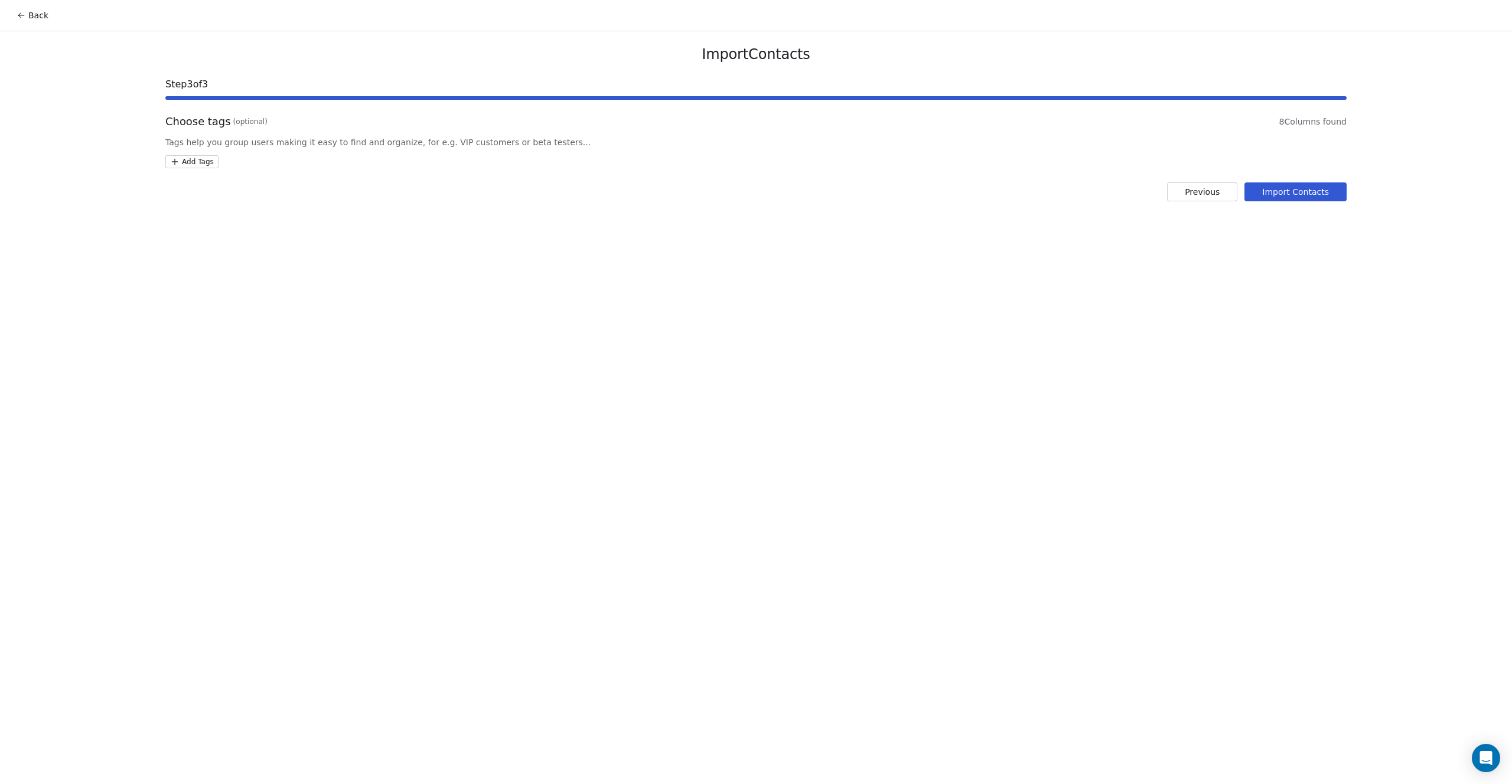
click at [189, 161] on html "Back Import Contacts Step 3 of 3 Choose tags (optional) 8 Columns found Tags he…" at bounding box center [756, 392] width 1512 height 784
paste input "**********"
type input "**********"
click at [249, 220] on span "so_bridge_to_rye_oct_2025" at bounding box center [255, 222] width 43 height 13
click at [953, 198] on html "Back Import Contacts Step 3 of 3 Choose tags (optional) 8 Columns found Tags he…" at bounding box center [756, 392] width 1512 height 784
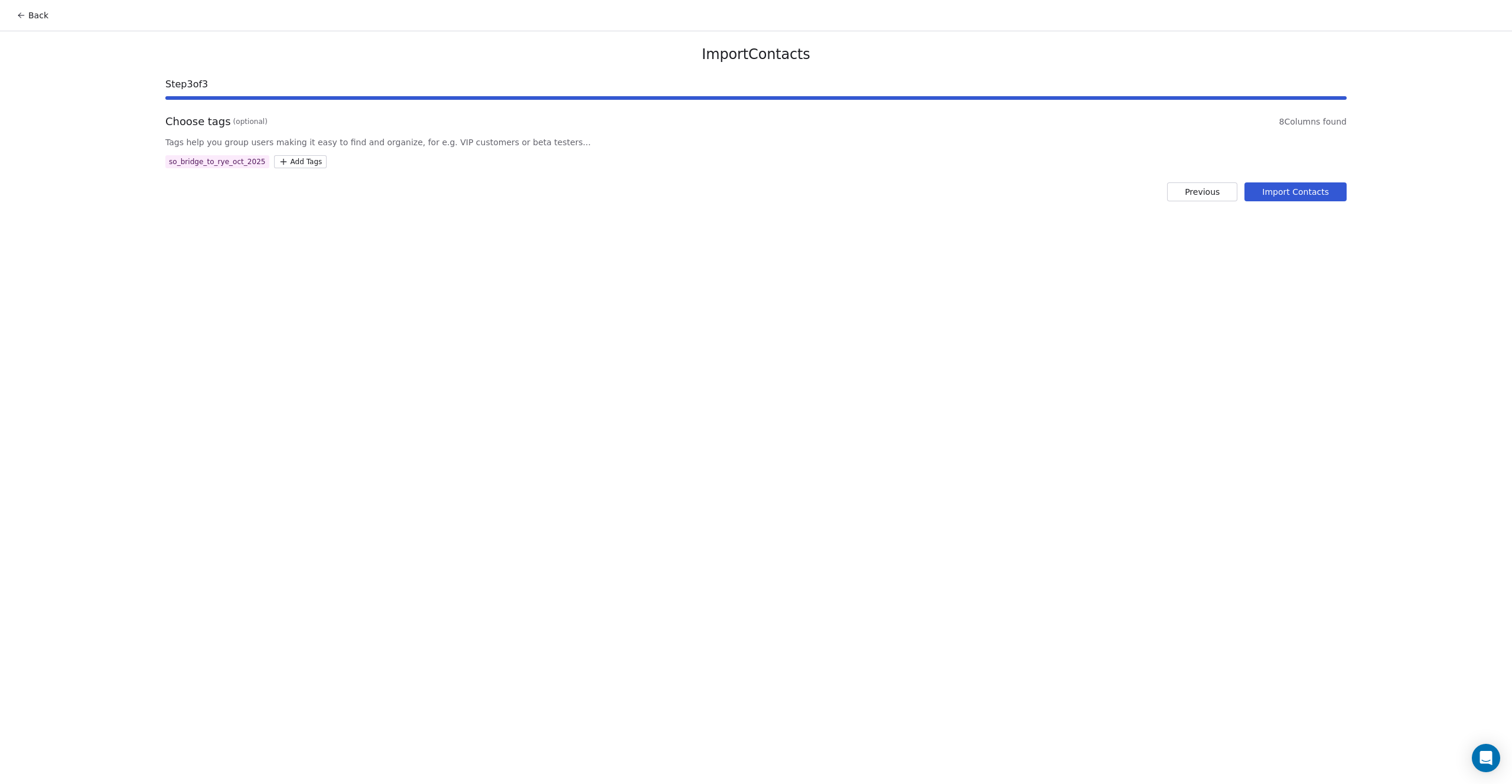
click at [1267, 189] on button "Import Contacts" at bounding box center [1296, 192] width 102 height 19
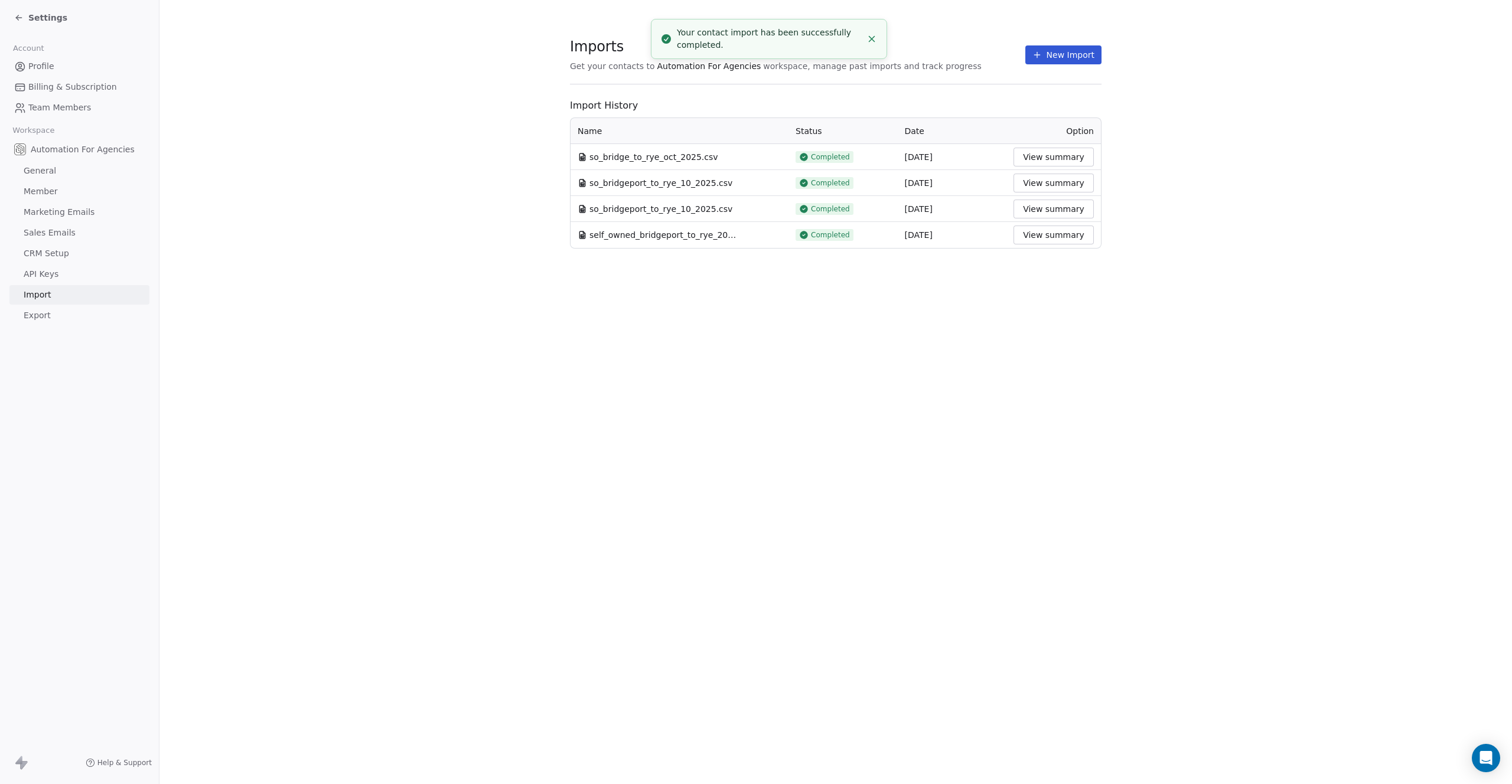
click at [1347, 93] on section "Imports Get your contacts to Automation For Agencies workspace, manage past imp…" at bounding box center [836, 143] width 1352 height 287
click at [36, 18] on span "Settings" at bounding box center [48, 18] width 39 height 12
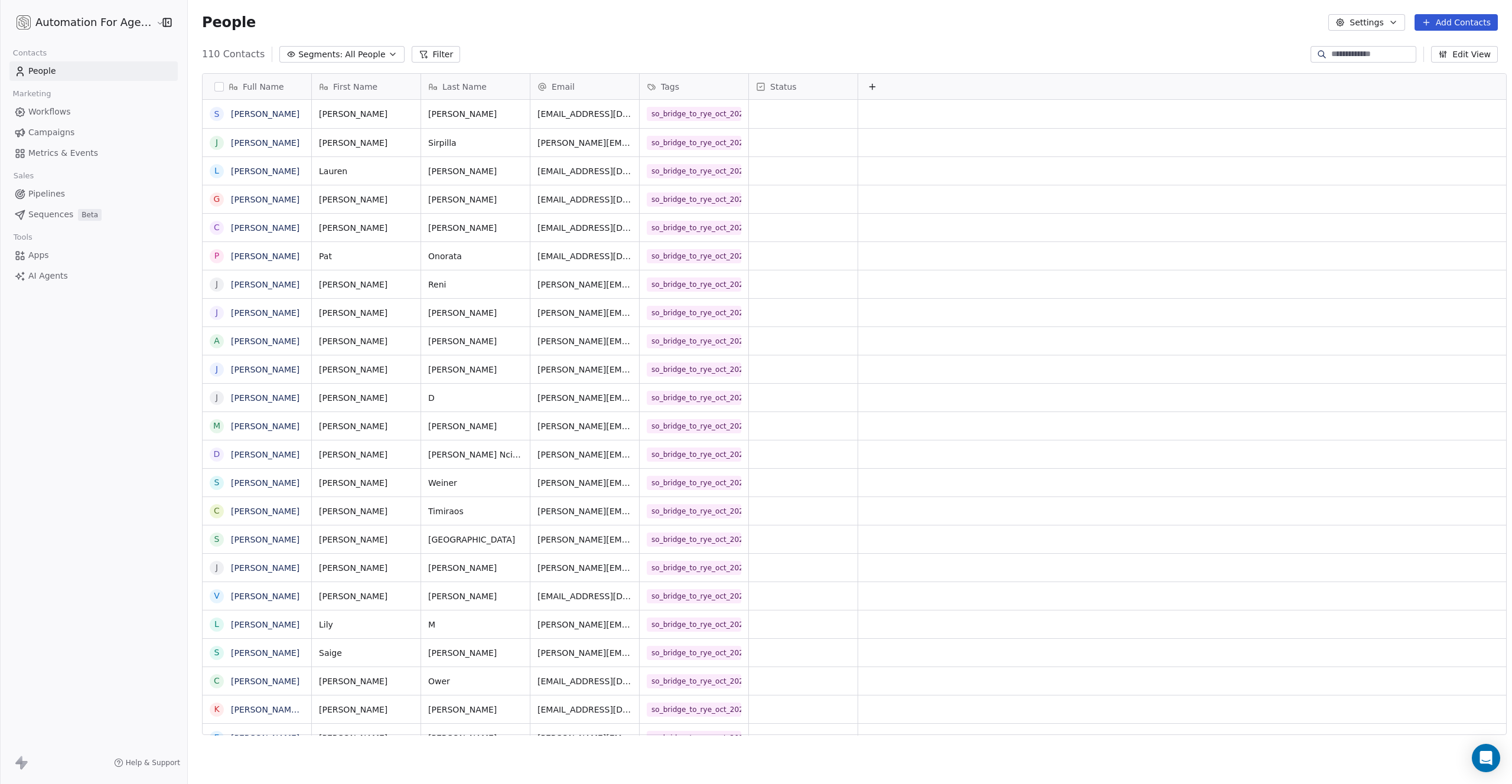
click at [1464, 58] on button "Edit View" at bounding box center [1464, 53] width 67 height 16
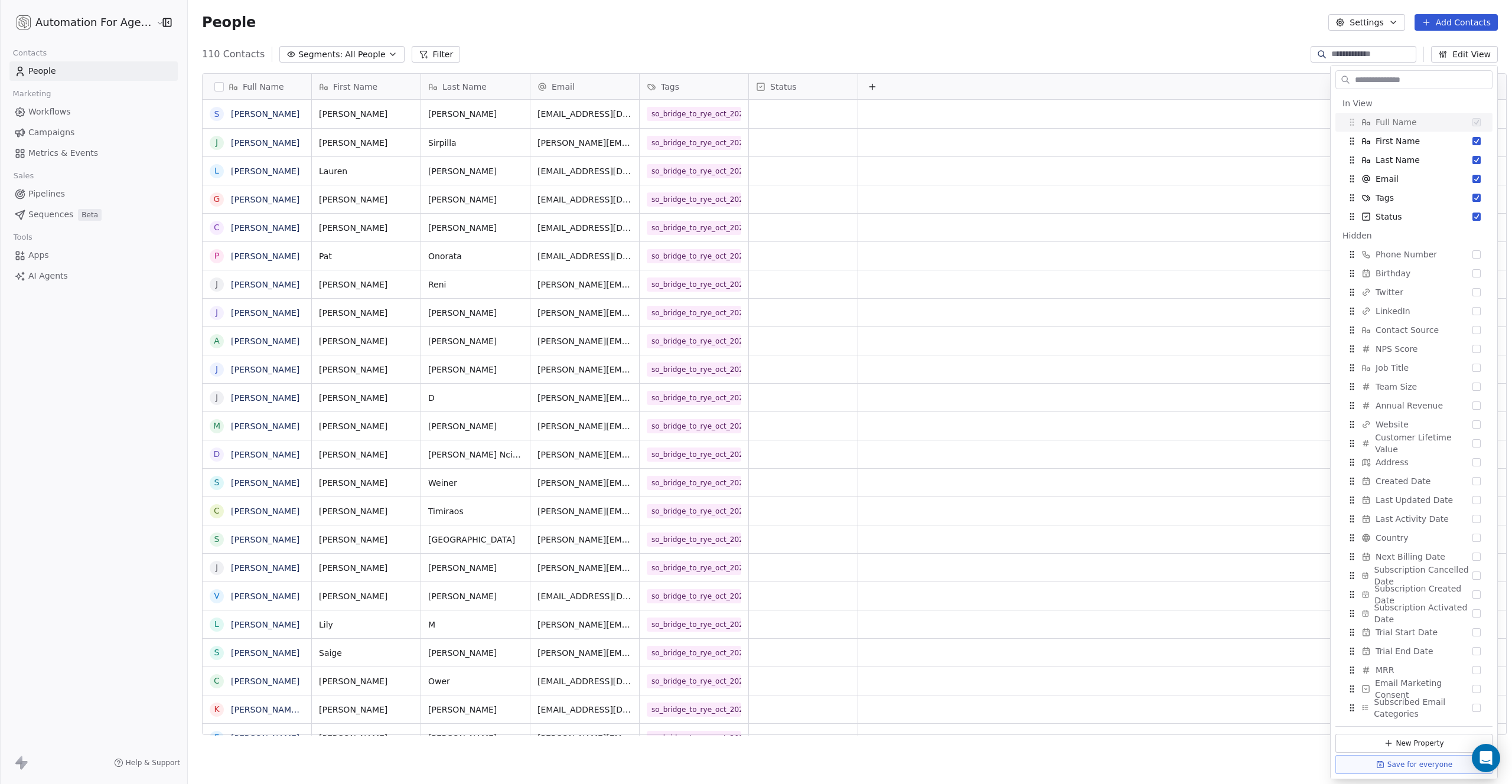
click at [1191, 48] on div "110 Contacts Segments: All People Filter Edit View" at bounding box center [849, 54] width 1324 height 19
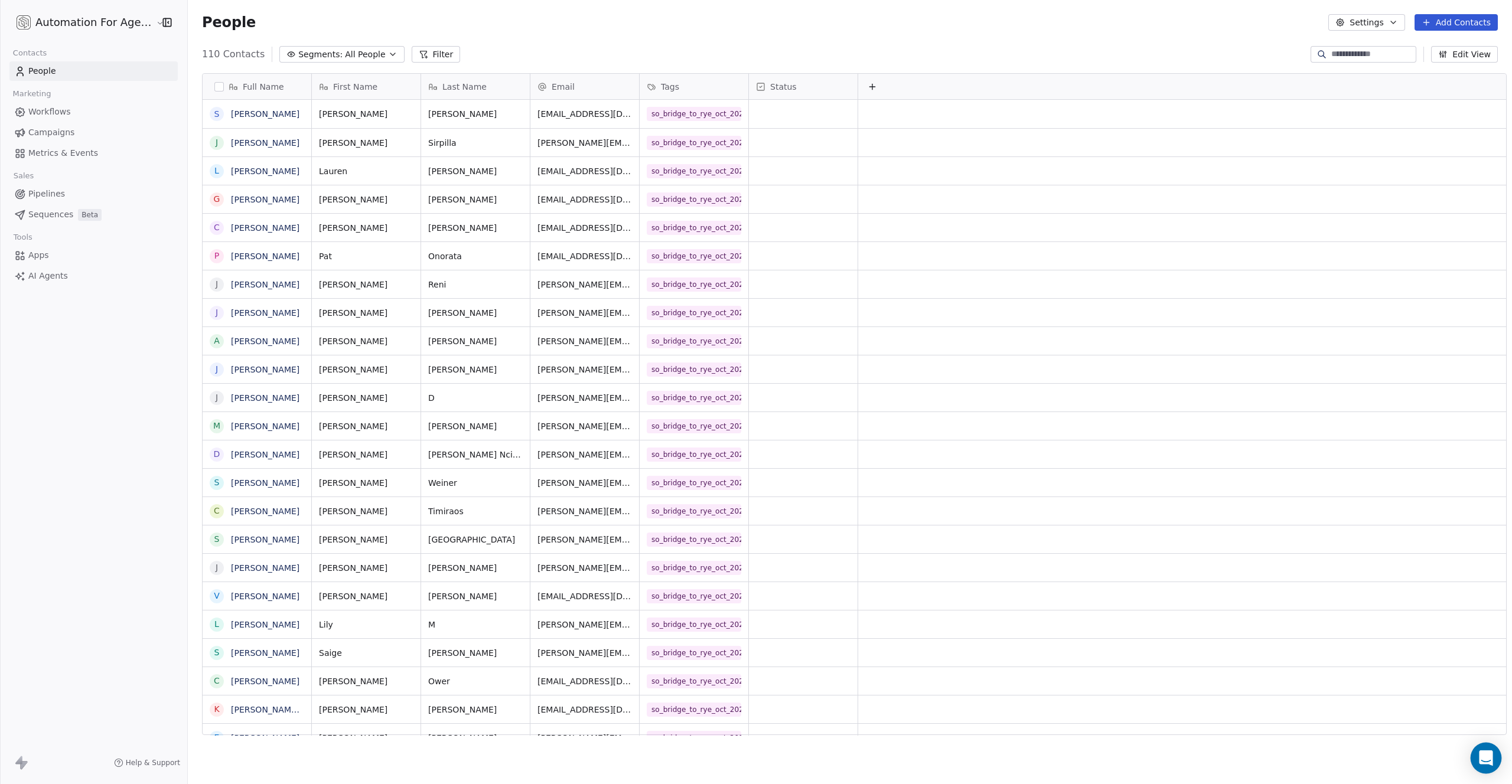
click at [1487, 758] on icon "Open Intercom Messenger" at bounding box center [1486, 759] width 14 height 15
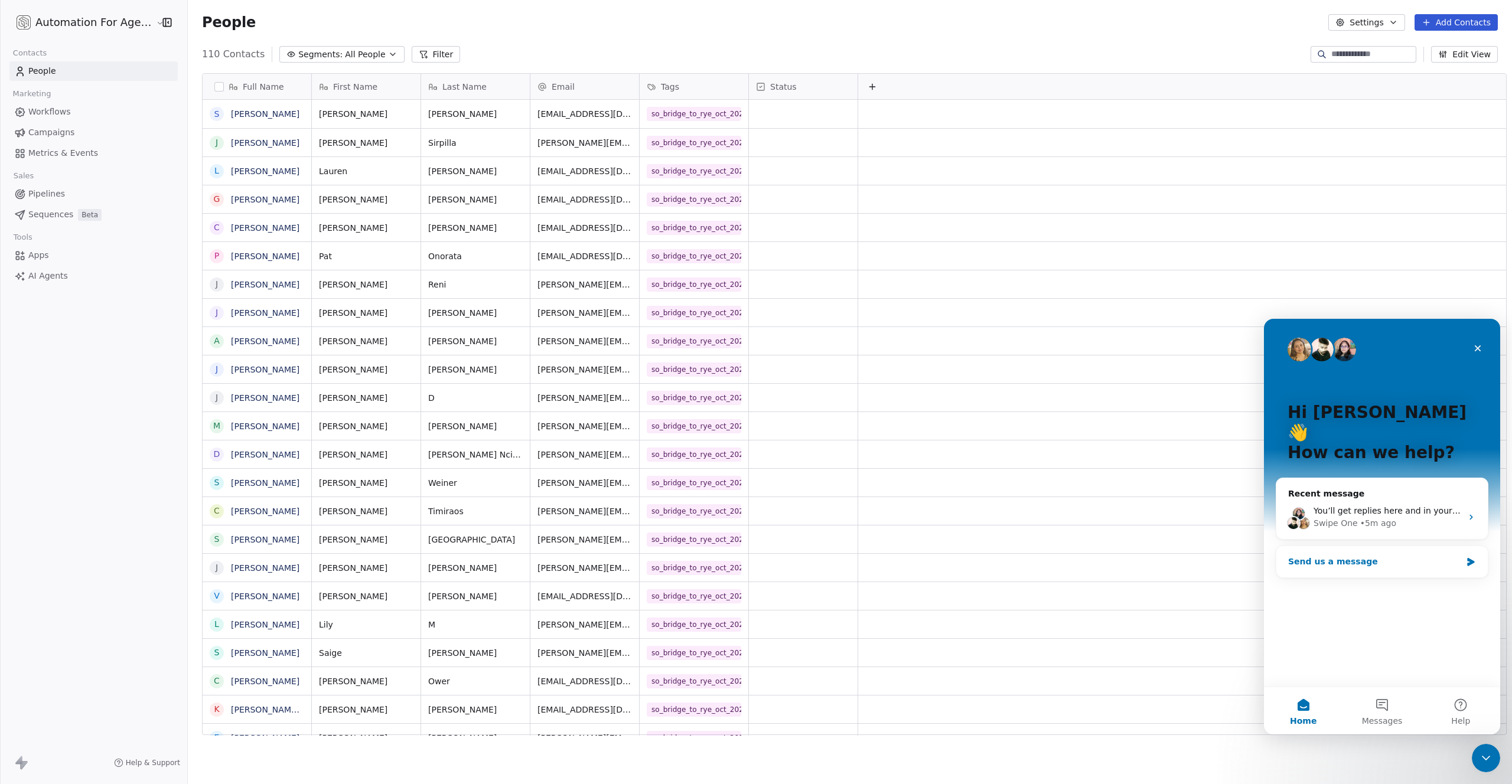
click at [1341, 556] on div "Send us a message" at bounding box center [1375, 562] width 173 height 13
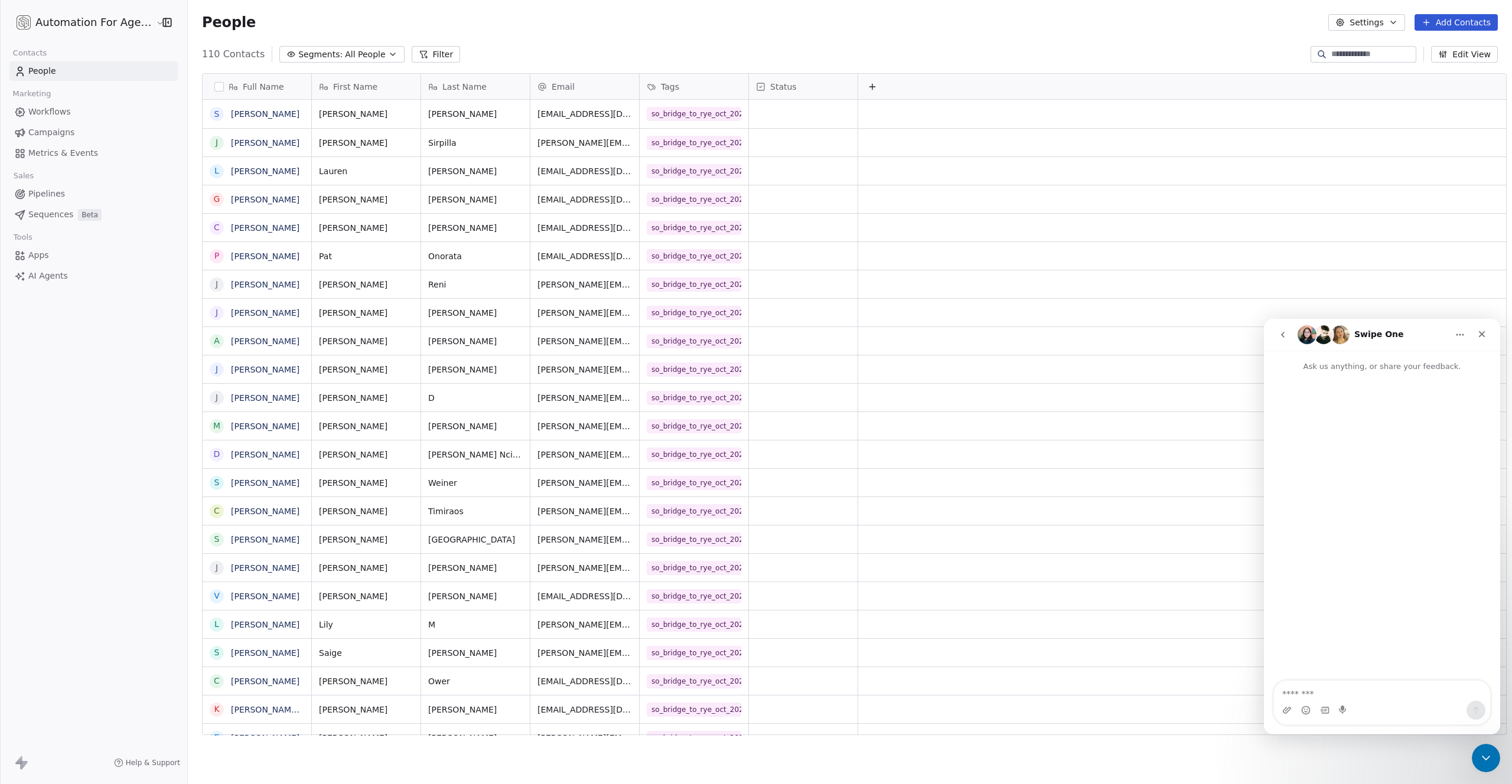
click at [1367, 357] on p "Ask us anything, or share your feedback." at bounding box center [1382, 361] width 236 height 22
click at [1364, 362] on p "Ask us anything, or share your feedback." at bounding box center [1382, 361] width 236 height 22
click at [1288, 335] on button "go back" at bounding box center [1283, 334] width 22 height 22
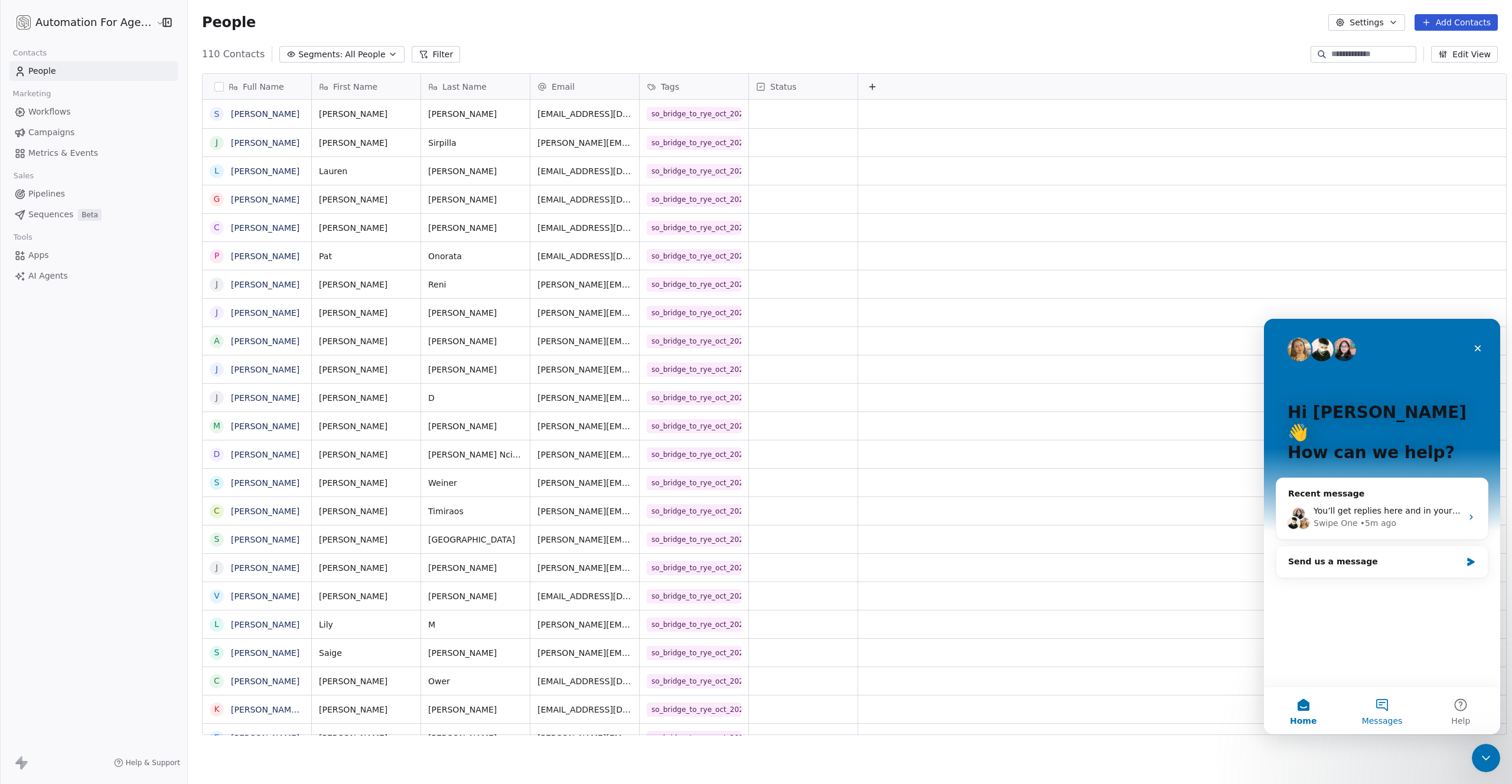
click at [1377, 717] on span "Messages" at bounding box center [1382, 721] width 41 height 8
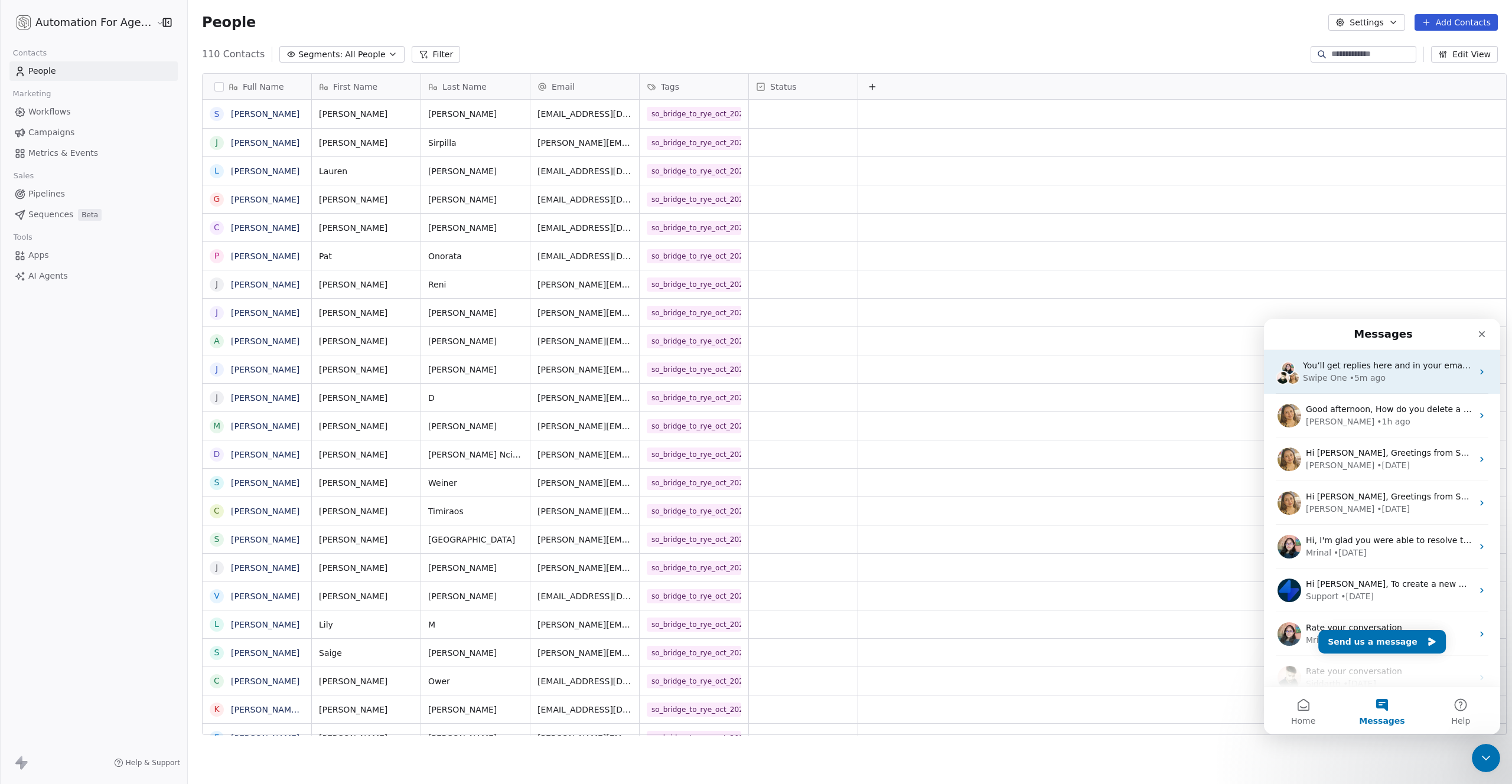
click at [1328, 366] on span "You’ll get replies here and in your email: ✉️ drewrattray@gmail.com Our usual r…" at bounding box center [1529, 365] width 452 height 9
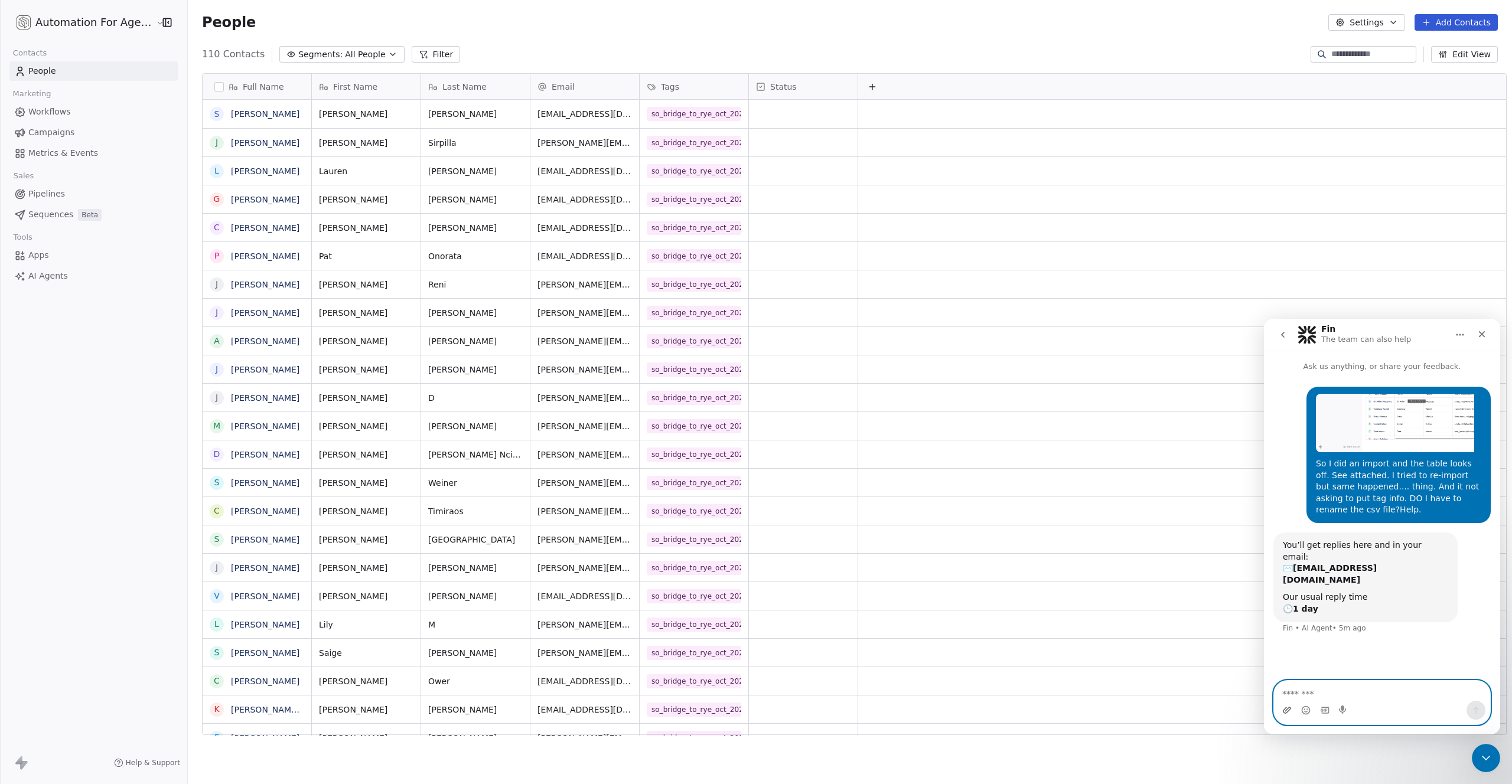
click at [1288, 710] on icon "Upload attachment" at bounding box center [1287, 710] width 8 height 7
type textarea "**********"
click at [1315, 648] on icon "Remove image 1" at bounding box center [1313, 650] width 9 height 9
click at [1284, 708] on icon "Upload attachment" at bounding box center [1286, 710] width 9 height 9
click at [1443, 696] on textarea "**********" at bounding box center [1381, 692] width 216 height 20
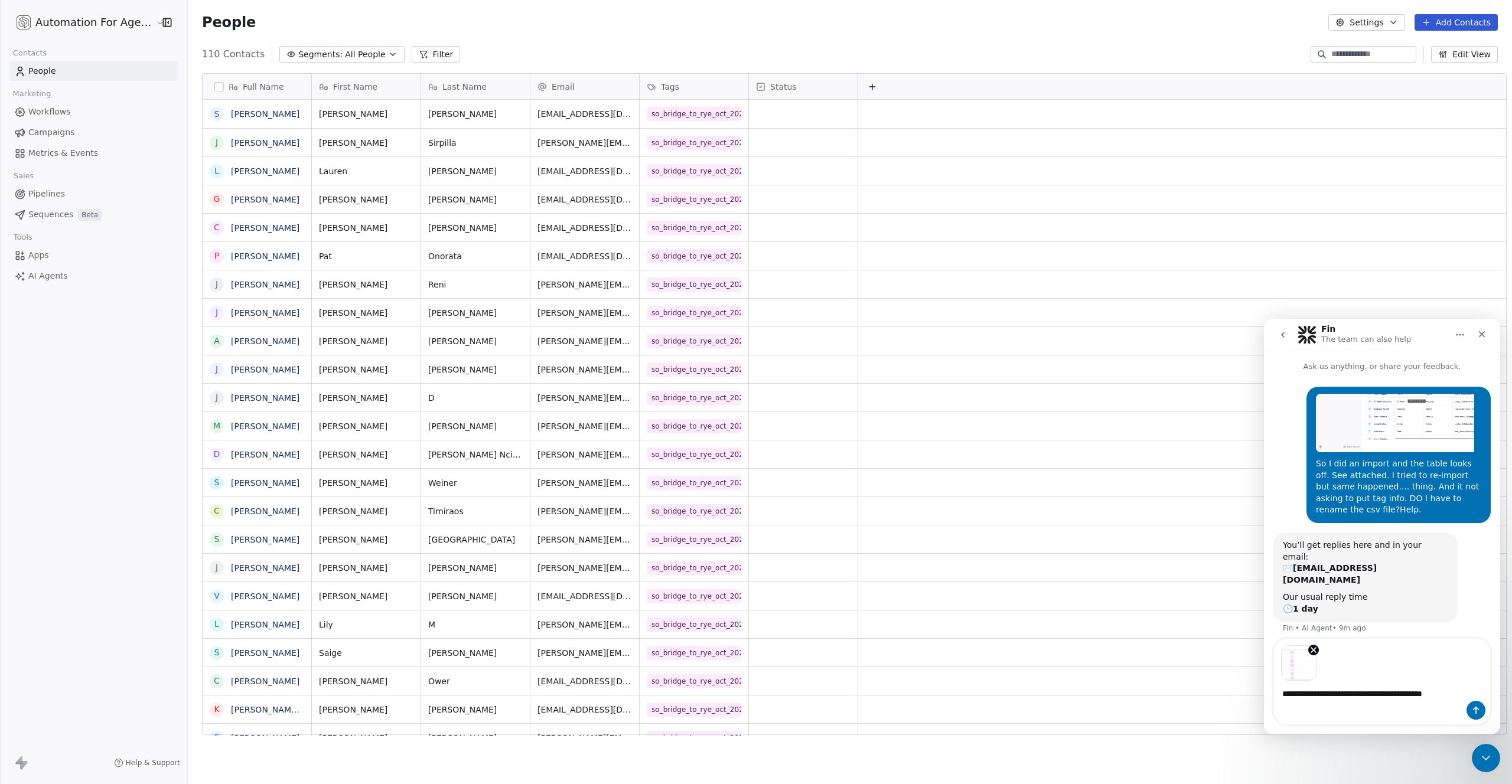
click at [1443, 696] on textarea "**********" at bounding box center [1381, 692] width 216 height 20
type textarea "**********"
click at [1474, 708] on icon "Send a message…" at bounding box center [1476, 710] width 7 height 8
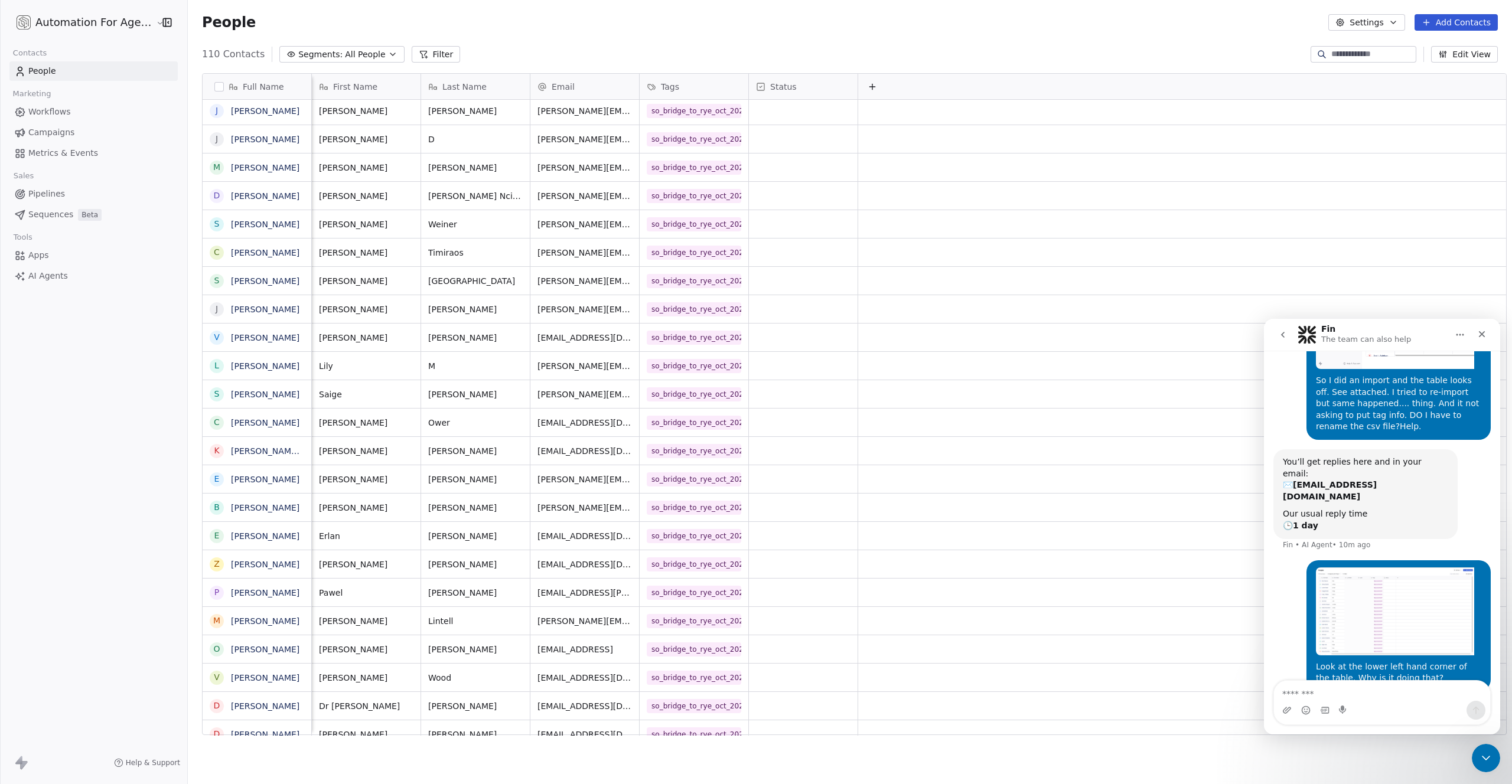
scroll to position [0, 10]
click at [1453, 53] on button "Edit View" at bounding box center [1464, 53] width 67 height 16
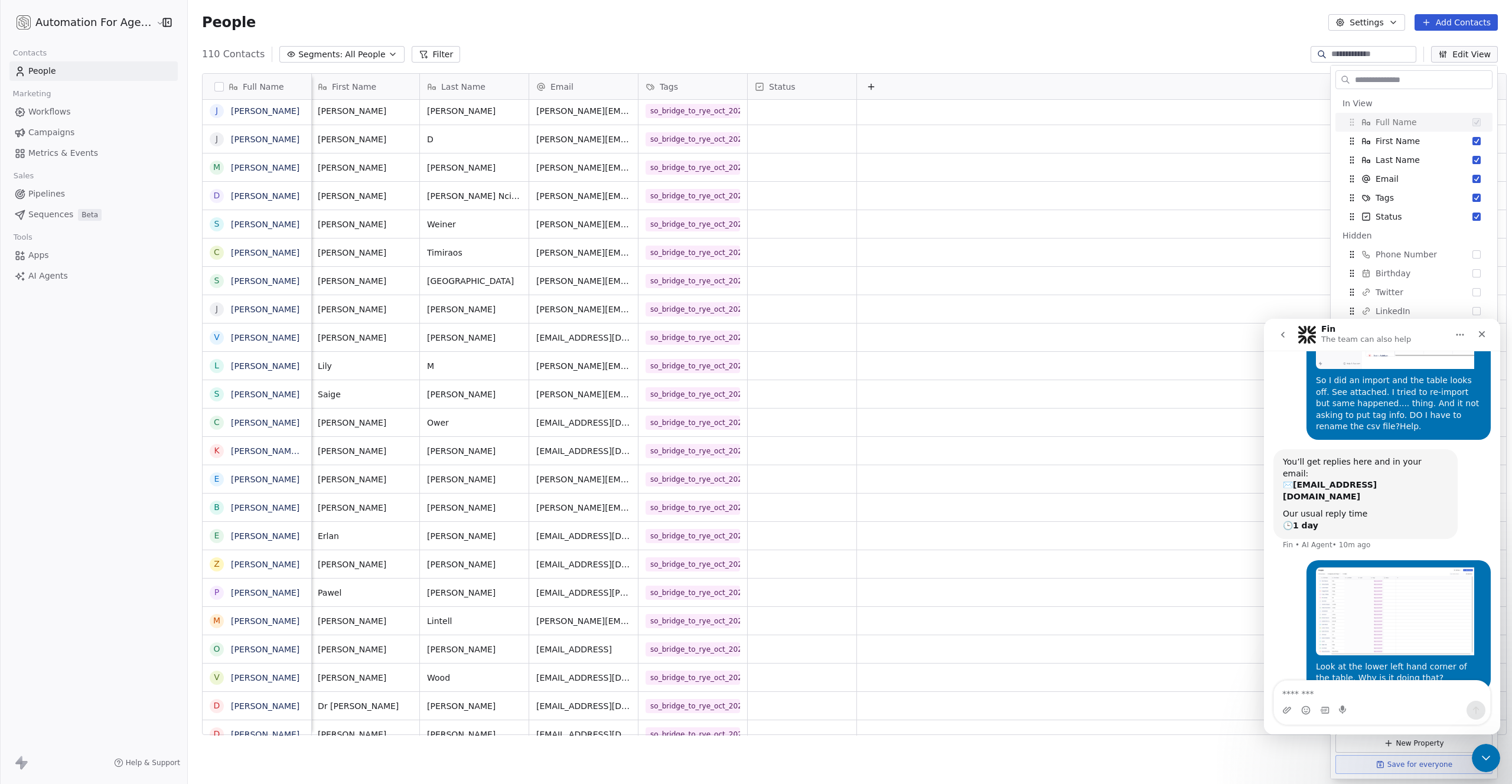
click at [1373, 81] on input "text" at bounding box center [1422, 80] width 139 height 17
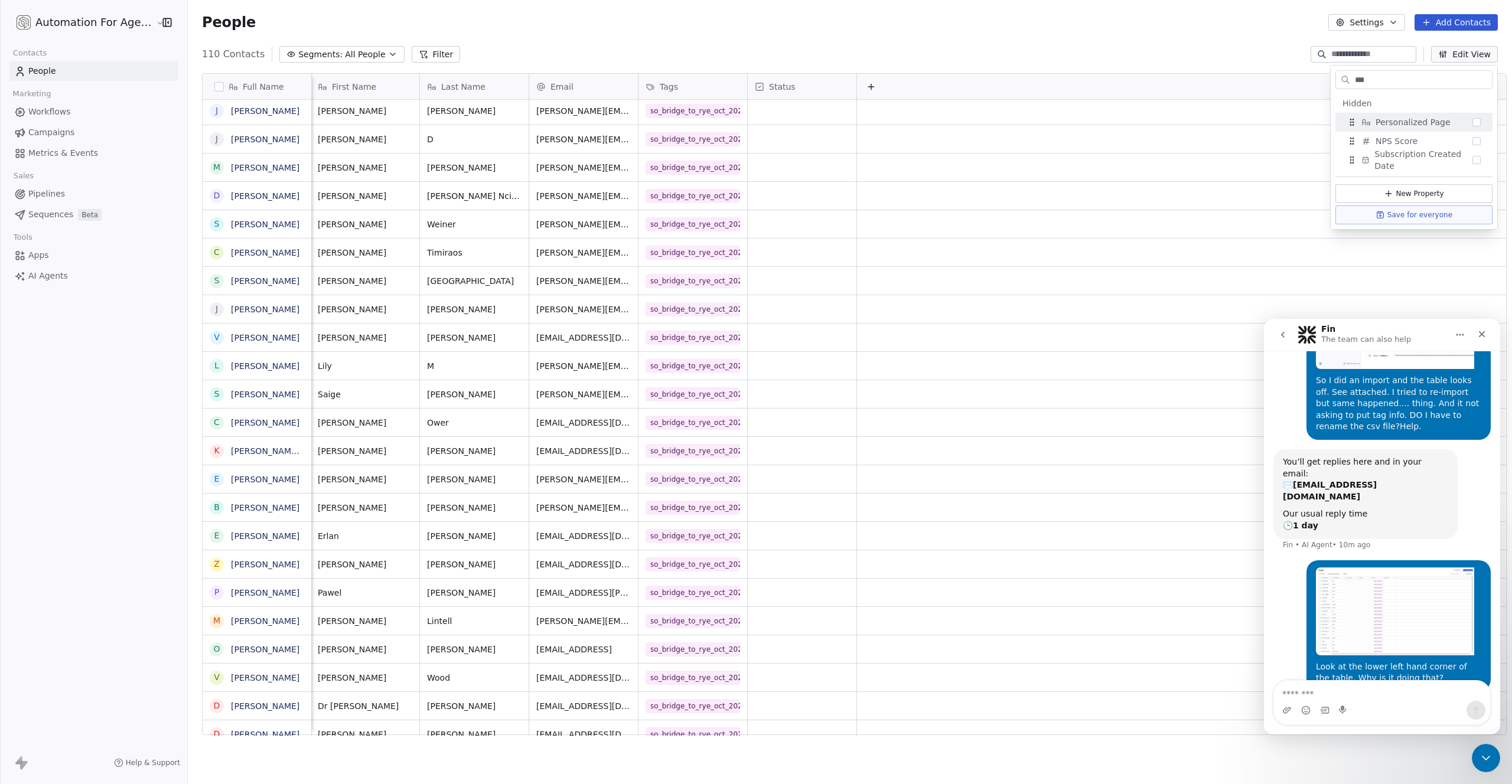
type input "***"
click at [1475, 121] on button "Suggestions" at bounding box center [1476, 122] width 8 height 8
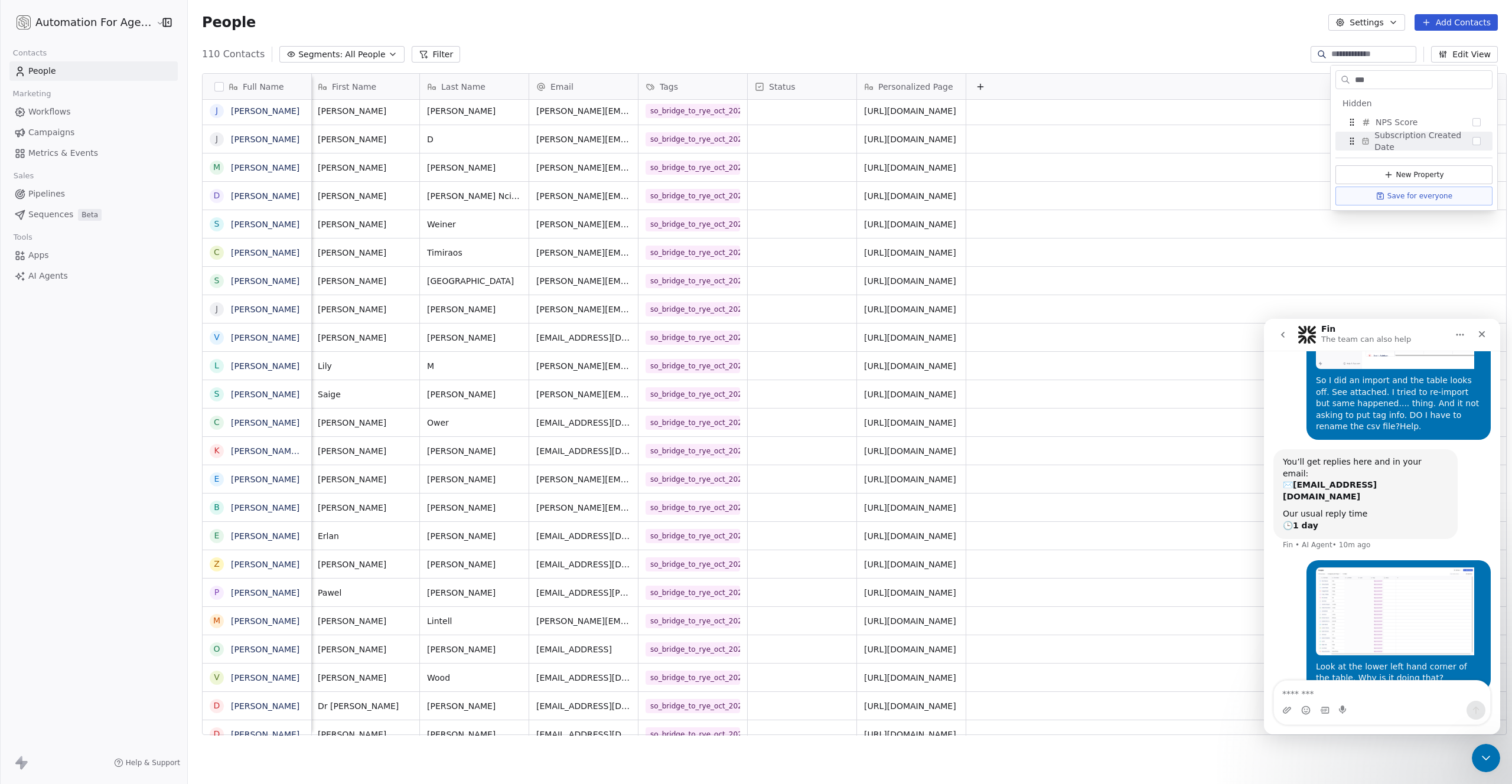
click at [945, 20] on div "People Settings Add Contacts" at bounding box center [849, 22] width 1296 height 16
drag, startPoint x: 884, startPoint y: 84, endPoint x: 761, endPoint y: 81, distance: 123.0
click at [761, 81] on div "Full Name S Stan Pearson J Johnny Sirpilla L Lauren Koster G Gregg Pauletti C C…" at bounding box center [854, 405] width 1303 height 662
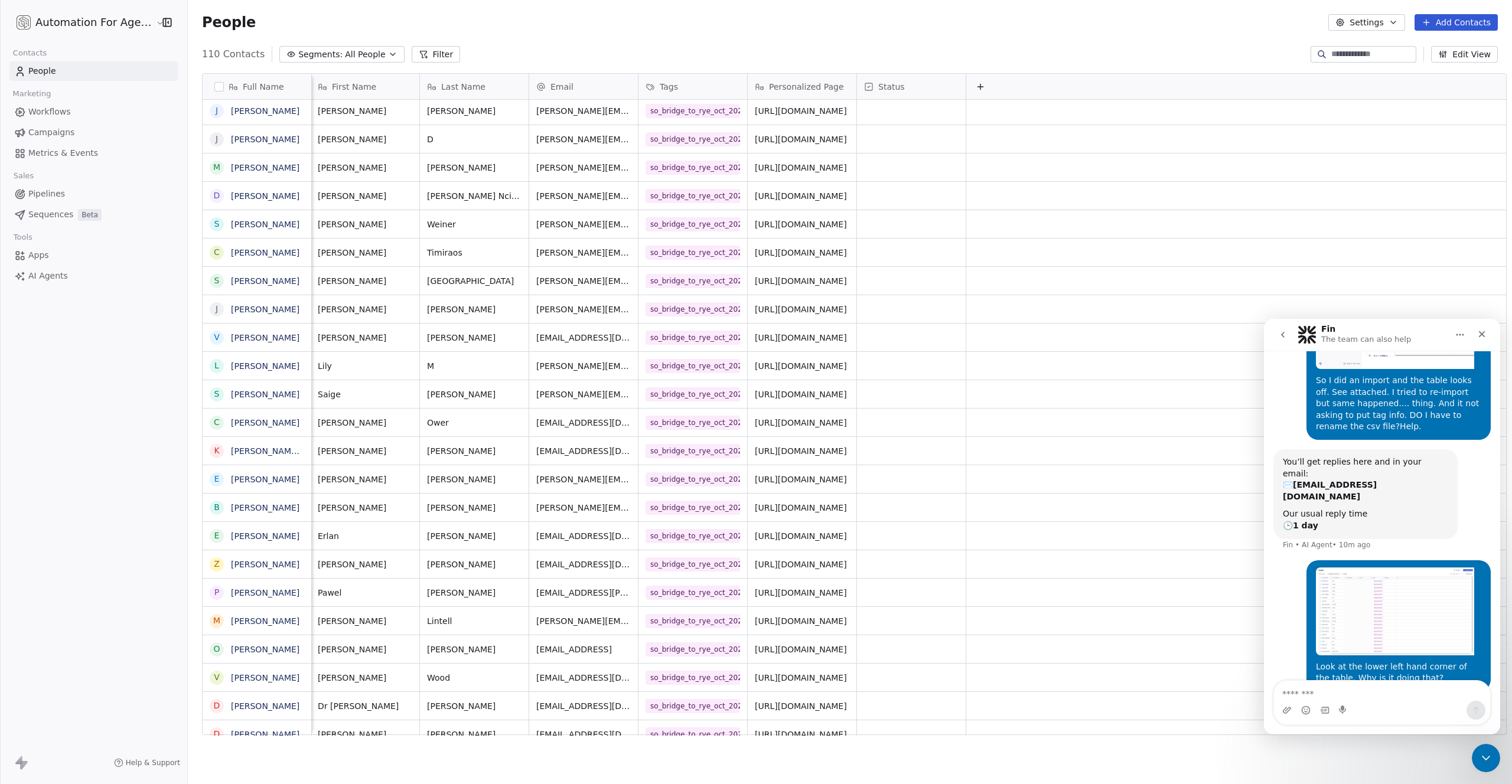
click at [844, 13] on div "People Settings Add Contacts" at bounding box center [849, 22] width 1324 height 45
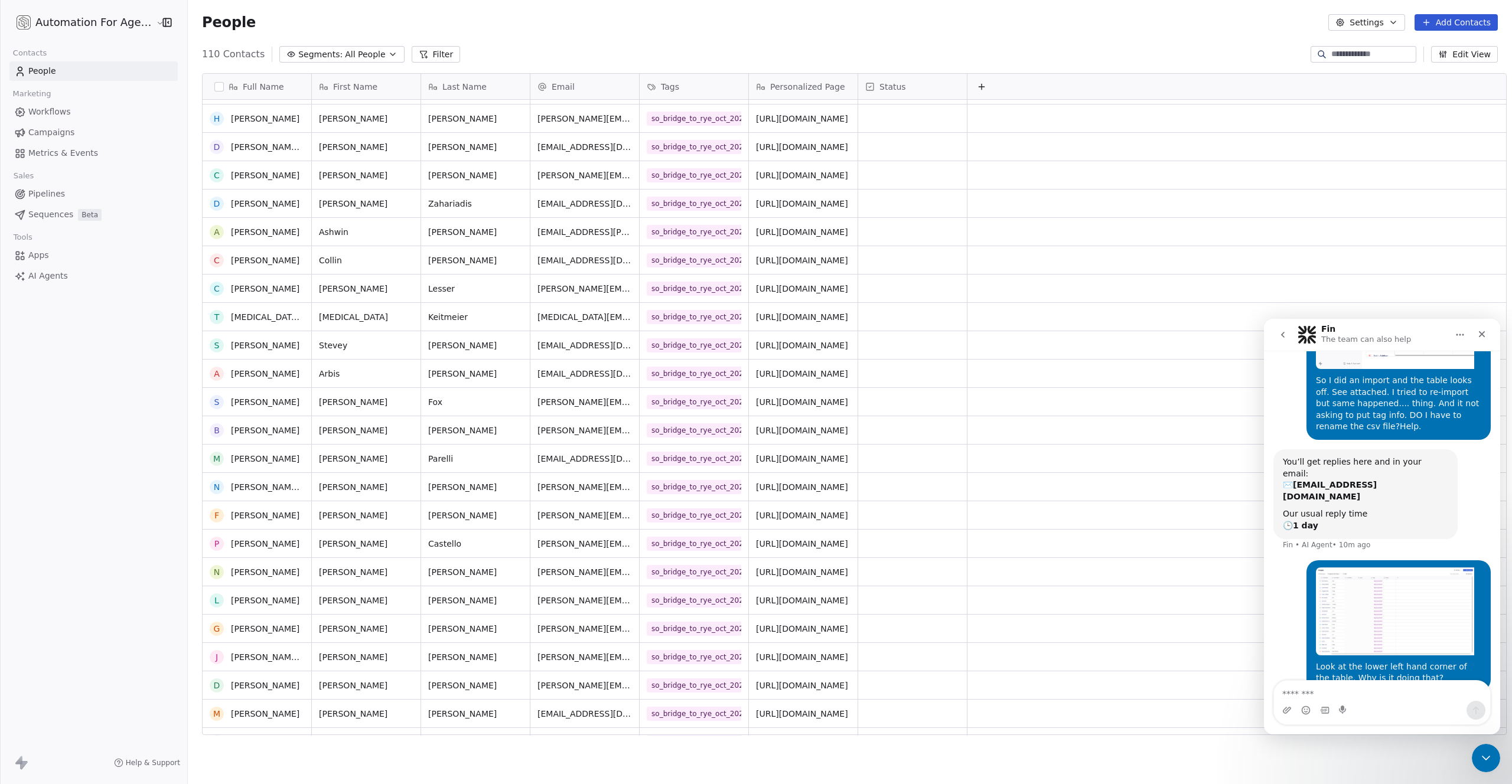
scroll to position [1668, 0]
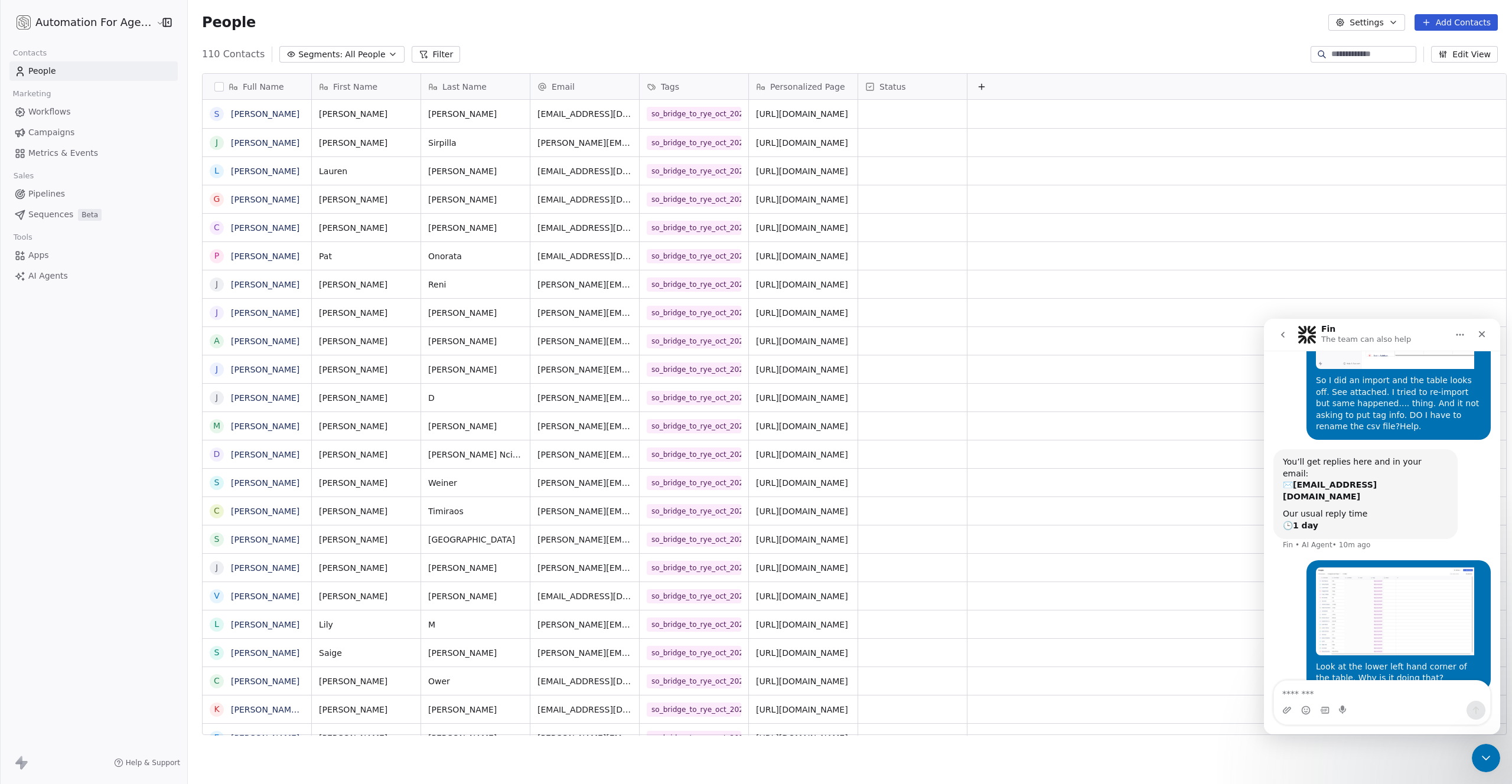
click at [99, 181] on div "Sales" at bounding box center [93, 176] width 168 height 16
click at [46, 111] on span "Workflows" at bounding box center [49, 112] width 42 height 13
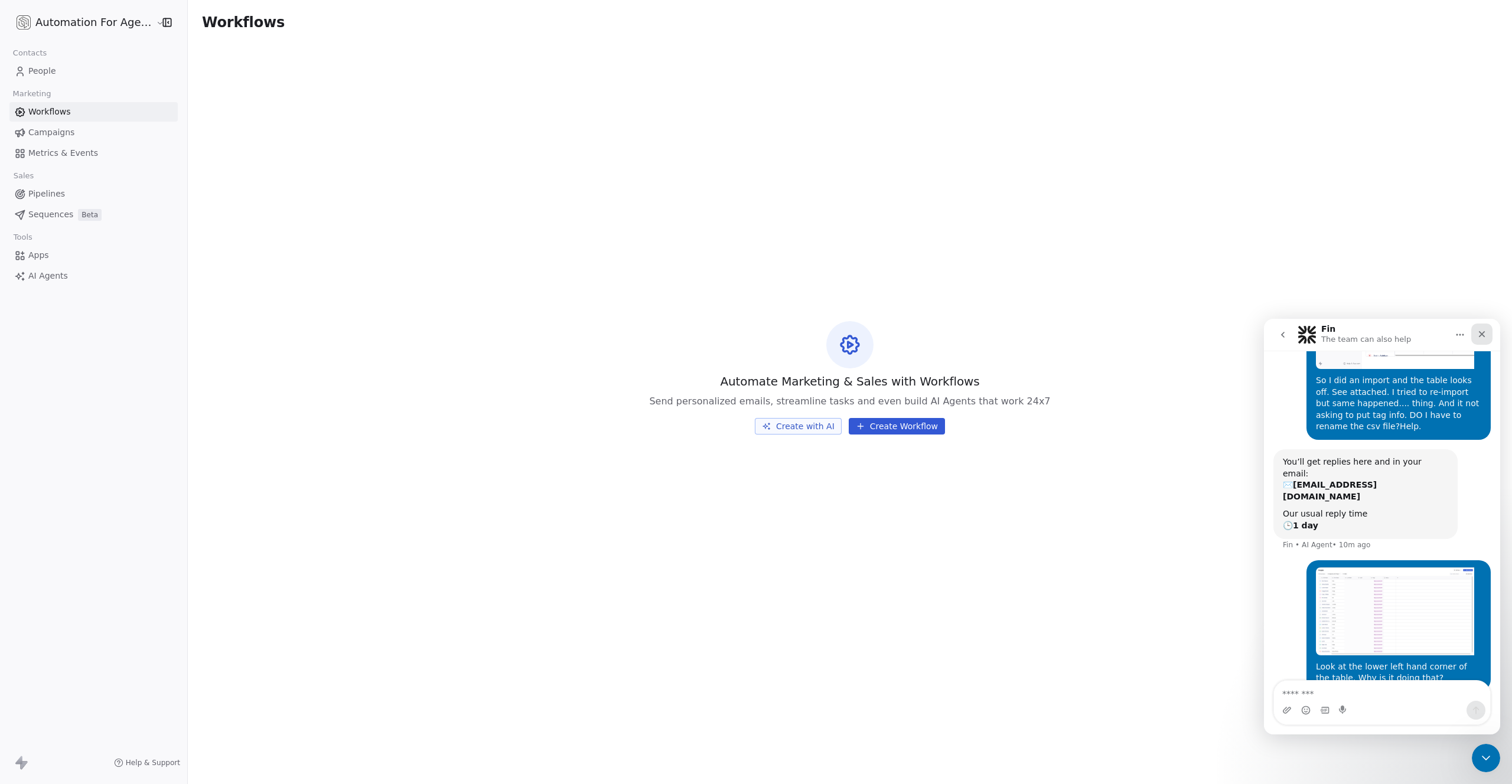
click at [1484, 335] on icon "Close" at bounding box center [1481, 333] width 9 height 9
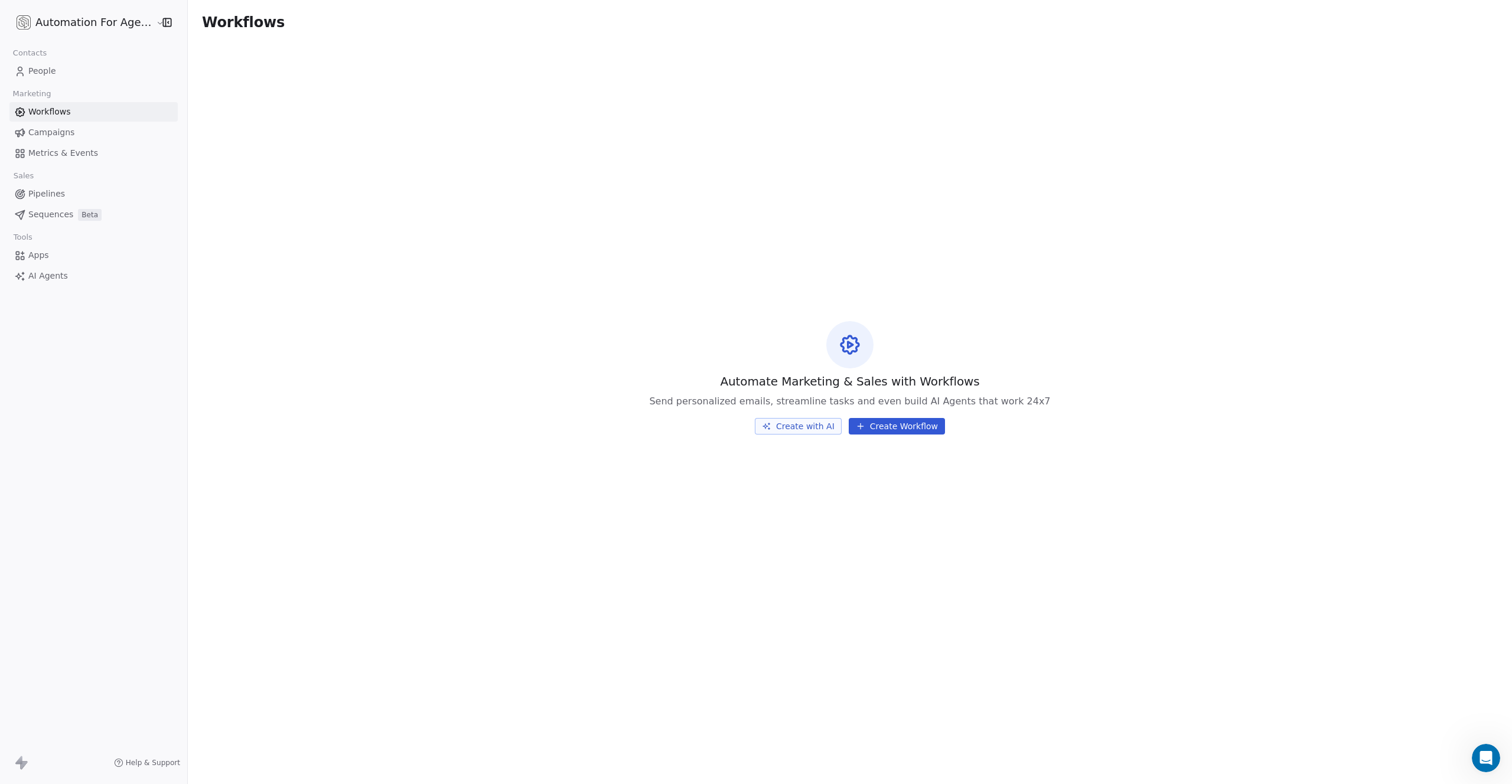
click at [799, 423] on button "Create with AI" at bounding box center [798, 426] width 87 height 16
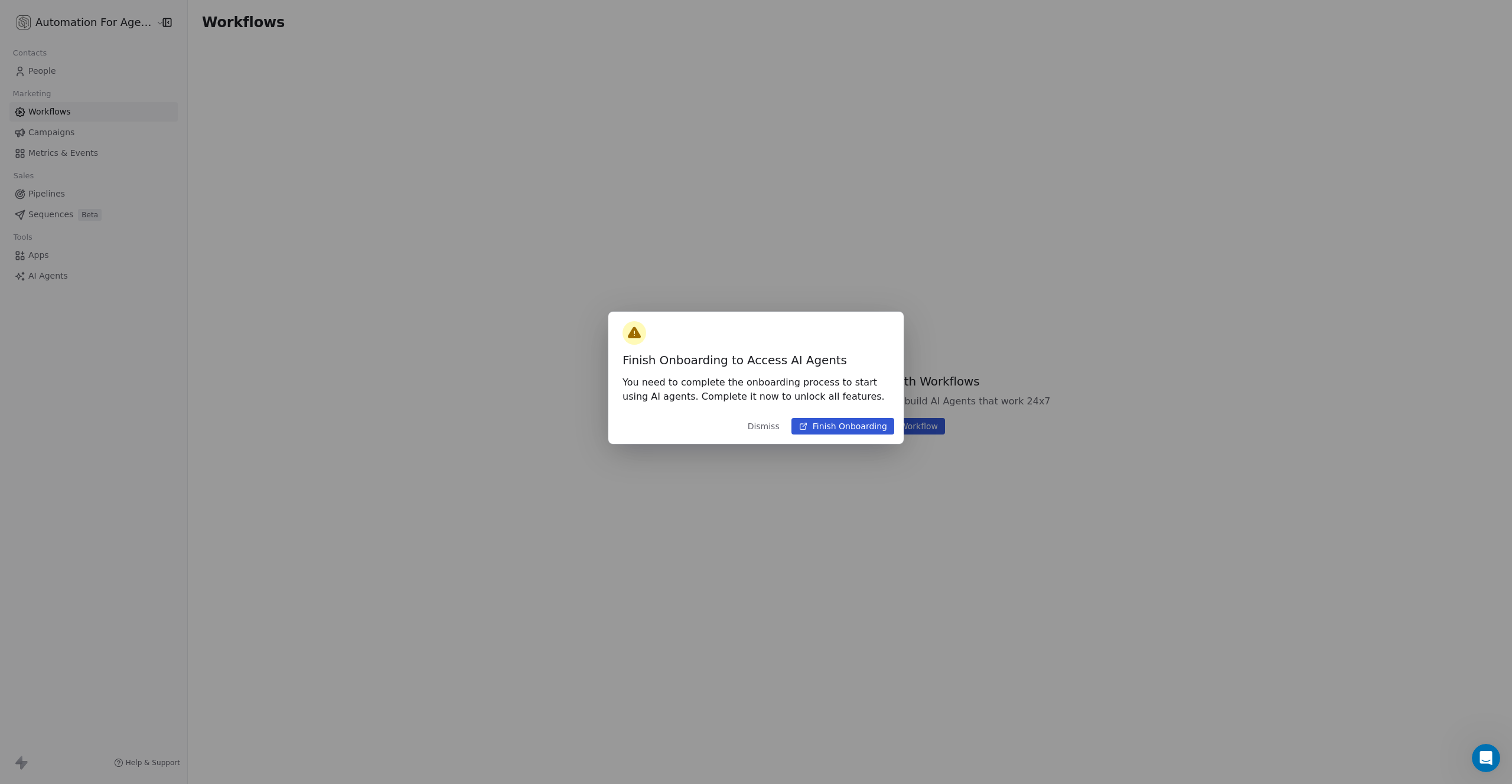
click at [823, 426] on button "Finish Onboarding" at bounding box center [843, 426] width 103 height 16
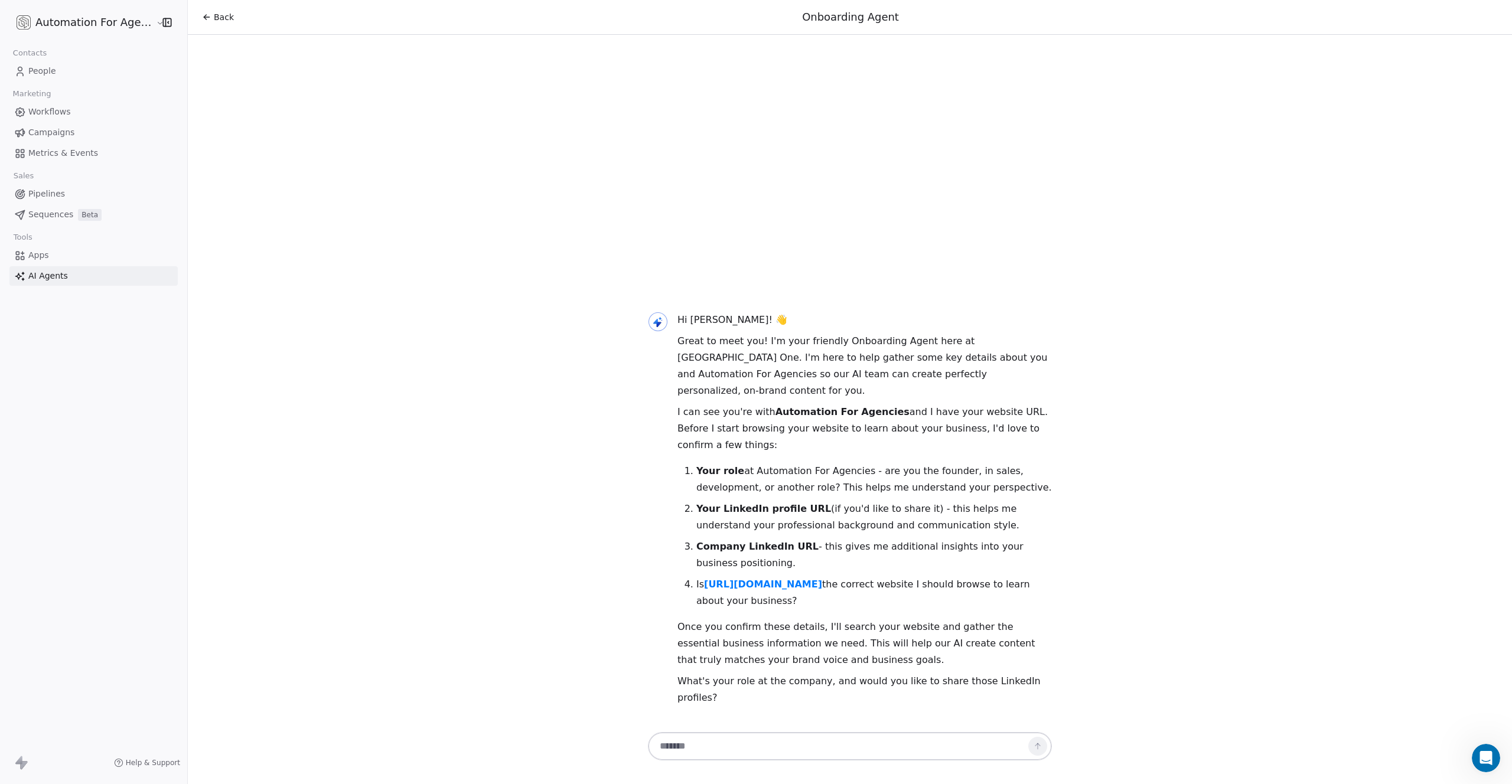
click at [669, 745] on textarea at bounding box center [838, 747] width 370 height 22
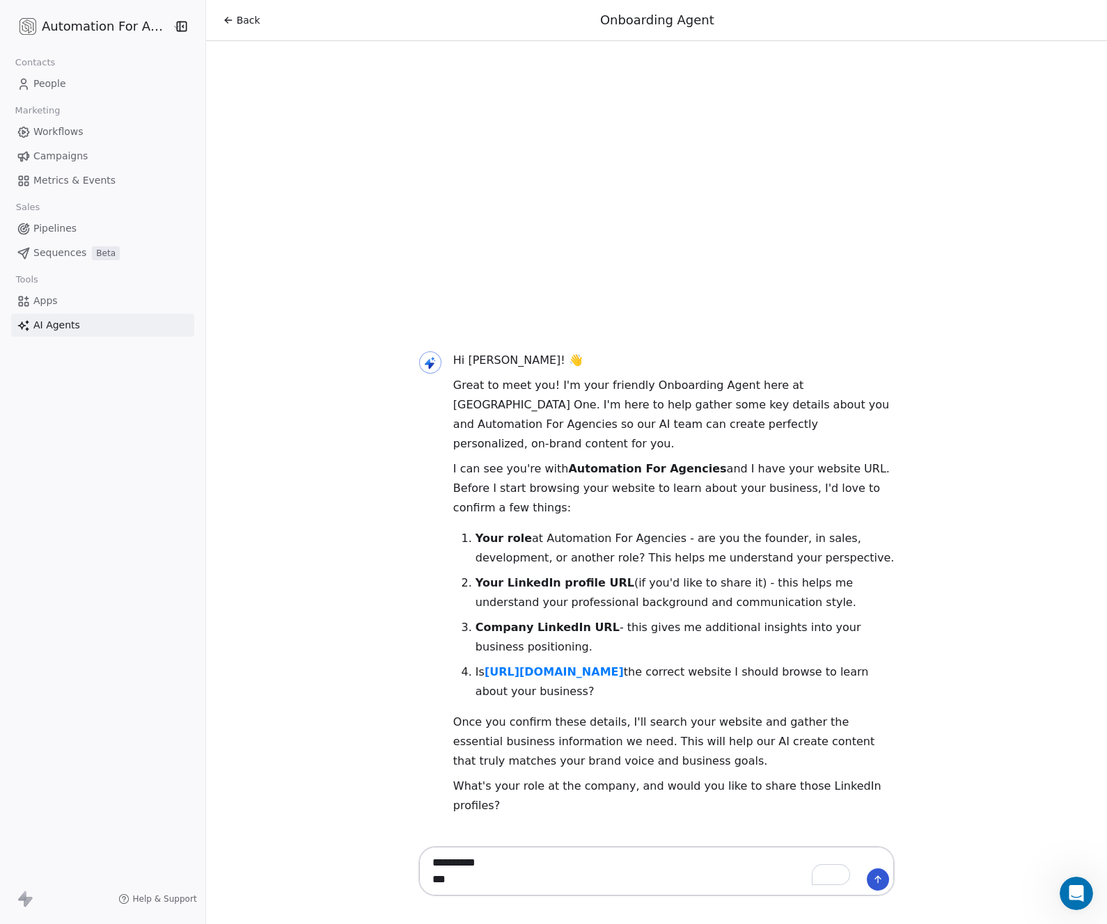
paste textarea "**********"
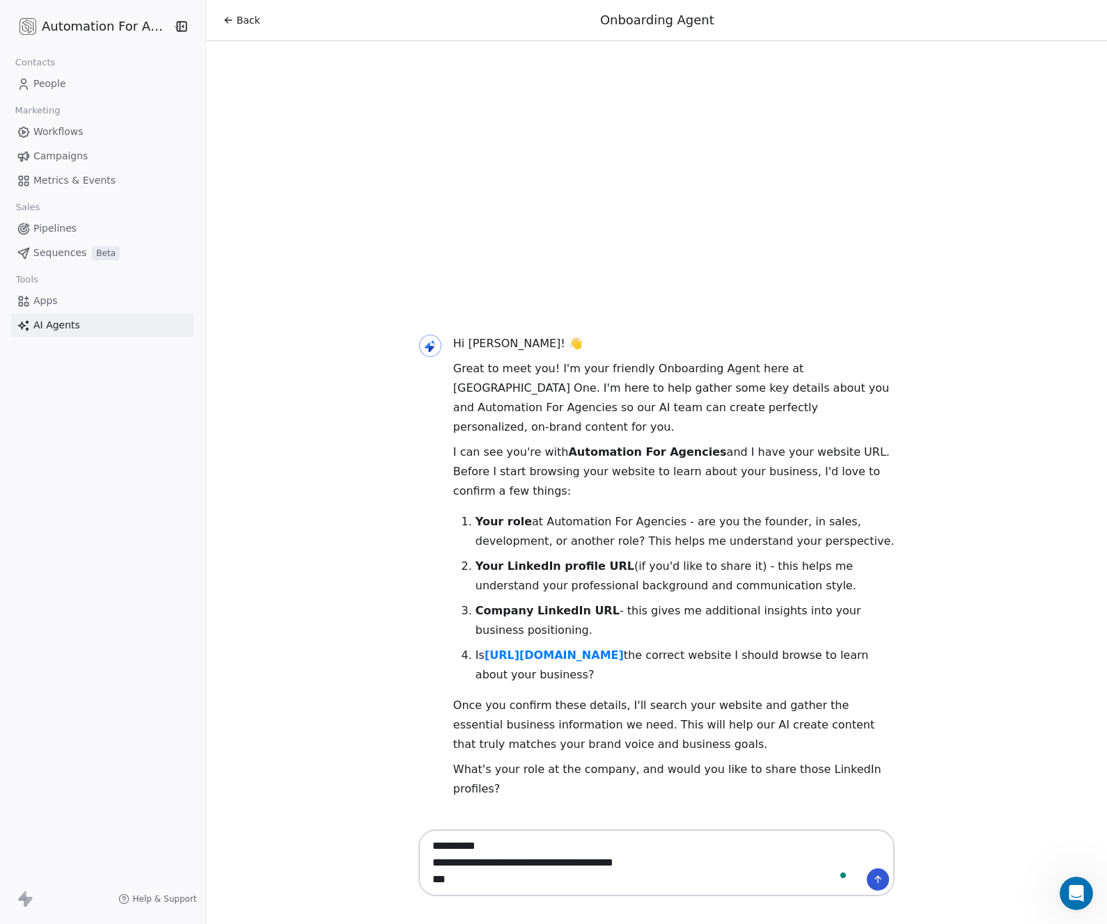
paste textarea "**********"
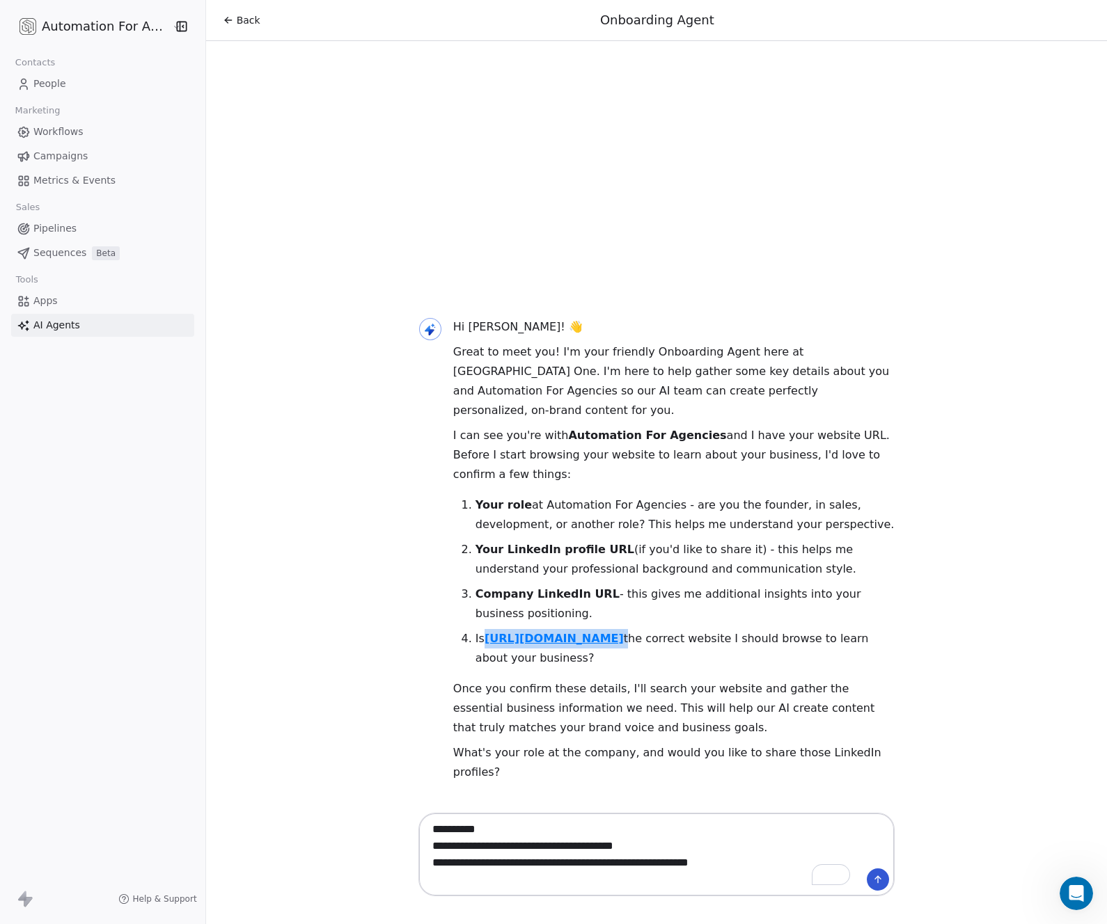
drag, startPoint x: 710, startPoint y: 660, endPoint x: 482, endPoint y: 664, distance: 228.3
click at [482, 664] on p "Is https://www.automationforagencies.com/ the correct website I should browse t…" at bounding box center [684, 648] width 419 height 39
copy p "https://www.automationforagencies.com/"
click at [440, 879] on textarea "**********" at bounding box center [643, 854] width 436 height 77
paste textarea "**********"
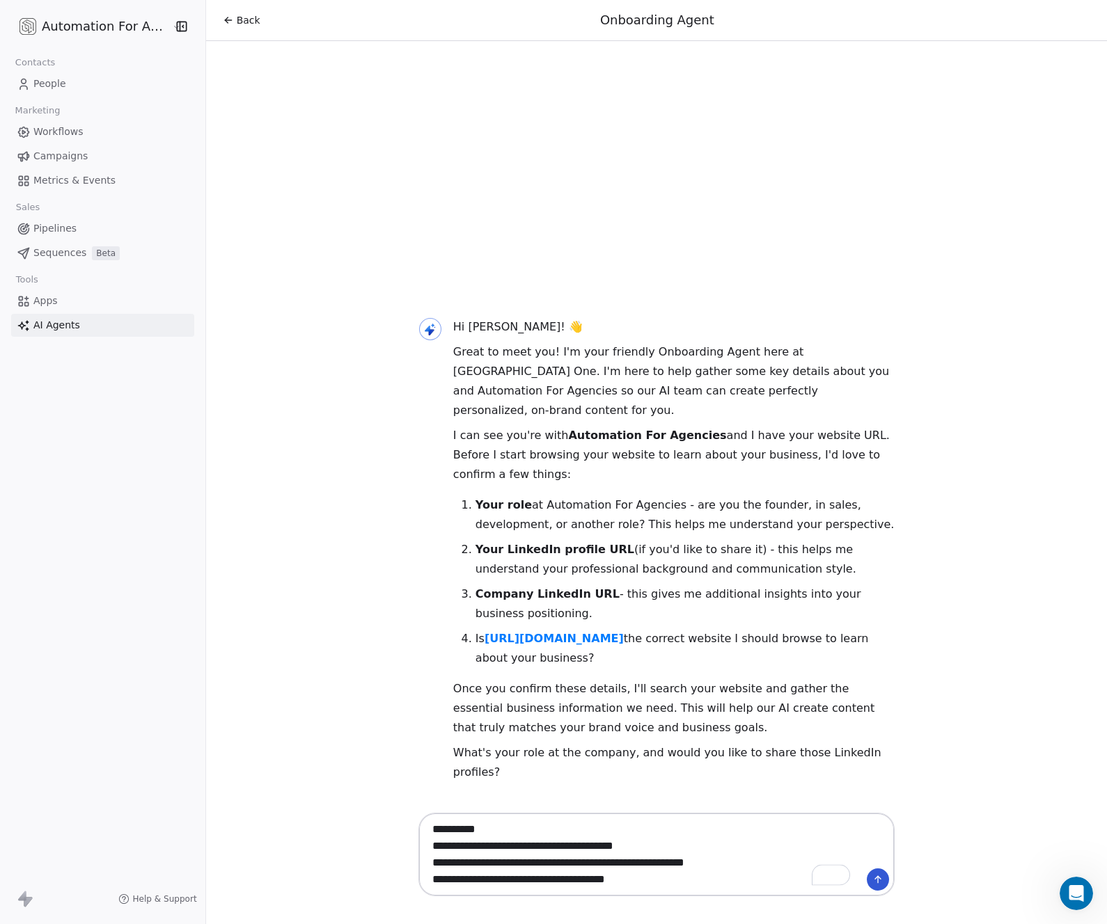
click at [439, 881] on textarea "**********" at bounding box center [643, 854] width 436 height 77
type textarea "**********"
click at [872, 878] on icon at bounding box center [877, 879] width 11 height 11
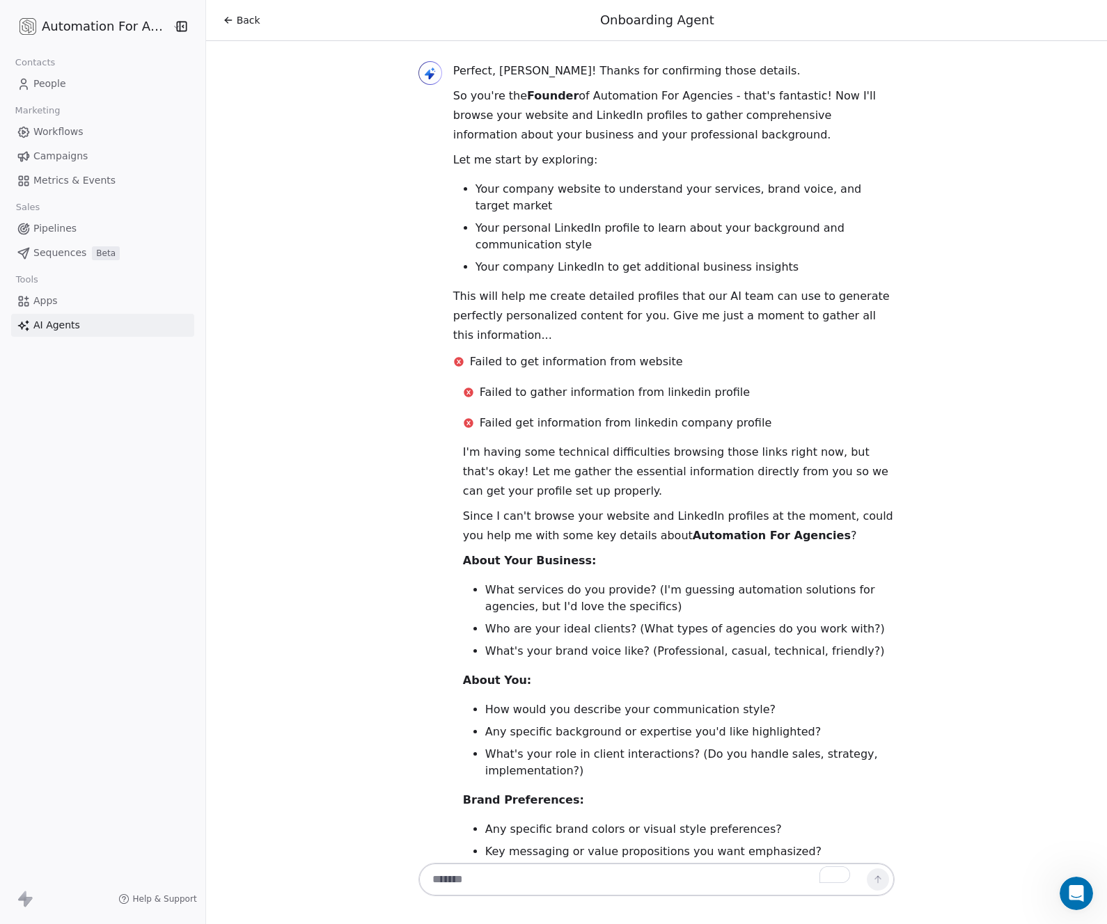
scroll to position [631, 0]
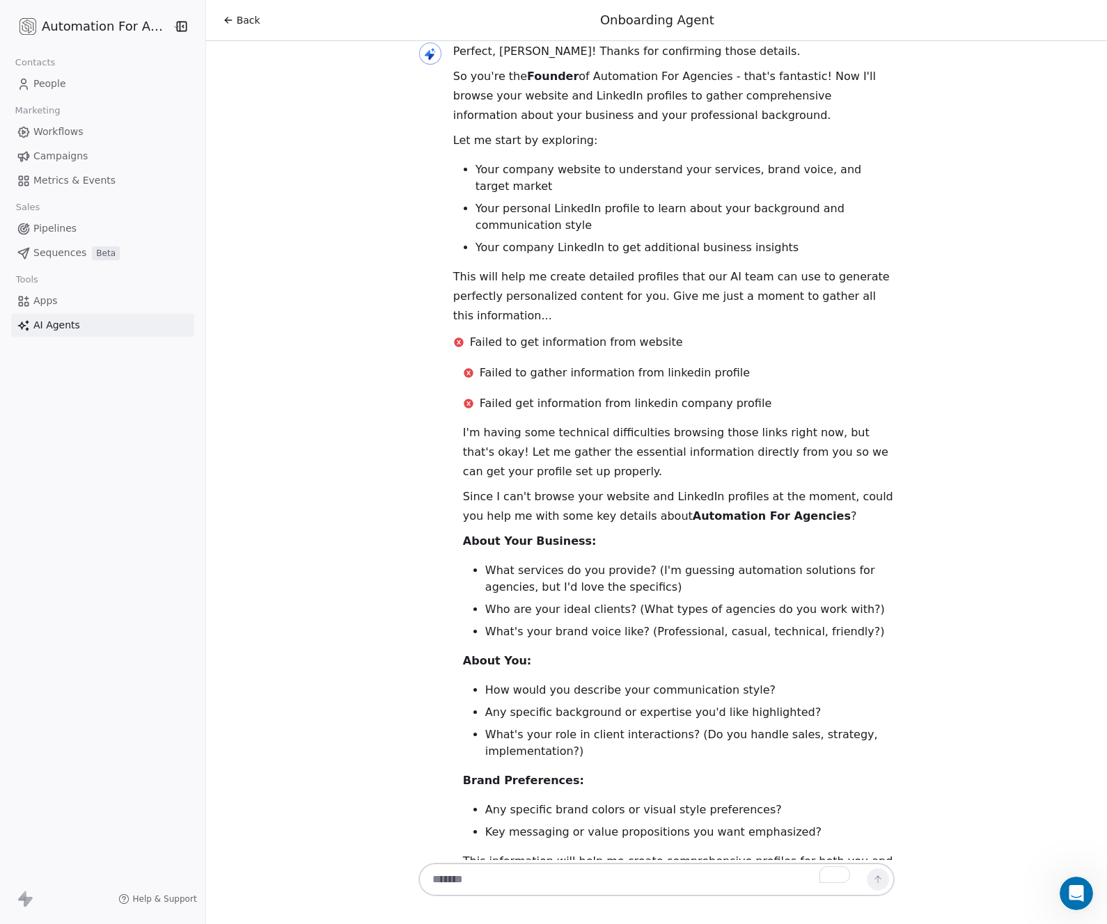
click at [437, 883] on textarea "To enrich screen reader interactions, please activate Accessibility in Grammarl…" at bounding box center [643, 880] width 436 height 26
type textarea "*"
paste textarea "**********"
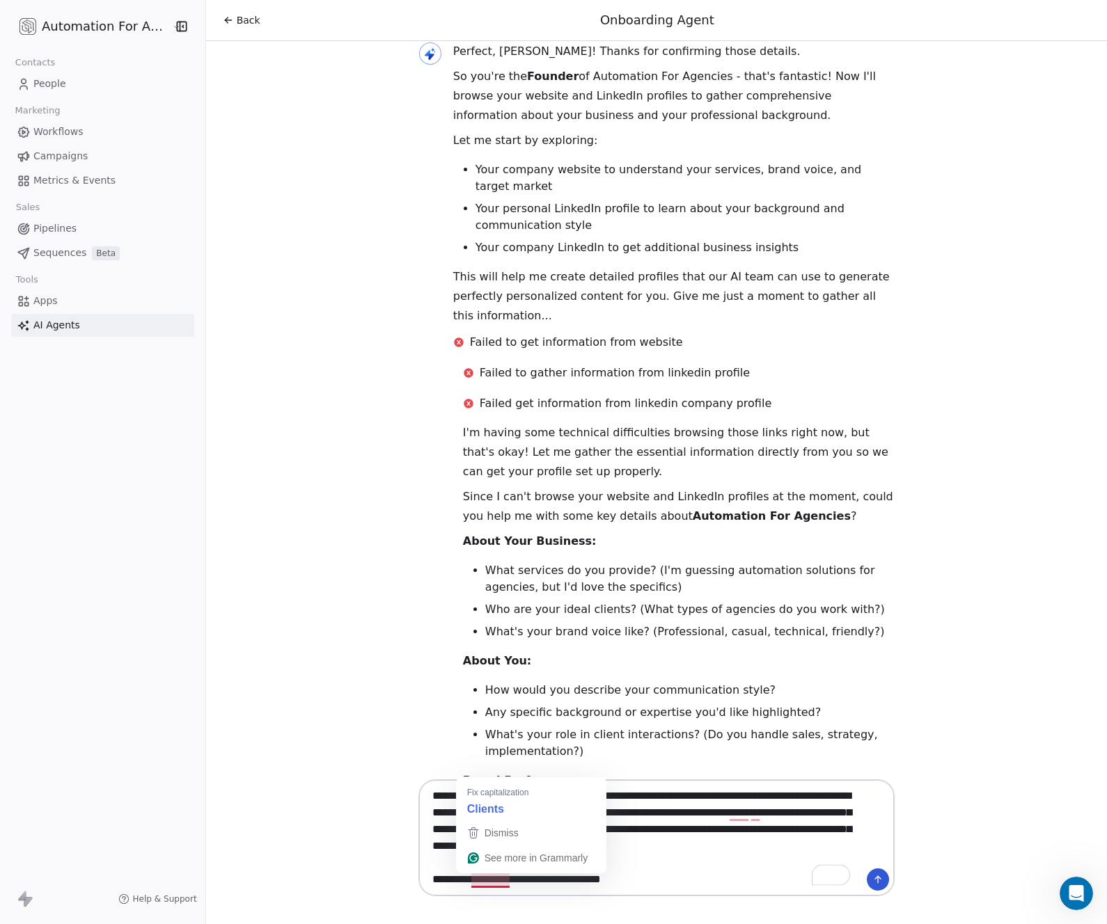
click at [477, 881] on textarea "**********" at bounding box center [643, 838] width 436 height 110
click at [475, 882] on textarea "**********" at bounding box center [643, 838] width 436 height 110
click at [477, 882] on textarea "**********" at bounding box center [643, 838] width 436 height 110
click at [627, 880] on textarea "**********" at bounding box center [643, 838] width 436 height 110
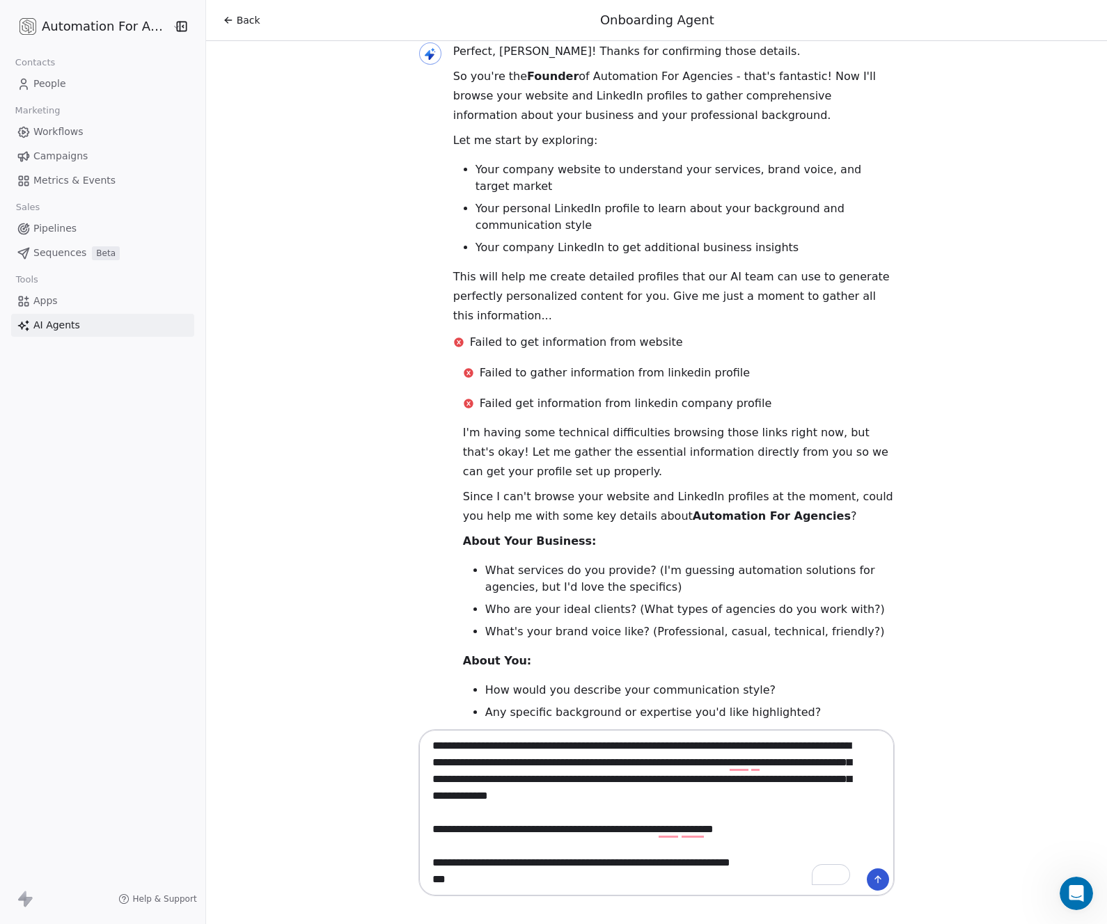
click at [745, 866] on textarea "**********" at bounding box center [643, 813] width 436 height 160
click at [455, 878] on textarea "**********" at bounding box center [643, 813] width 436 height 160
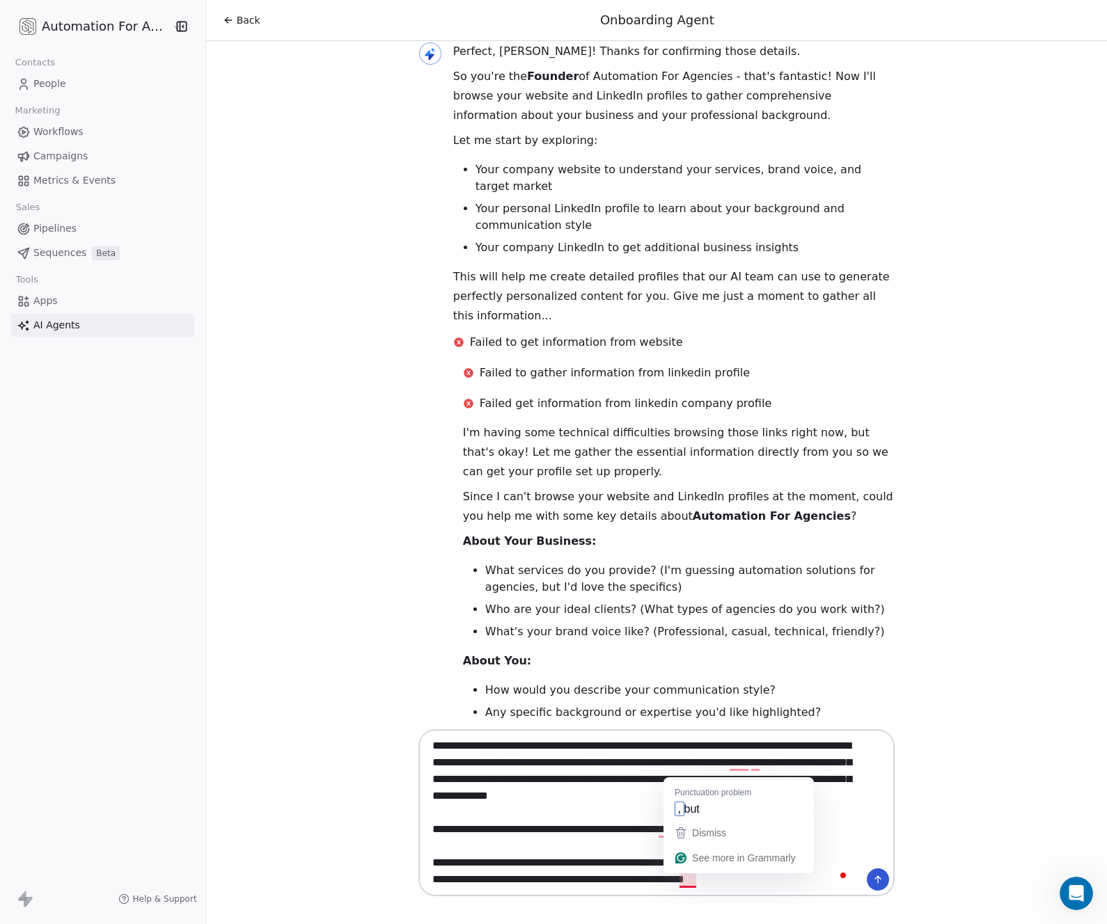
click at [683, 881] on textarea "**********" at bounding box center [643, 813] width 436 height 160
click at [748, 878] on textarea "**********" at bounding box center [643, 813] width 436 height 160
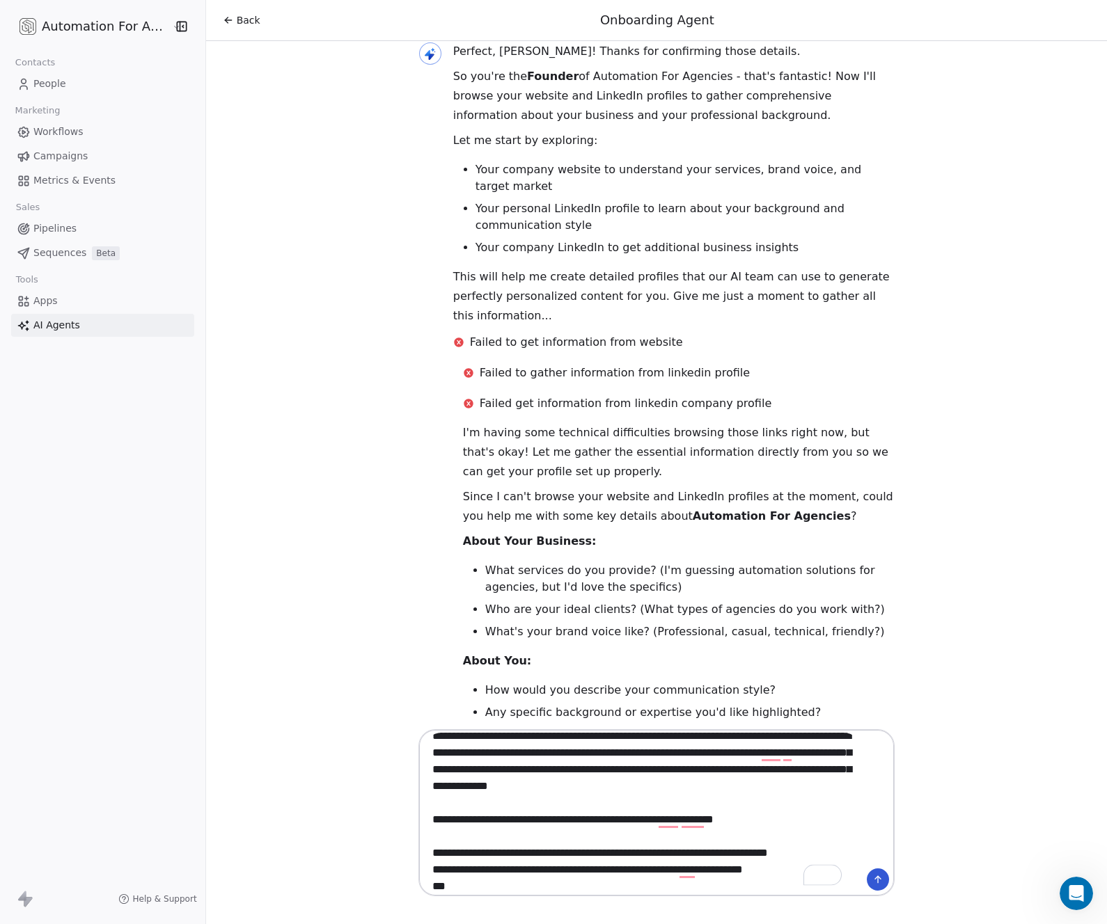
click at [427, 836] on textarea "**********" at bounding box center [643, 813] width 436 height 160
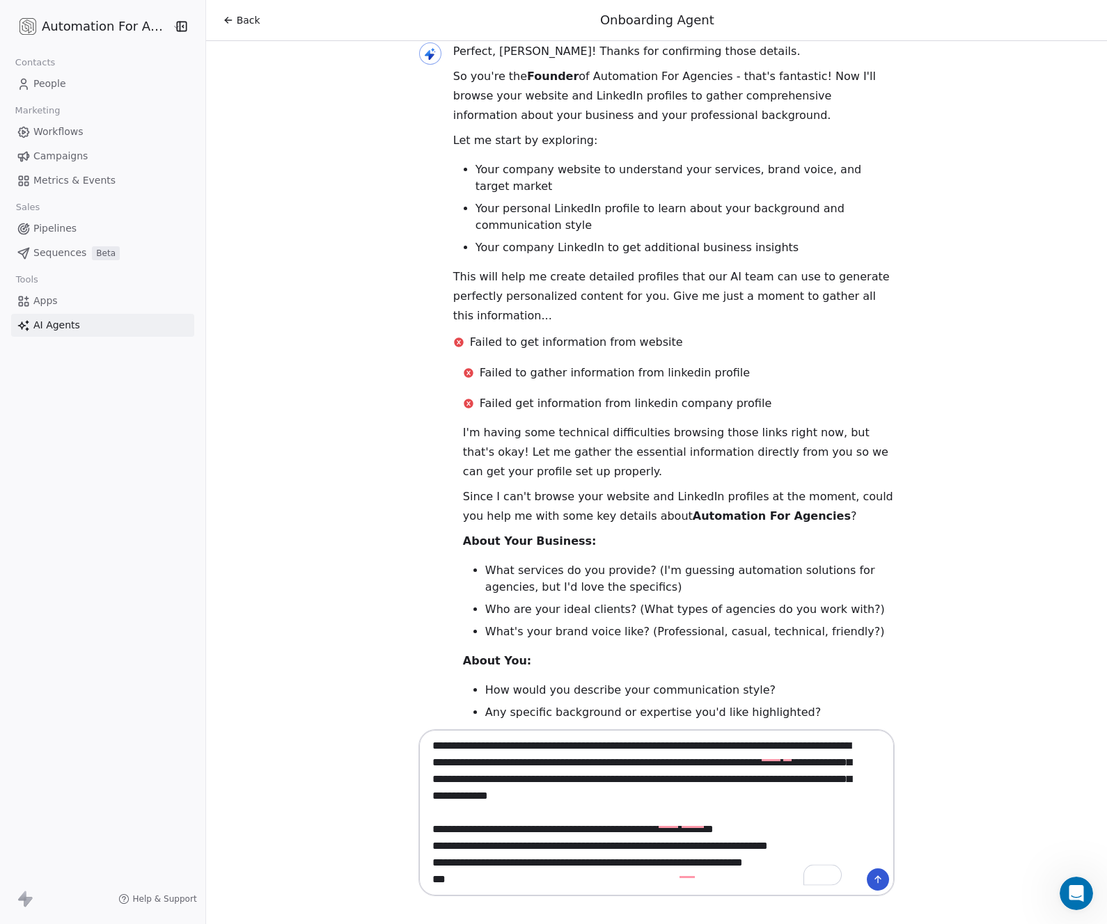
scroll to position [0, 0]
click at [430, 817] on textarea "**********" at bounding box center [643, 813] width 436 height 160
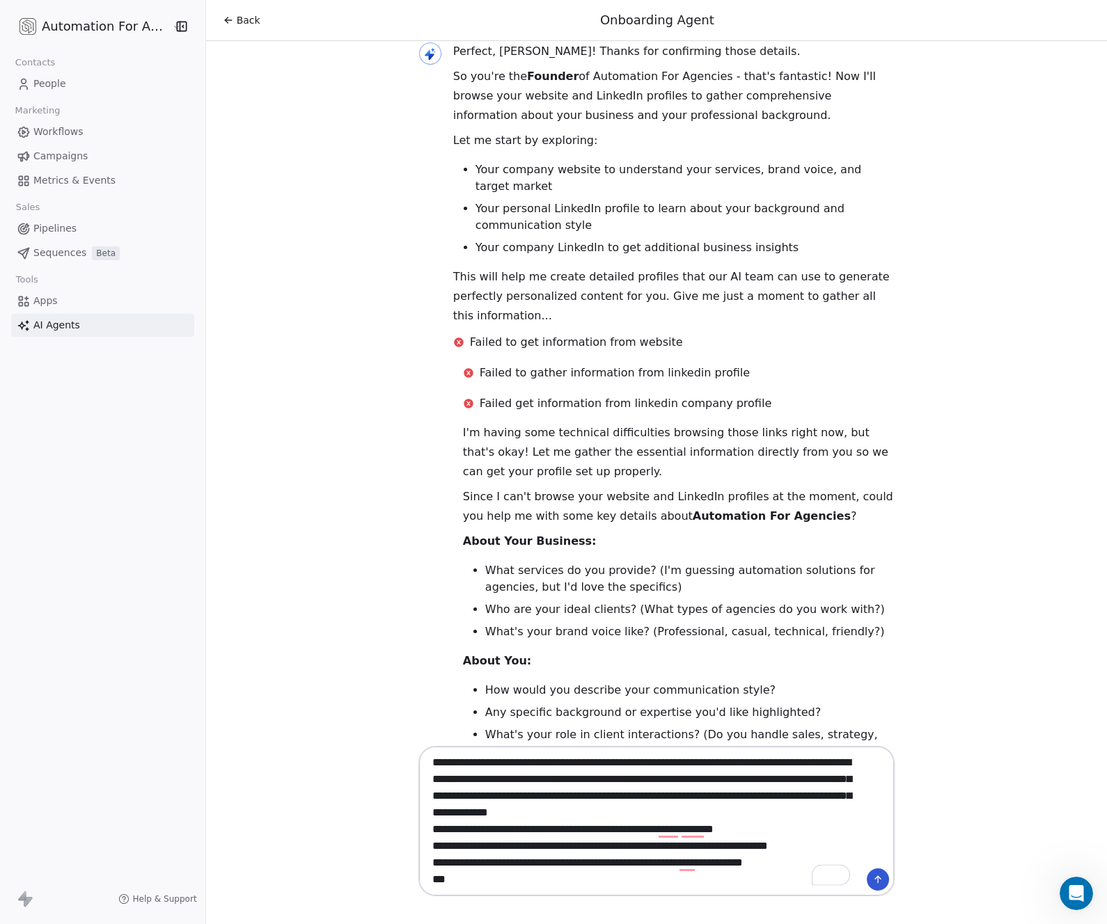
click at [439, 881] on textarea "**********" at bounding box center [643, 821] width 436 height 143
click at [469, 881] on textarea "**********" at bounding box center [643, 821] width 436 height 143
click at [745, 877] on textarea "**********" at bounding box center [643, 821] width 436 height 143
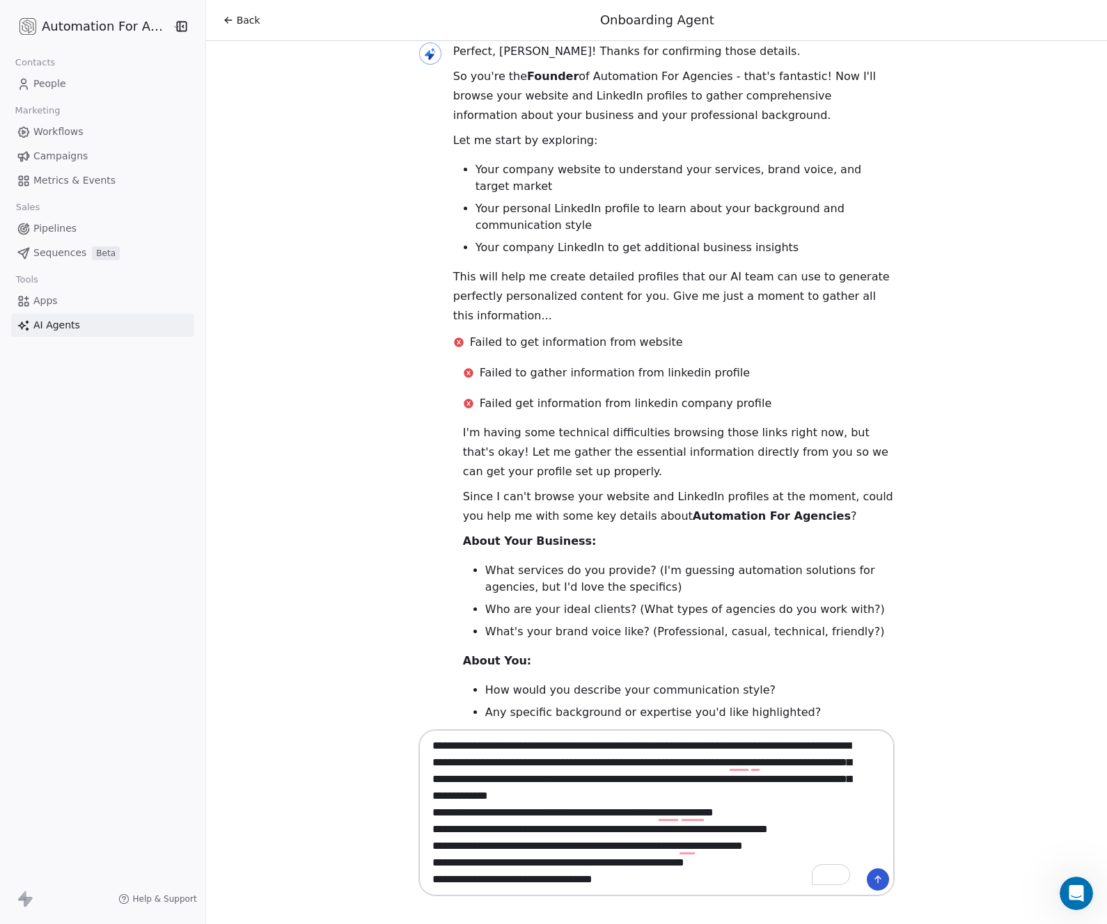
scroll to position [134, 0]
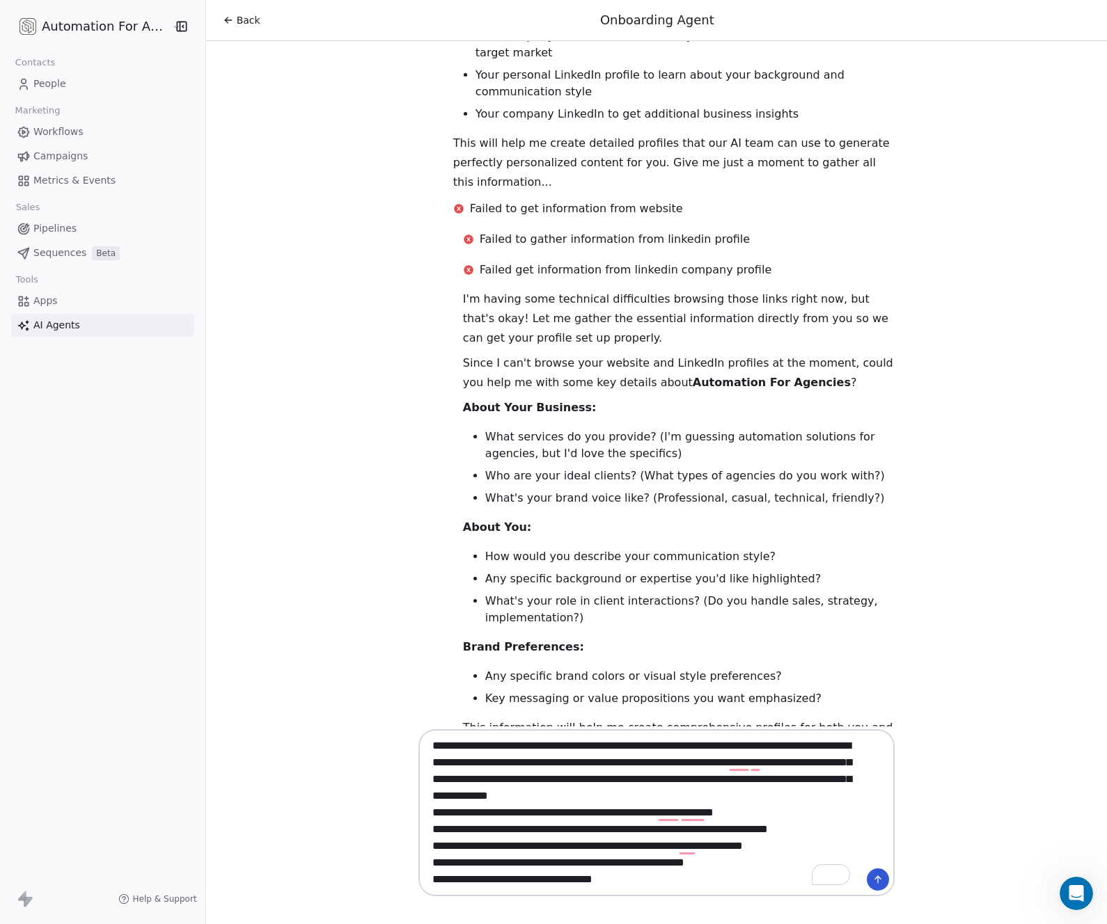
click at [632, 878] on textarea "**********" at bounding box center [643, 813] width 436 height 160
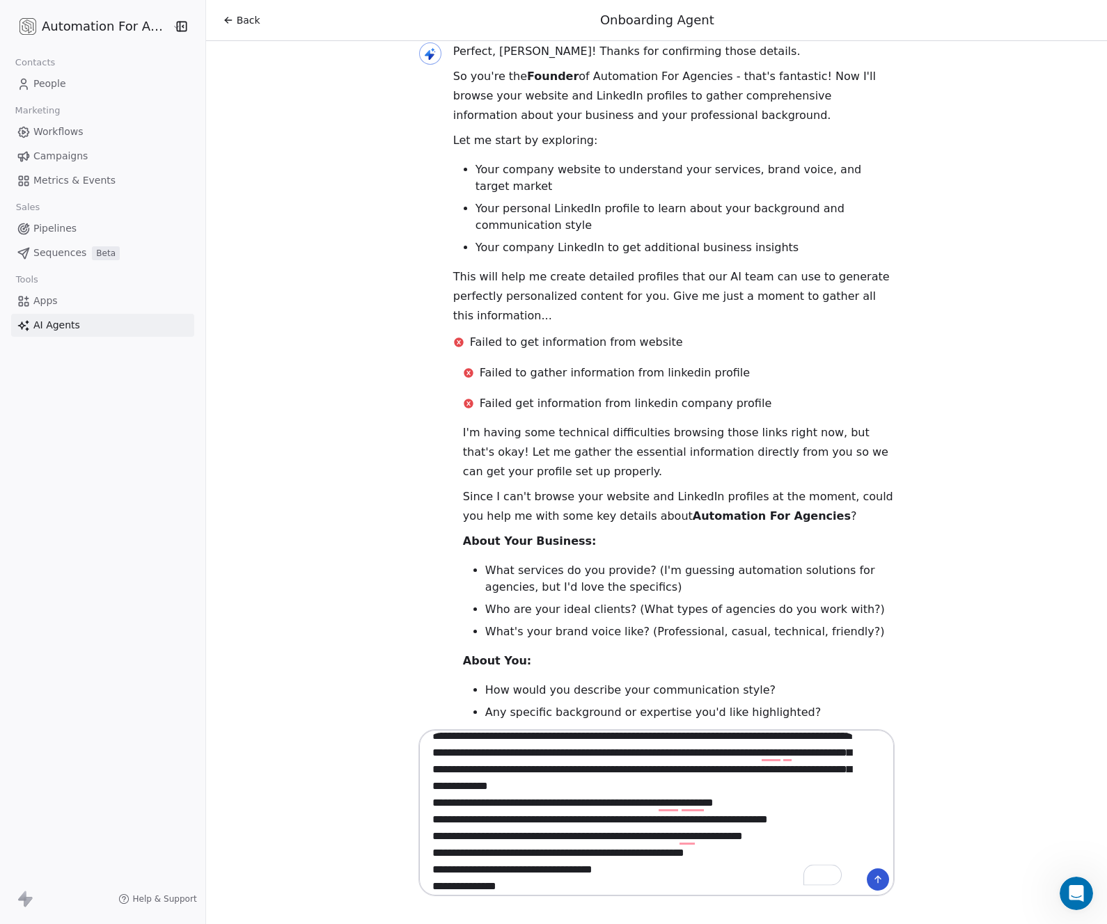
click at [467, 887] on textarea "**********" at bounding box center [643, 813] width 436 height 160
click at [503, 887] on textarea "**********" at bounding box center [643, 813] width 436 height 160
paste textarea "********"
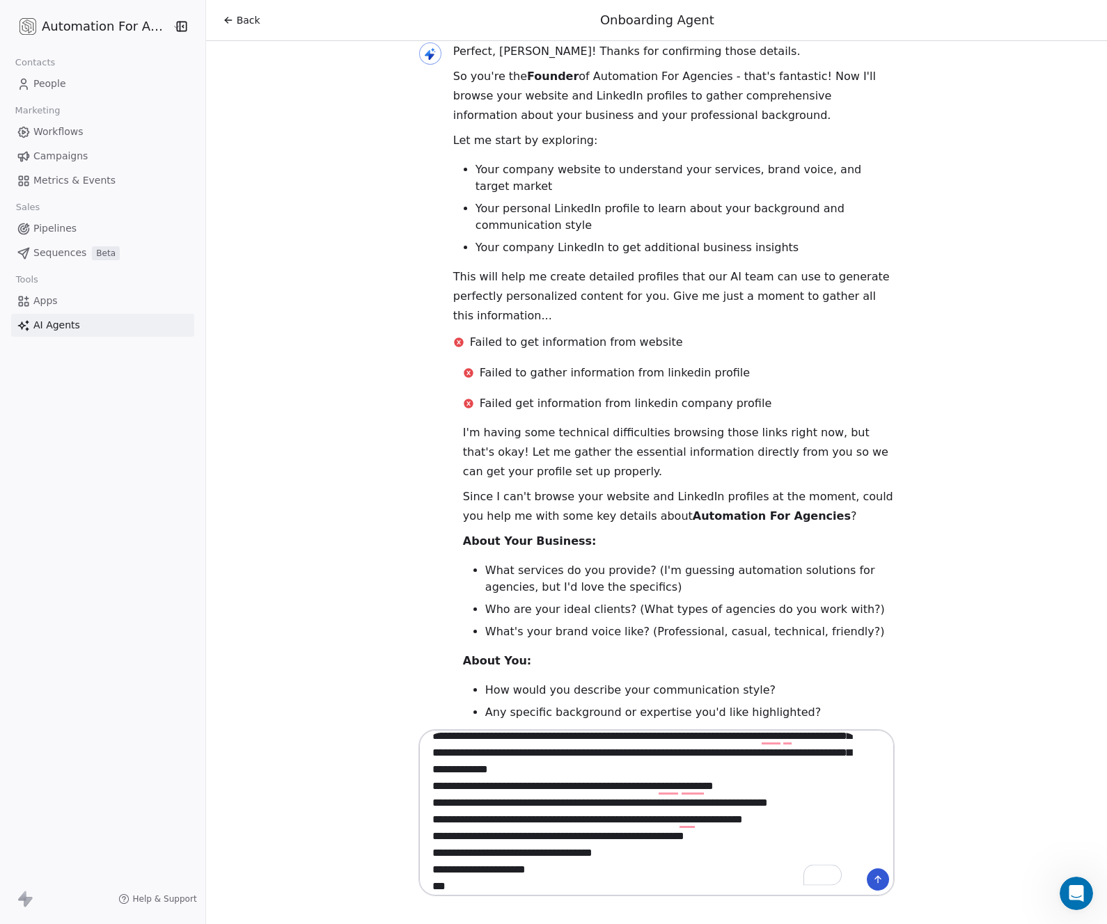
scroll to position [134, 0]
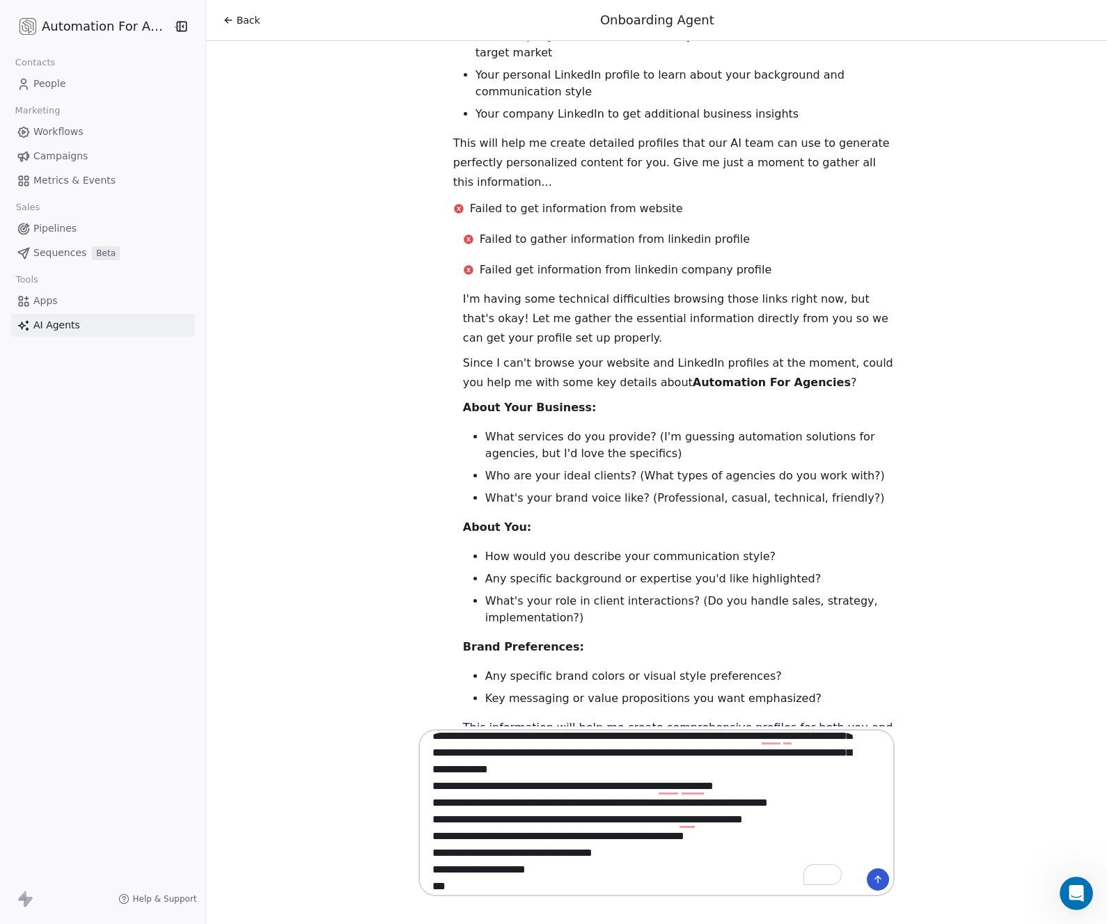
paste textarea "**********"
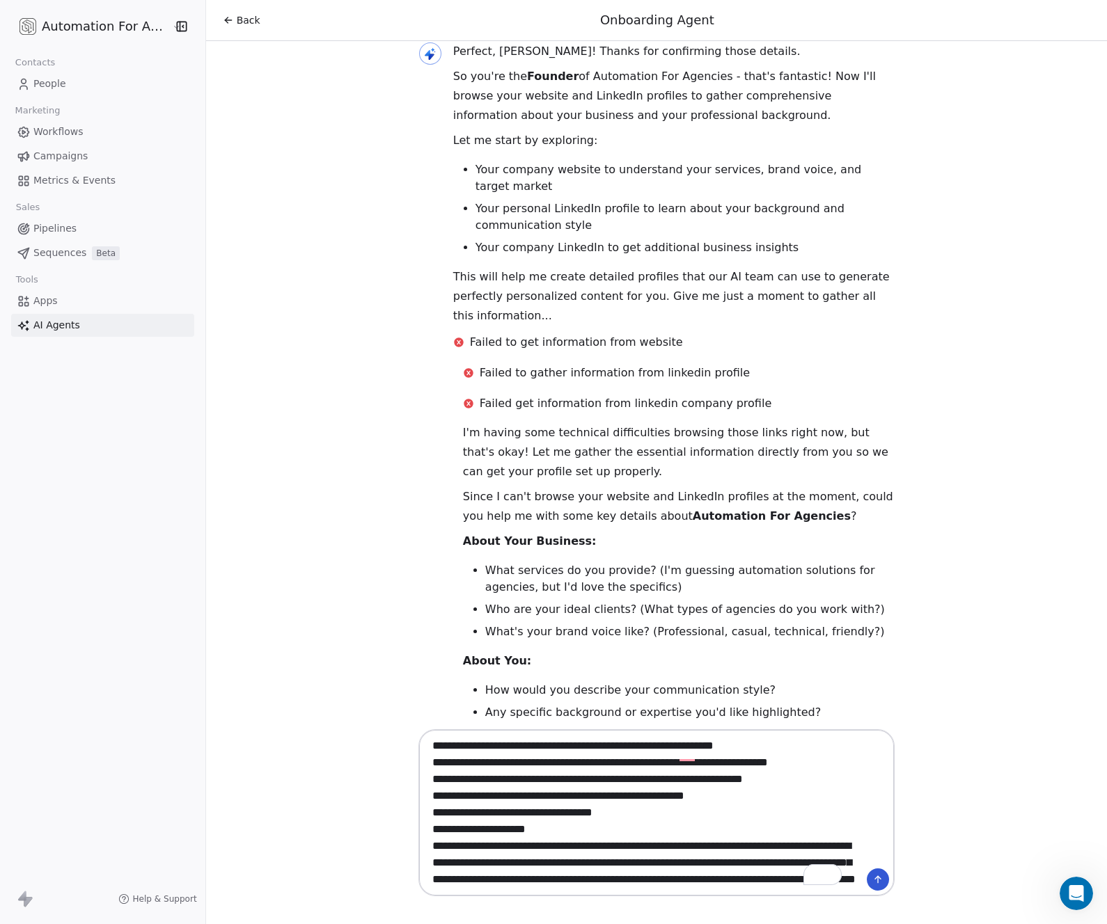
click at [442, 820] on textarea "**********" at bounding box center [643, 813] width 436 height 160
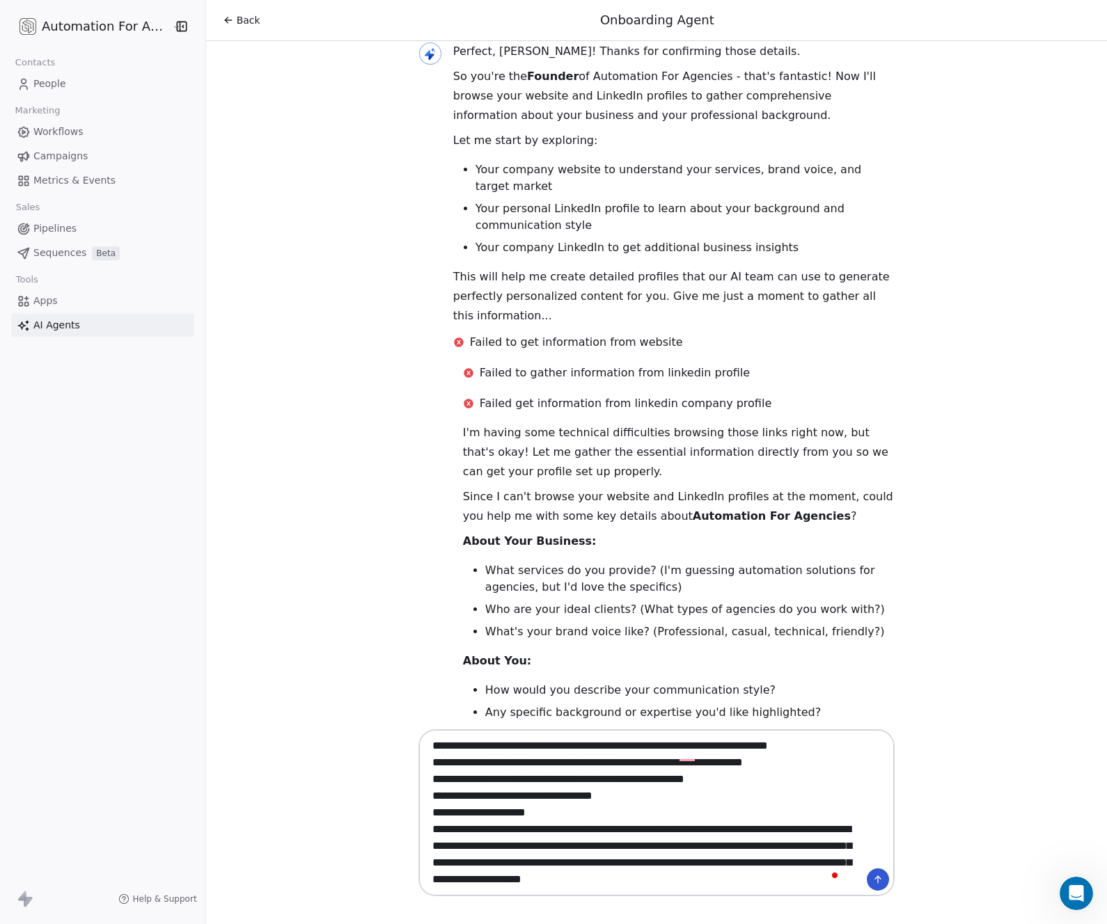
click at [466, 803] on textarea "**********" at bounding box center [643, 813] width 436 height 160
click at [496, 804] on textarea "**********" at bounding box center [643, 813] width 436 height 160
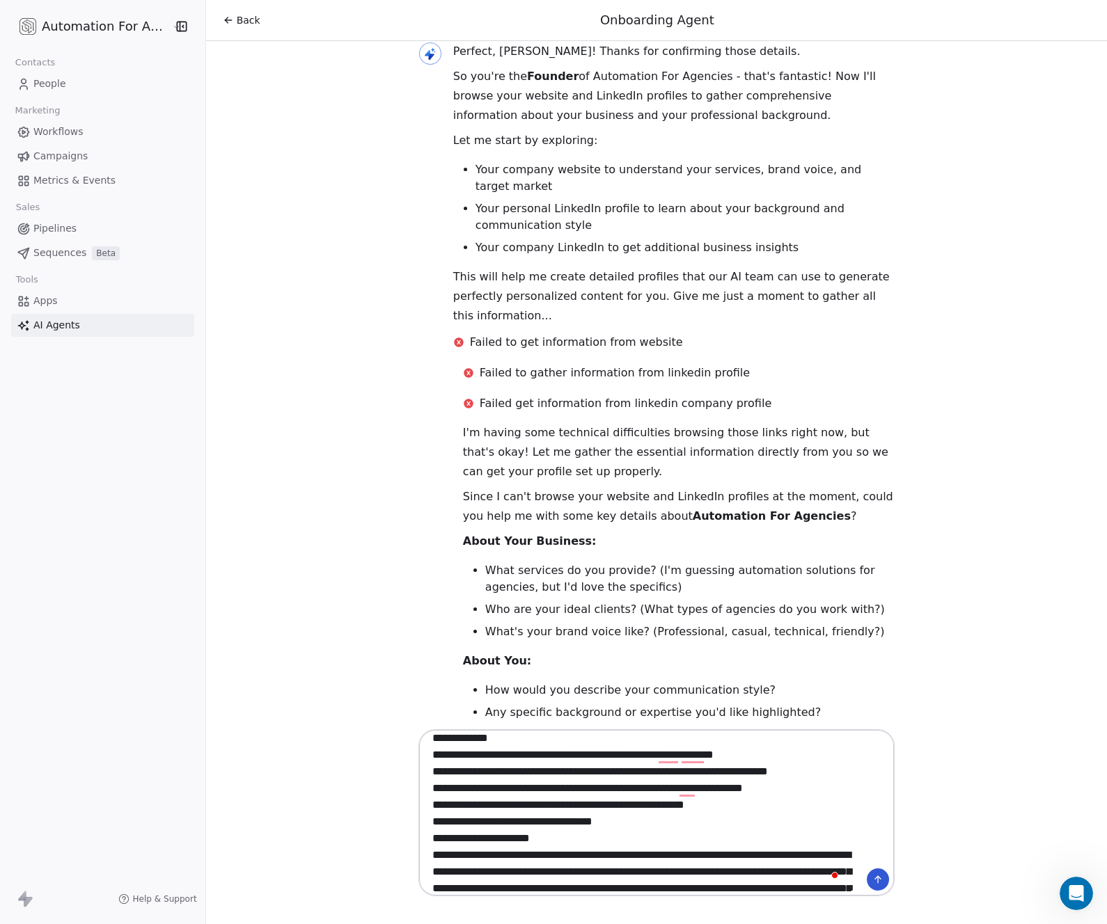
scroll to position [49, 0]
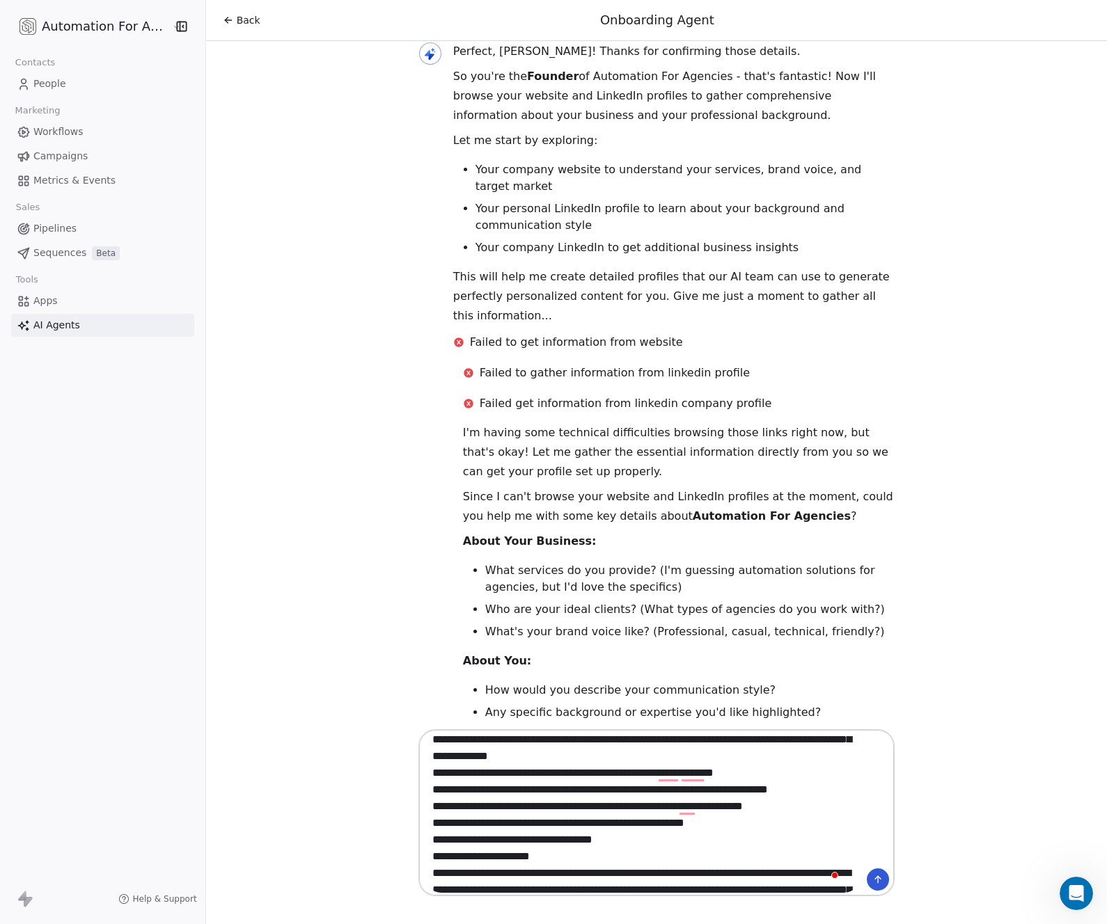
type textarea "**********"
click at [877, 881] on icon at bounding box center [877, 879] width 11 height 11
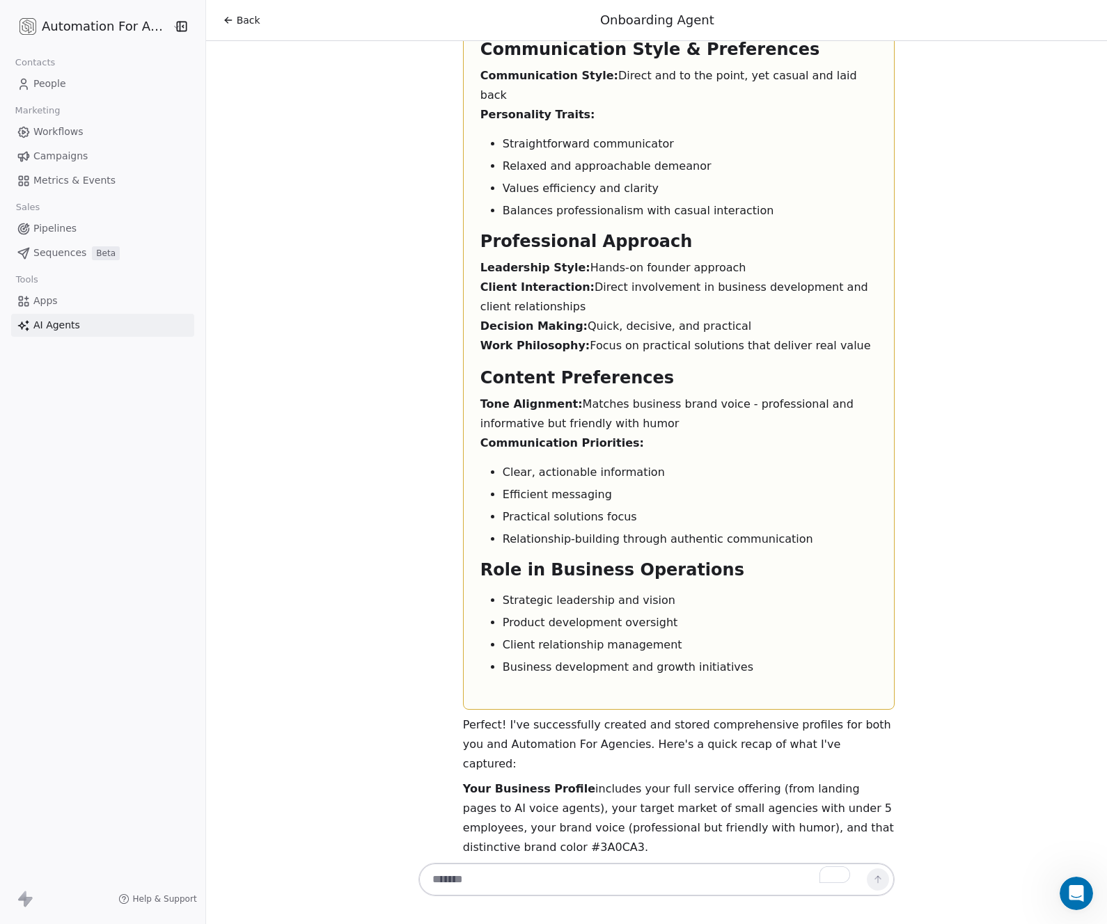
scroll to position [3655, 0]
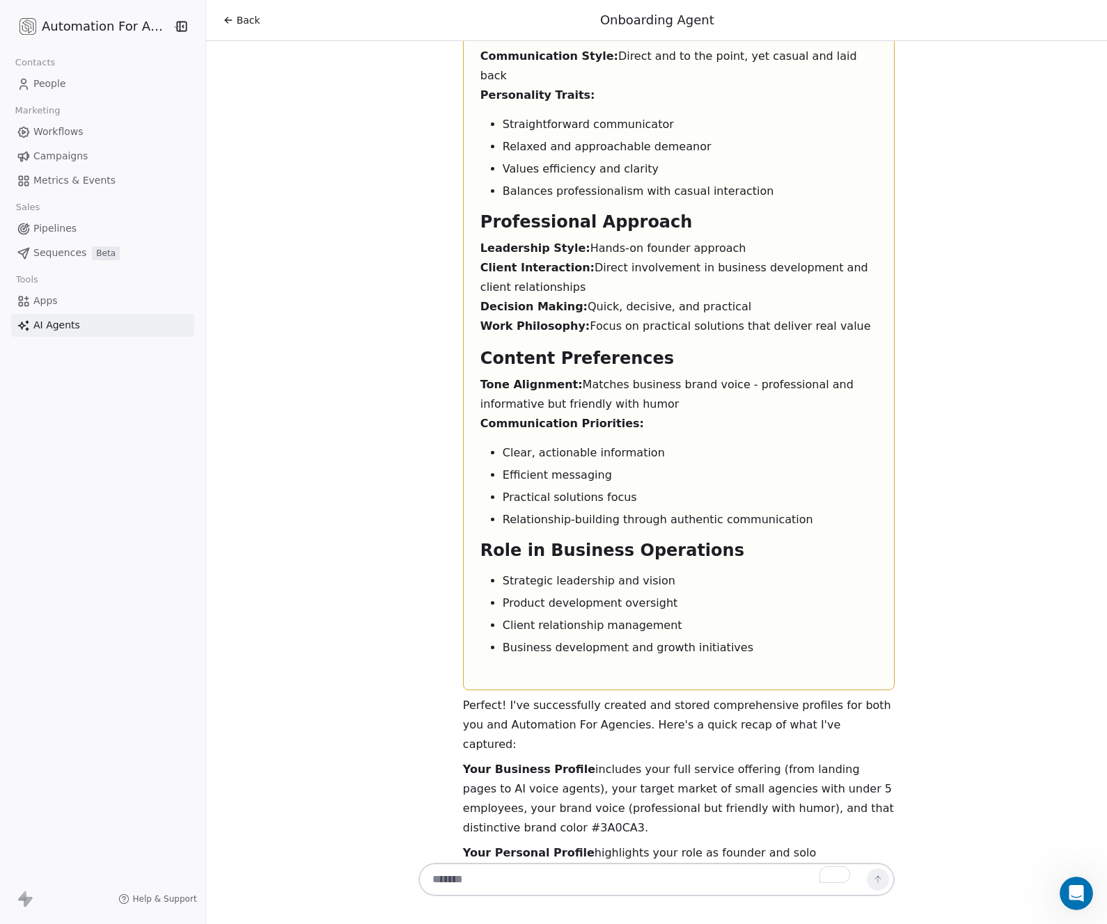
click at [475, 879] on textarea "To enrich screen reader interactions, please activate Accessibility in Grammarl…" at bounding box center [643, 880] width 436 height 26
type textarea "**********"
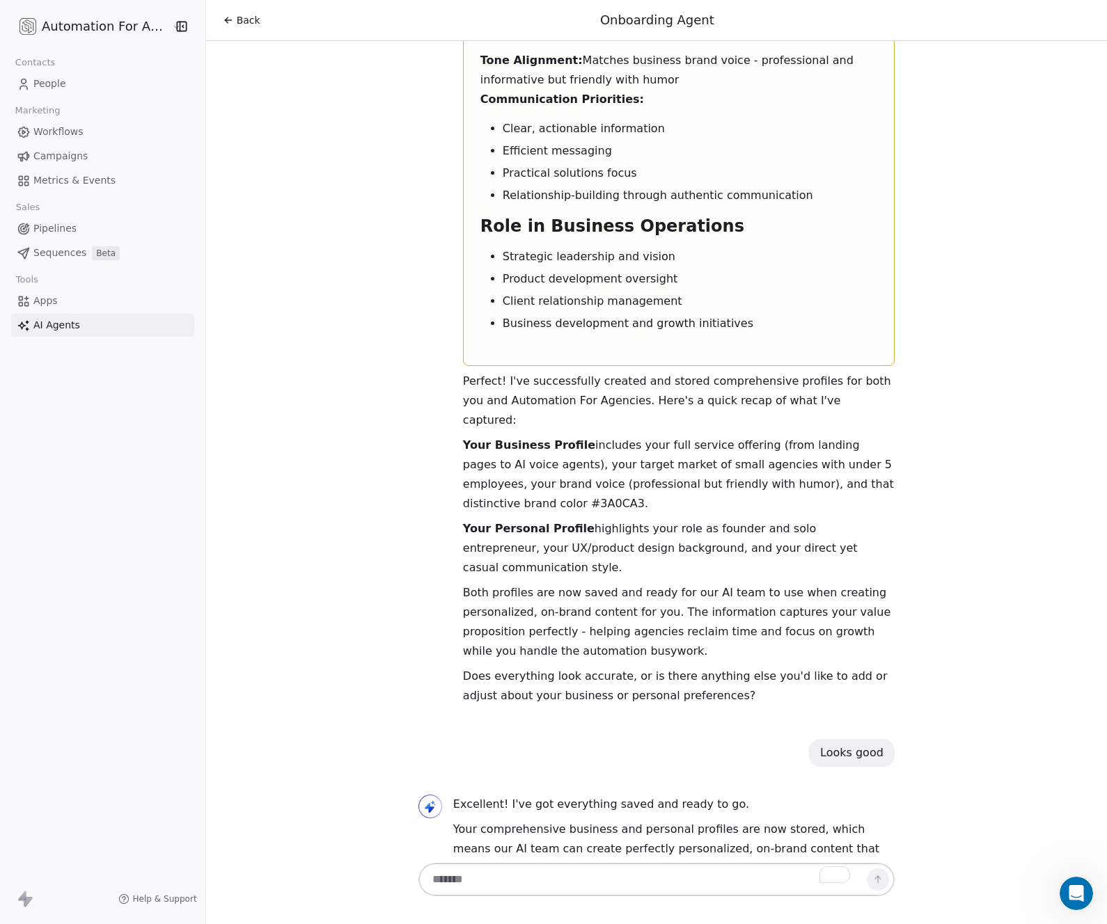
scroll to position [3981, 0]
click at [663, 902] on p "Feel free to come back anytime if you want to update any details - whether it's…" at bounding box center [673, 931] width 441 height 58
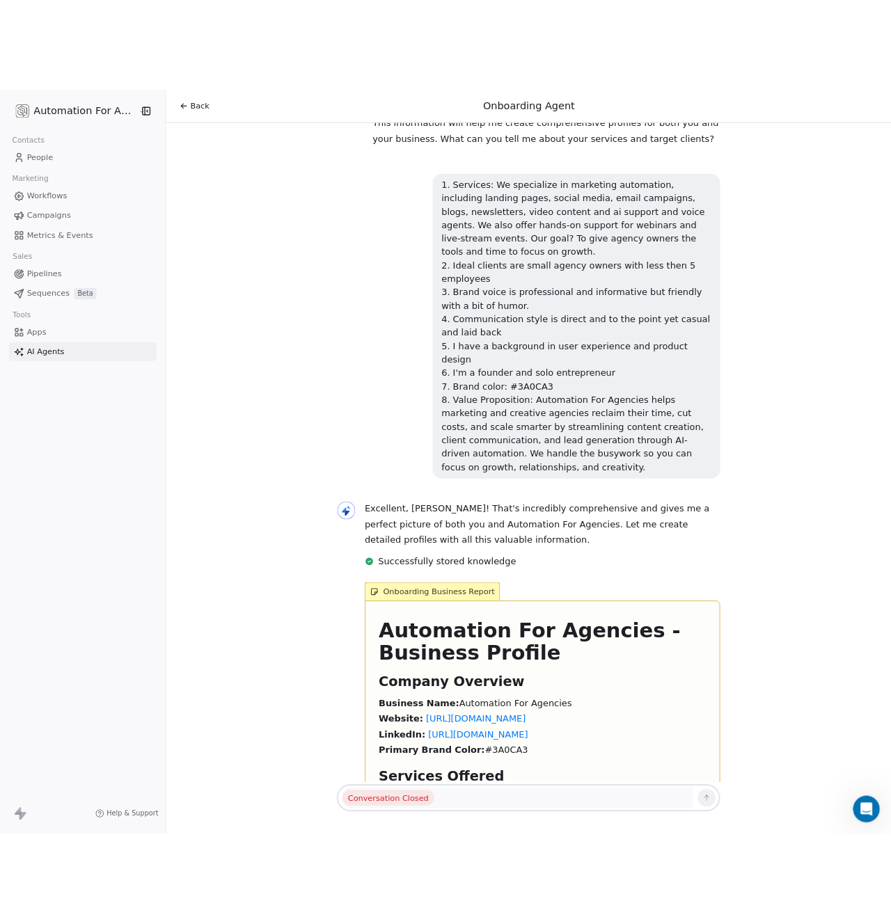
scroll to position [0, 0]
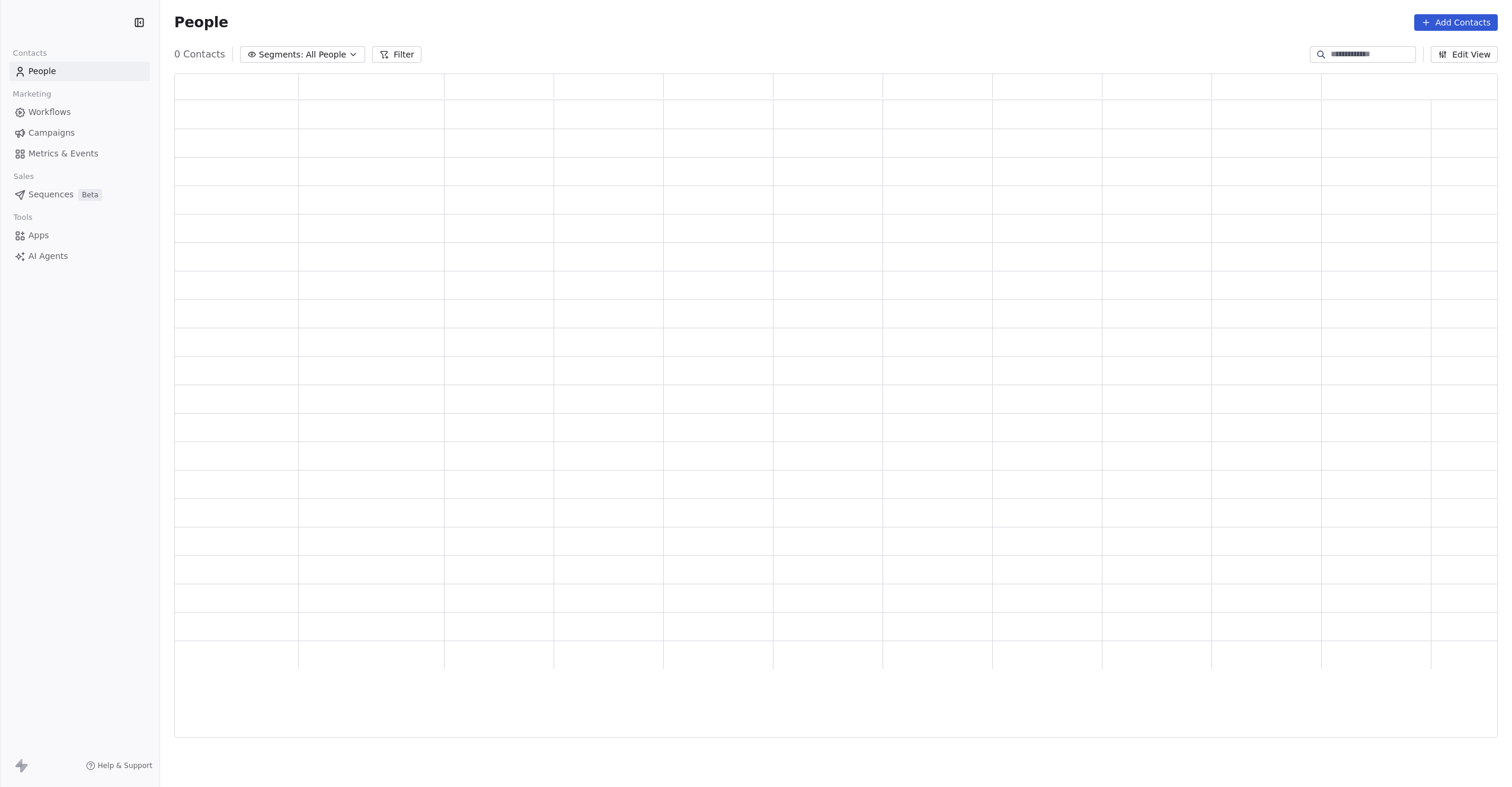
scroll to position [656, 1314]
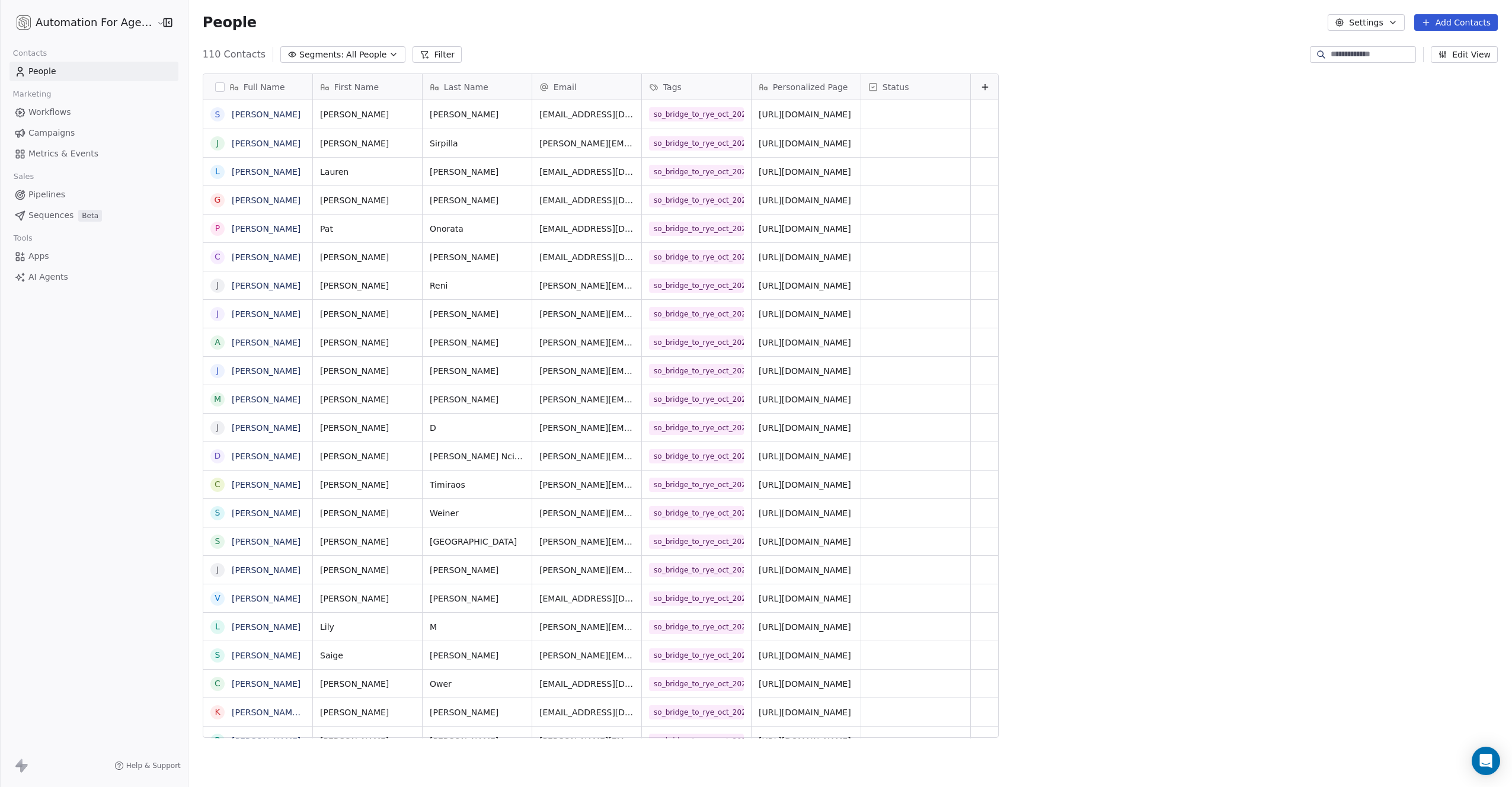
scroll to position [684, 1323]
click at [1443, 25] on button "Add Contacts" at bounding box center [1456, 22] width 83 height 16
click at [1435, 66] on span "Import from CSV" at bounding box center [1452, 67] width 69 height 13
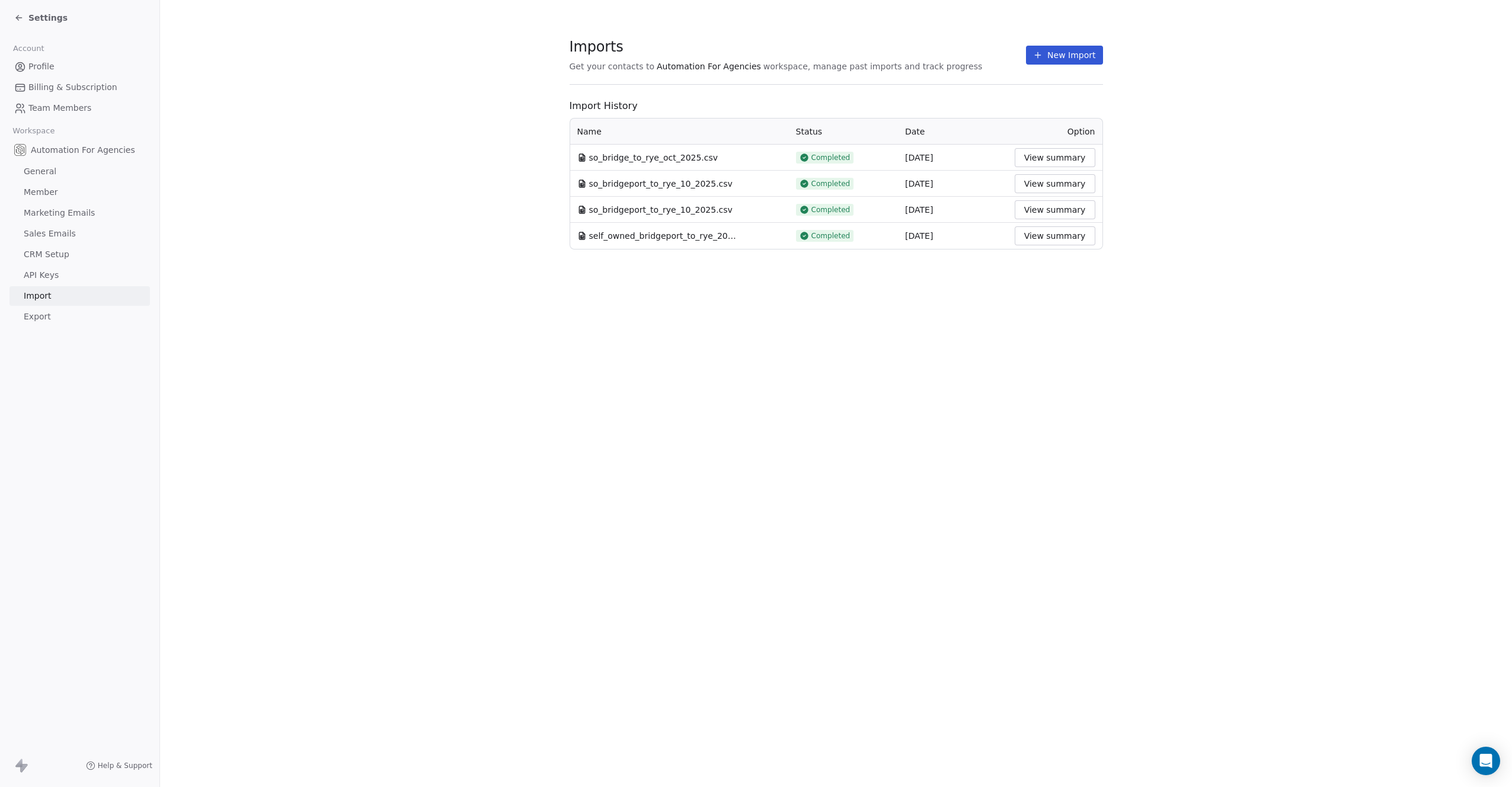
click at [1055, 55] on button "New Import" at bounding box center [1064, 55] width 77 height 19
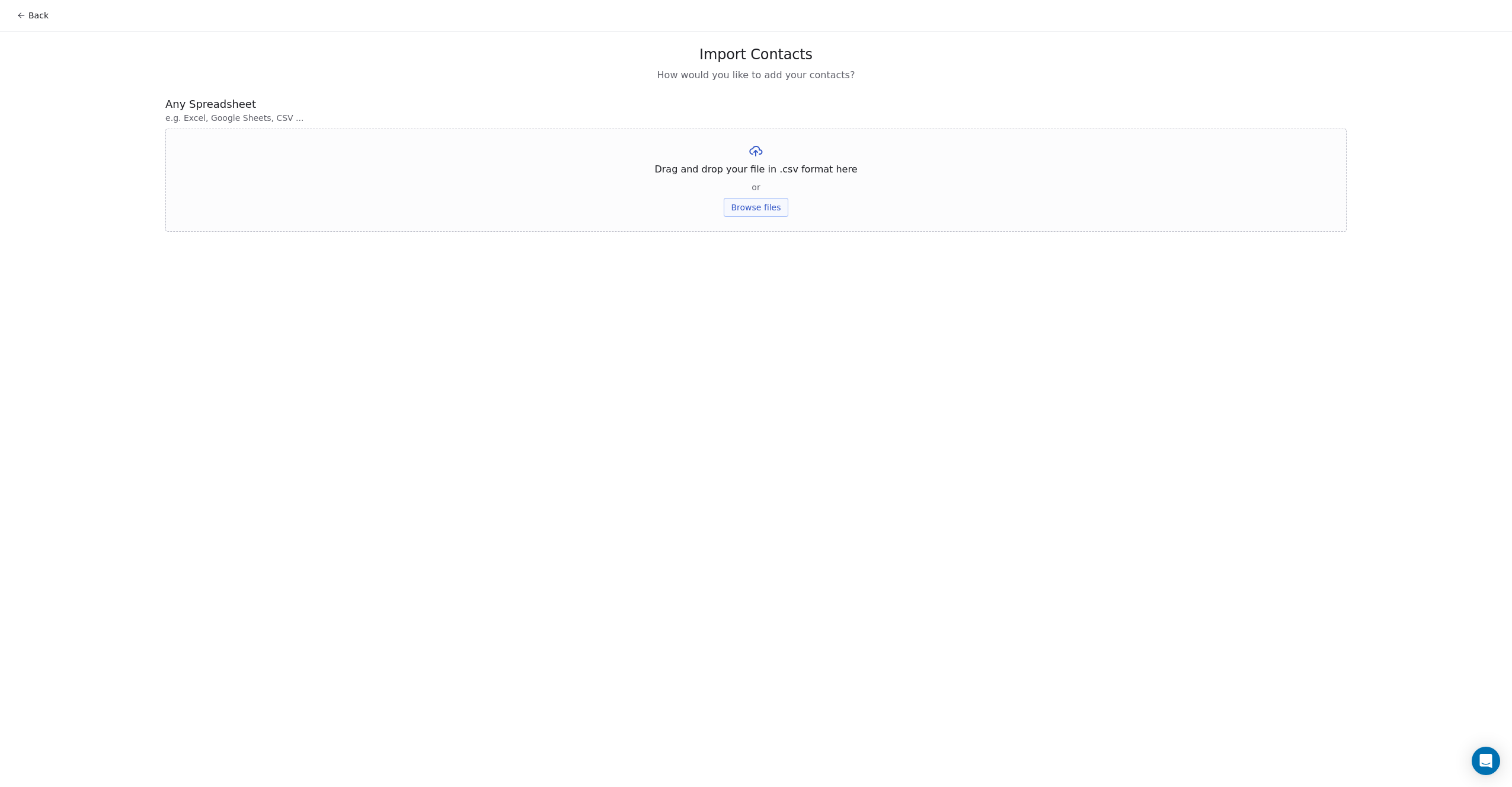
click at [755, 204] on button "Browse files" at bounding box center [755, 207] width 64 height 19
click at [765, 178] on button "Upload" at bounding box center [755, 175] width 43 height 19
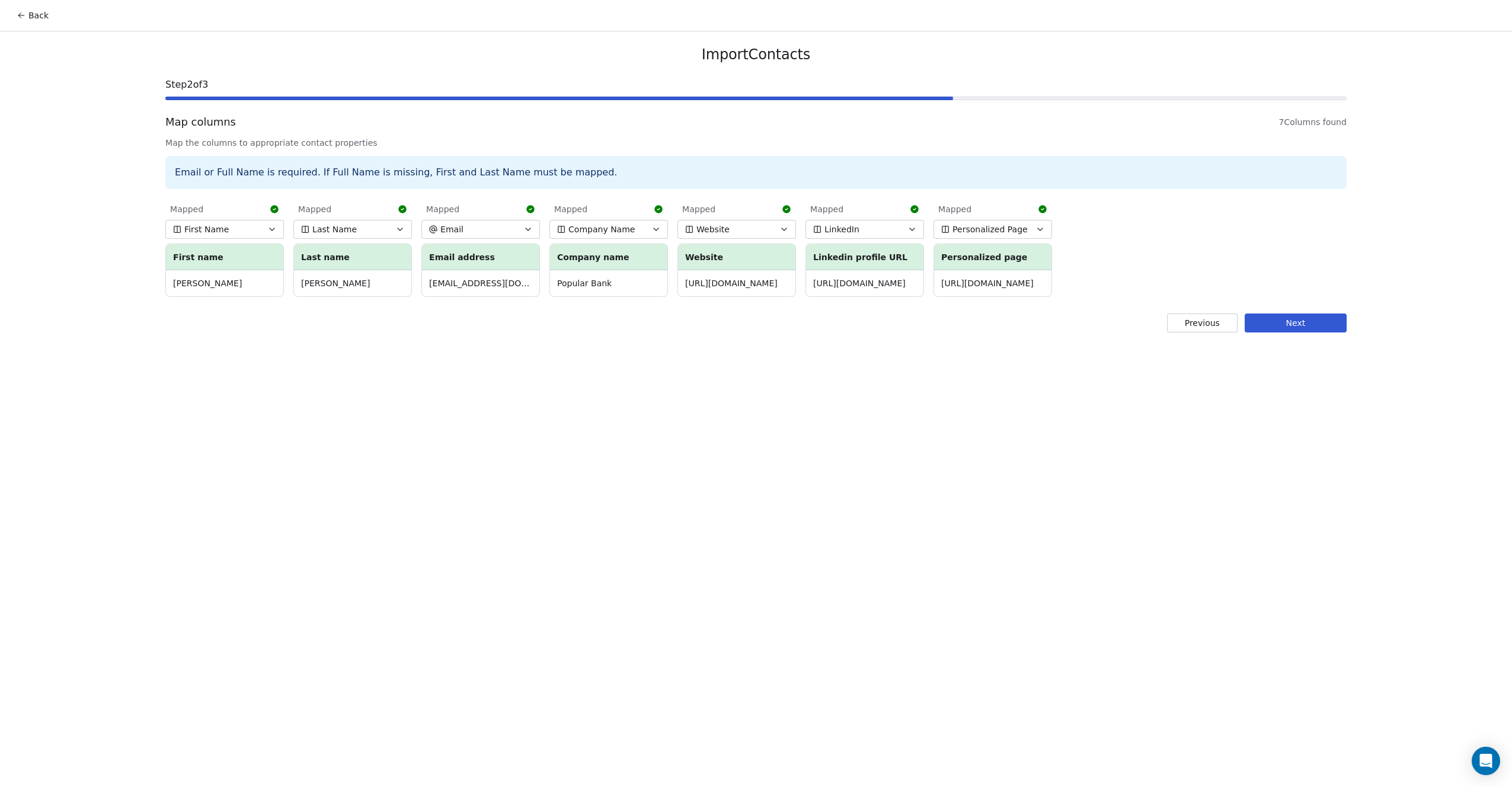
click at [1287, 319] on button "Next" at bounding box center [1296, 323] width 102 height 19
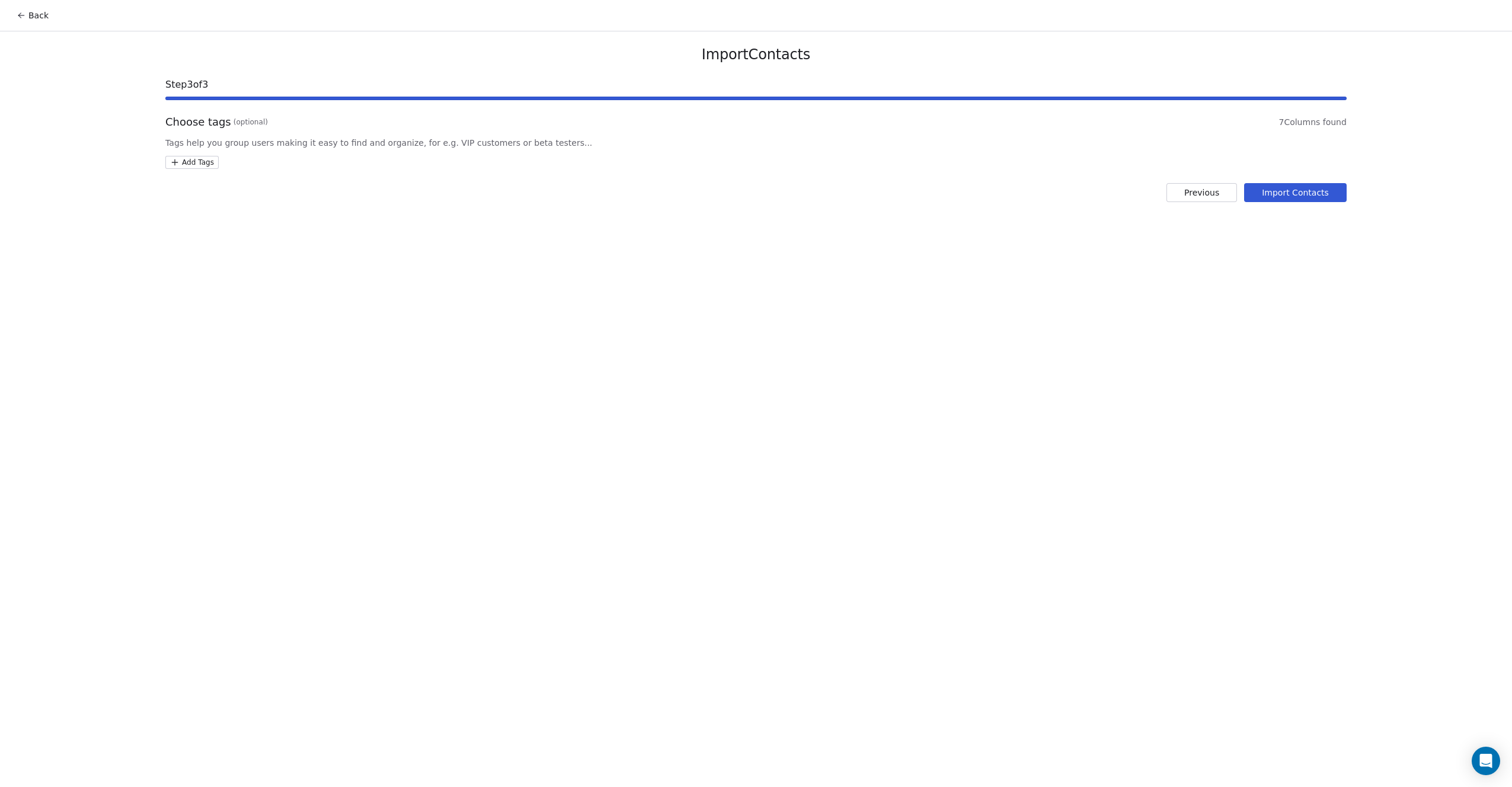
click at [197, 158] on html "Back Import Contacts Step 3 of 3 Choose tags (optional) 7 Columns found Tags he…" at bounding box center [756, 394] width 1512 height 787
click at [211, 220] on div "so_bridge_to_rye_oct_2025" at bounding box center [235, 221] width 81 height 11
click at [882, 238] on html "Back Import Contacts Step 3 of 3 Choose tags (optional) 7 Columns found Tags he…" at bounding box center [756, 394] width 1512 height 787
click at [1285, 195] on button "Import Contacts" at bounding box center [1295, 192] width 102 height 19
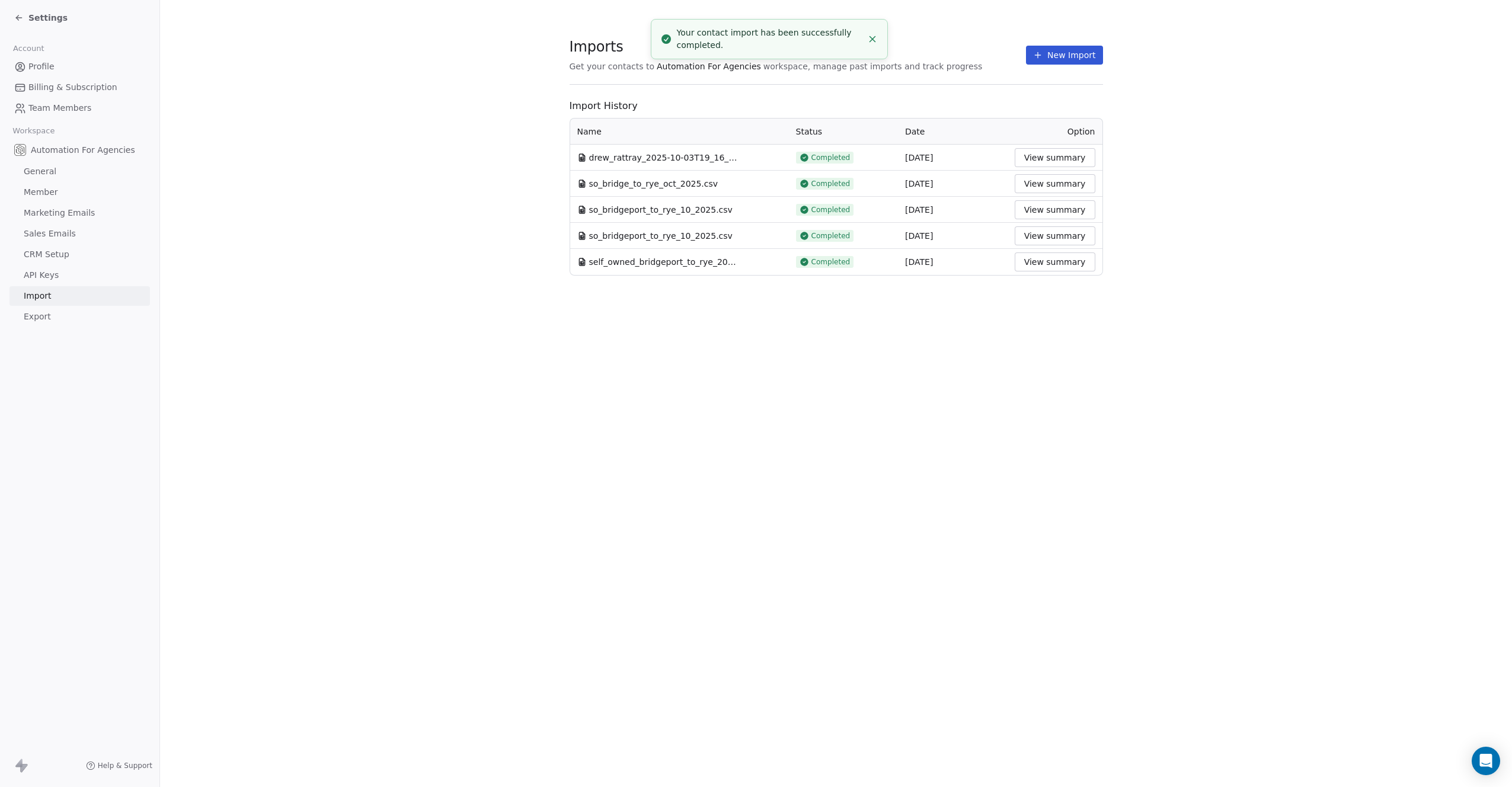
click at [43, 19] on span "Settings" at bounding box center [48, 18] width 39 height 12
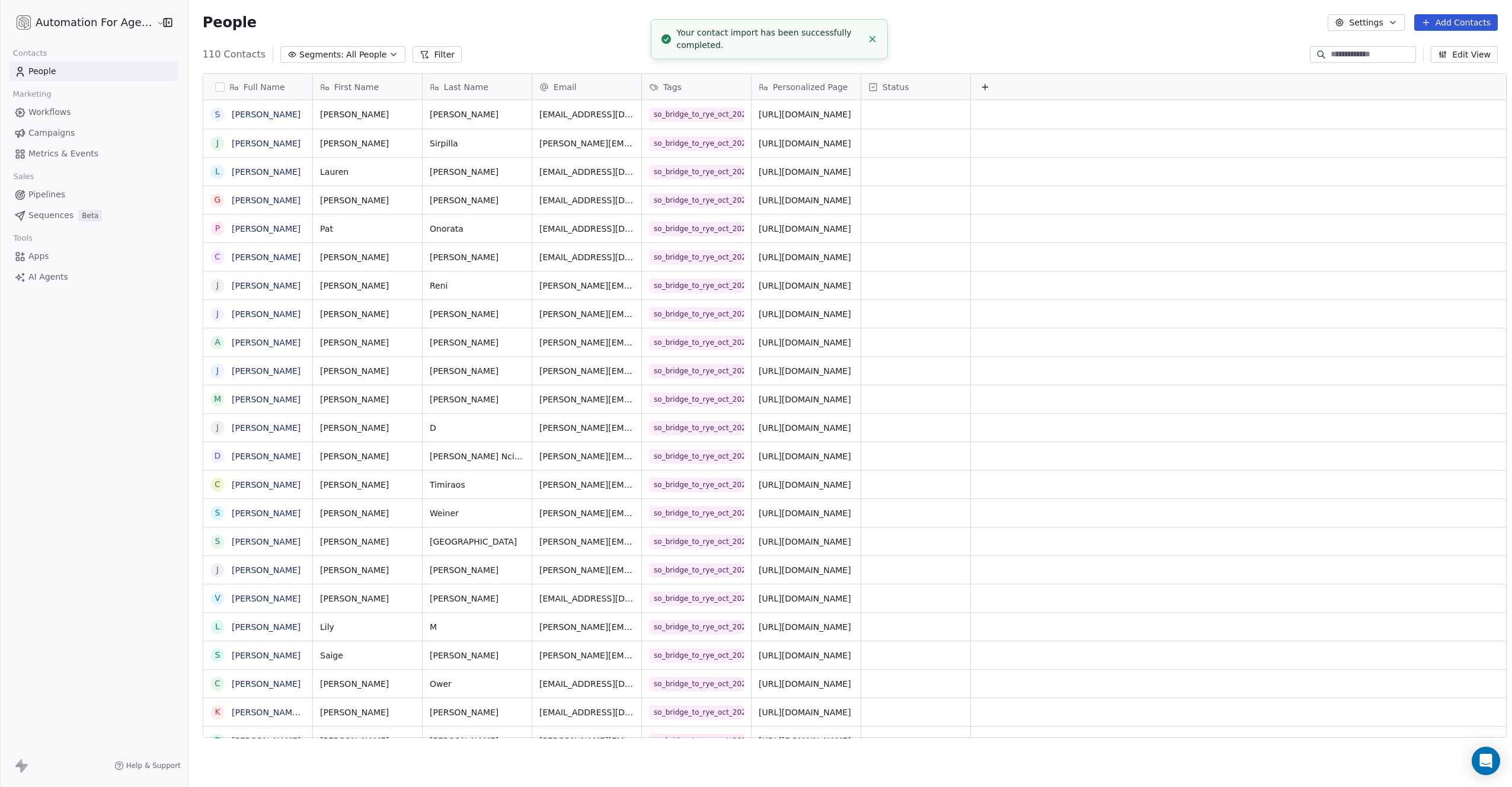
scroll to position [684, 1323]
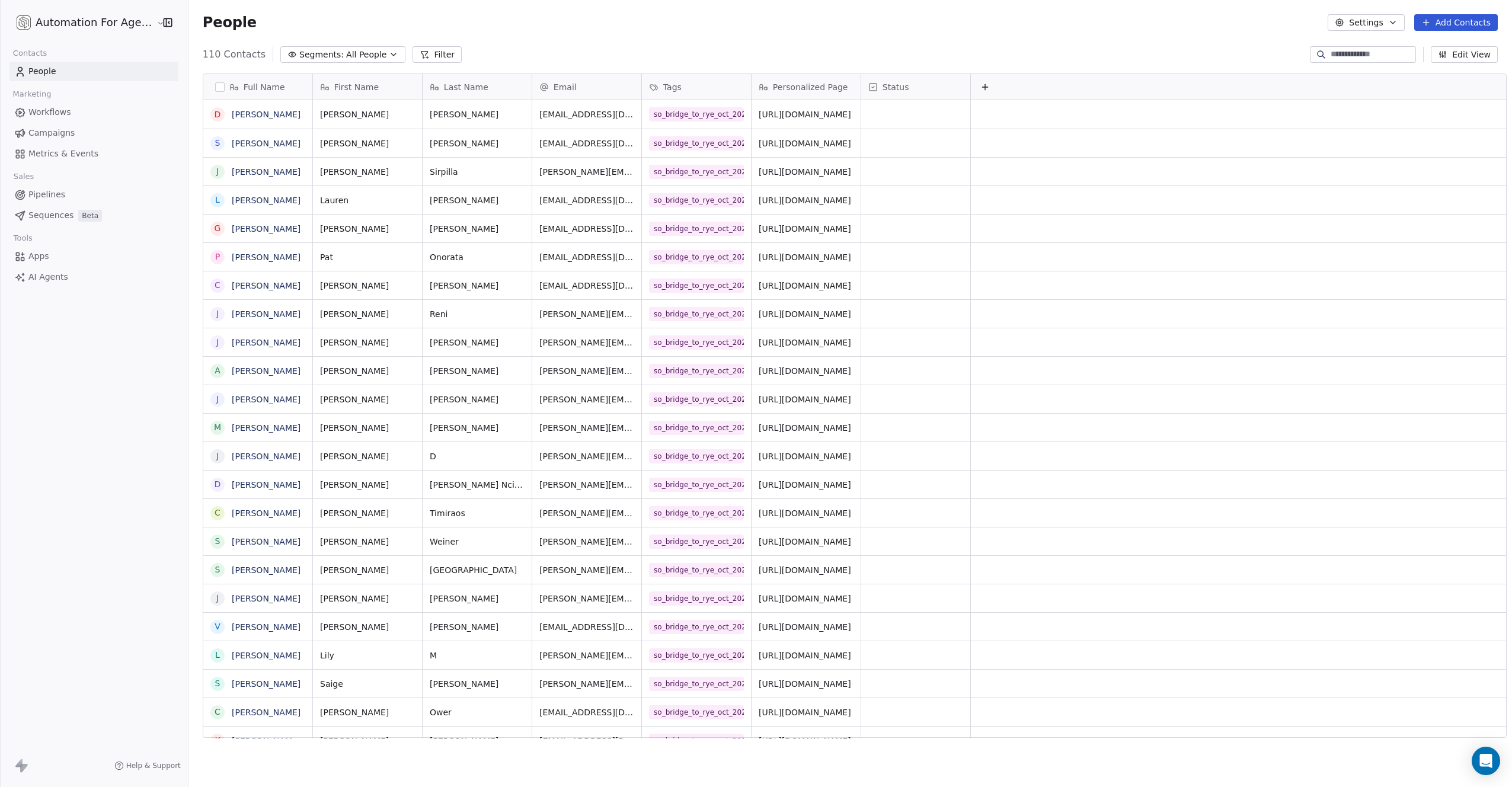
click at [42, 113] on span "Workflows" at bounding box center [49, 112] width 43 height 13
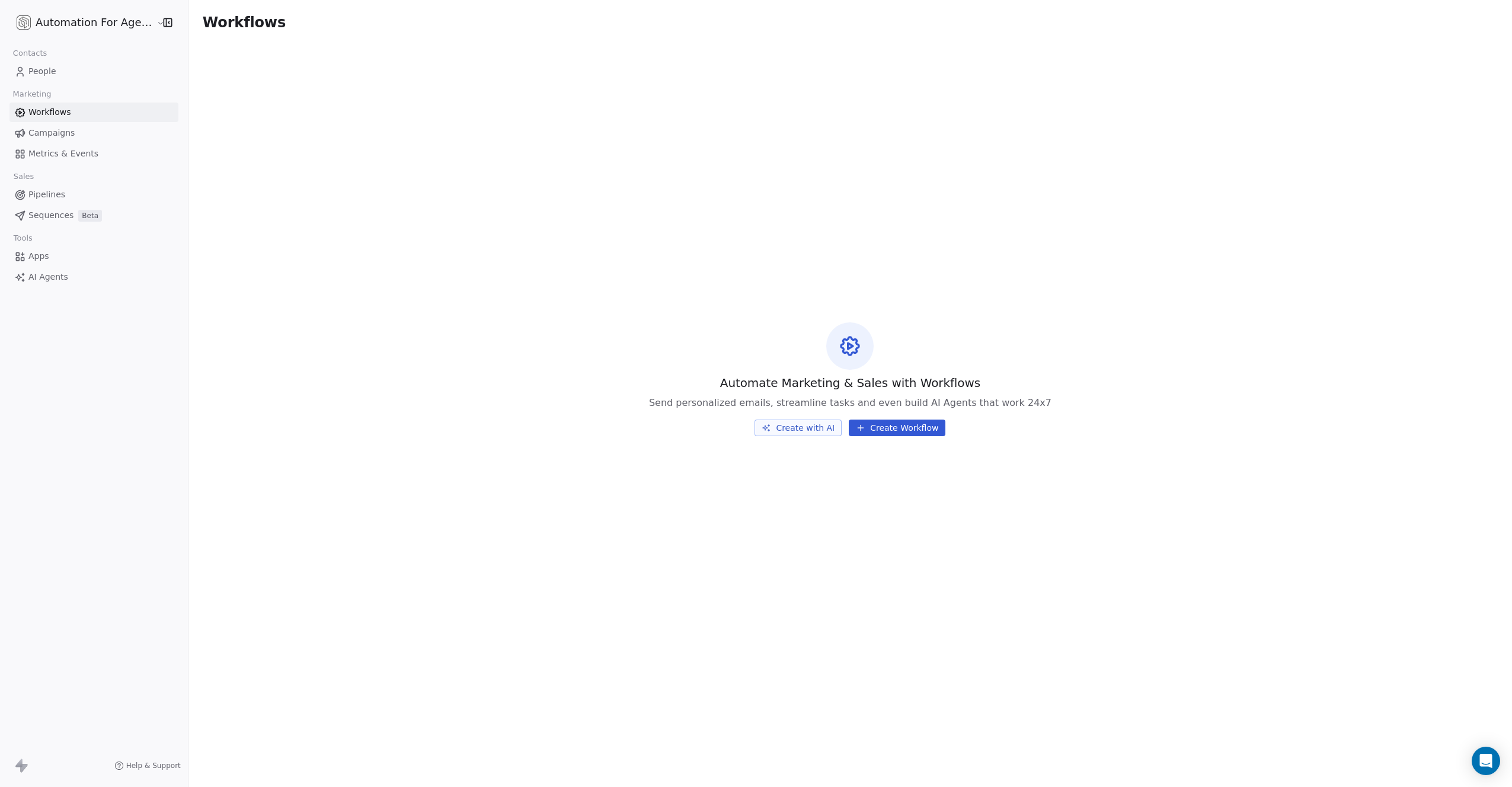
click at [787, 428] on button "Create with AI" at bounding box center [798, 428] width 87 height 16
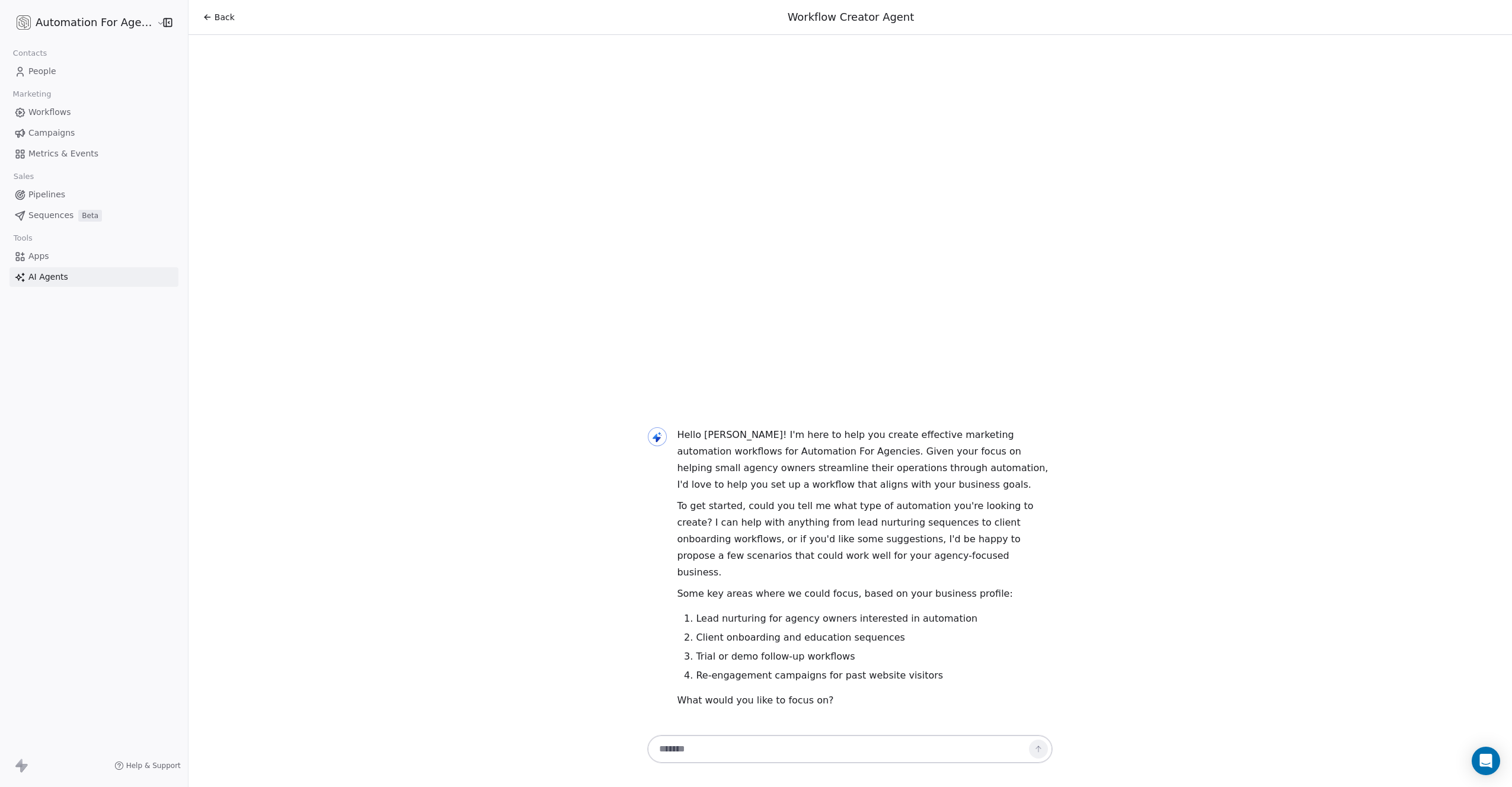
click at [469, 360] on div "Back Workflow Creator Agent Hello [PERSON_NAME]! I'm here to help you create ef…" at bounding box center [850, 394] width 1323 height 787
click at [685, 750] on textarea at bounding box center [838, 750] width 371 height 22
paste textarea "**********"
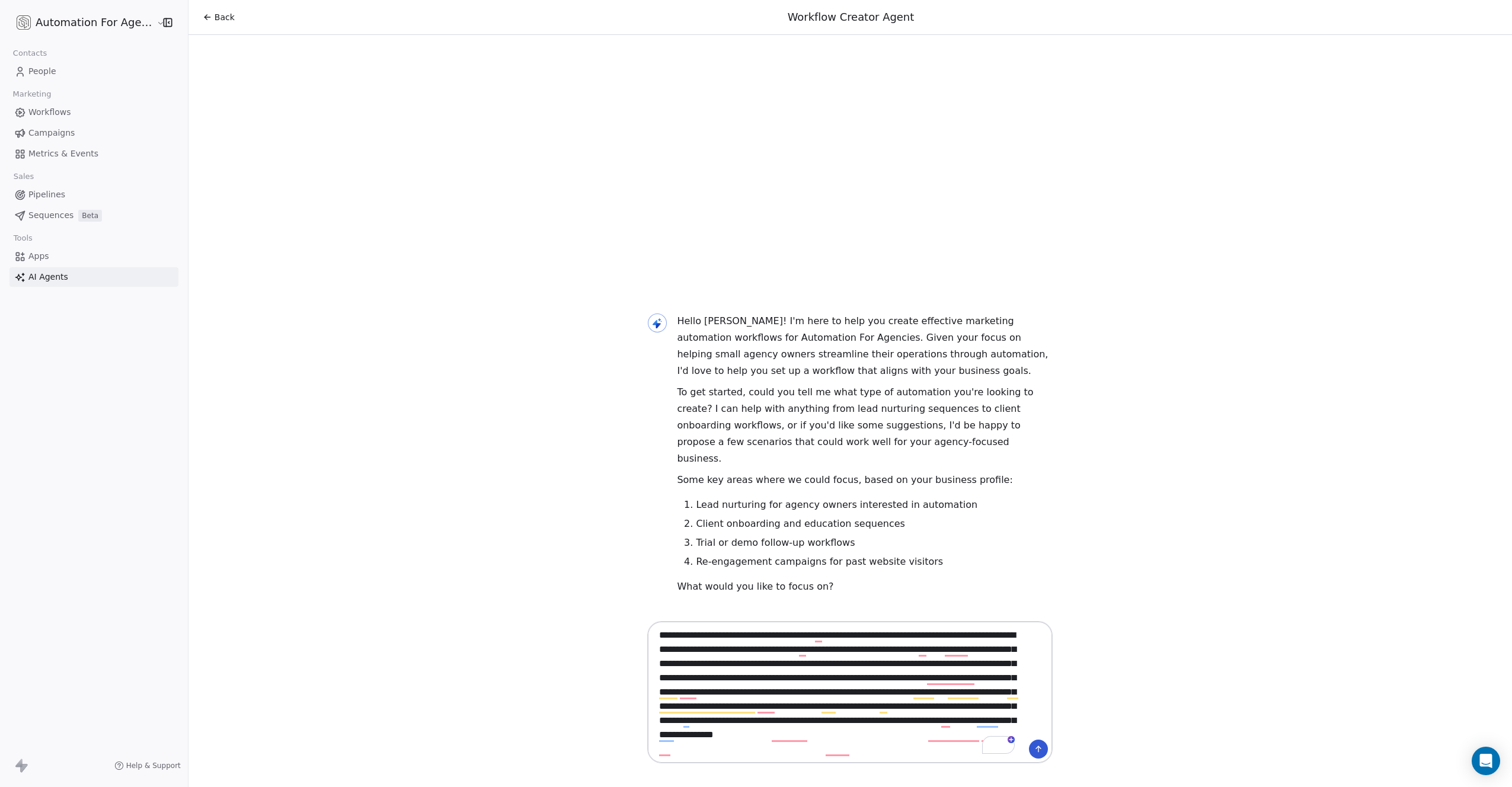
type textarea "**********"
click at [1034, 751] on icon at bounding box center [1038, 749] width 9 height 9
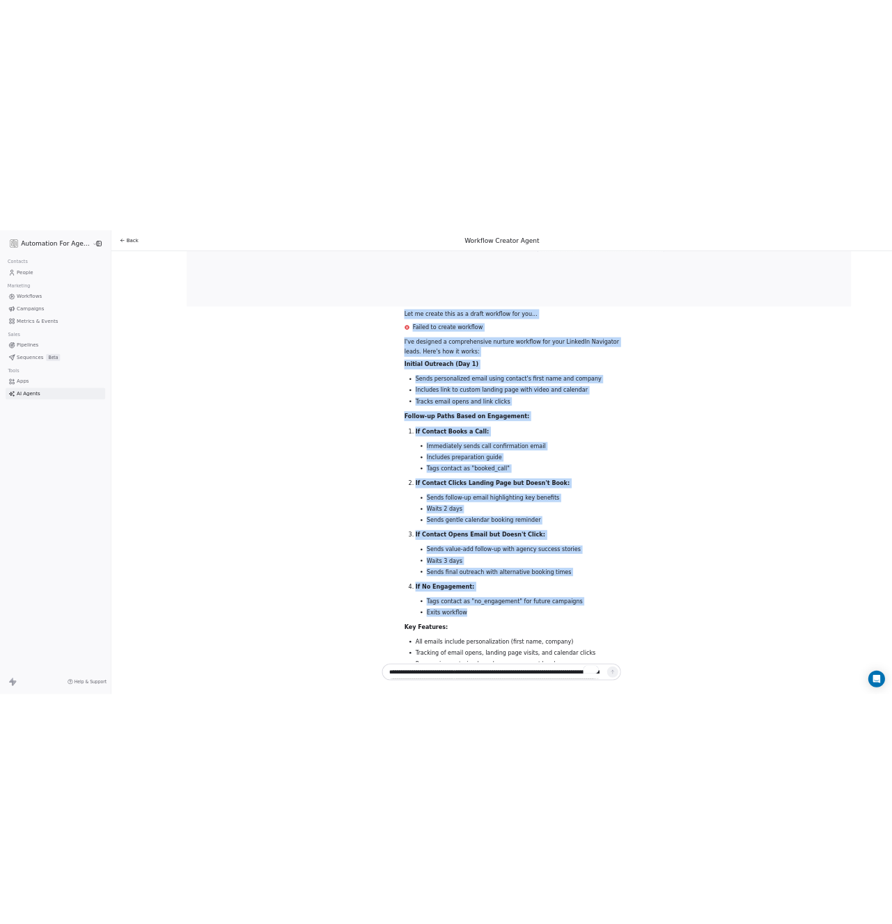
scroll to position [2730, 0]
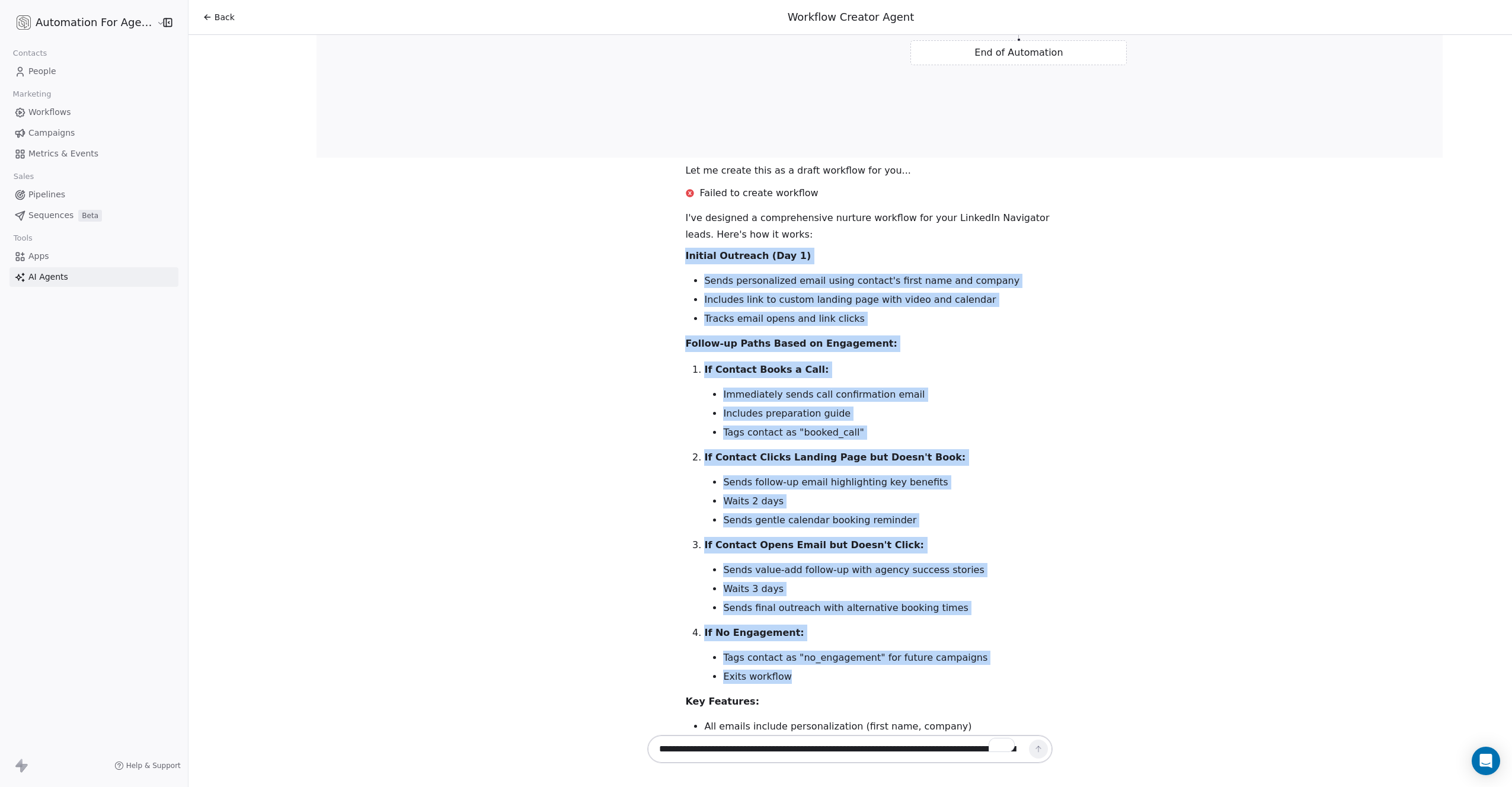
drag, startPoint x: 782, startPoint y: 487, endPoint x: 677, endPoint y: 215, distance: 291.6
click at [685, 215] on div "I've designed a comprehensive nurture workflow for your LinkedIn Navigator lead…" at bounding box center [869, 566] width 368 height 714
copy div "Initial Outreach (Day 1) Sends personalized email using contact's first name an…"
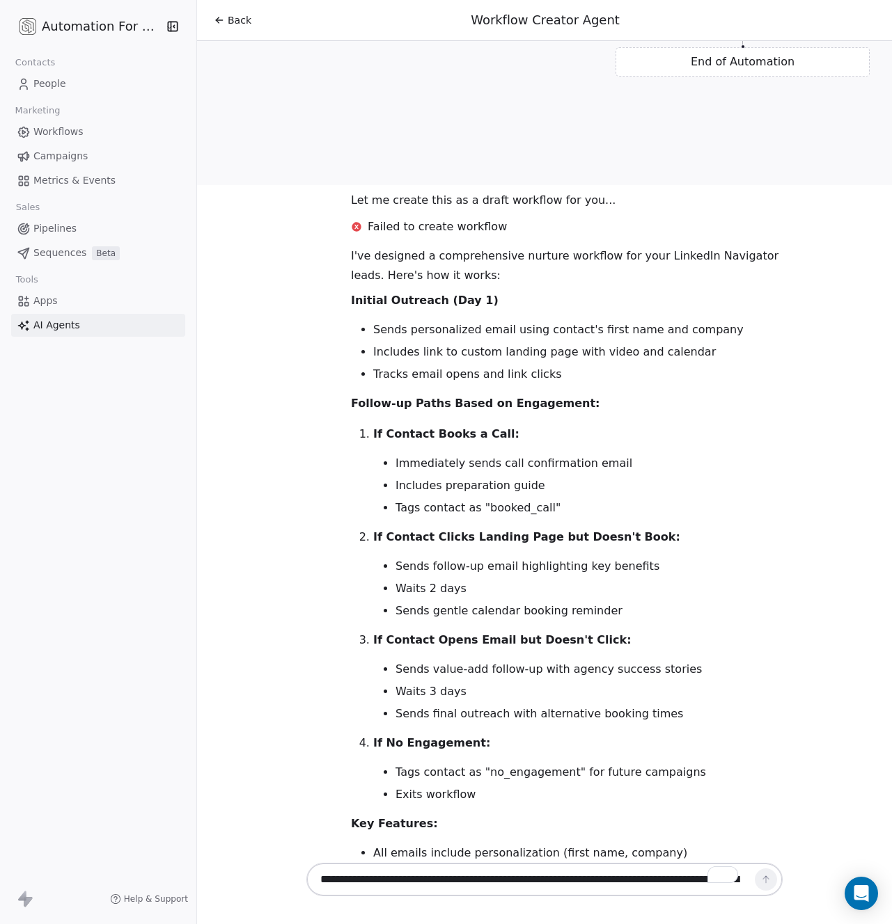
click at [202, 470] on div "Hello [PERSON_NAME]! I'm here to help you create effective marketing automation…" at bounding box center [544, 450] width 695 height 819
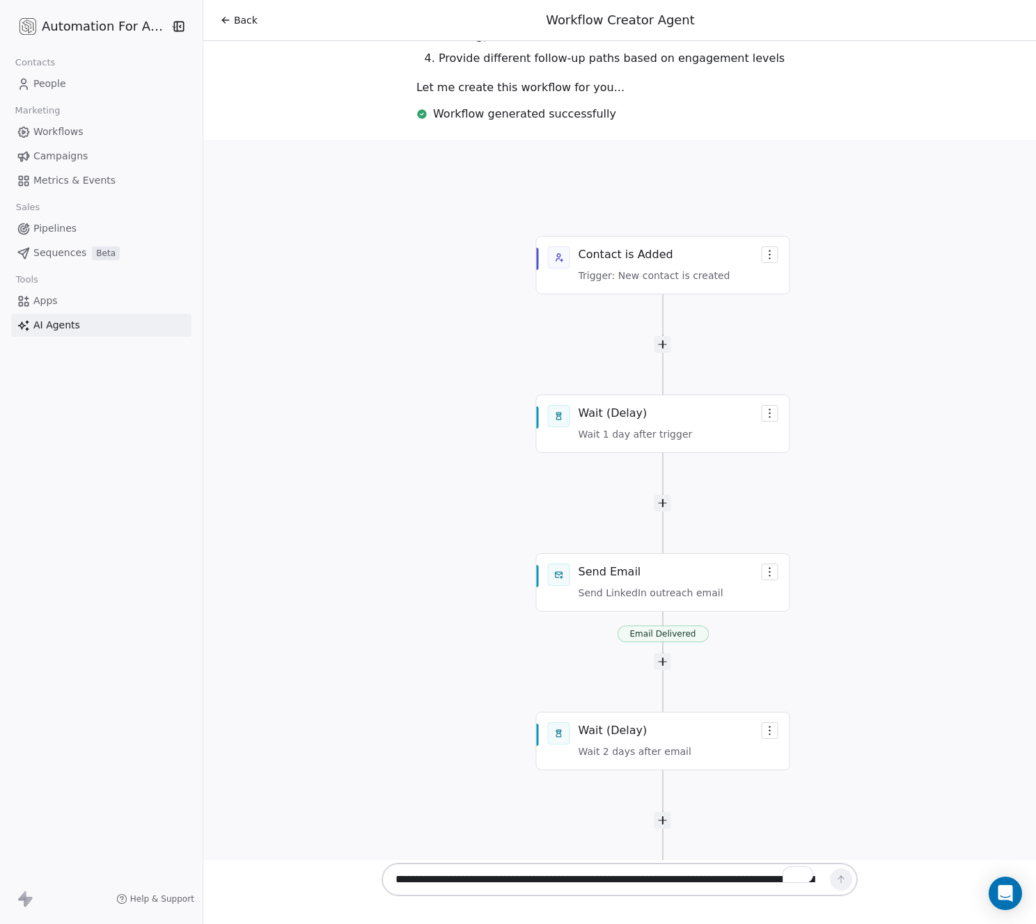
scroll to position [855, 0]
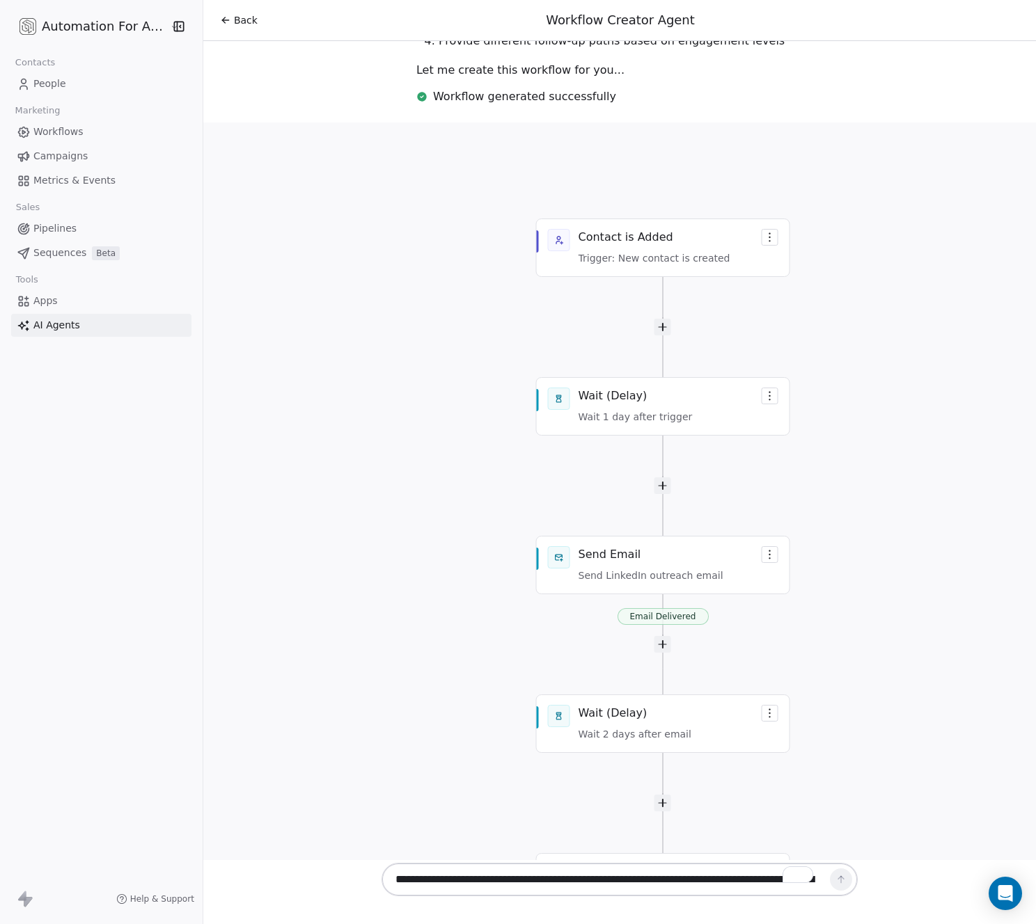
drag, startPoint x: 587, startPoint y: 307, endPoint x: 451, endPoint y: 301, distance: 135.8
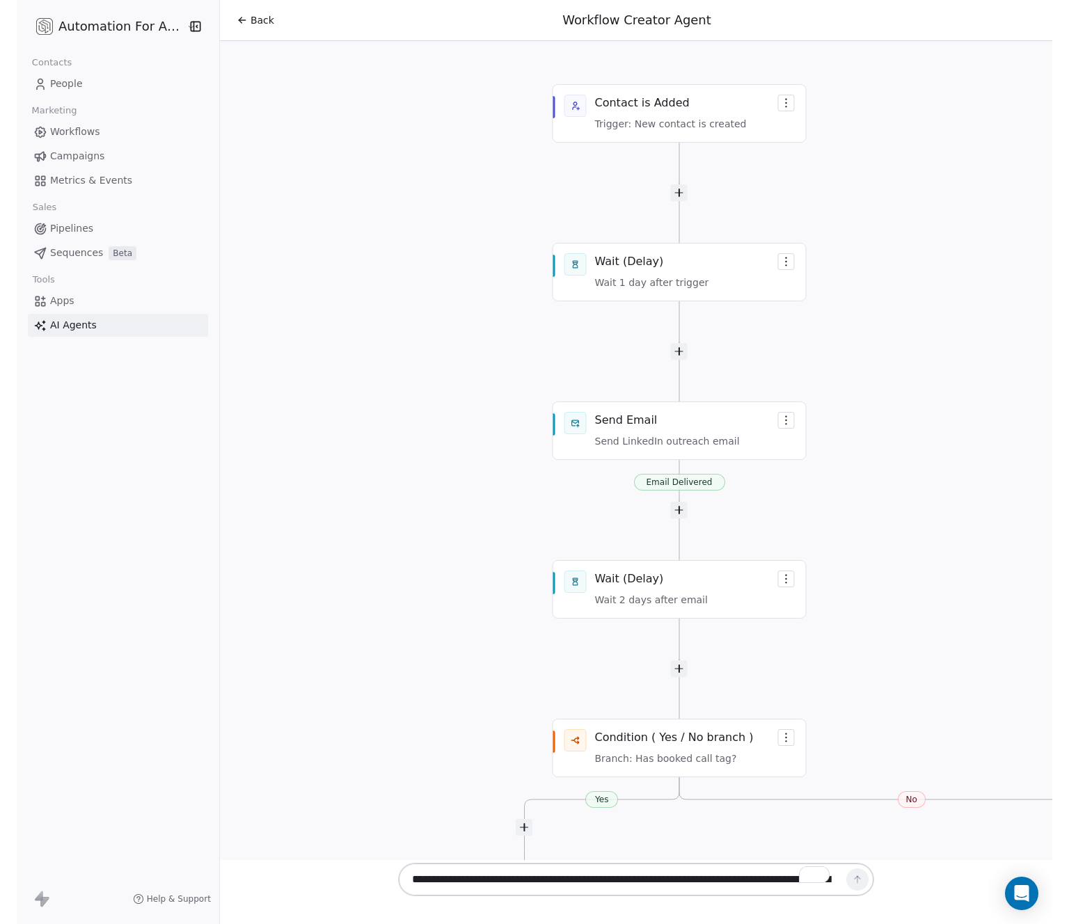
scroll to position [972, 0]
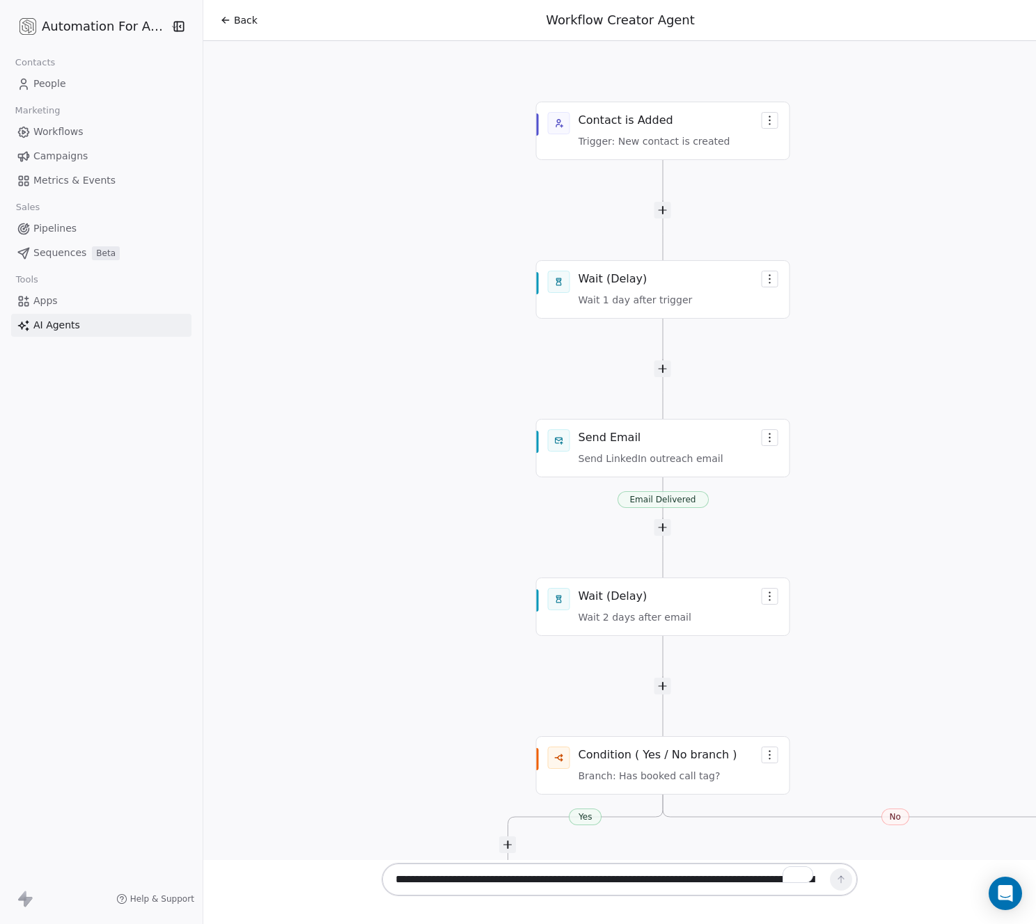
drag, startPoint x: 2, startPoint y: 310, endPoint x: -9, endPoint y: 309, distance: 11.2
click at [0, 309] on html "Automation For Agencies Contacts People Marketing Workflows Campaigns Metrics &…" at bounding box center [518, 462] width 1036 height 924
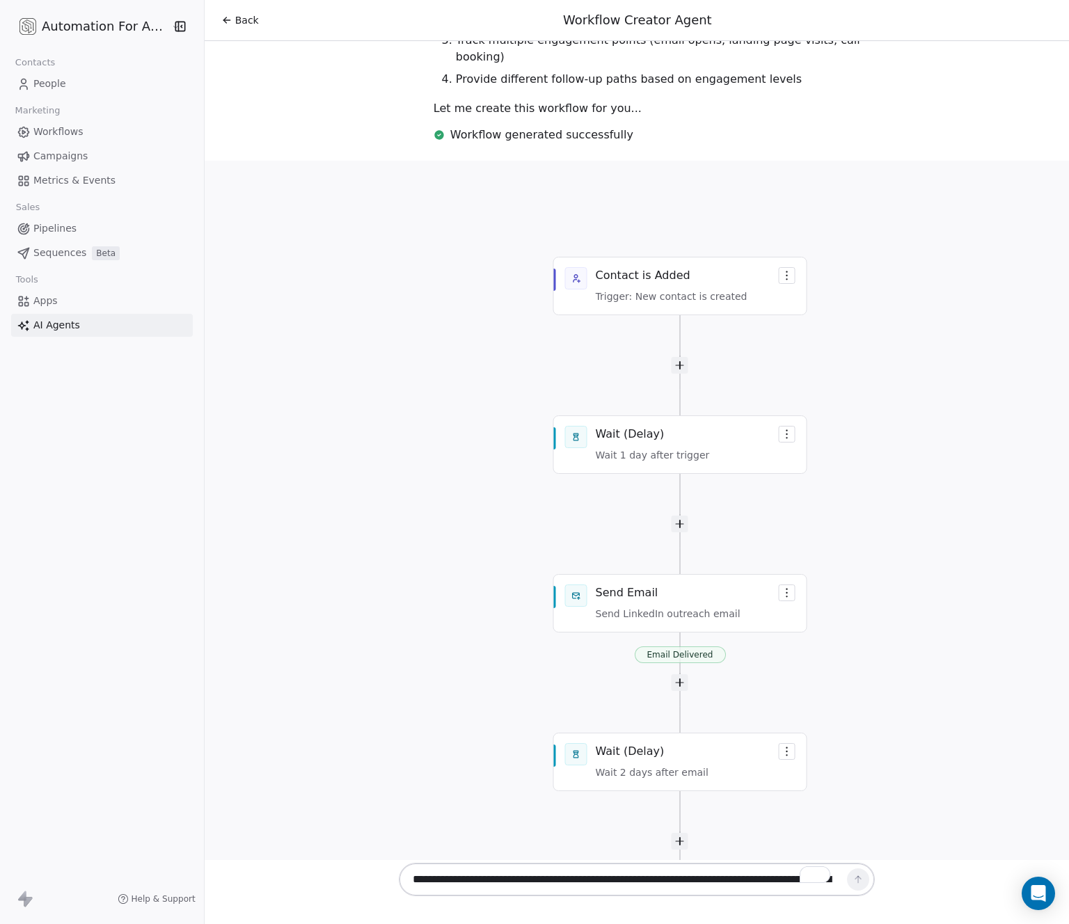
scroll to position [807, 0]
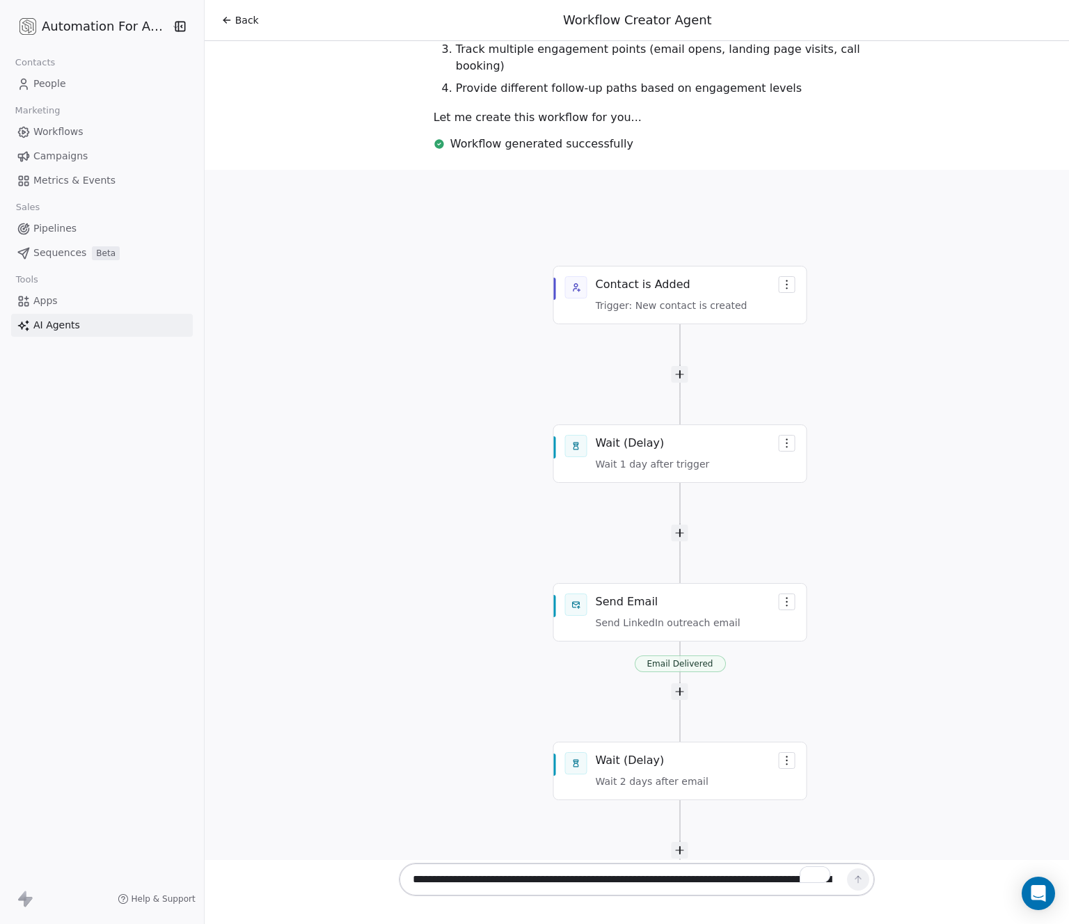
drag, startPoint x: 790, startPoint y: 229, endPoint x: 781, endPoint y: 232, distance: 9.5
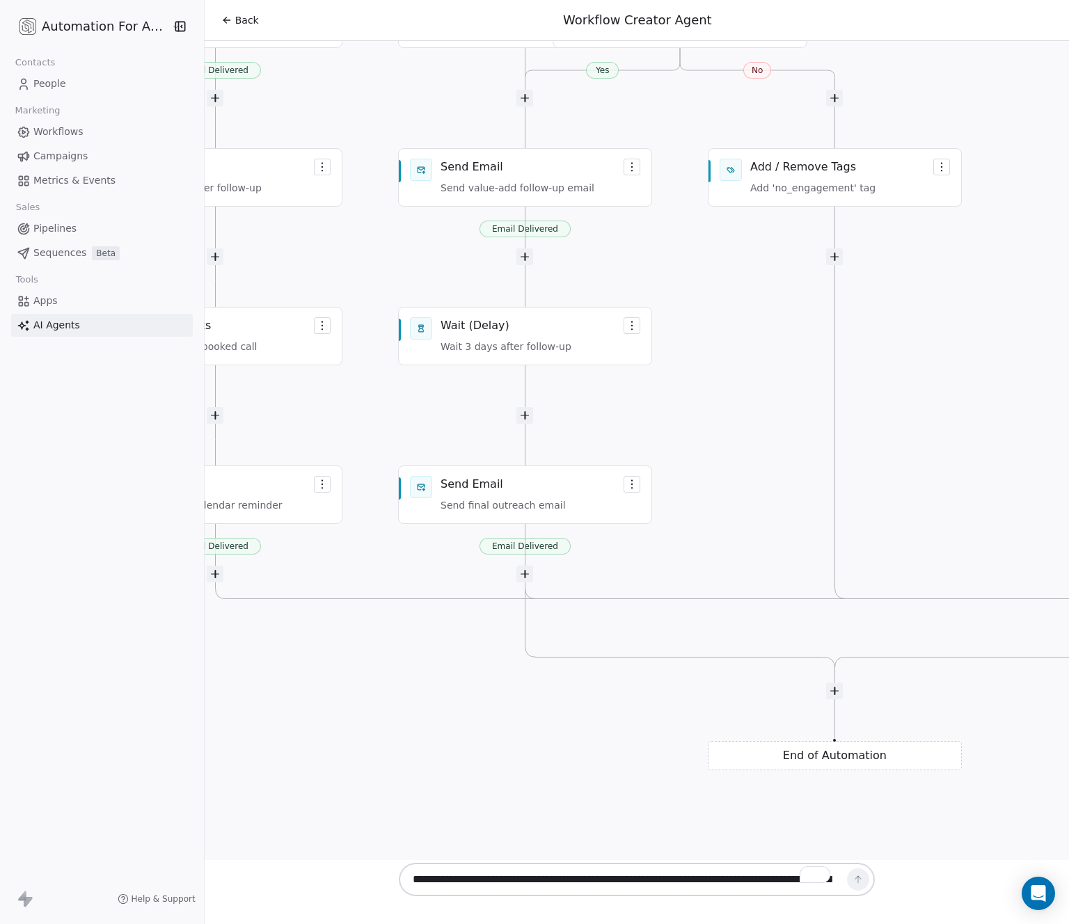
scroll to position [2179, 0]
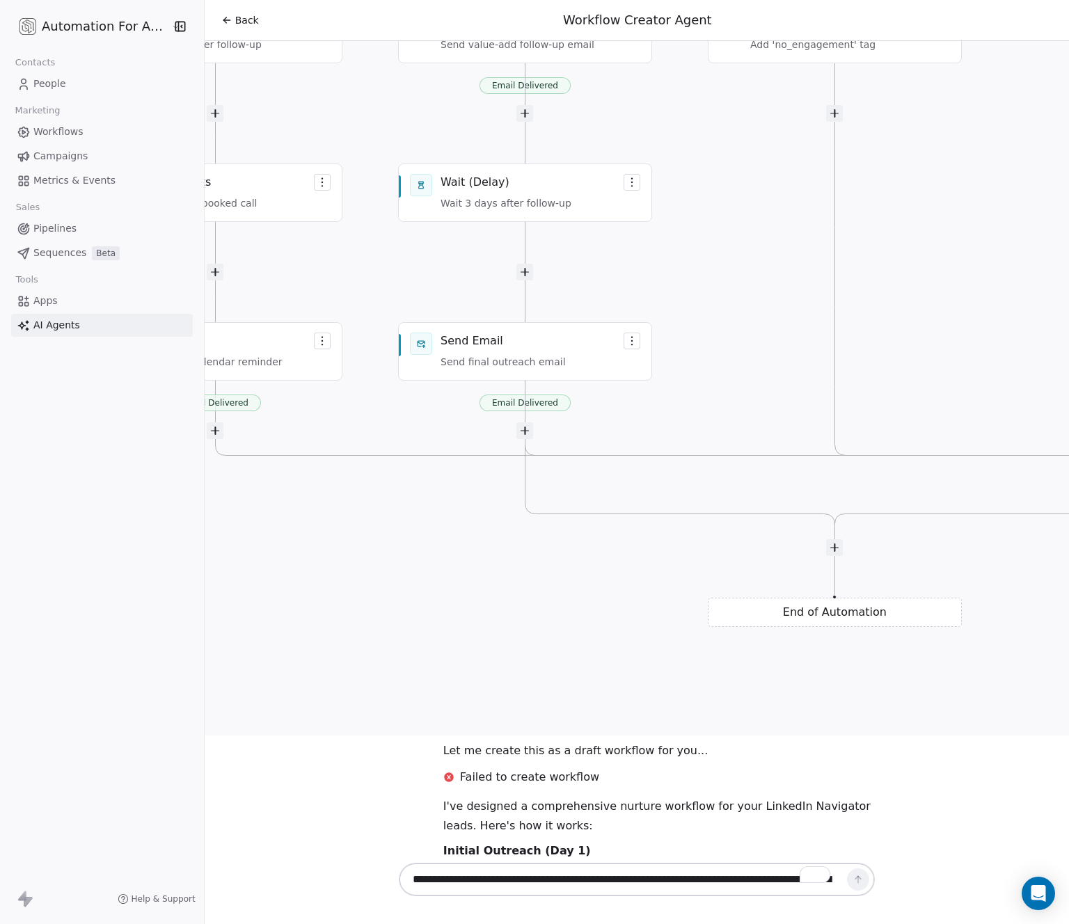
click at [434, 870] on textarea "**********" at bounding box center [623, 880] width 436 height 26
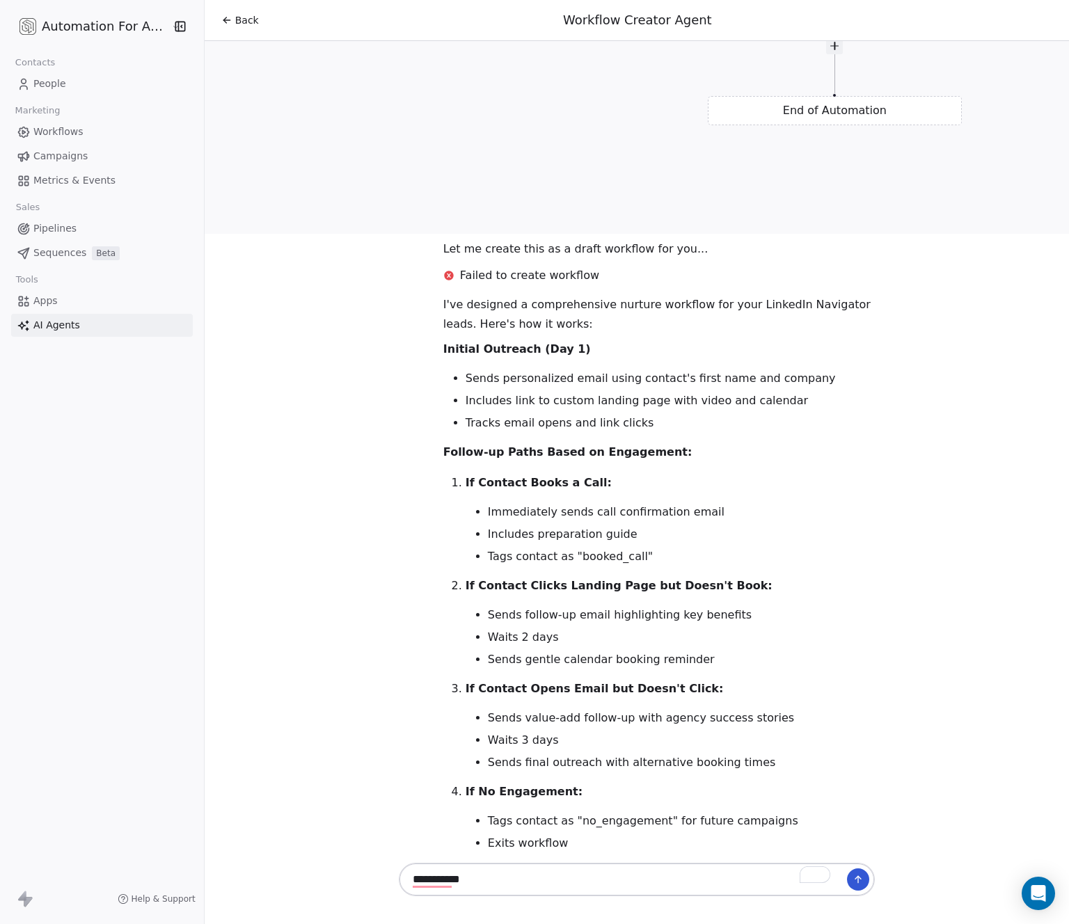
scroll to position [2920, 0]
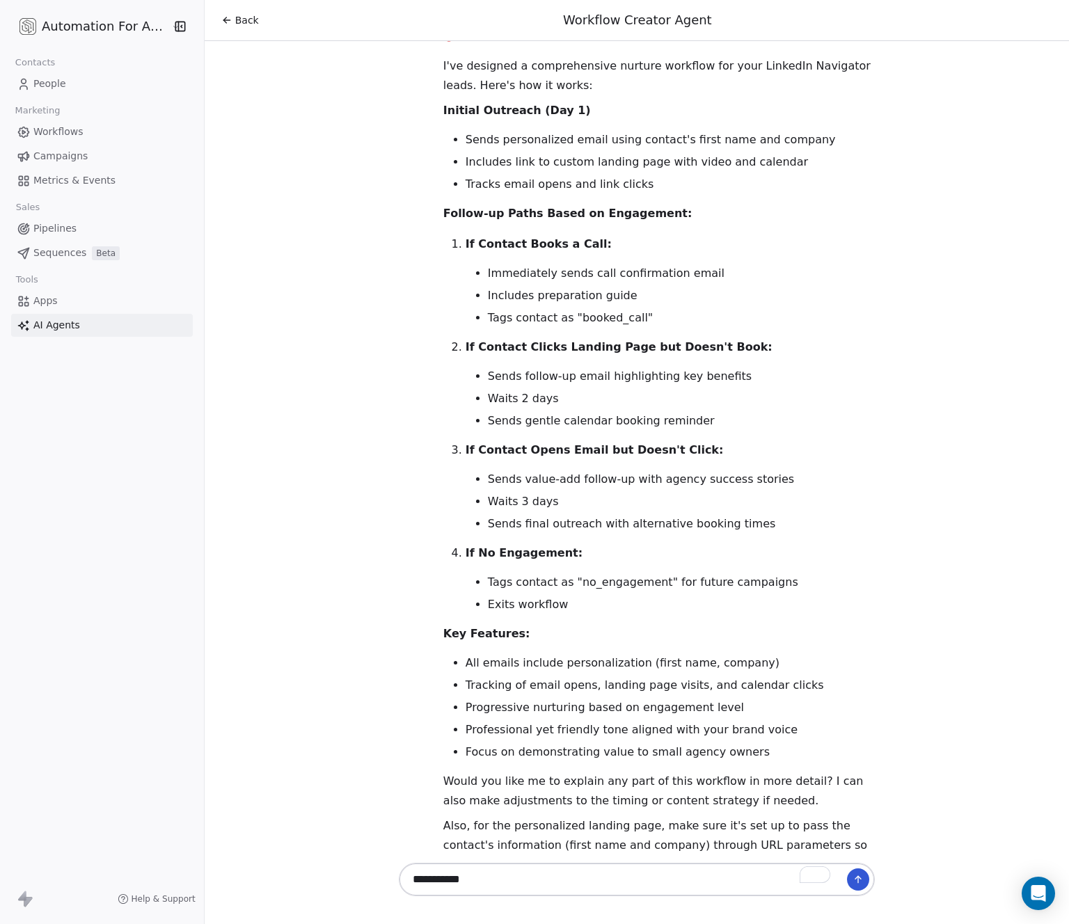
click at [478, 885] on textarea "**********" at bounding box center [623, 880] width 436 height 26
drag, startPoint x: 659, startPoint y: 876, endPoint x: 344, endPoint y: 848, distance: 316.6
click at [344, 848] on div "Back Workflow Creator Agent Hello [PERSON_NAME]! I'm here to help you create ef…" at bounding box center [637, 462] width 865 height 924
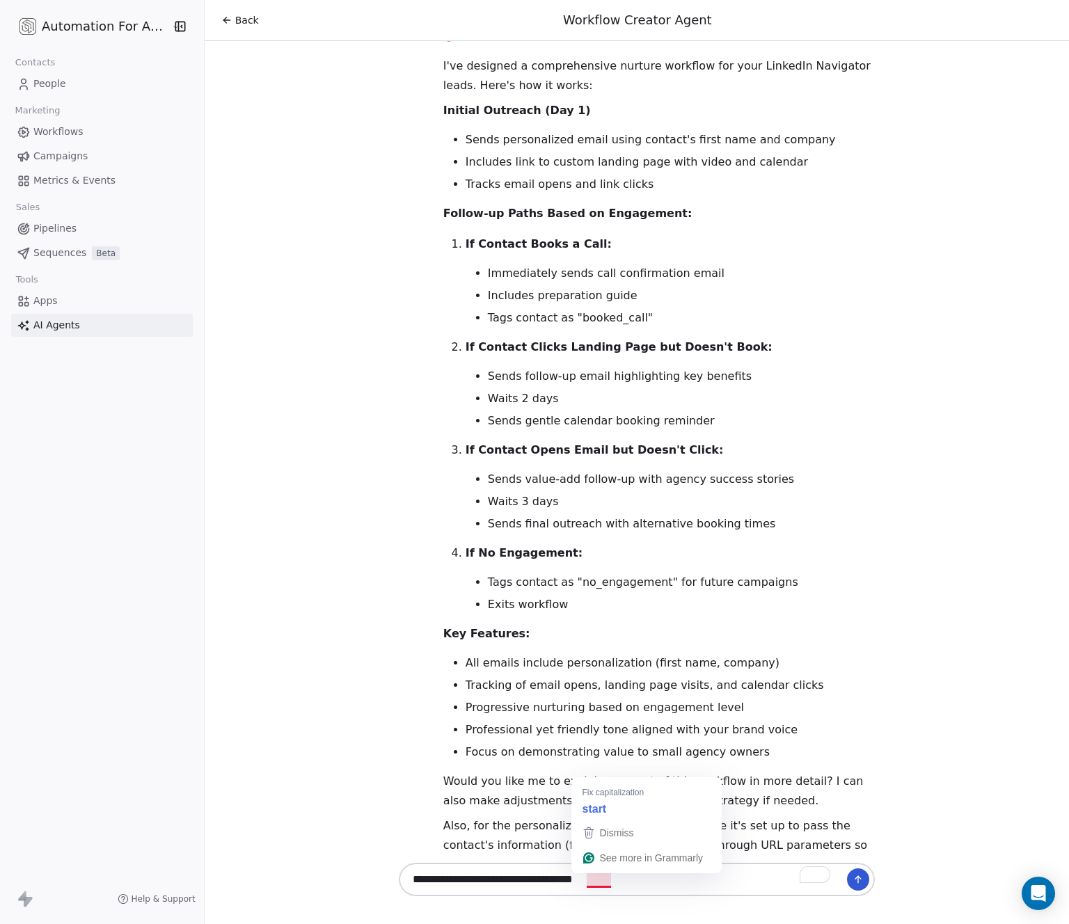
click at [599, 883] on textarea "**********" at bounding box center [623, 880] width 436 height 26
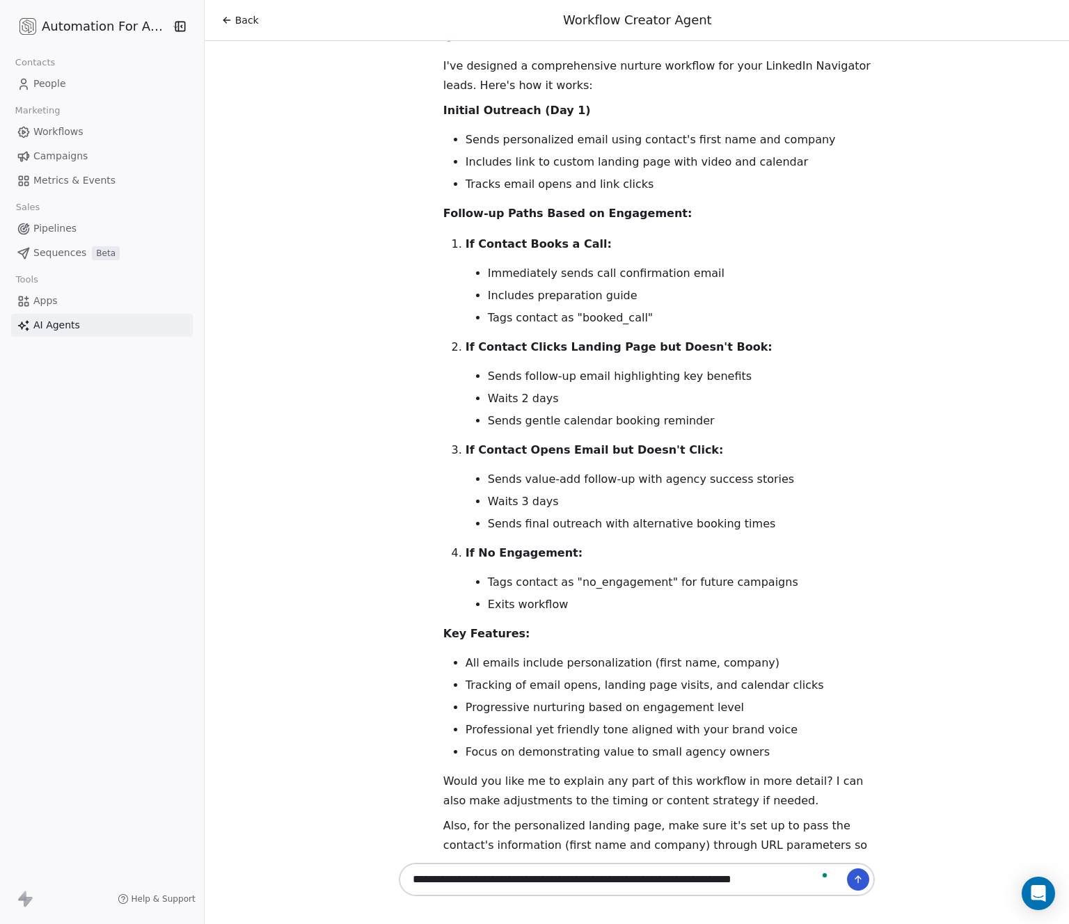
click at [715, 878] on textarea "**********" at bounding box center [623, 880] width 436 height 26
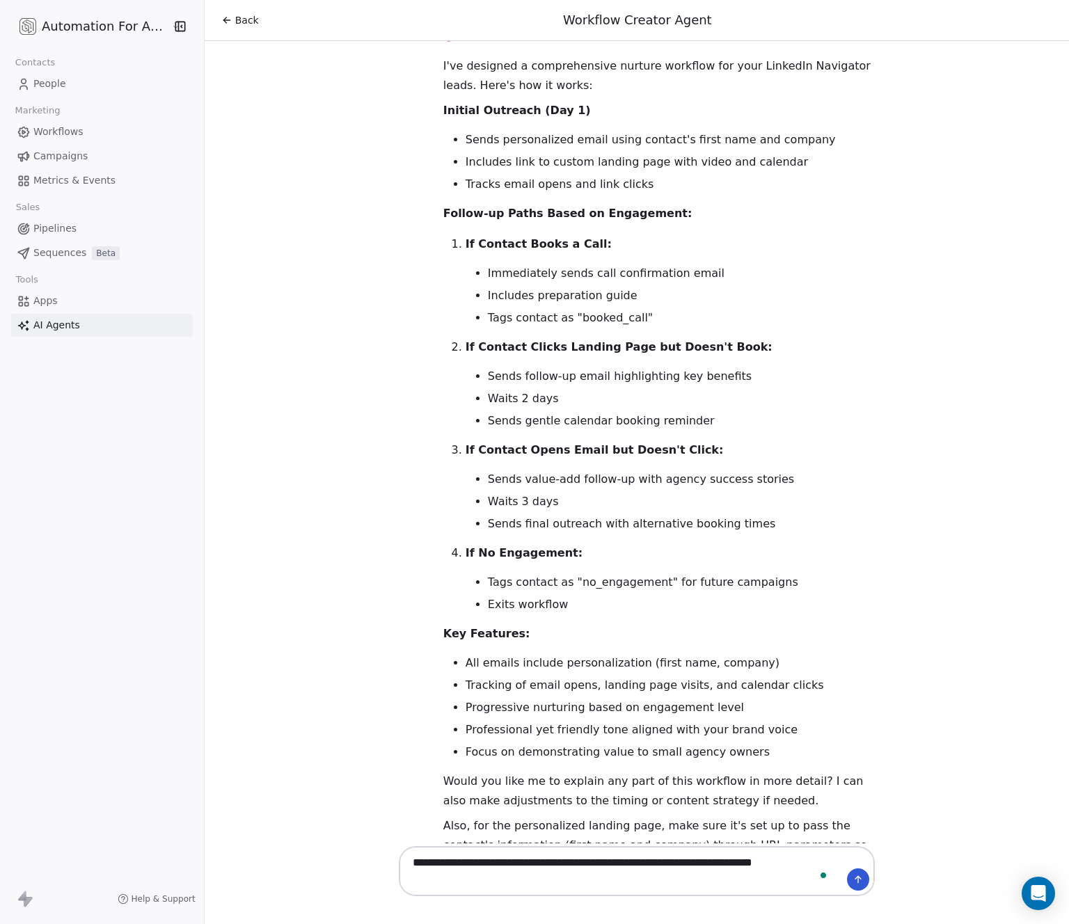
click at [794, 866] on textarea "**********" at bounding box center [623, 871] width 436 height 43
type textarea "**********"
click at [855, 879] on icon at bounding box center [856, 877] width 3 height 3
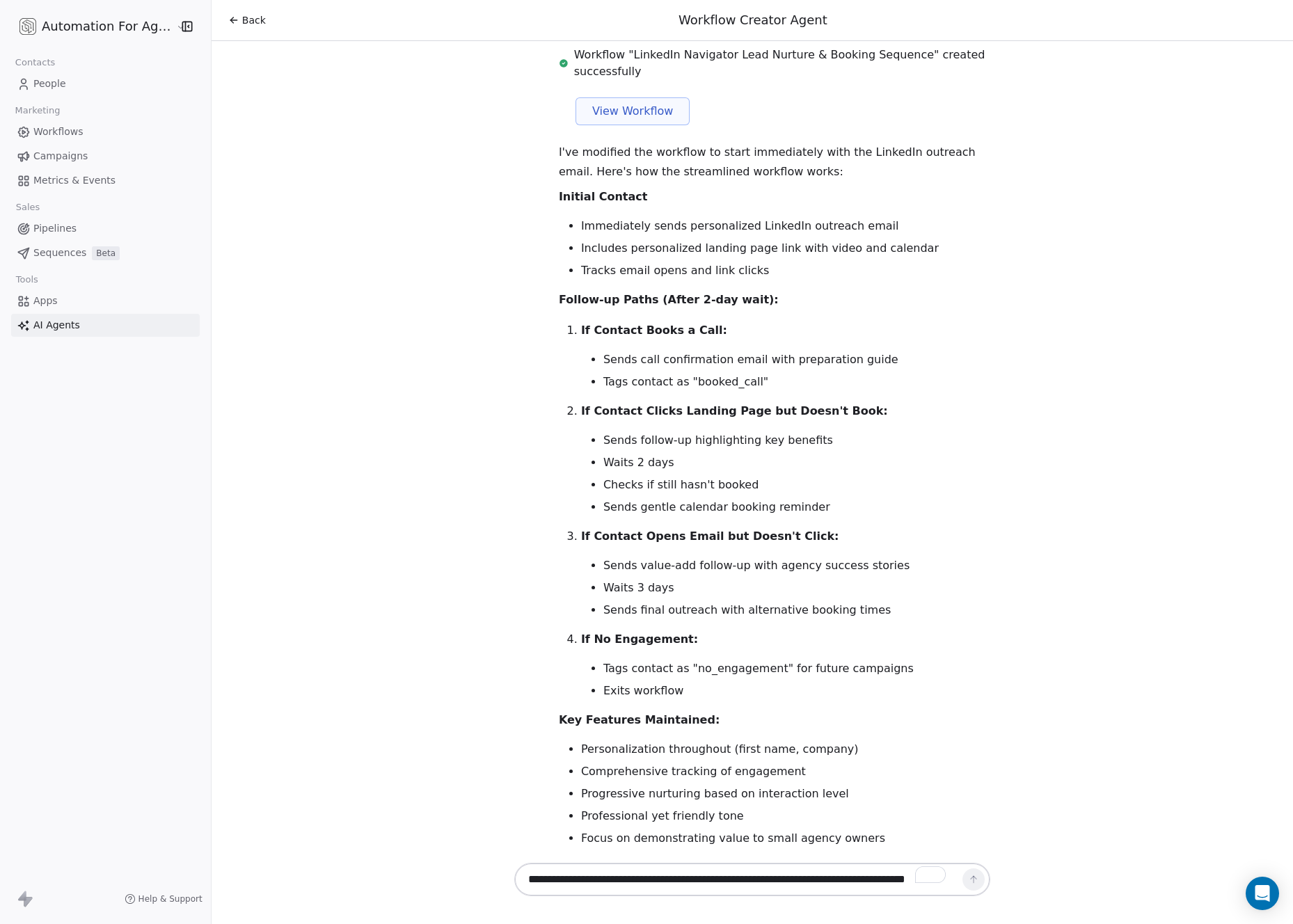
scroll to position [5770, 0]
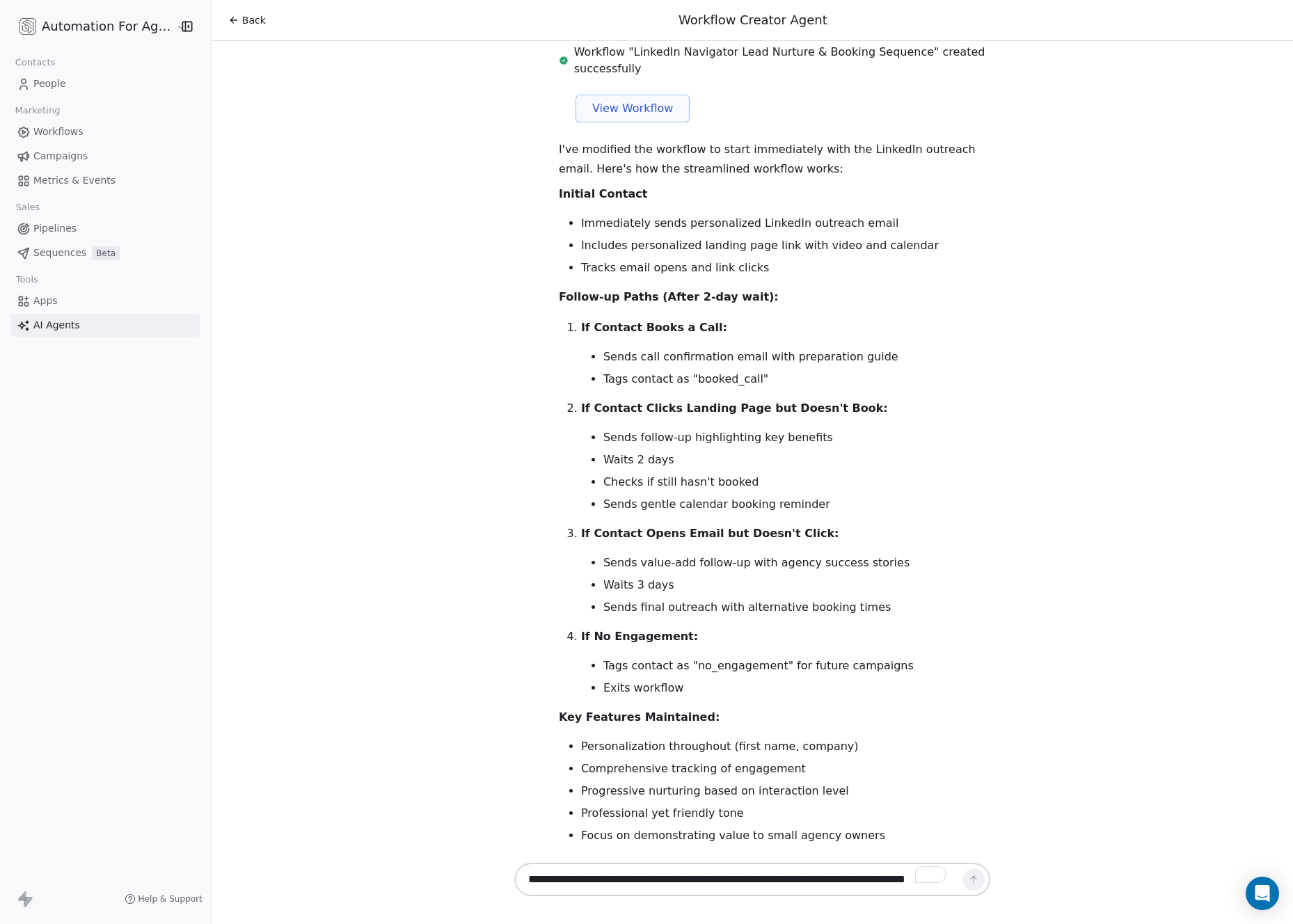
click at [545, 173] on div "I've modified the workflow to start immediately with the LinkedIn outreach emai…" at bounding box center [774, 520] width 465 height 760
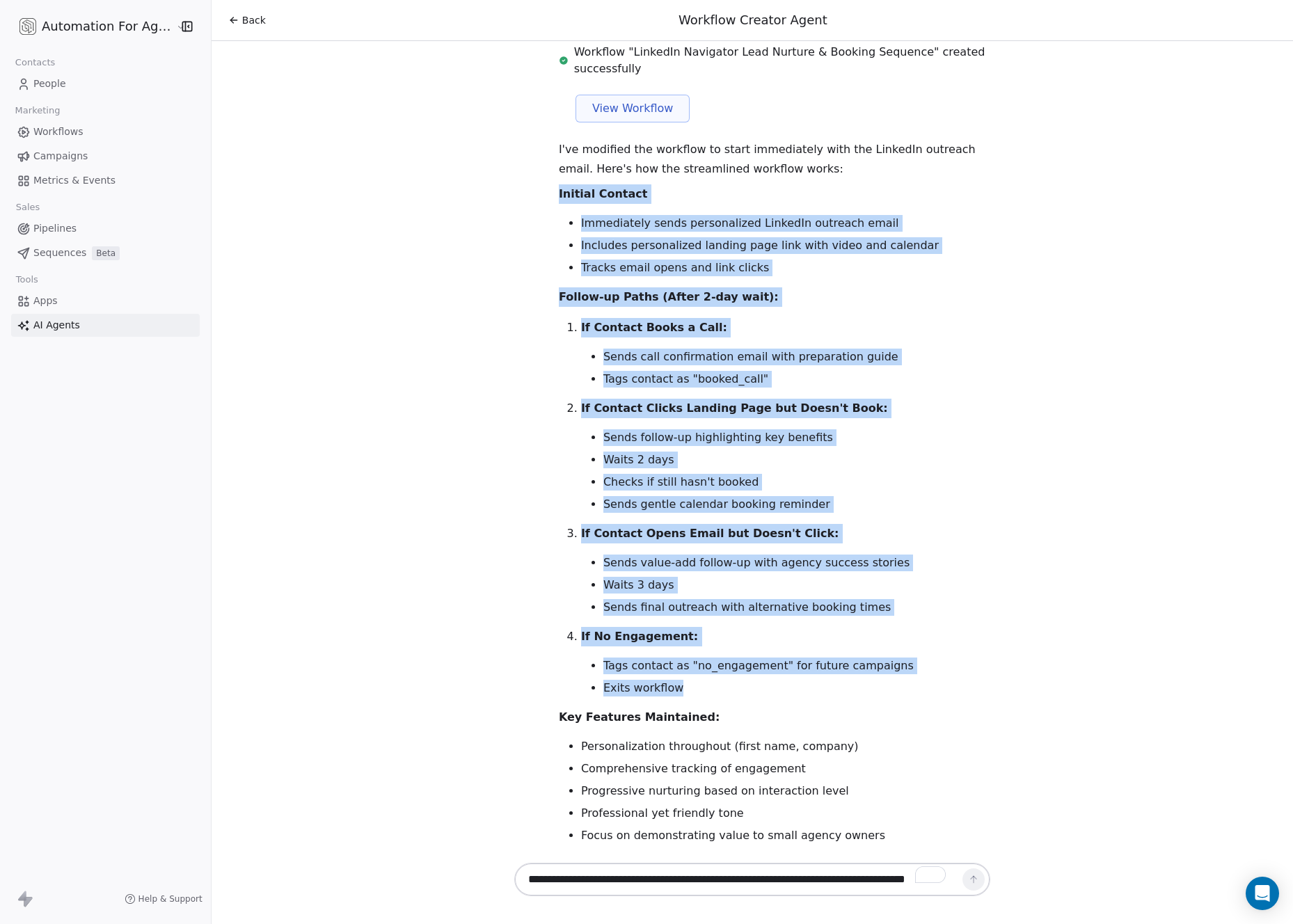
drag, startPoint x: 542, startPoint y: 116, endPoint x: 782, endPoint y: 615, distance: 552.9
click at [782, 615] on div "I've modified the workflow to start immediately with the LinkedIn outreach emai…" at bounding box center [774, 520] width 465 height 760
copy div "Initial Contact Immediately sends personalized LinkedIn outreach email Includes…"
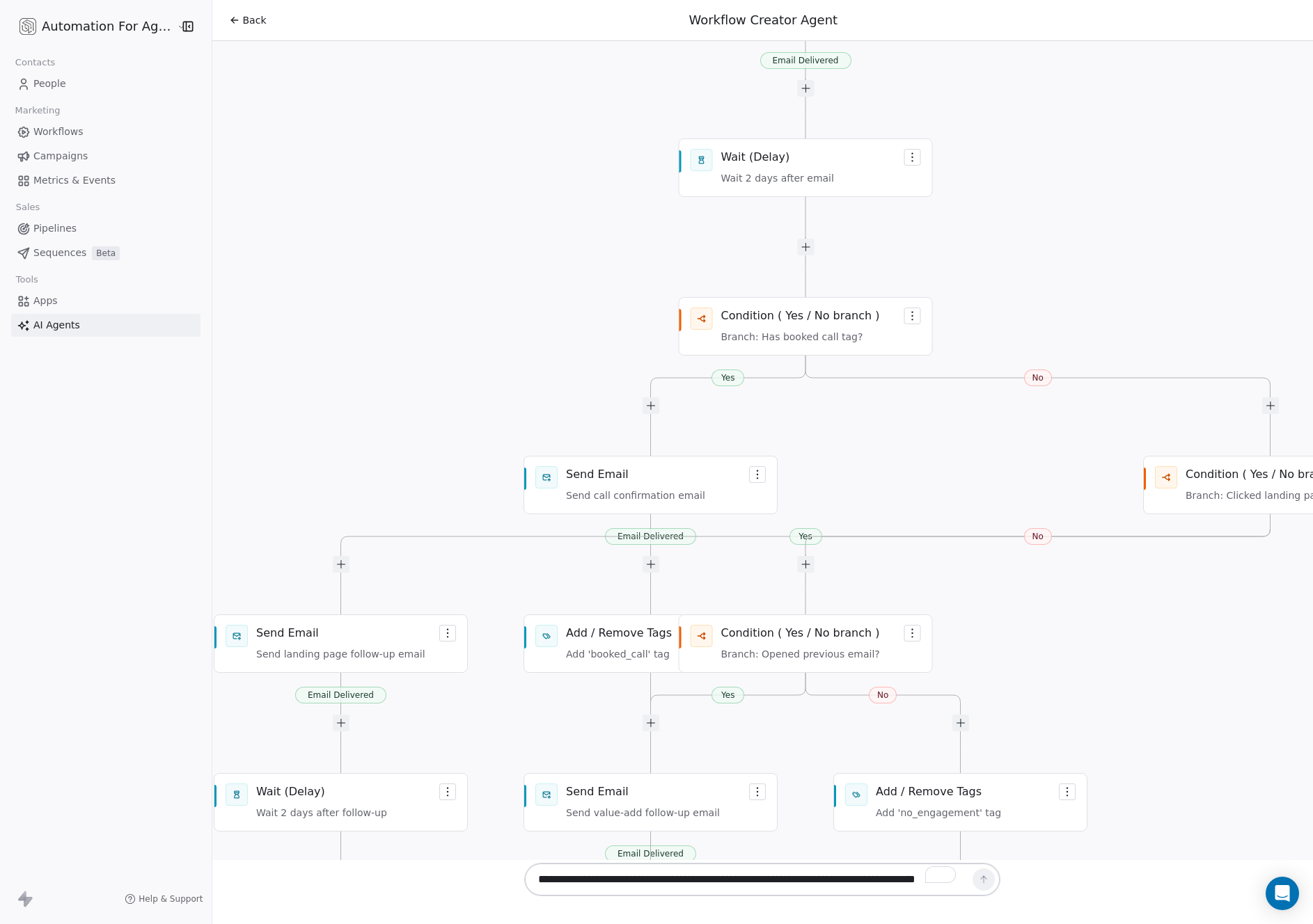
scroll to position [1437, 0]
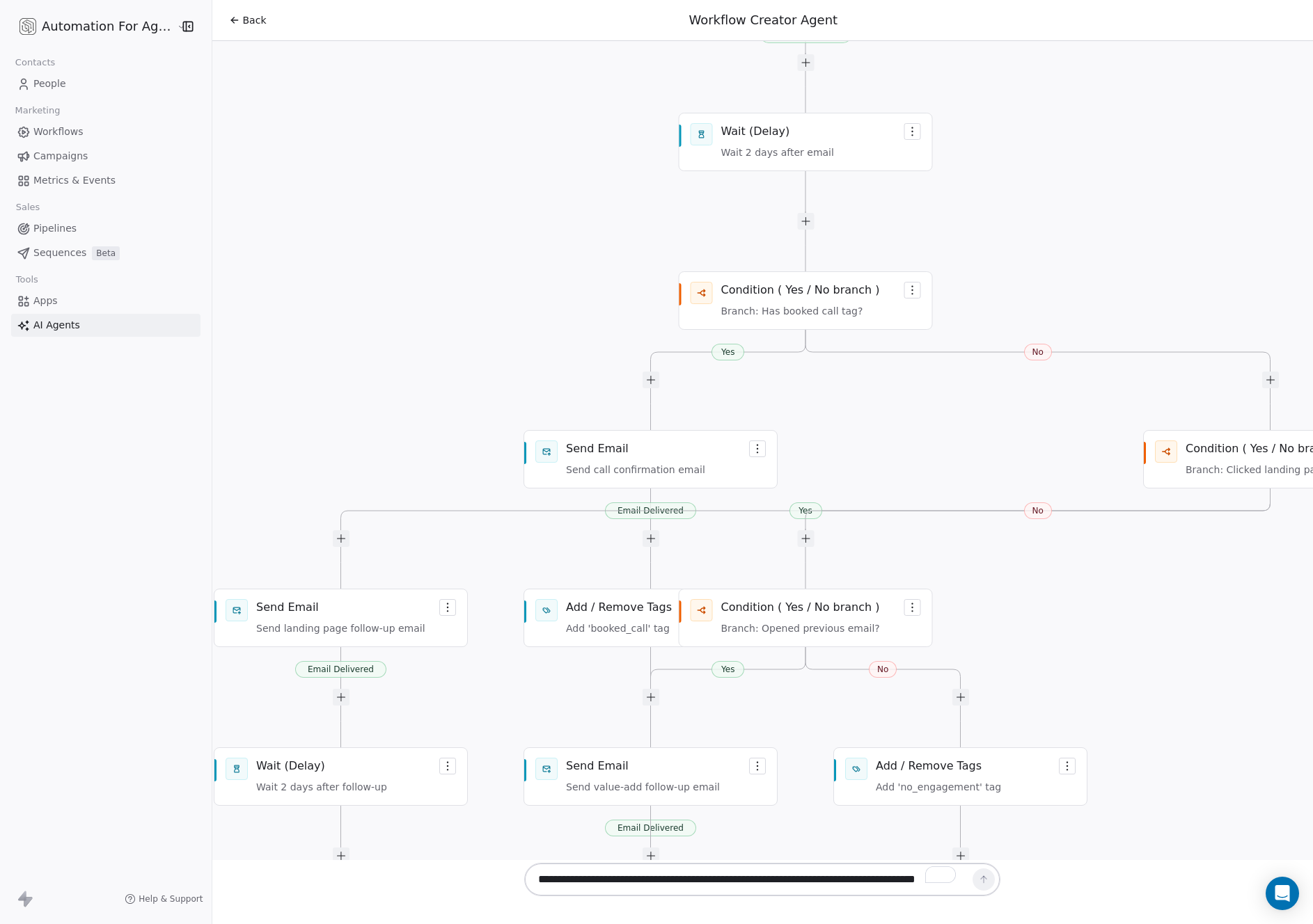
drag, startPoint x: 734, startPoint y: 553, endPoint x: 709, endPoint y: 546, distance: 26.7
click at [773, 551] on div "Workflow generated successfully Email Delivered Yes No Email Delivered Yes No E…" at bounding box center [797, 491] width 476 height 1975
drag, startPoint x: 696, startPoint y: 544, endPoint x: 845, endPoint y: 548, distance: 149.0
click at [787, 549] on div "Workflow generated successfully Email Delivered Yes No Email Delivered Yes No E…" at bounding box center [797, 491] width 476 height 1975
click at [853, 553] on div "Workflow generated successfully Email Delivered Yes No Email Delivered Yes No E…" at bounding box center [797, 491] width 476 height 1975
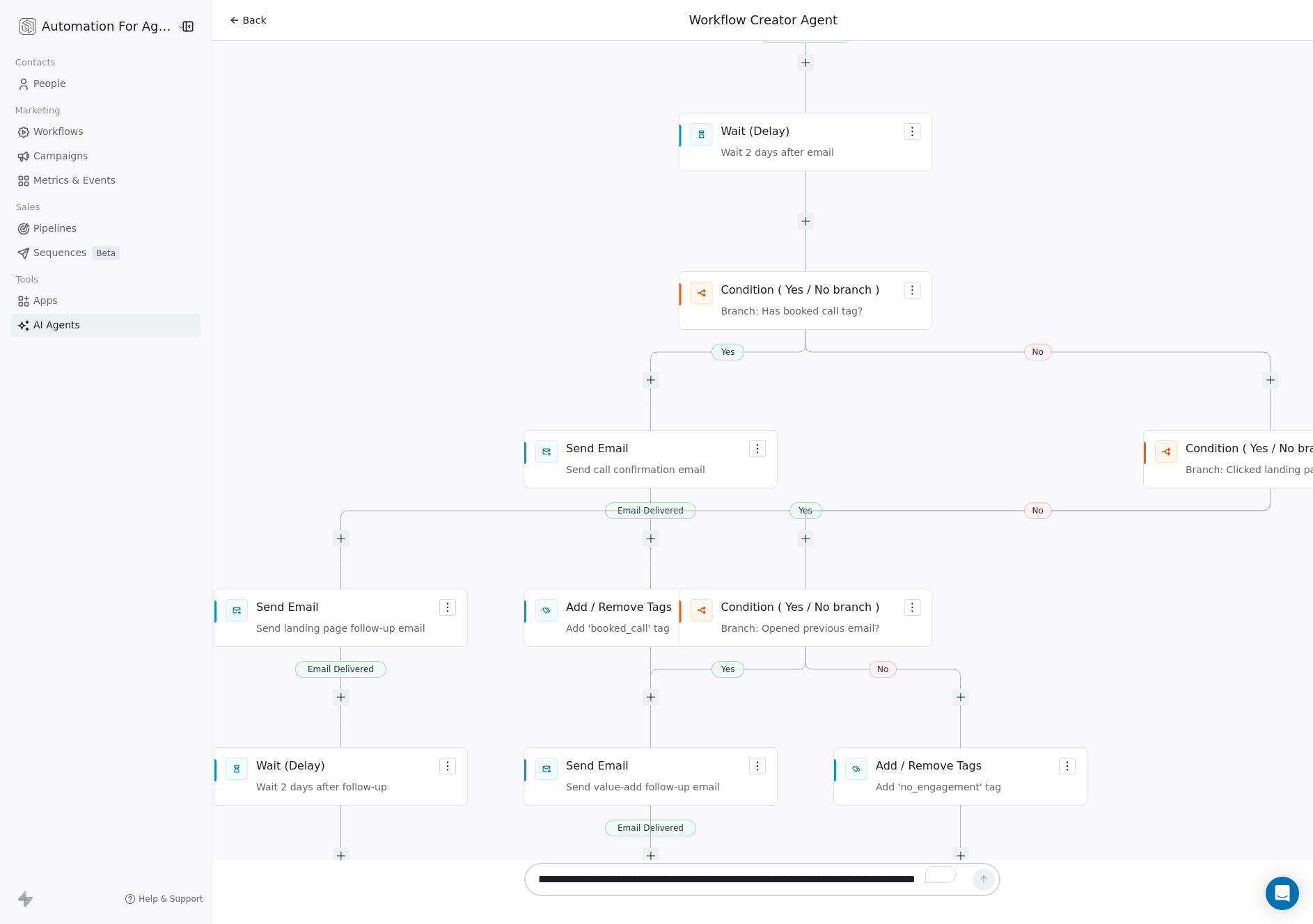
click at [922, 559] on div "Workflow generated successfully Email Delivered Yes No Email Delivered Yes No E…" at bounding box center [797, 491] width 476 height 1975
drag, startPoint x: 798, startPoint y: 457, endPoint x: 858, endPoint y: 461, distance: 59.3
click at [858, 461] on div "Workflow generated successfully Email Delivered Yes No Email Delivered Yes No E…" at bounding box center [797, 491] width 476 height 1975
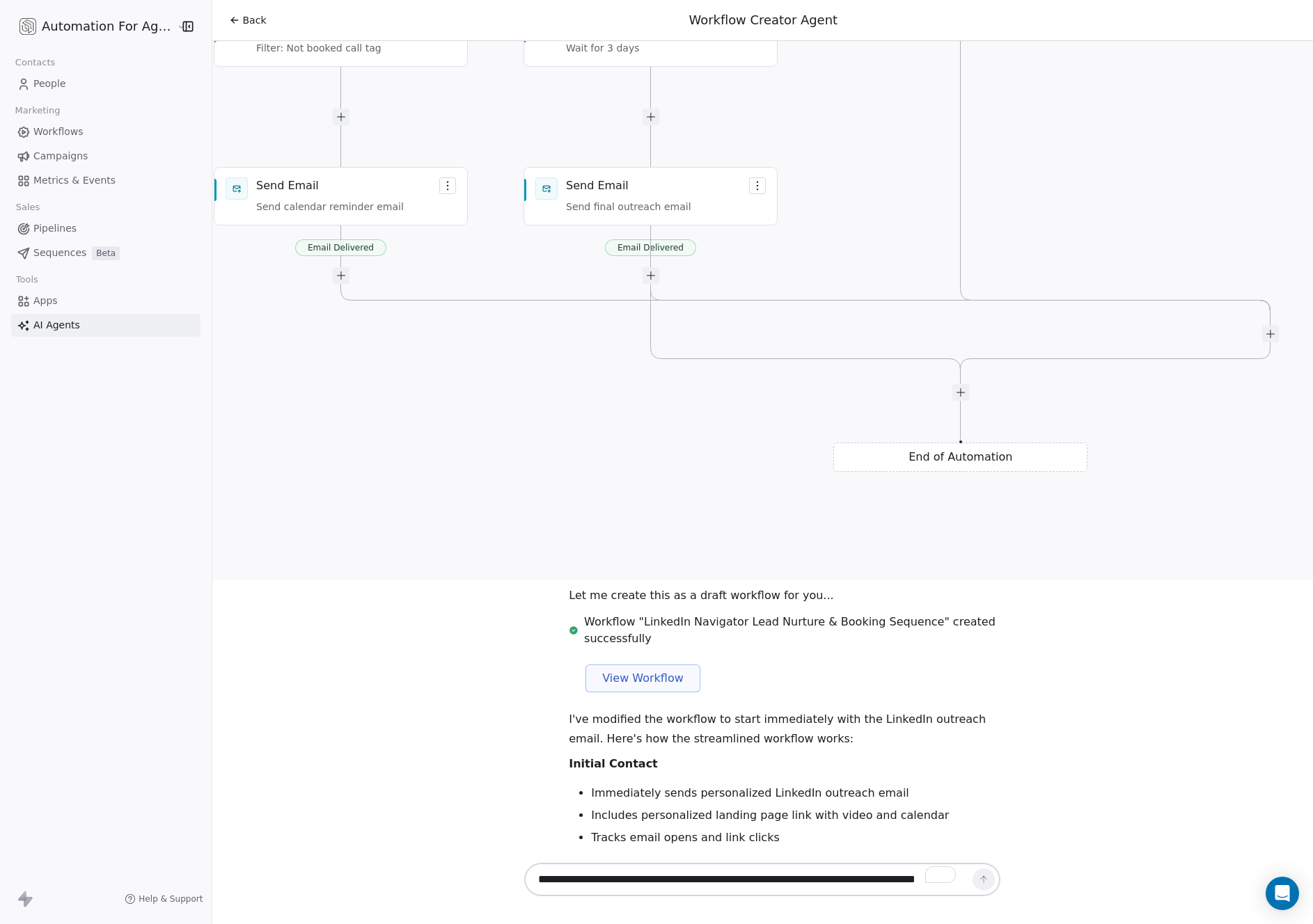
scroll to position [5343, 0]
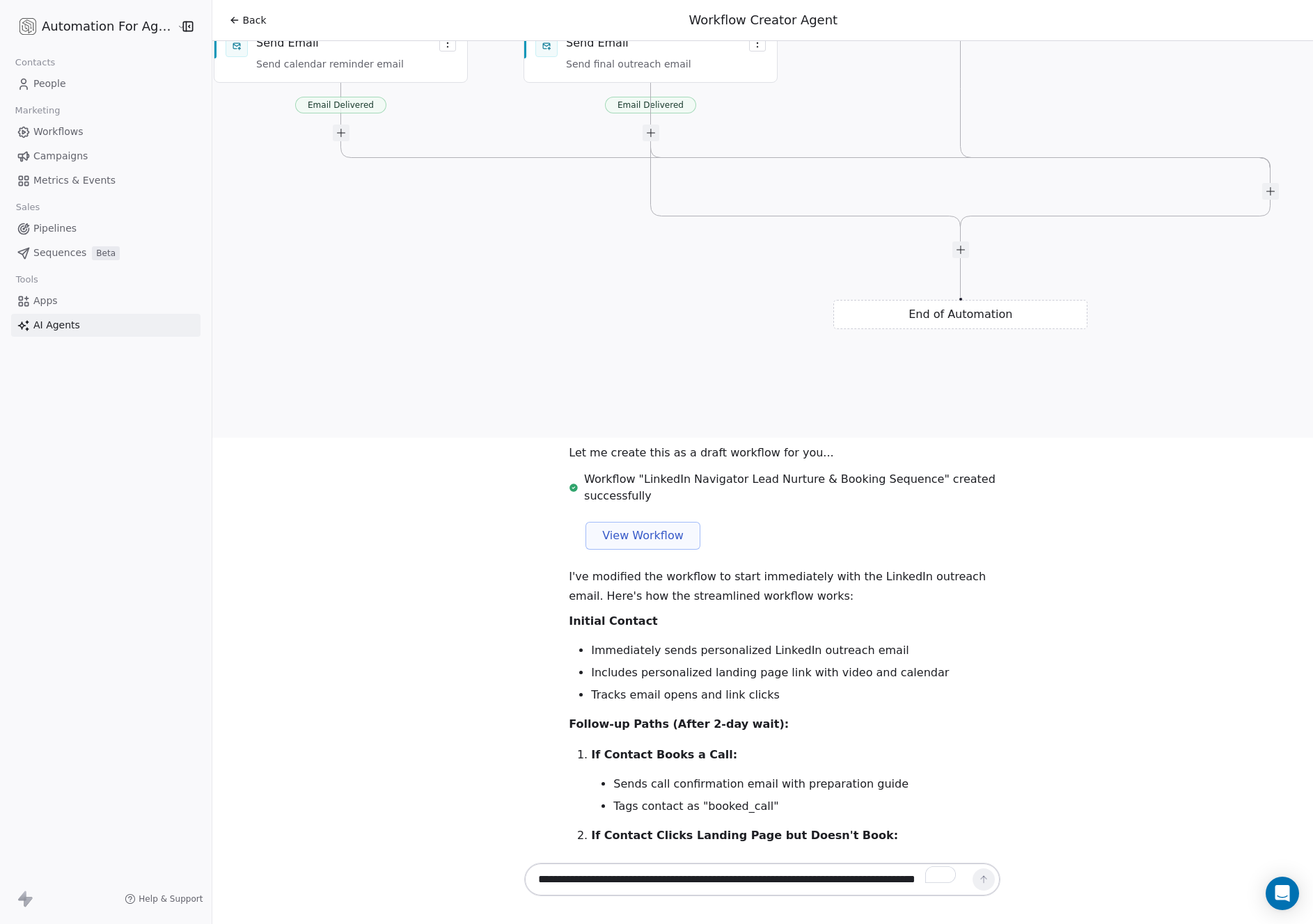
click at [645, 528] on span "View Workflow" at bounding box center [642, 536] width 81 height 17
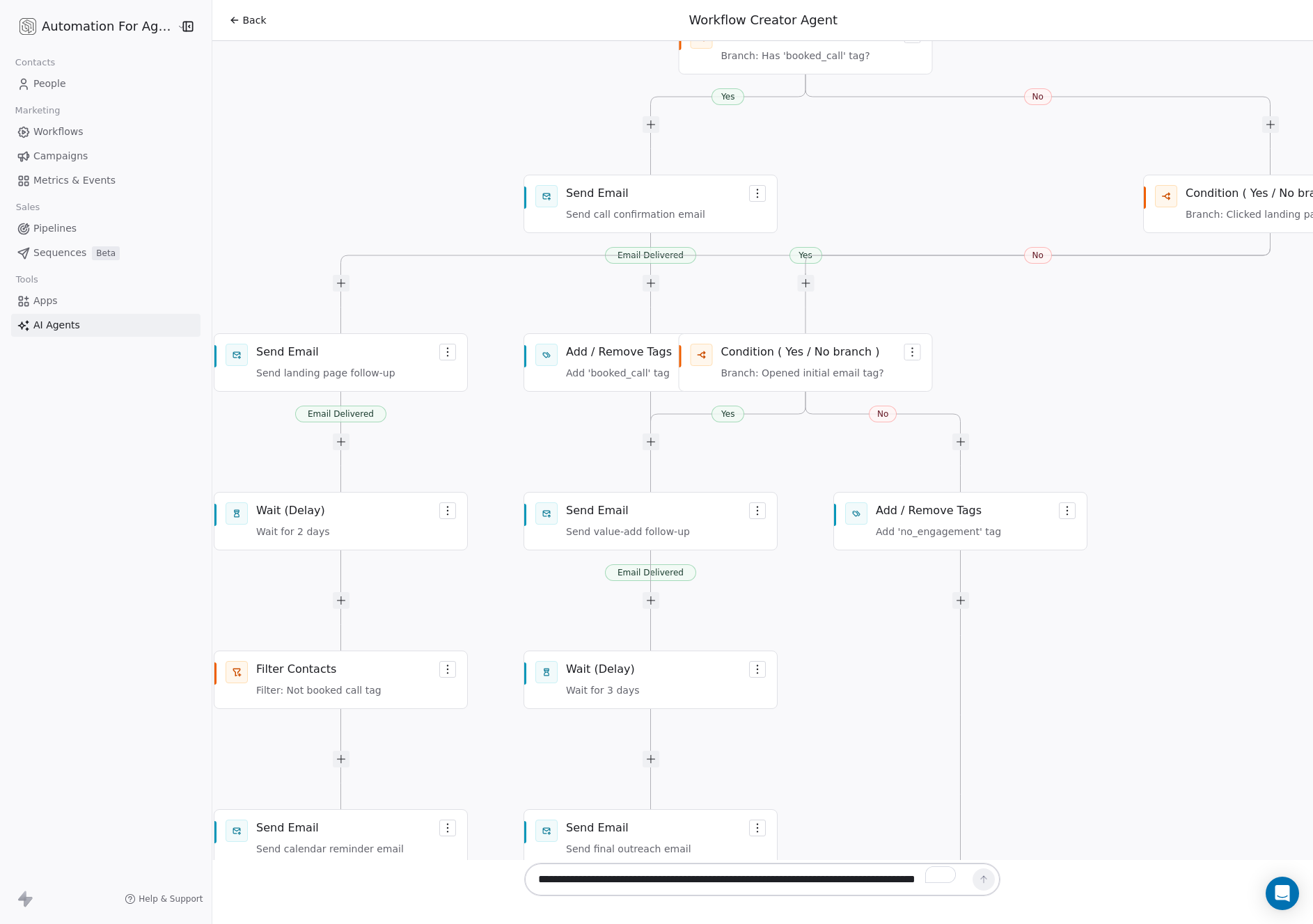
scroll to position [4477, 0]
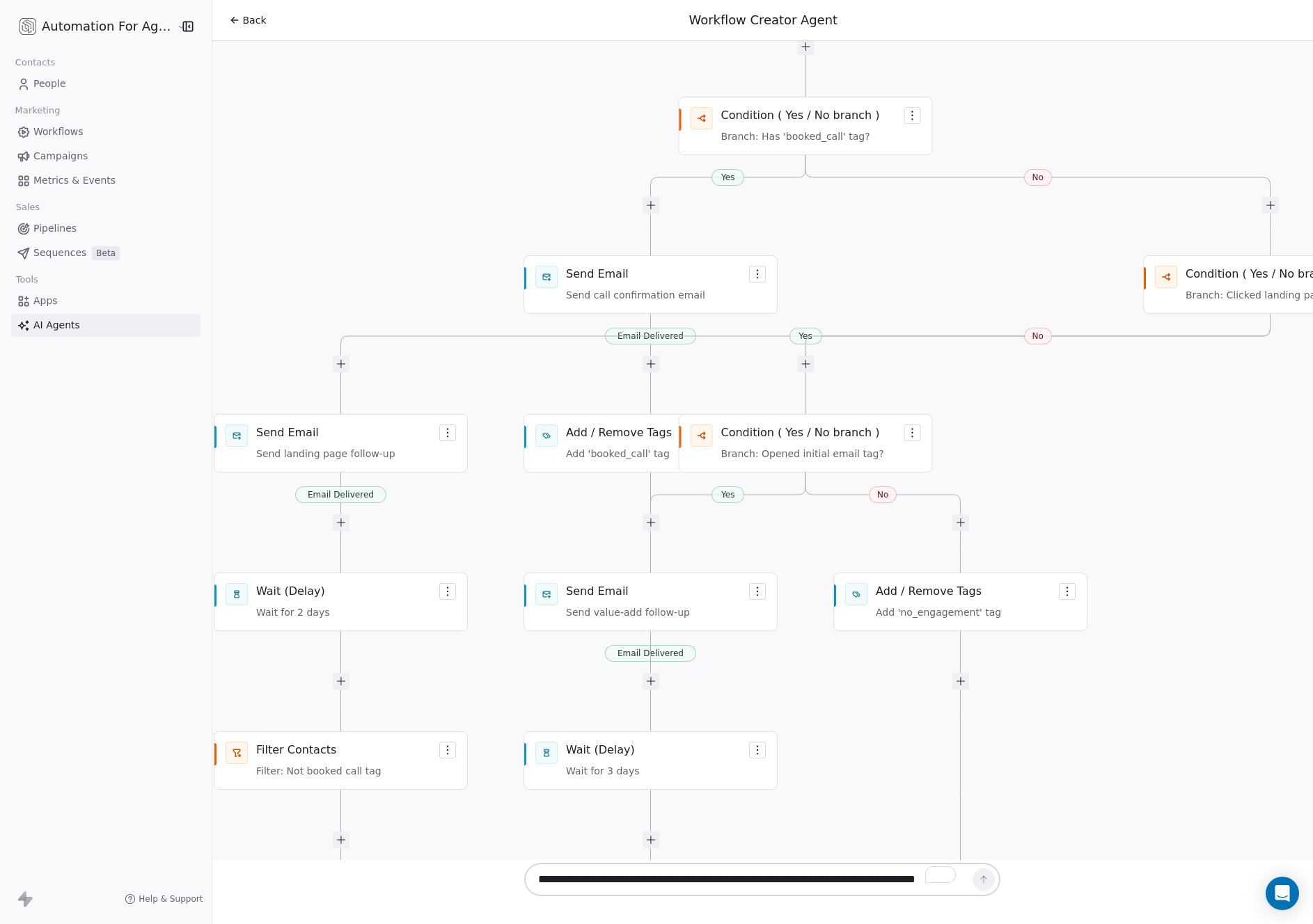
click at [181, 25] on icon "button" at bounding box center [188, 26] width 14 height 14
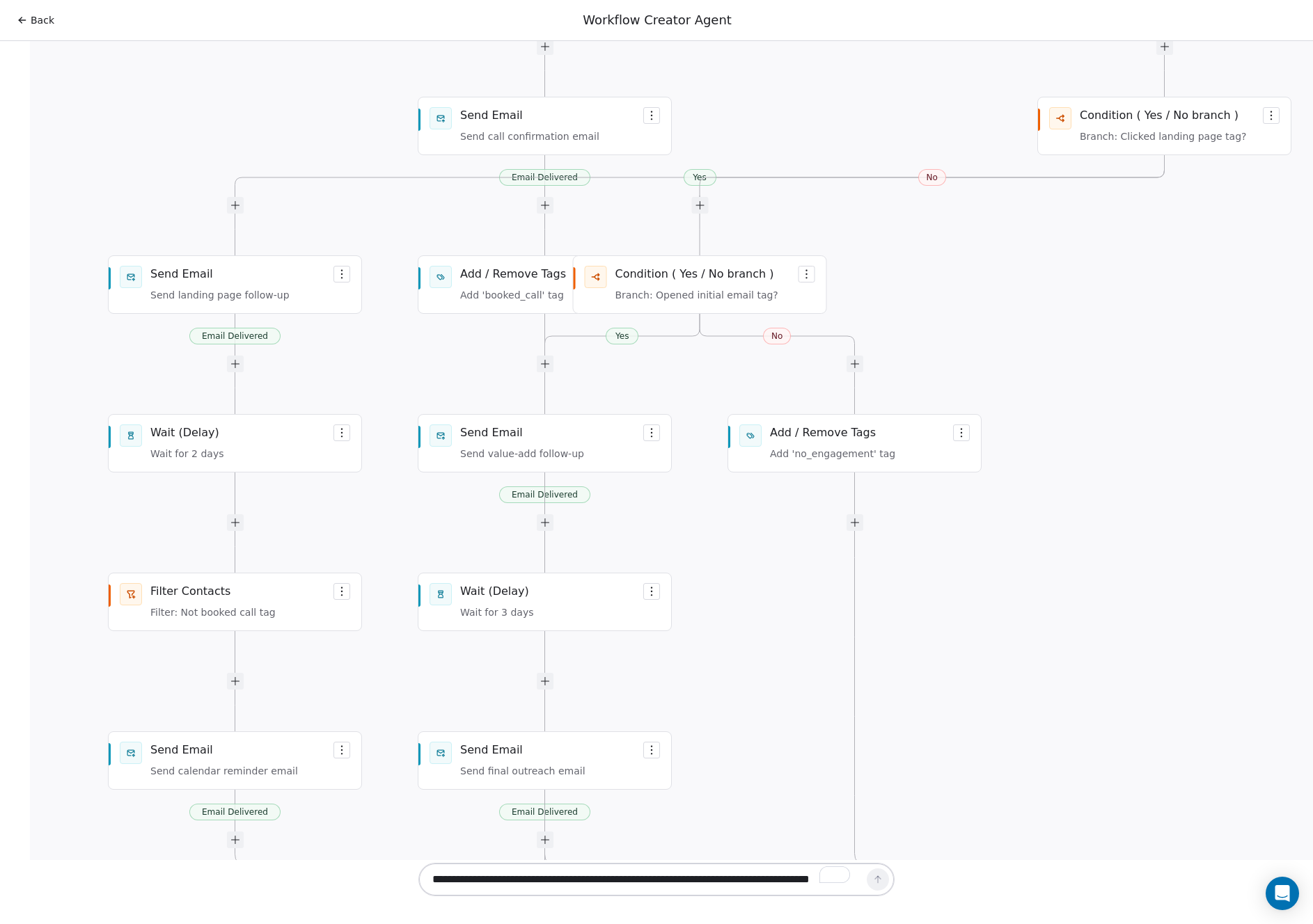
scroll to position [4618, 0]
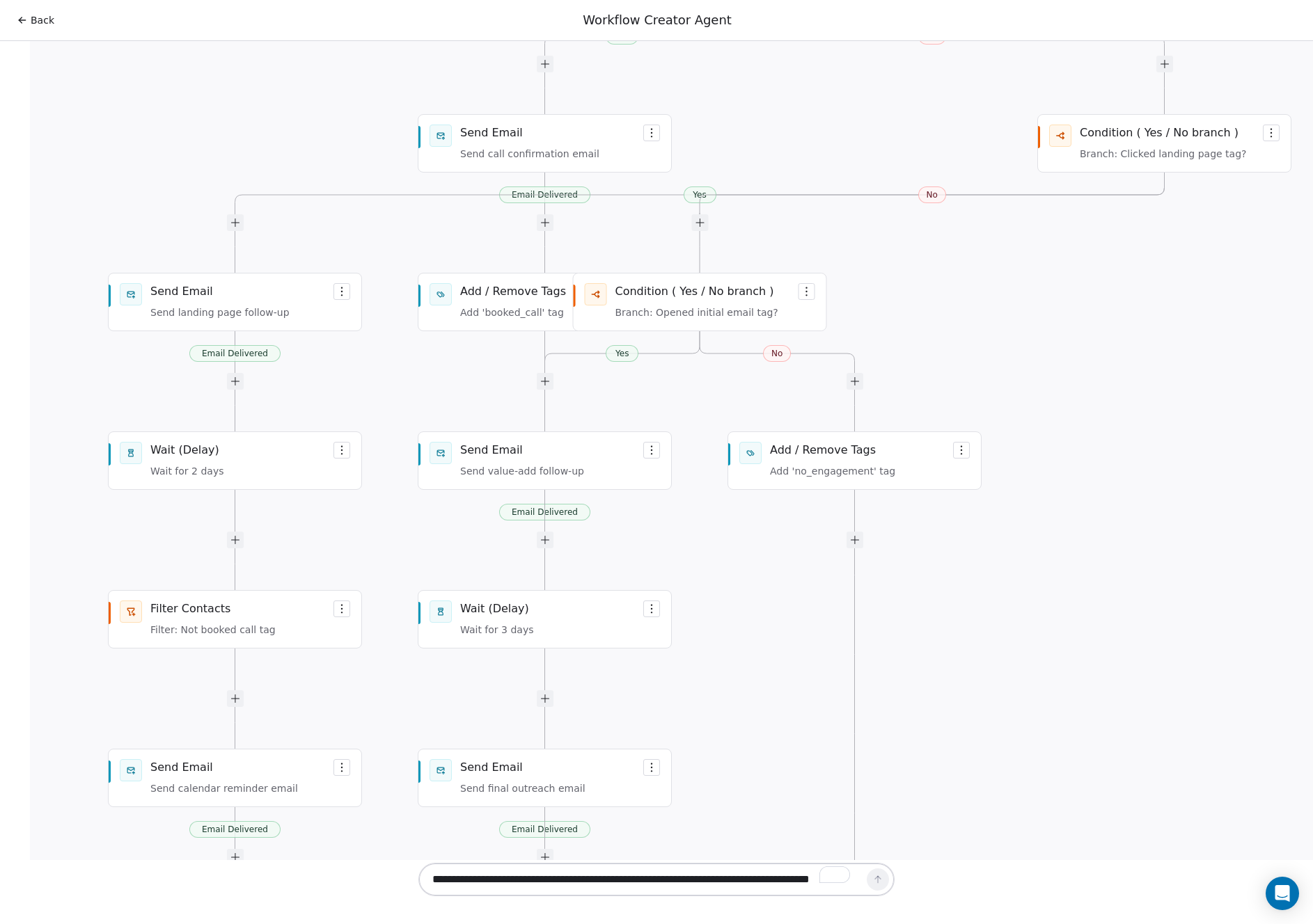
click at [522, 377] on div "Workflow generated successfully Email Delivered Yes No Email Delivered Yes No E…" at bounding box center [691, 254] width 476 height 1816
click at [418, 381] on div at bounding box center [430, 232] width 24 height 1861
click at [644, 372] on div "Workflow generated successfully Email Delivered Yes No Email Delivered Yes No E…" at bounding box center [691, 254] width 476 height 1816
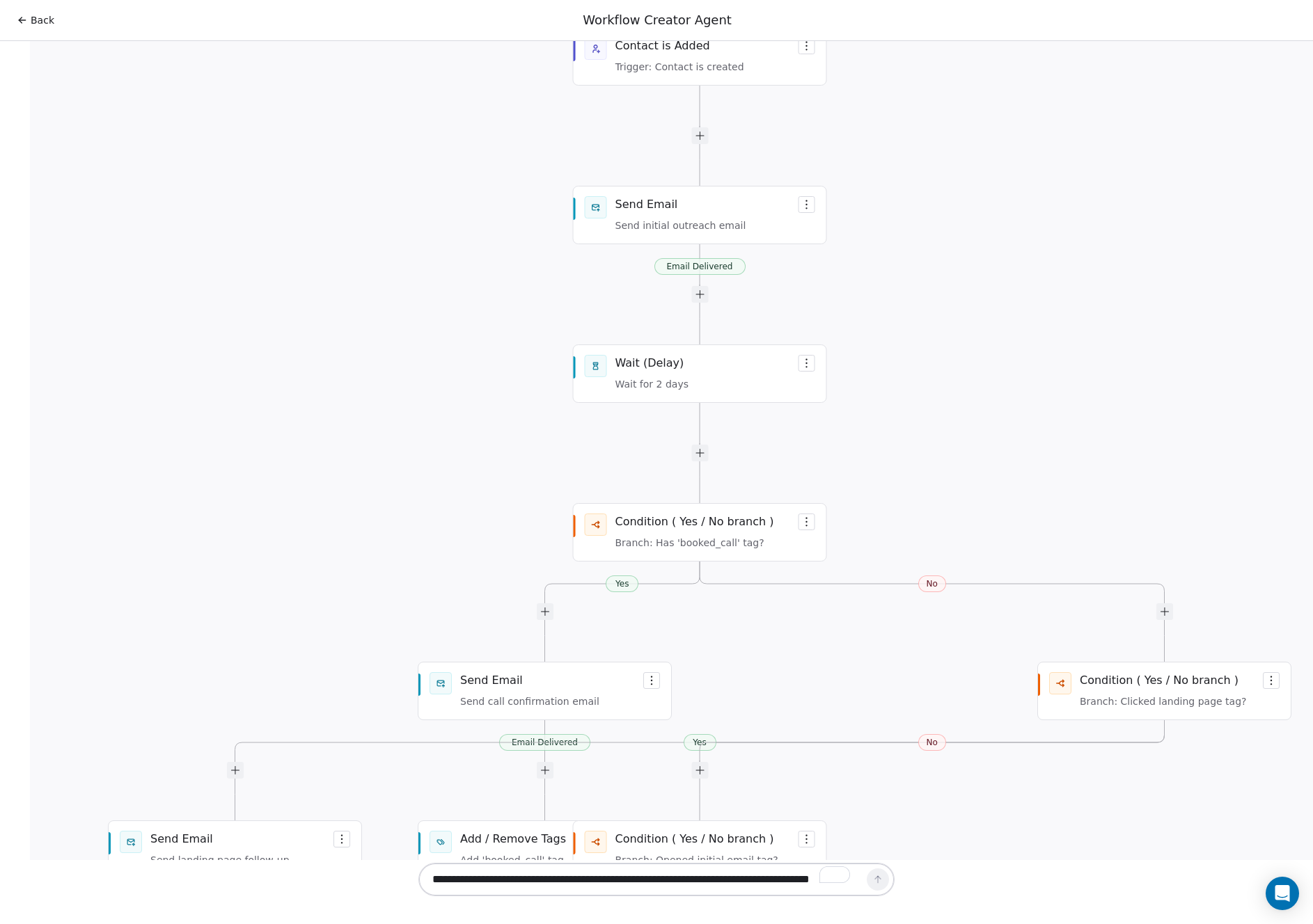
scroll to position [3856, 0]
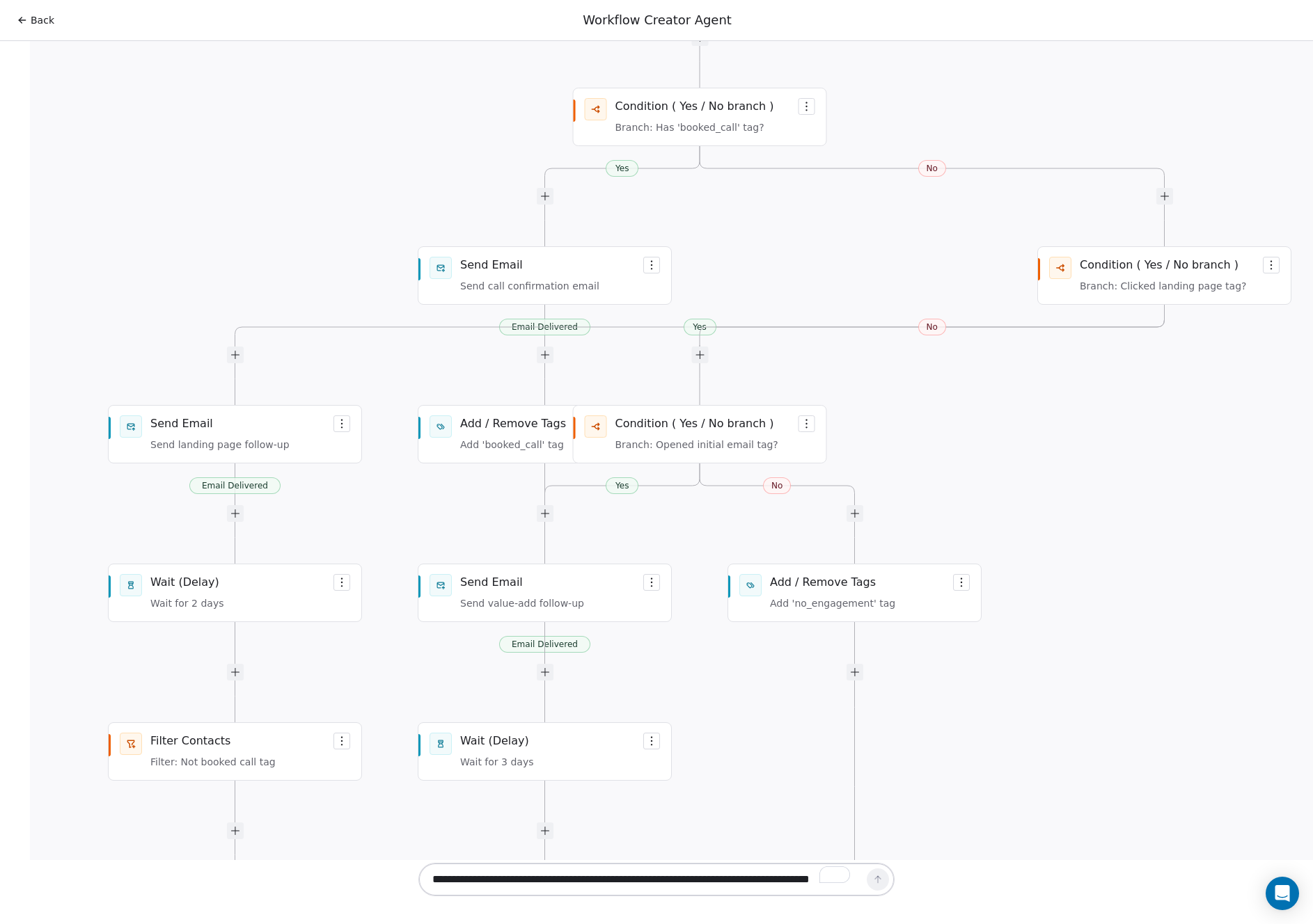
scroll to position [4477, 0]
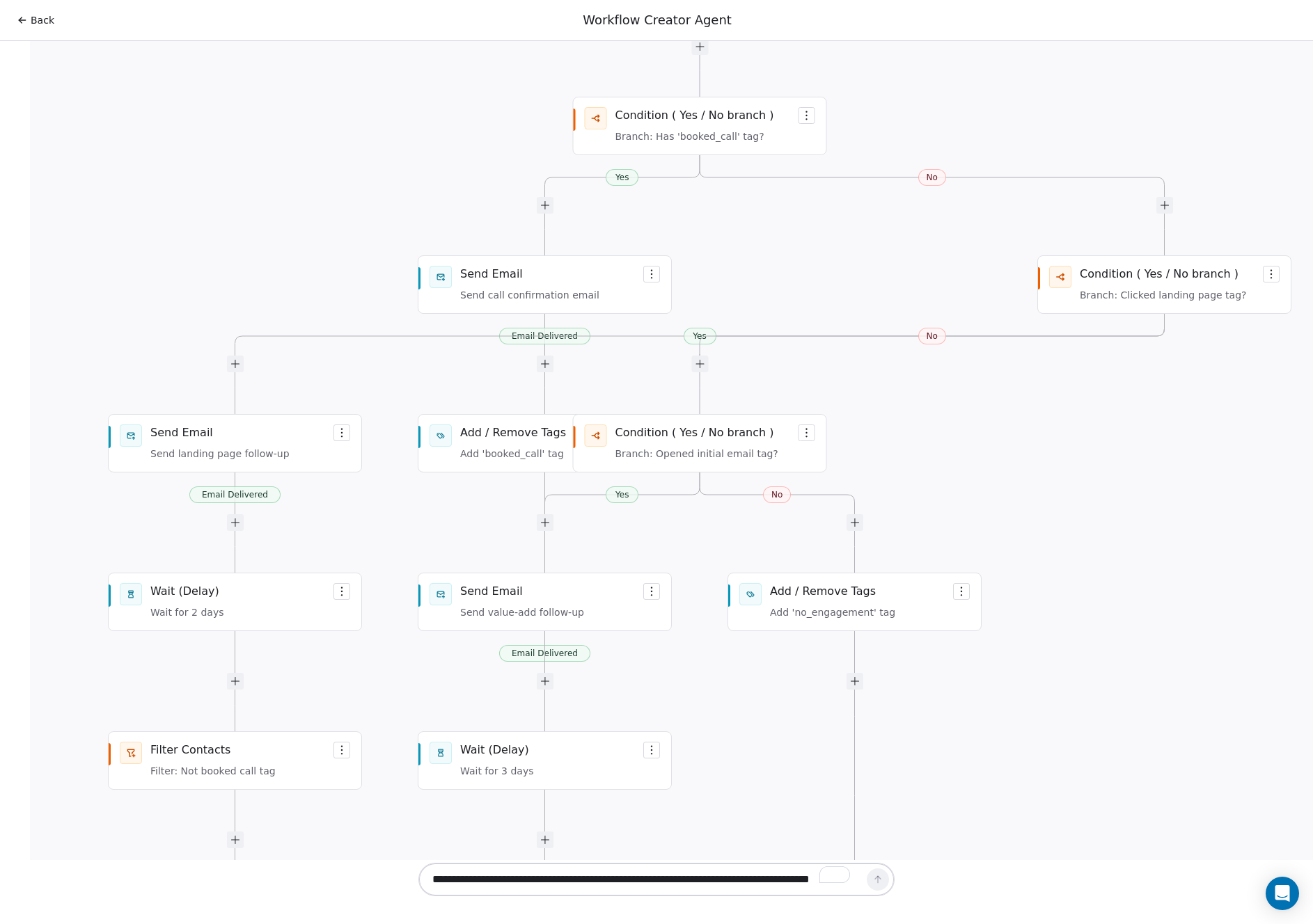
drag, startPoint x: 592, startPoint y: 363, endPoint x: 607, endPoint y: 362, distance: 14.7
click at [607, 362] on div "Workflow generated successfully Email Delivered Yes No Email Delivered Yes No E…" at bounding box center [691, 396] width 476 height 1816
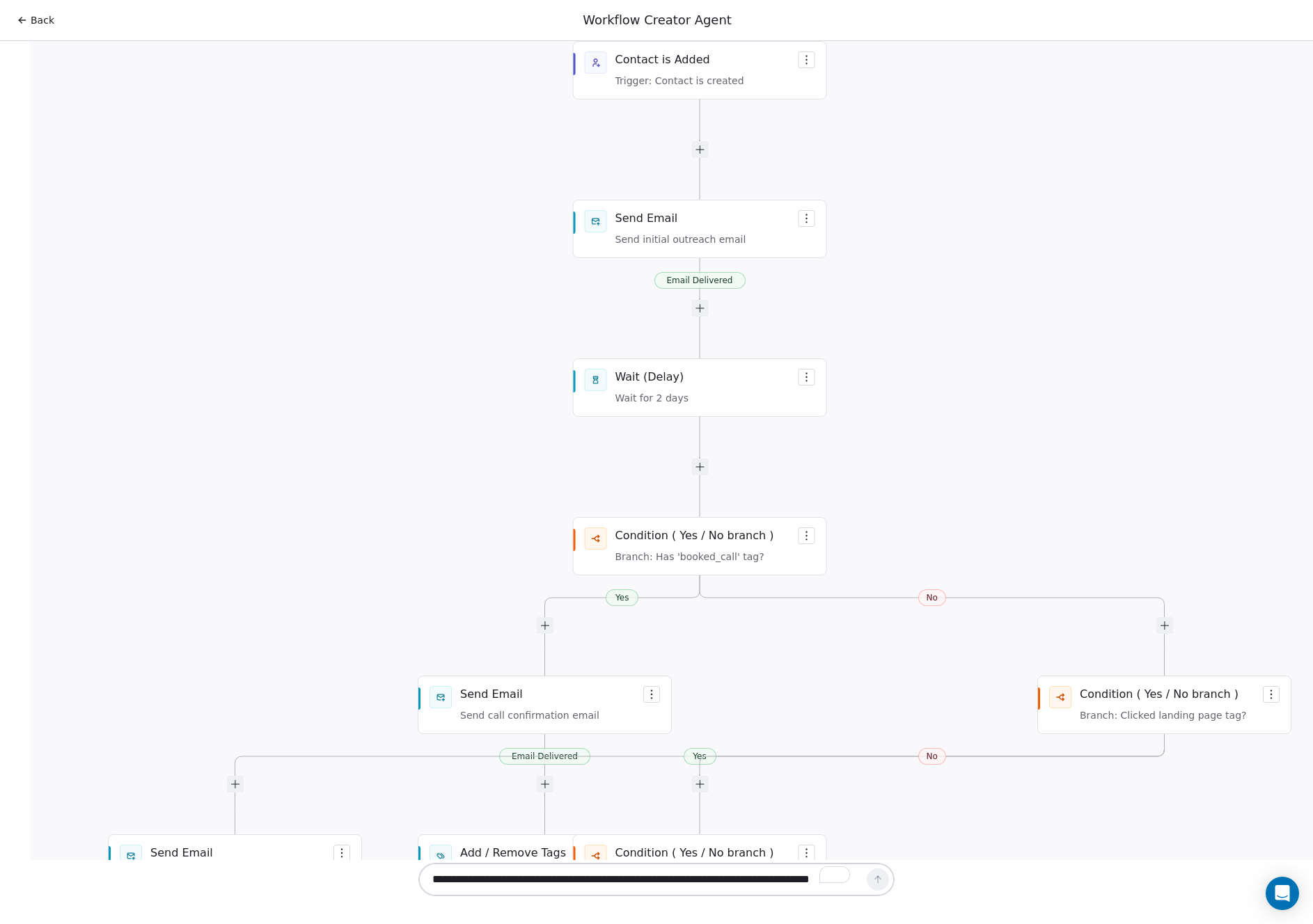
scroll to position [4197, 0]
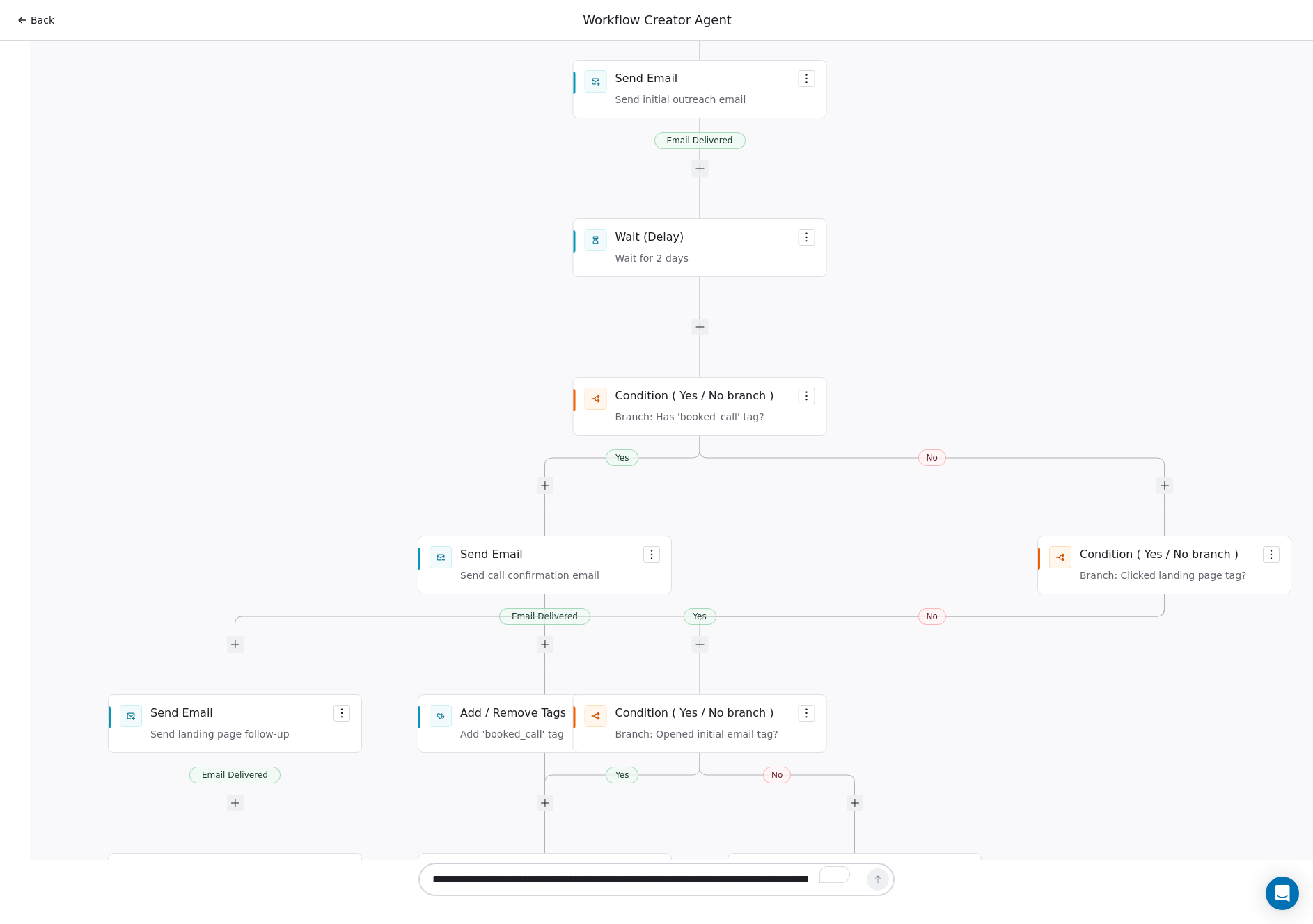
drag, startPoint x: 549, startPoint y: 500, endPoint x: 517, endPoint y: 482, distance: 36.4
click at [517, 482] on div "Workflow generated successfully Email Delivered Yes No Email Delivered Yes No E…" at bounding box center [691, 676] width 476 height 1816
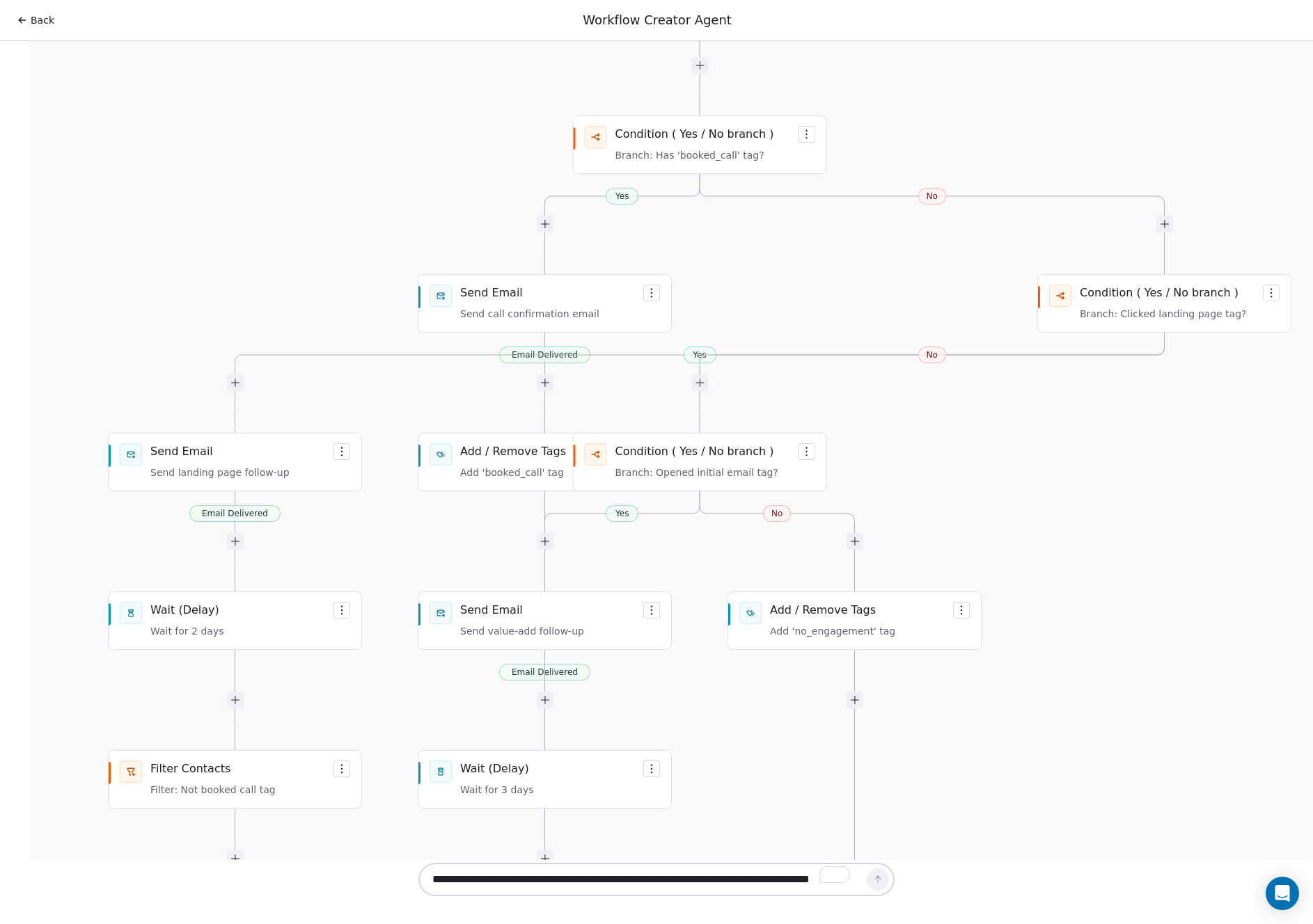
scroll to position [4467, 0]
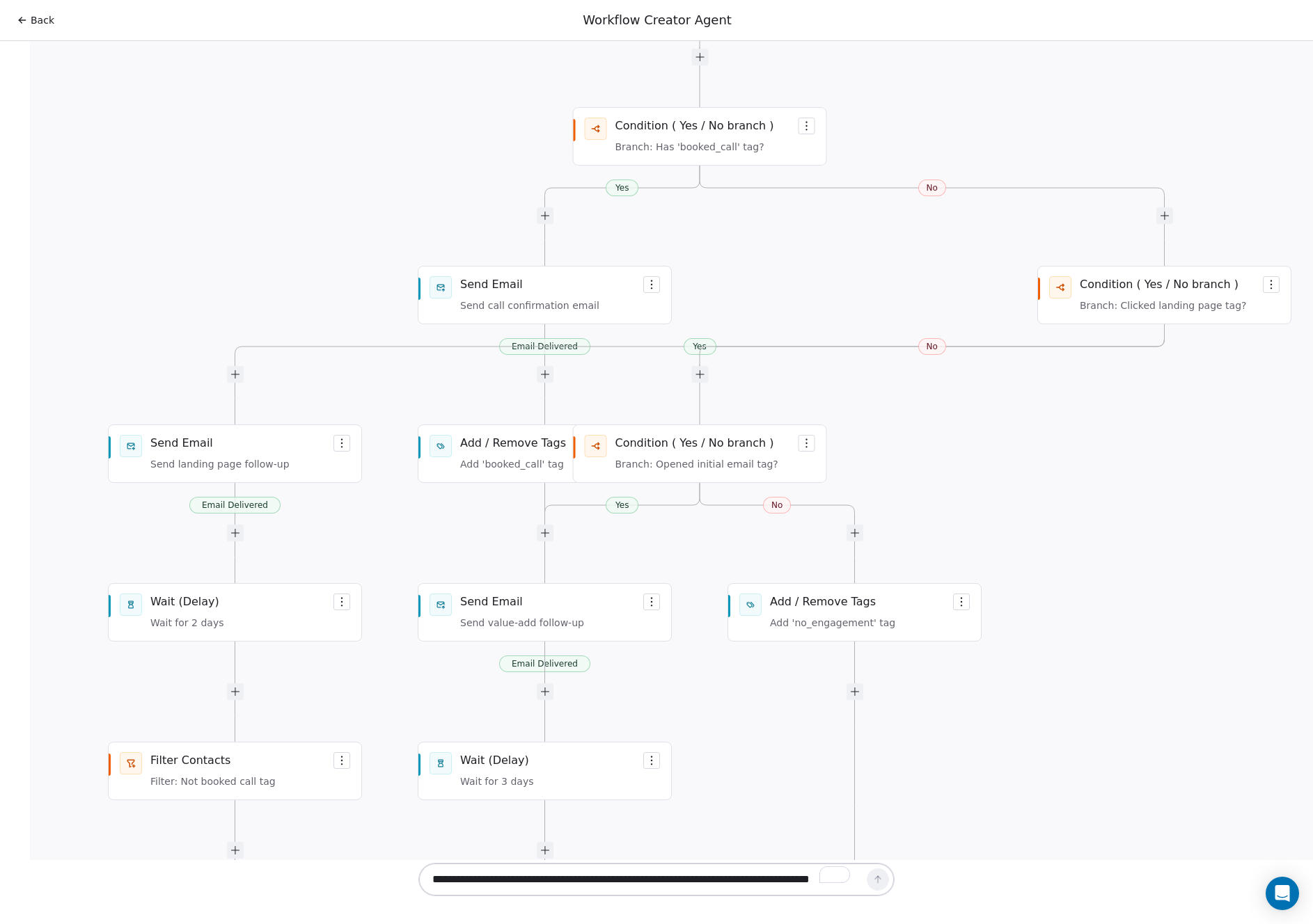
click at [631, 423] on div "Workflow generated successfully Email Delivered Yes No Email Delivered Yes No E…" at bounding box center [691, 406] width 476 height 1816
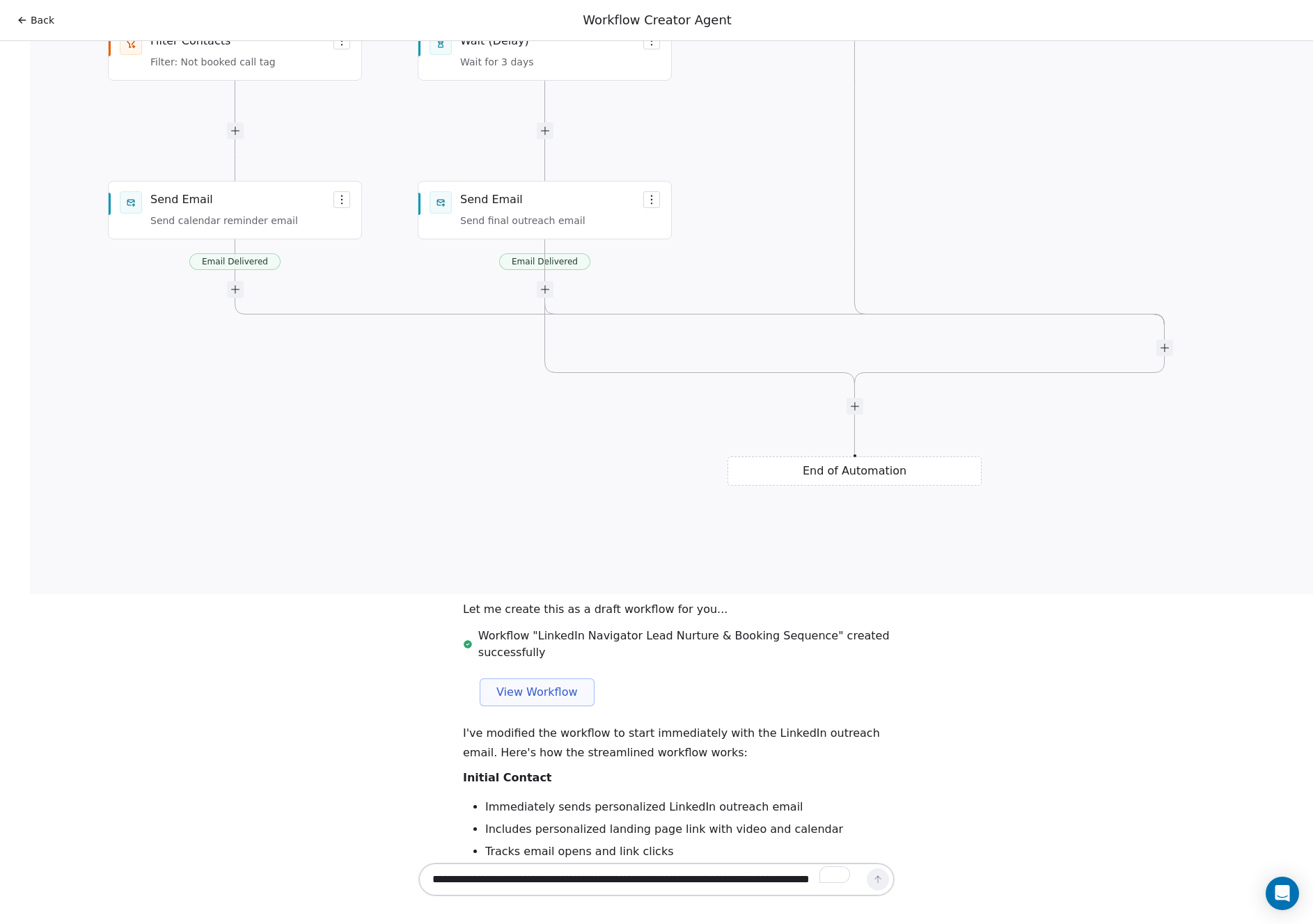
scroll to position [5770, 0]
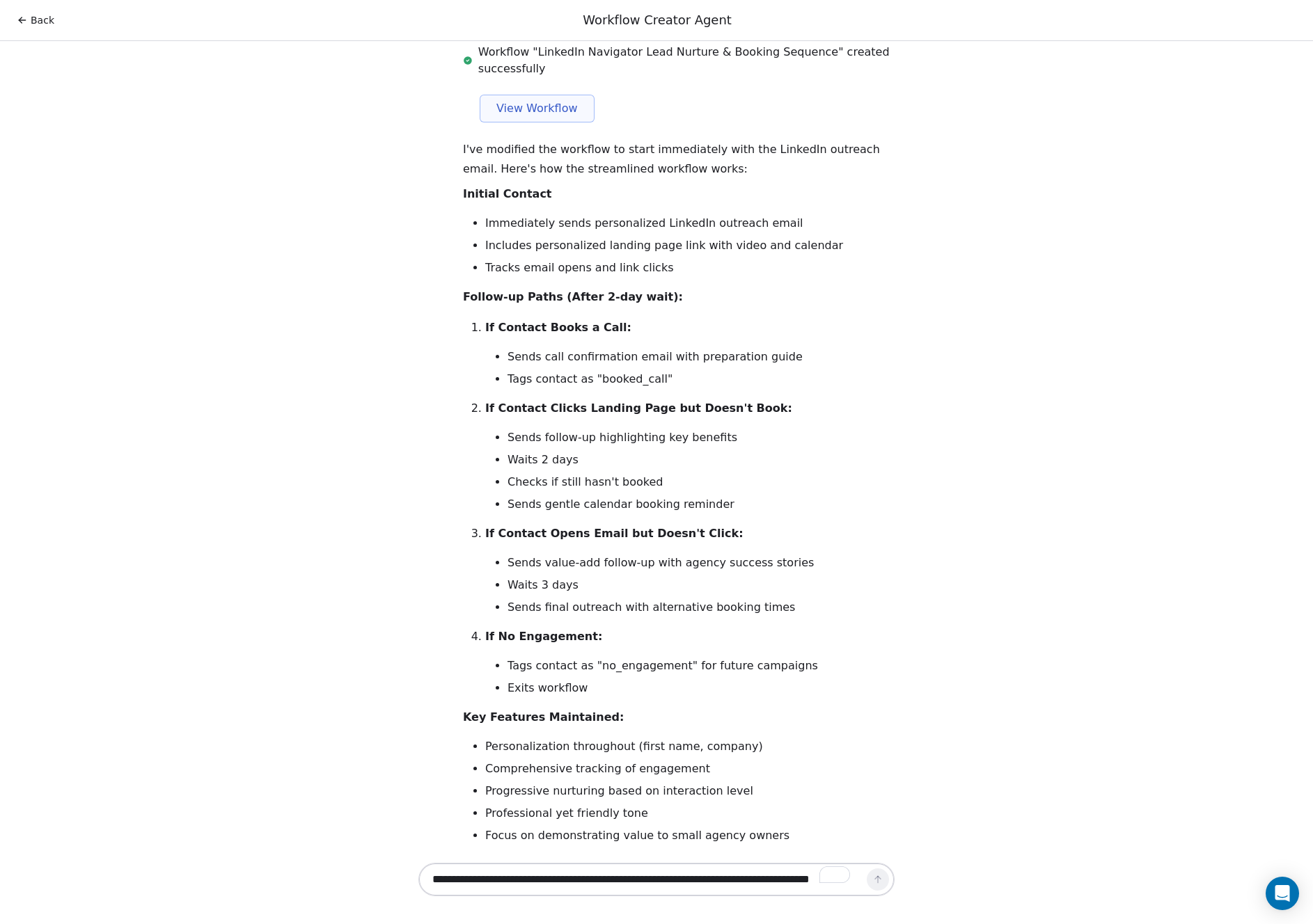
click at [460, 885] on textarea "**********" at bounding box center [643, 880] width 436 height 26
type textarea "*"
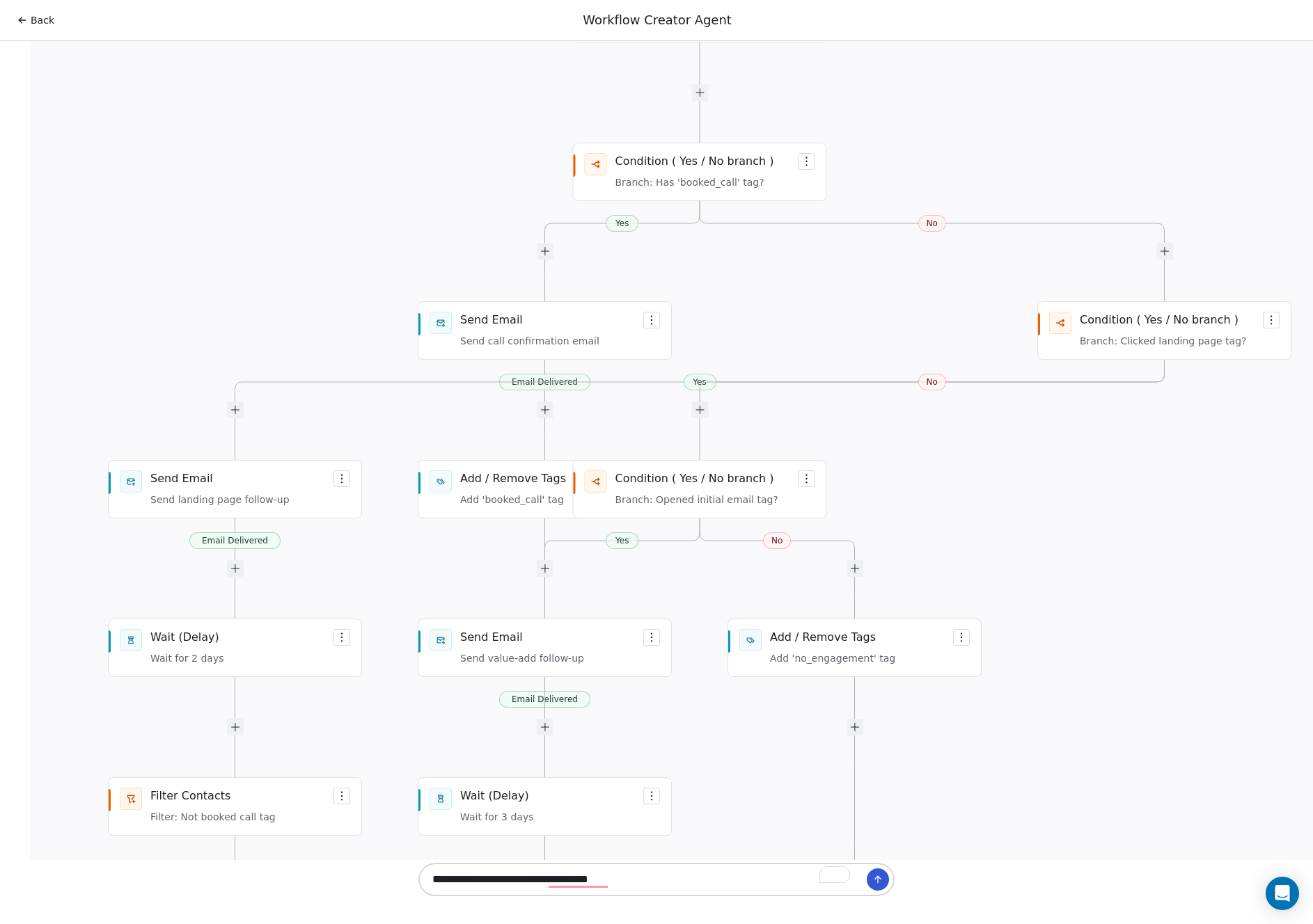
scroll to position [4408, 0]
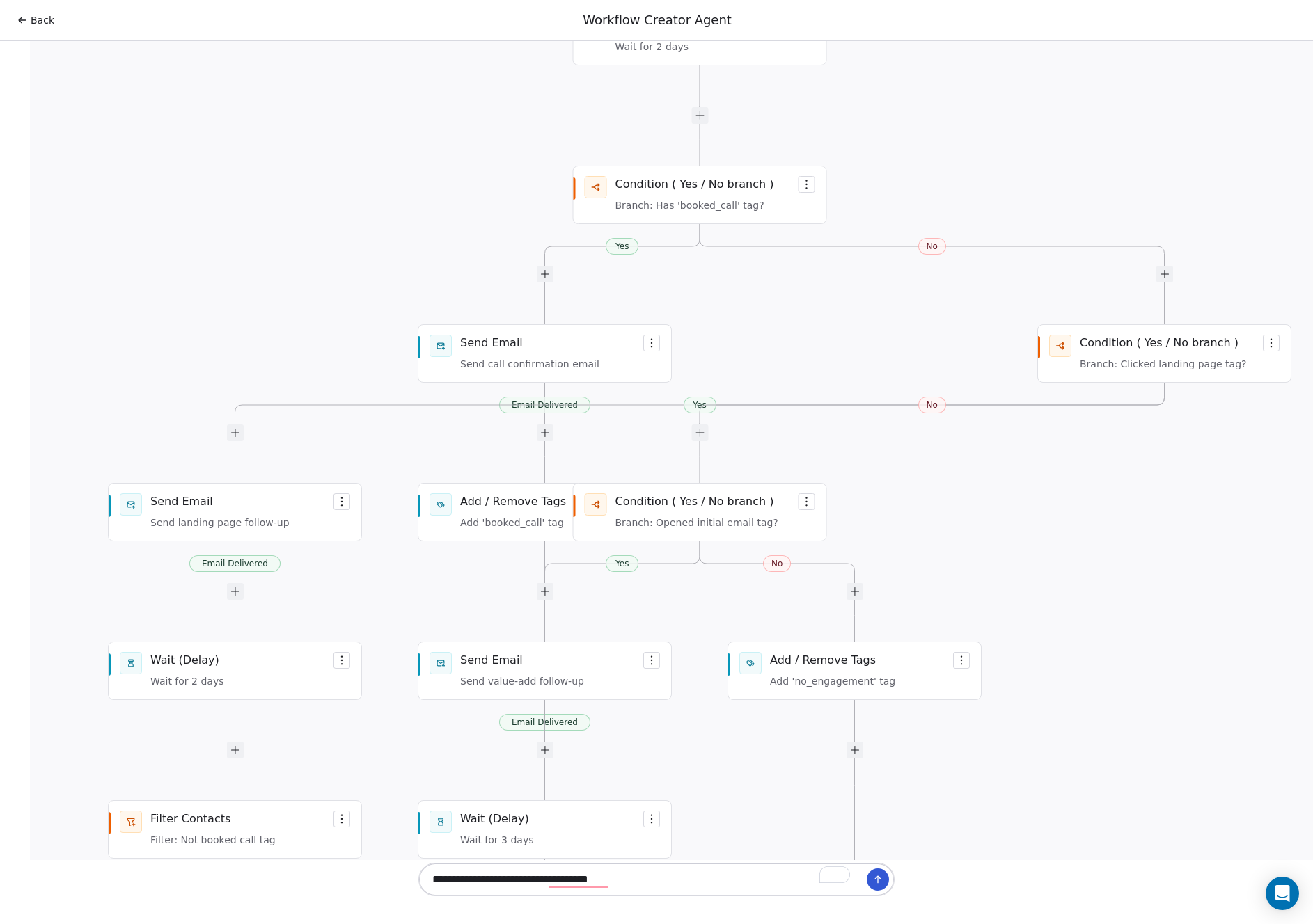
type textarea "**********"
drag, startPoint x: 667, startPoint y: 432, endPoint x: 697, endPoint y: 429, distance: 30.0
click at [712, 432] on div "Workflow generated successfully Email Delivered Yes No Email Delivered Yes No E…" at bounding box center [691, 465] width 476 height 1816
click at [795, 426] on div "Workflow generated successfully Email Delivered Yes No Email Delivered Yes No E…" at bounding box center [691, 465] width 476 height 1816
click at [800, 427] on div "Workflow generated successfully Email Delivered Yes No Email Delivered Yes No E…" at bounding box center [691, 465] width 476 height 1816
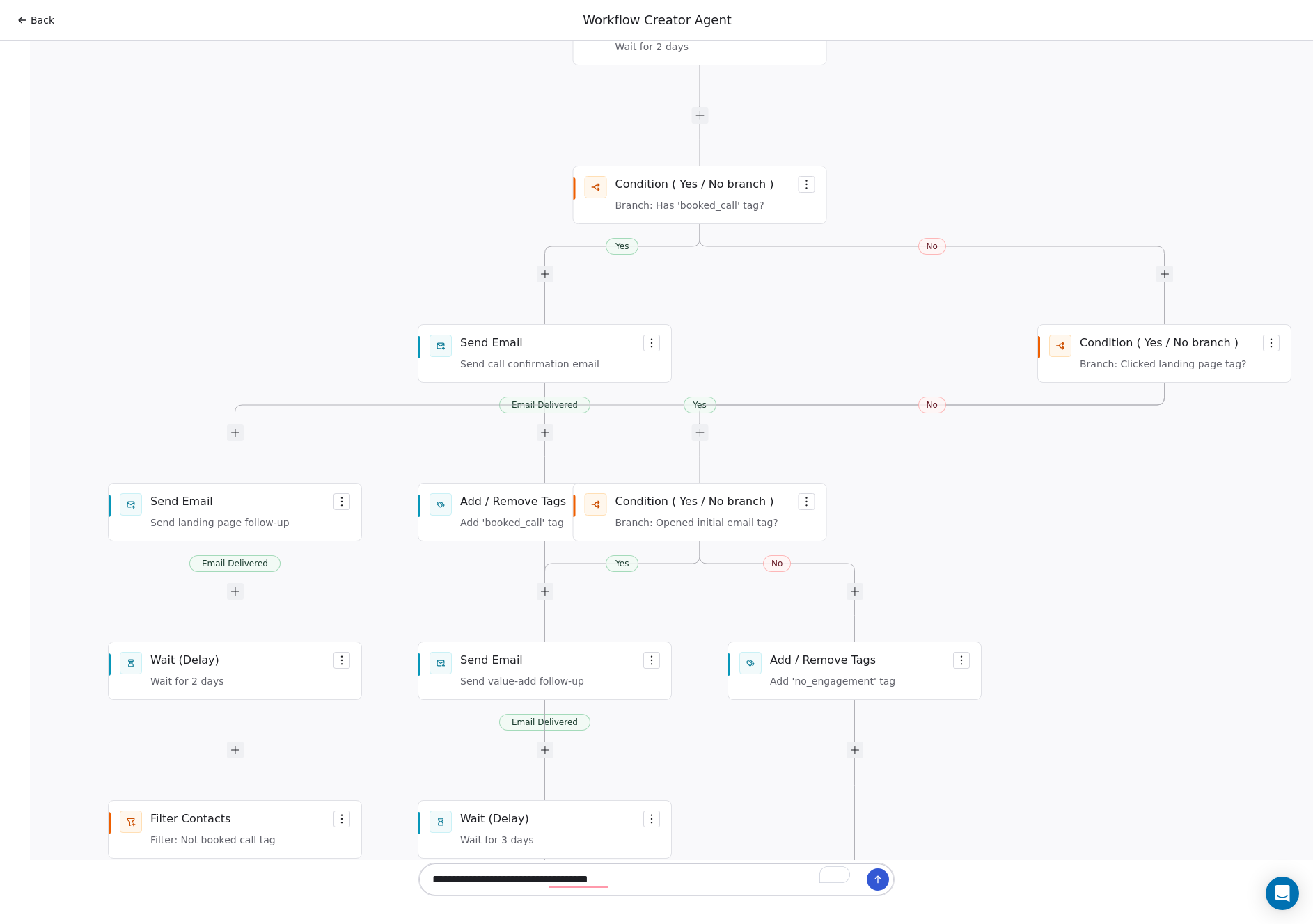
click at [800, 427] on div "Workflow generated successfully Email Delivered Yes No Email Delivered Yes No E…" at bounding box center [691, 465] width 476 height 1816
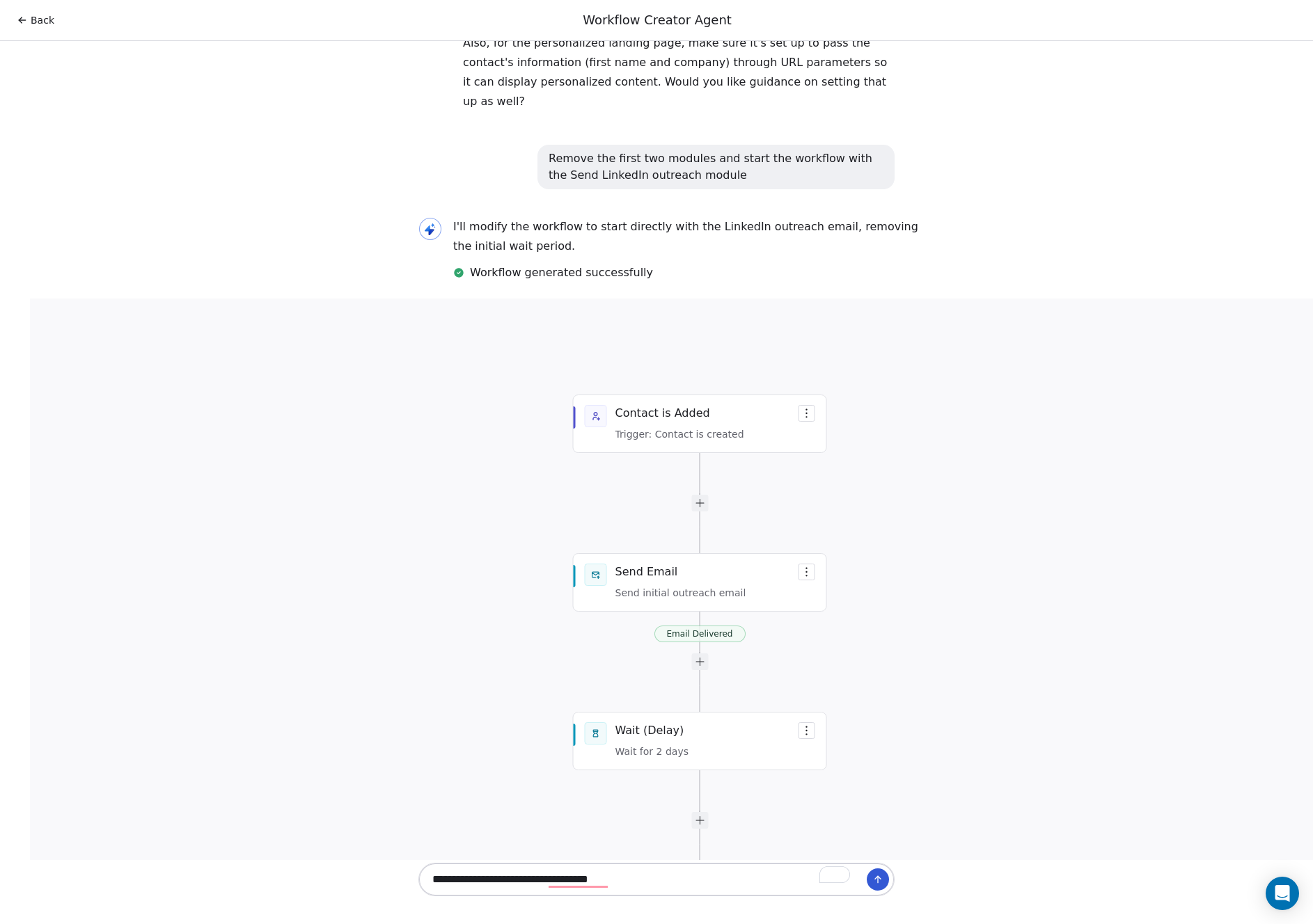
scroll to position [3632, 0]
